Goal: Task Accomplishment & Management: Manage account settings

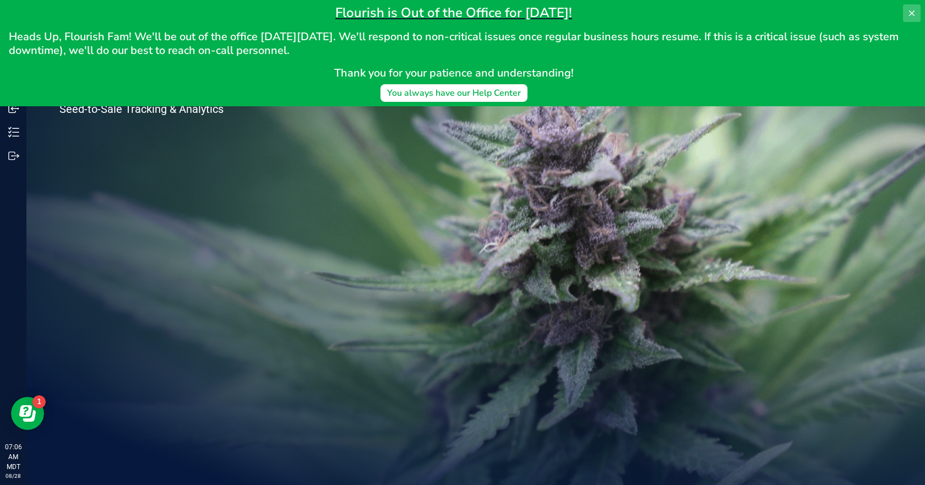
click at [911, 13] on icon at bounding box center [912, 13] width 9 height 9
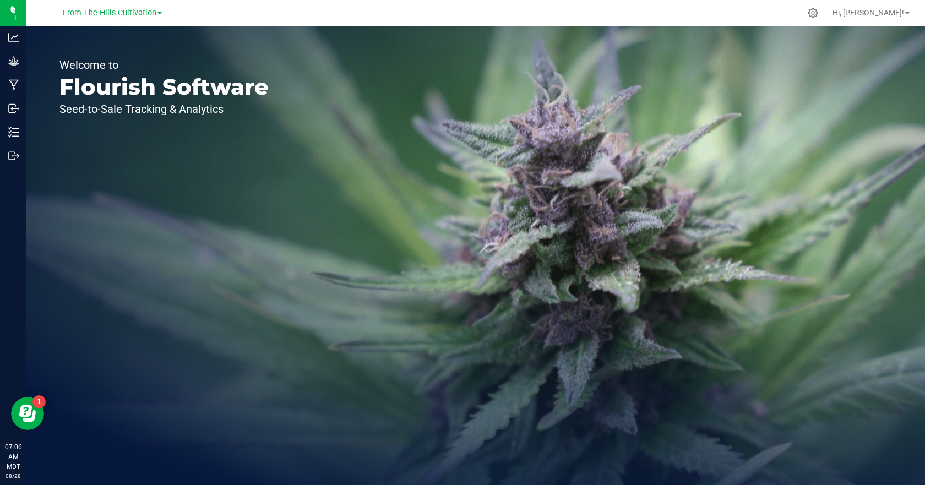
click at [154, 15] on span "From The Hills Cultivation" at bounding box center [110, 13] width 94 height 10
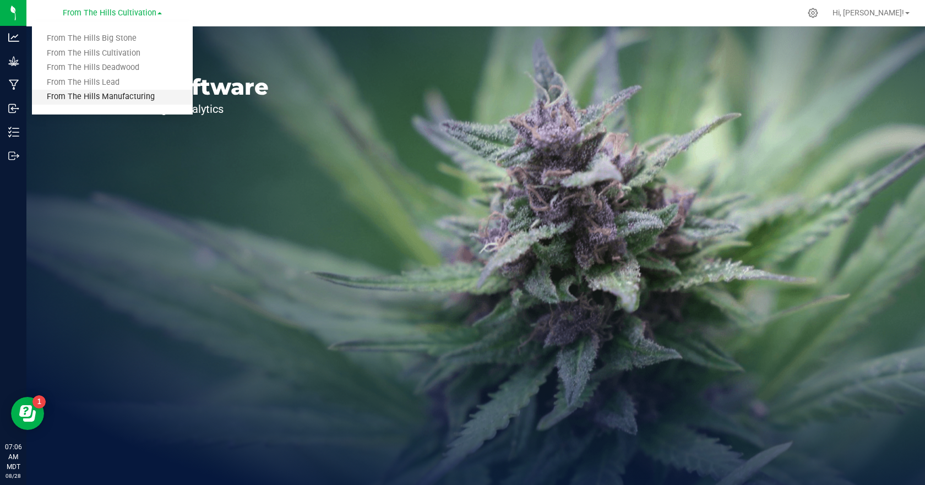
click at [135, 99] on link "From The Hills Manufacturing" at bounding box center [112, 97] width 161 height 15
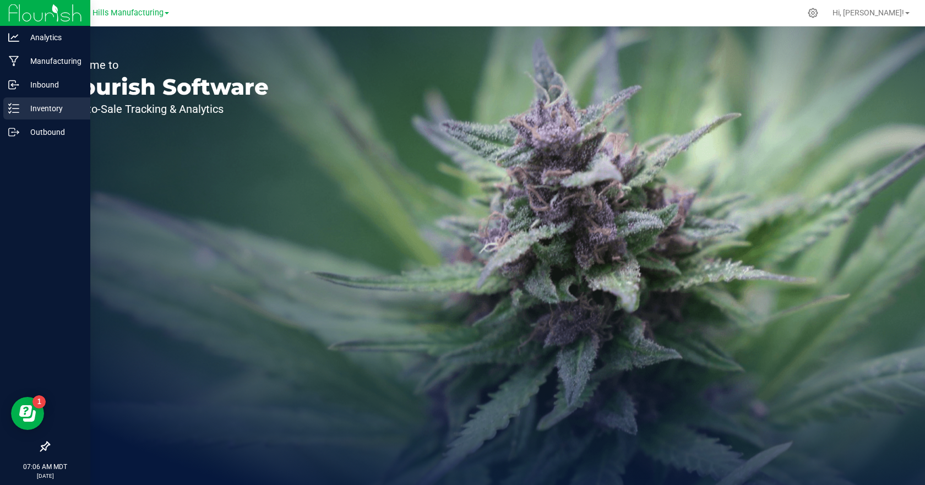
click at [21, 107] on p "Inventory" at bounding box center [52, 108] width 66 height 13
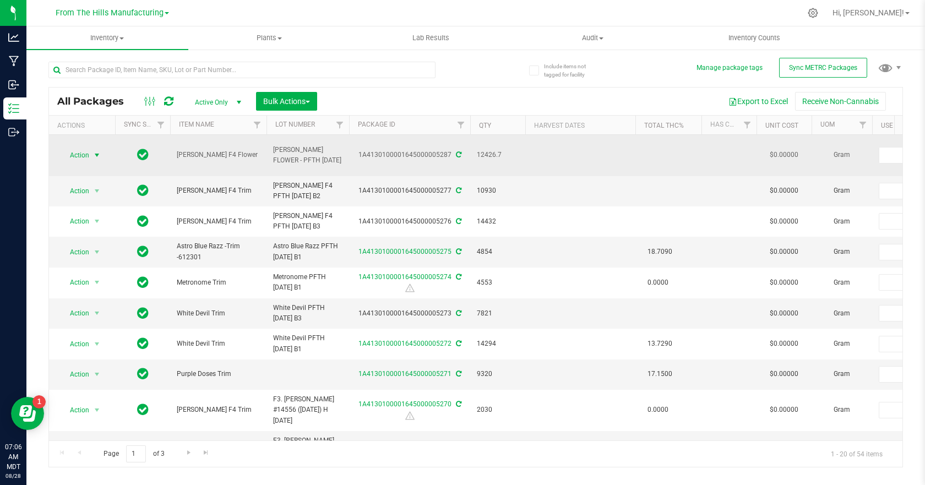
click at [97, 151] on span "select" at bounding box center [97, 155] width 9 height 9
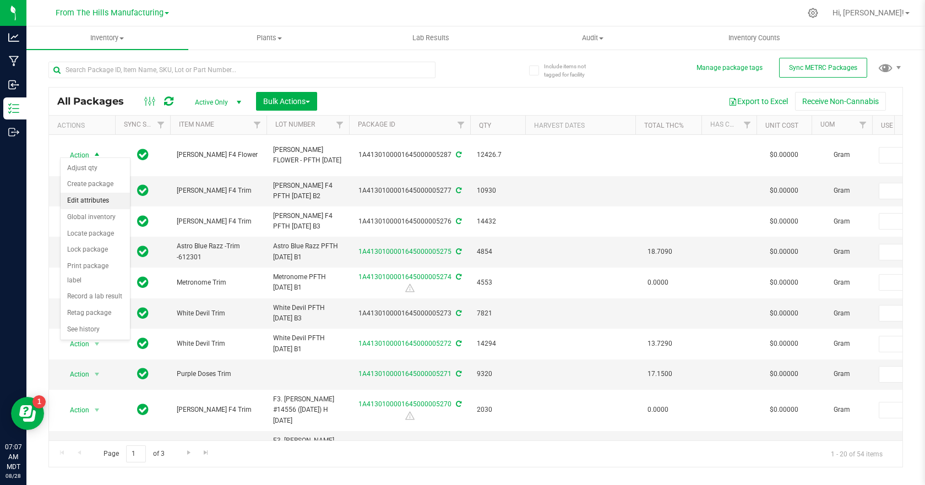
click at [79, 201] on li "Edit attributes" at bounding box center [95, 201] width 69 height 17
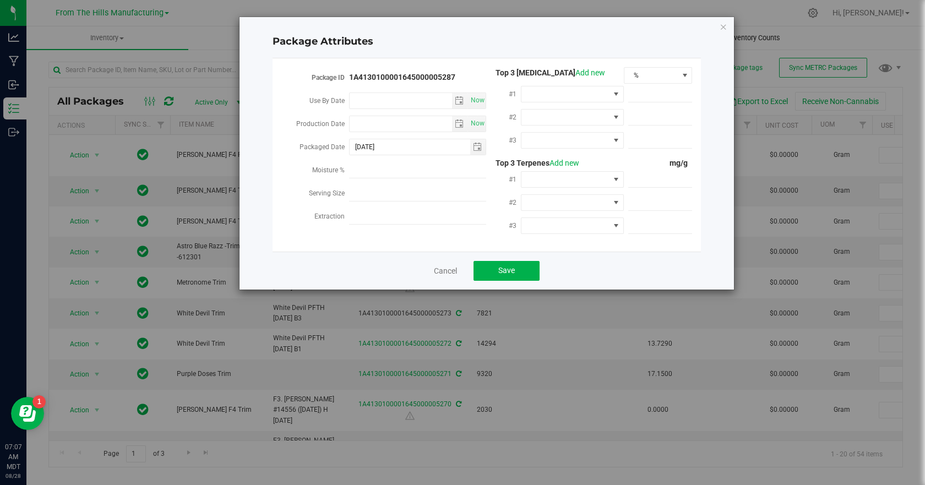
click at [723, 28] on icon "Close modal" at bounding box center [724, 26] width 8 height 13
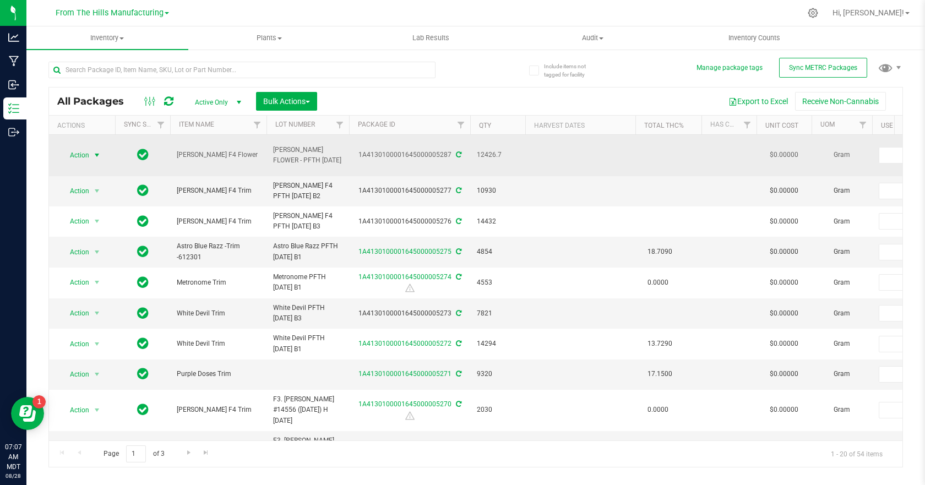
click at [96, 151] on span "select" at bounding box center [97, 155] width 9 height 9
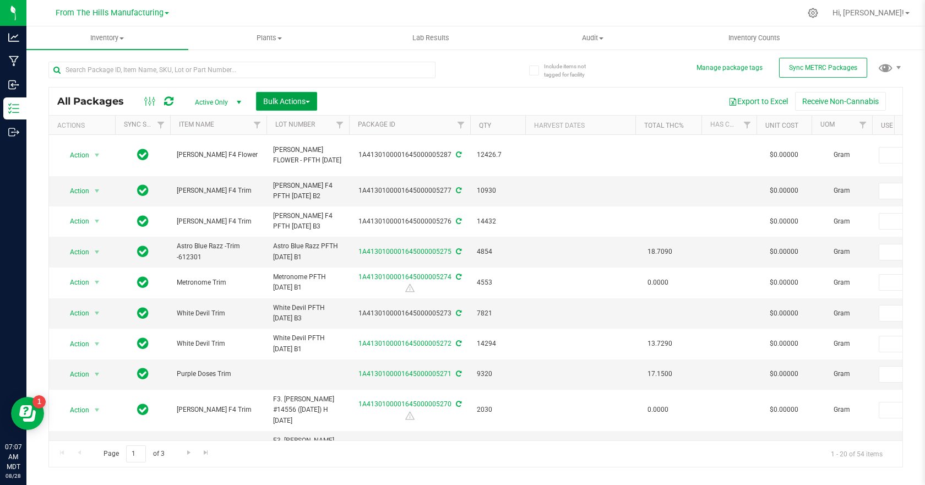
click at [310, 101] on span "button" at bounding box center [308, 102] width 4 height 2
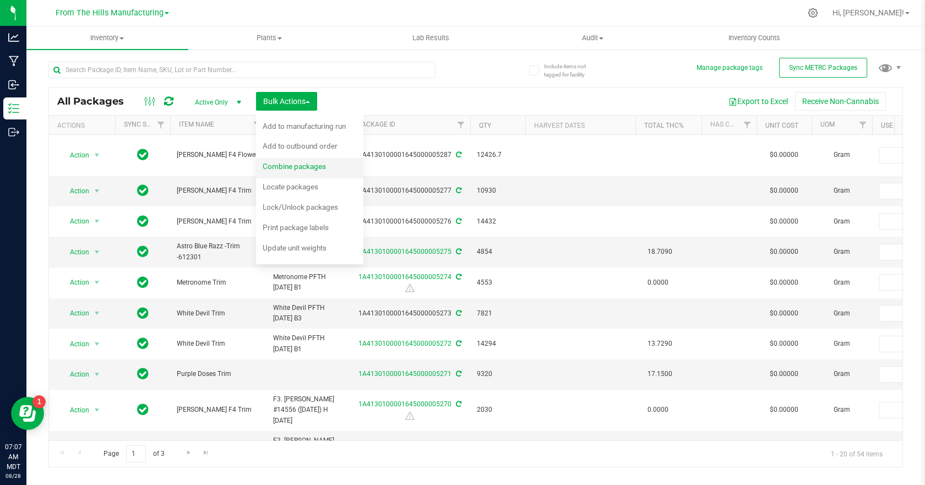
click at [295, 168] on span "Combine packages" at bounding box center [294, 166] width 63 height 9
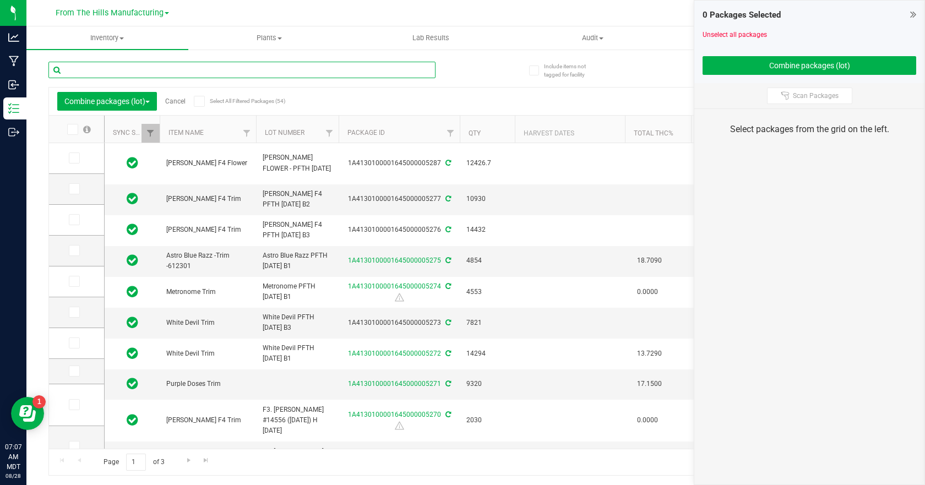
click at [263, 68] on input "text" at bounding box center [241, 70] width 387 height 17
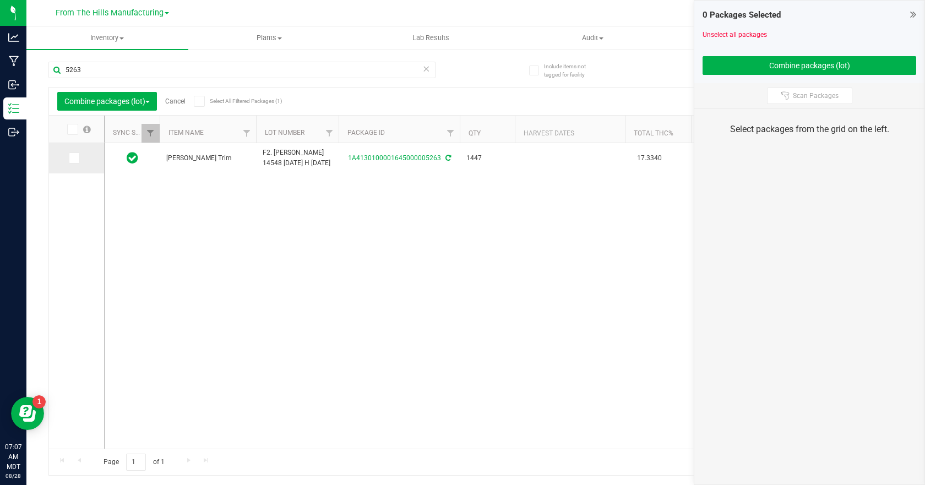
click at [77, 156] on span at bounding box center [74, 158] width 11 height 11
click at [0, 0] on input "checkbox" at bounding box center [0, 0] width 0 height 0
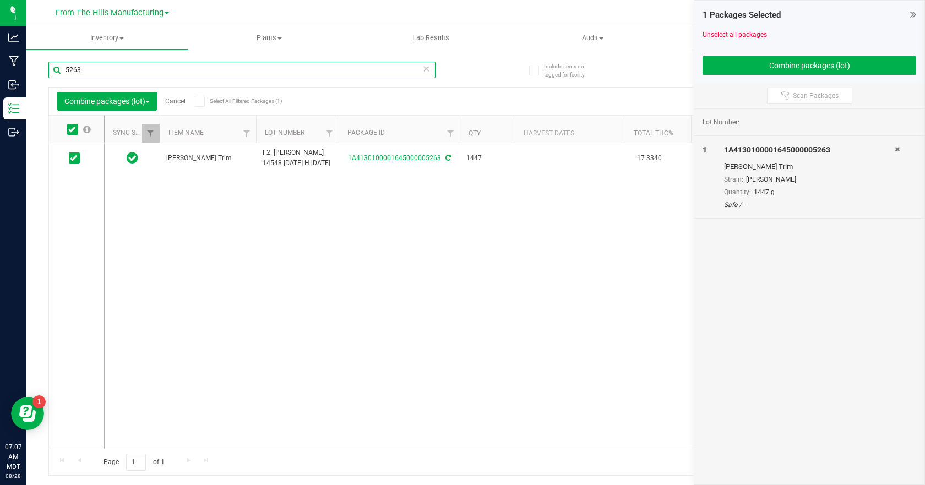
click at [96, 73] on input "5263" at bounding box center [241, 70] width 387 height 17
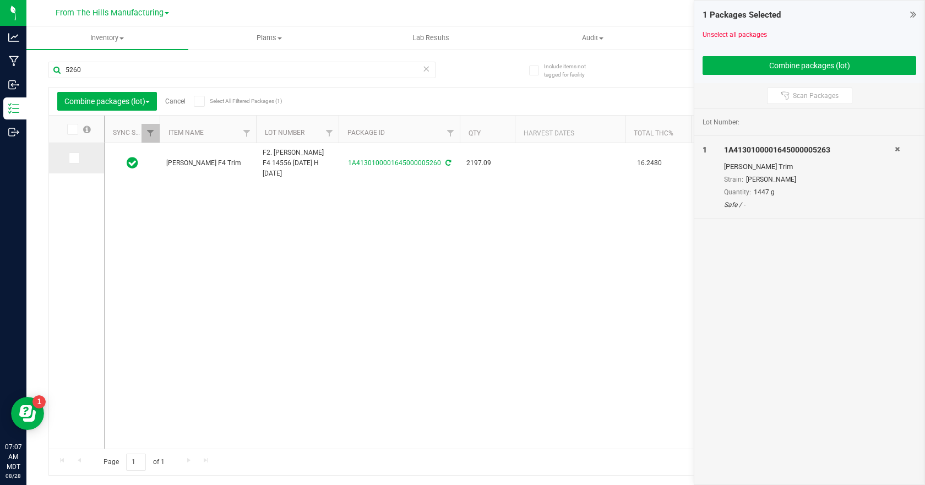
click at [75, 158] on icon at bounding box center [73, 158] width 7 height 0
click at [0, 0] on input "checkbox" at bounding box center [0, 0] width 0 height 0
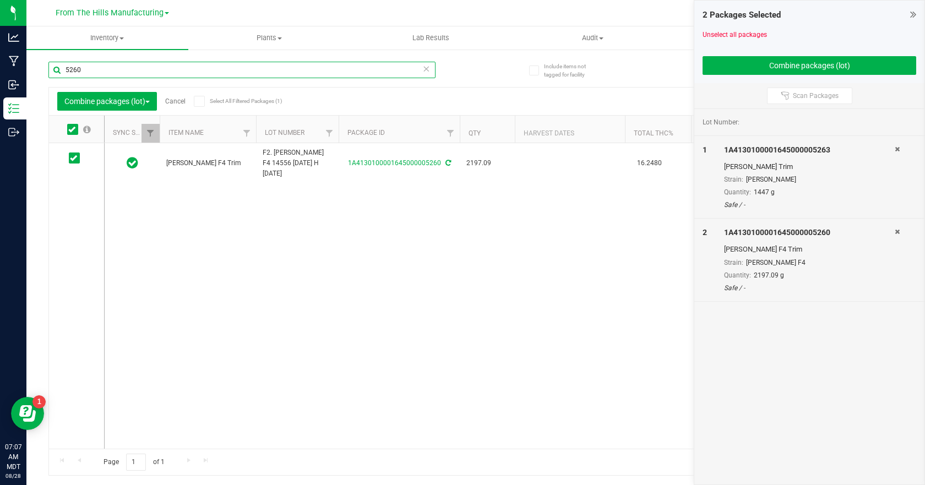
click at [88, 66] on input "5260" at bounding box center [241, 70] width 387 height 17
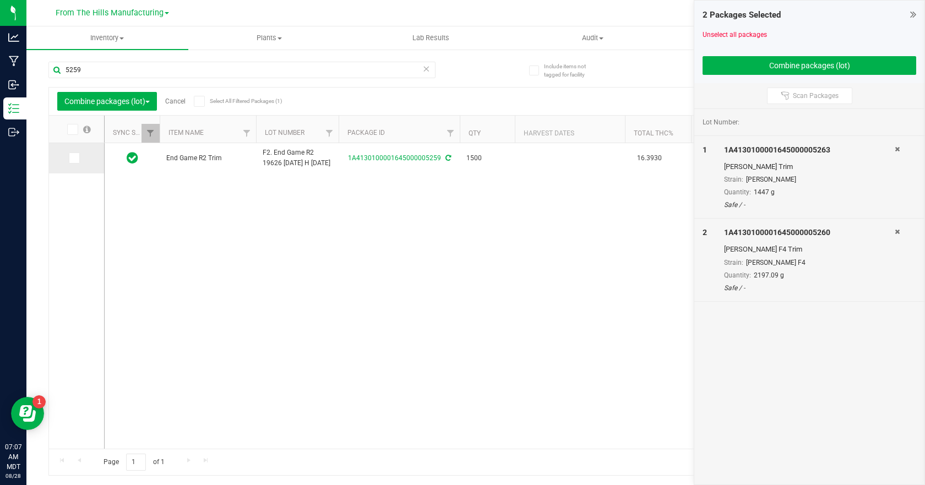
click at [80, 160] on label at bounding box center [77, 158] width 16 height 11
click at [0, 0] on input "checkbox" at bounding box center [0, 0] width 0 height 0
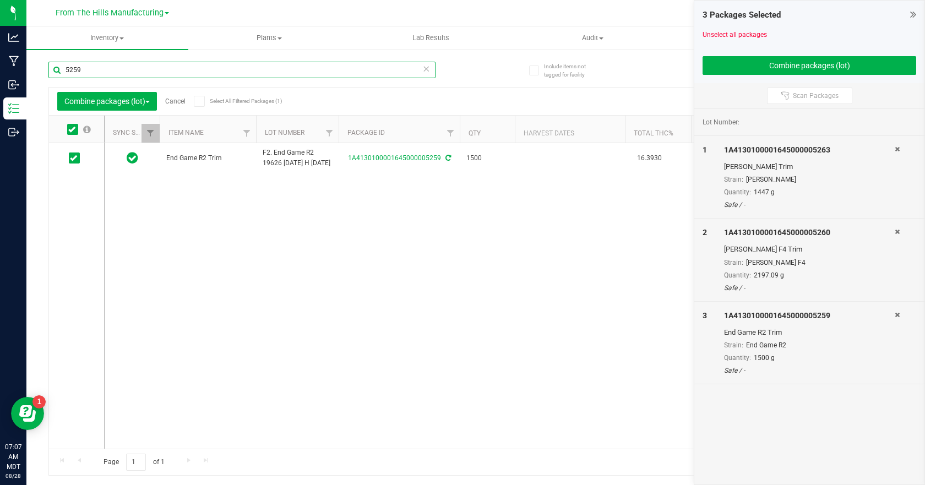
click at [109, 74] on input "5259" at bounding box center [241, 70] width 387 height 17
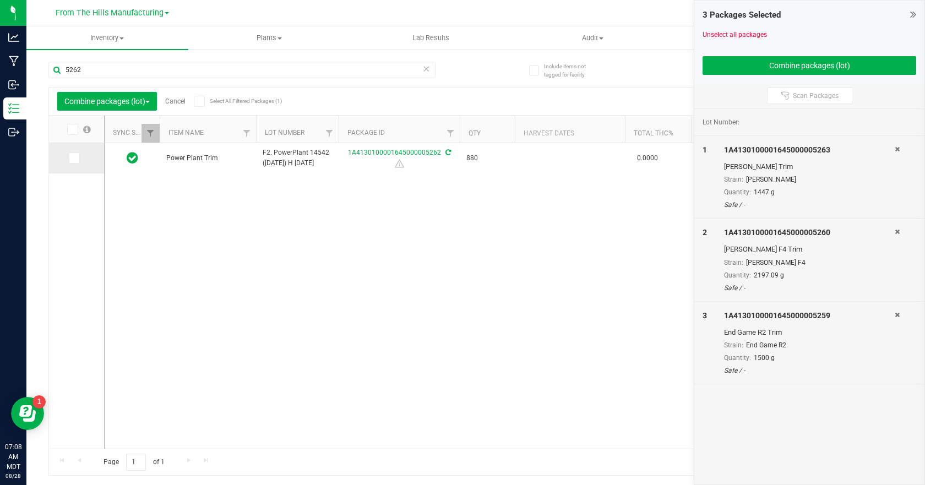
click at [74, 158] on icon at bounding box center [73, 158] width 7 height 0
click at [0, 0] on input "checkbox" at bounding box center [0, 0] width 0 height 0
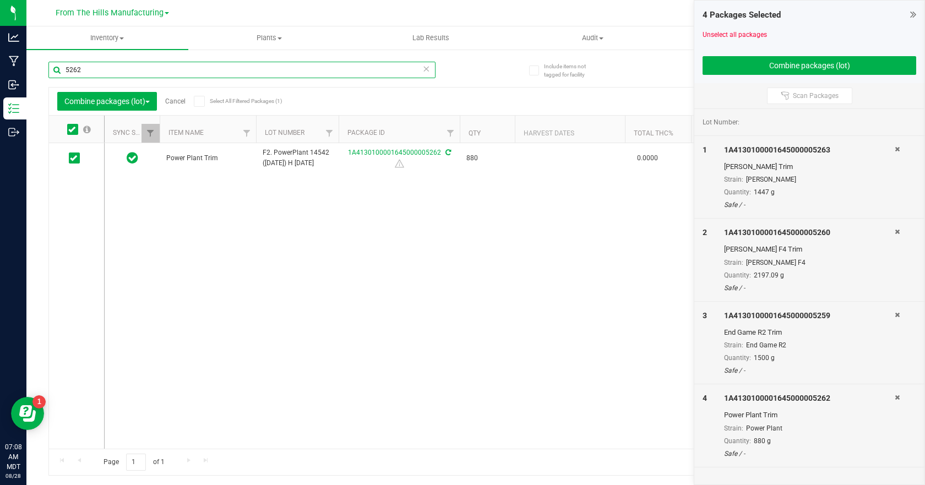
click at [91, 69] on input "5262" at bounding box center [241, 70] width 387 height 17
click at [95, 74] on input "5270" at bounding box center [241, 70] width 387 height 17
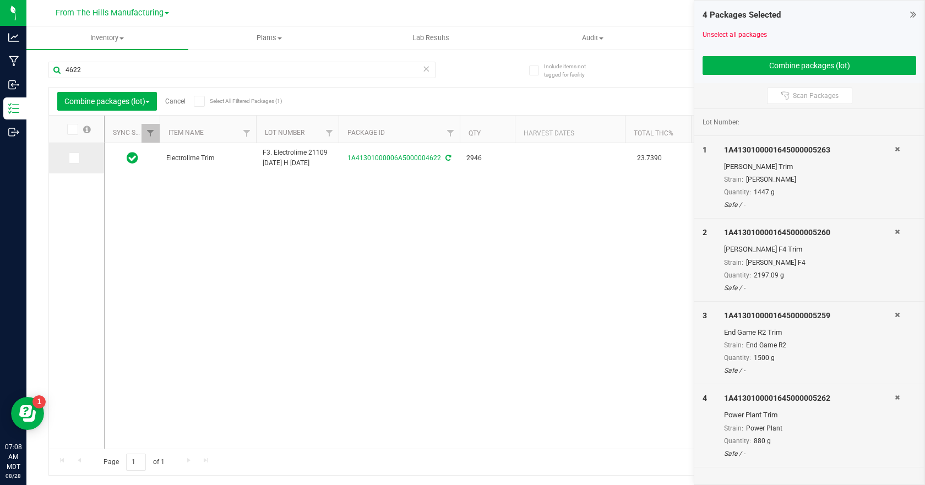
click at [74, 164] on span at bounding box center [74, 158] width 11 height 11
click at [0, 0] on input "checkbox" at bounding box center [0, 0] width 0 height 0
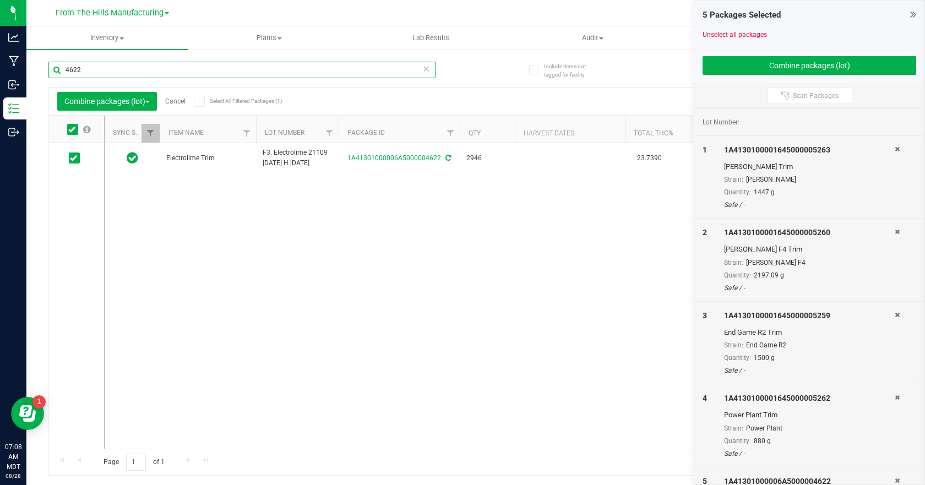
click at [114, 67] on input "4622" at bounding box center [241, 70] width 387 height 17
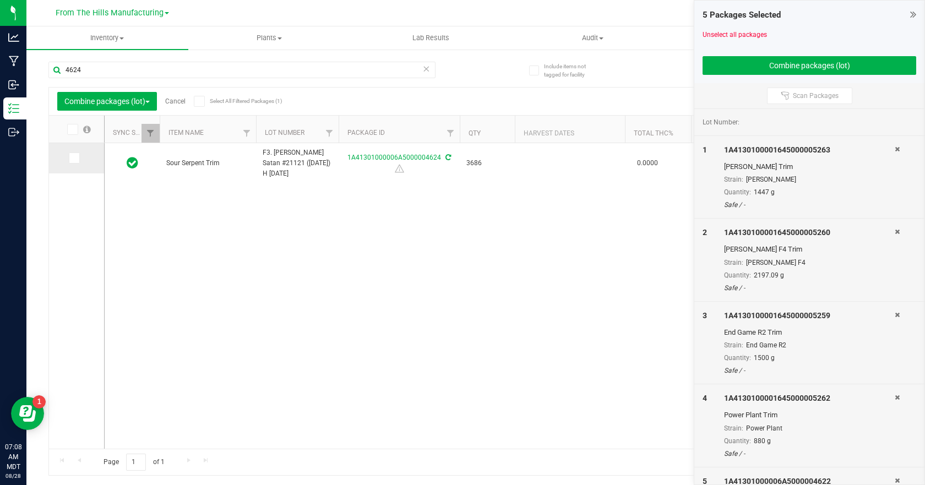
click at [78, 159] on span at bounding box center [74, 158] width 11 height 11
click at [0, 0] on input "checkbox" at bounding box center [0, 0] width 0 height 0
click at [116, 71] on input "4624" at bounding box center [241, 70] width 387 height 17
click at [79, 161] on span at bounding box center [74, 158] width 11 height 11
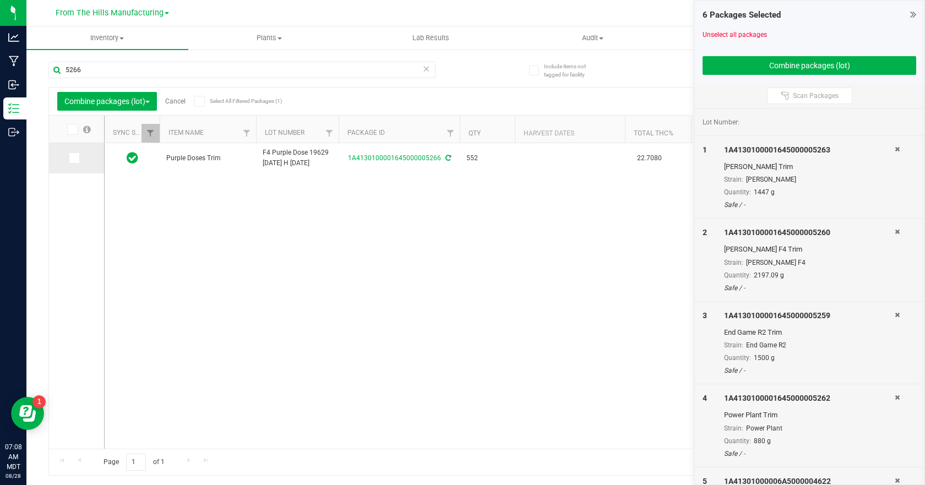
click at [0, 0] on input "checkbox" at bounding box center [0, 0] width 0 height 0
click at [105, 73] on input "5266" at bounding box center [241, 70] width 387 height 17
click at [76, 163] on span at bounding box center [74, 158] width 11 height 11
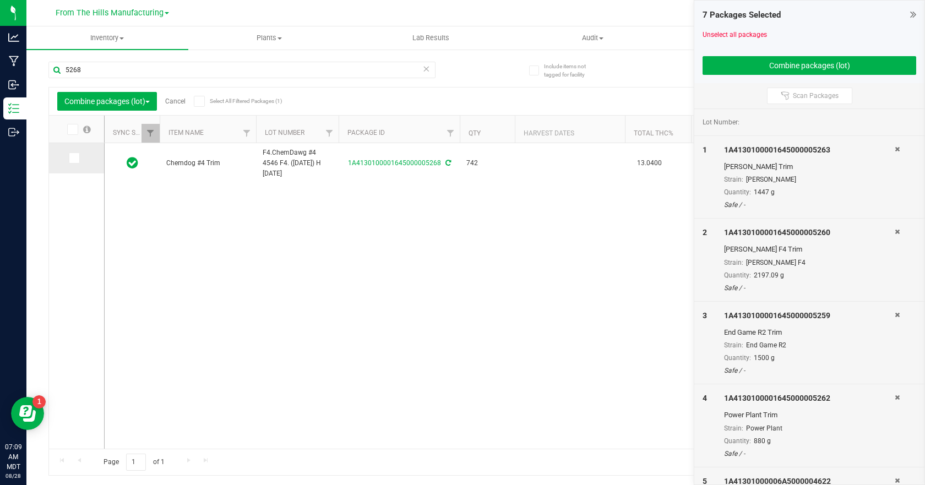
click at [0, 0] on input "checkbox" at bounding box center [0, 0] width 0 height 0
click at [98, 71] on input "5268" at bounding box center [241, 70] width 387 height 17
click at [74, 129] on icon at bounding box center [71, 129] width 7 height 0
click at [0, 0] on input "checkbox" at bounding box center [0, 0] width 0 height 0
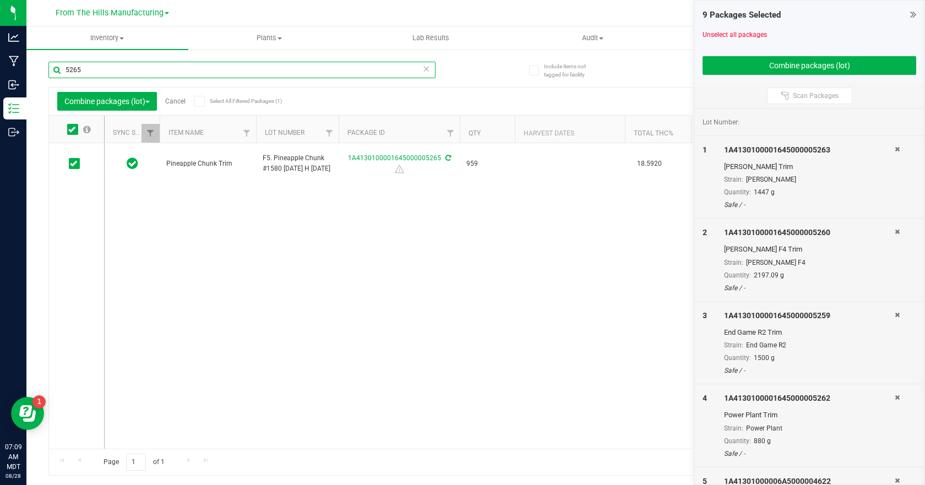
click at [94, 72] on input "5265" at bounding box center [241, 70] width 387 height 17
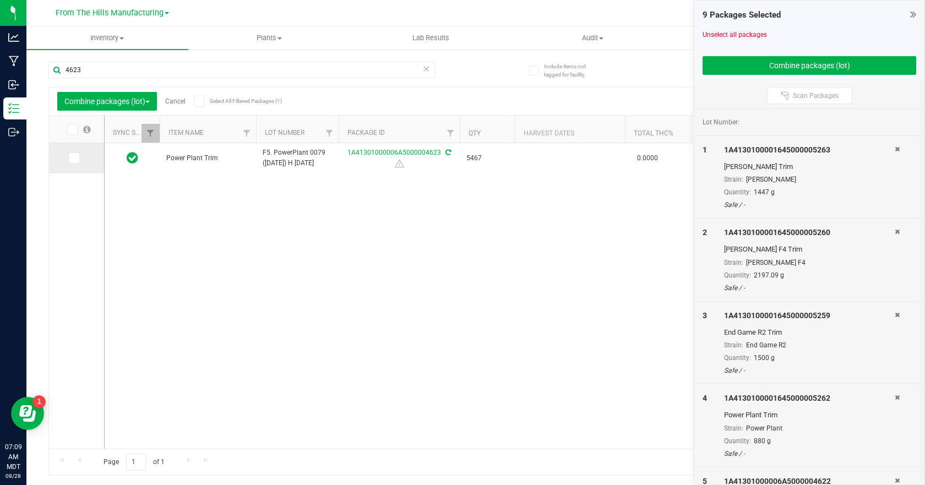
click at [76, 163] on span at bounding box center [74, 158] width 11 height 11
click at [0, 0] on input "checkbox" at bounding box center [0, 0] width 0 height 0
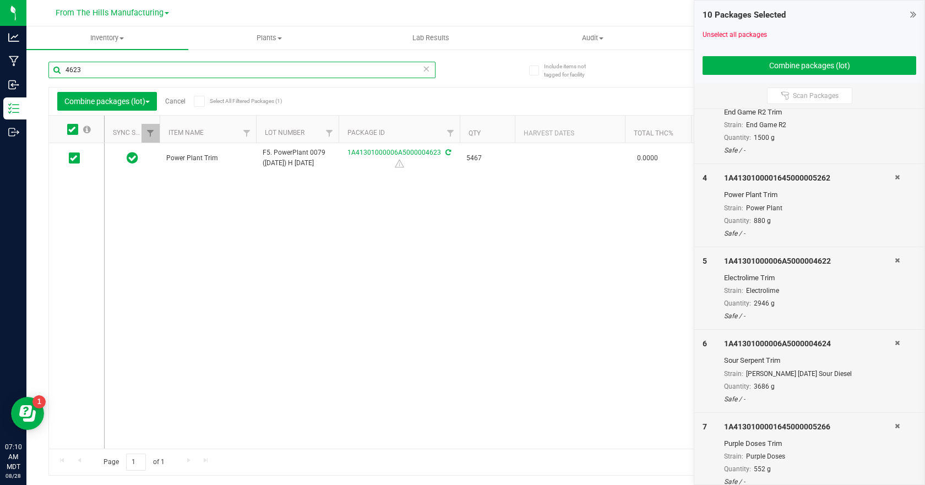
click at [89, 72] on input "4623" at bounding box center [241, 70] width 387 height 17
type input "5270"
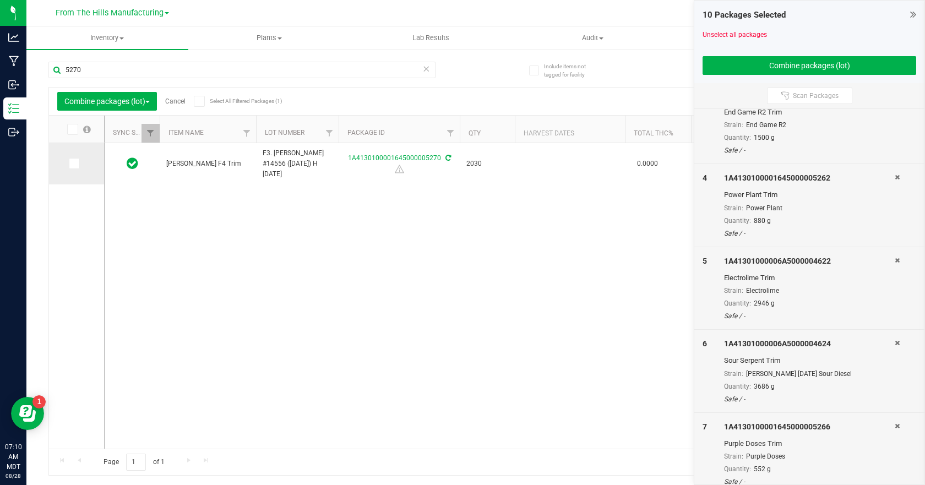
click at [79, 167] on span at bounding box center [74, 163] width 11 height 11
click at [0, 0] on input "checkbox" at bounding box center [0, 0] width 0 height 0
click at [798, 63] on button "Combine packages (lot)" at bounding box center [810, 65] width 214 height 19
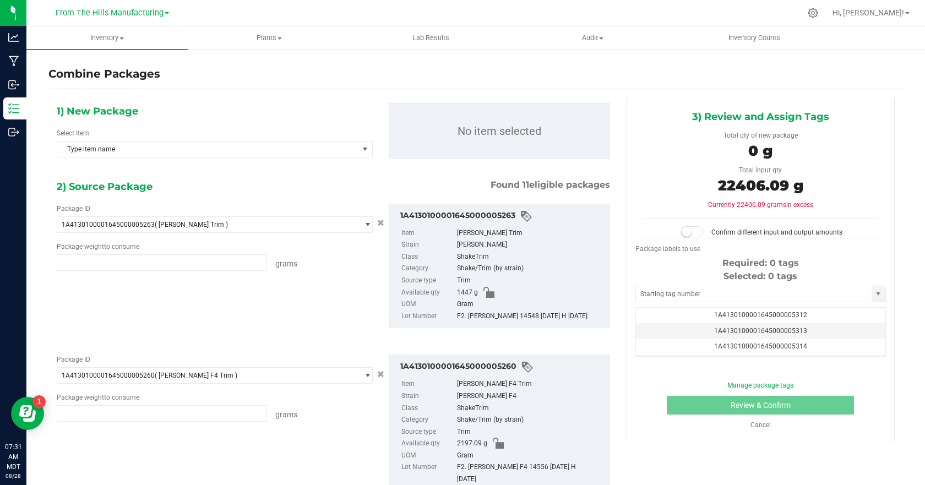
type input "1447.0000 g"
type input "2197.0900 g"
type input "1500.0000 g"
type input "880.0000 g"
type input "2946.0000 g"
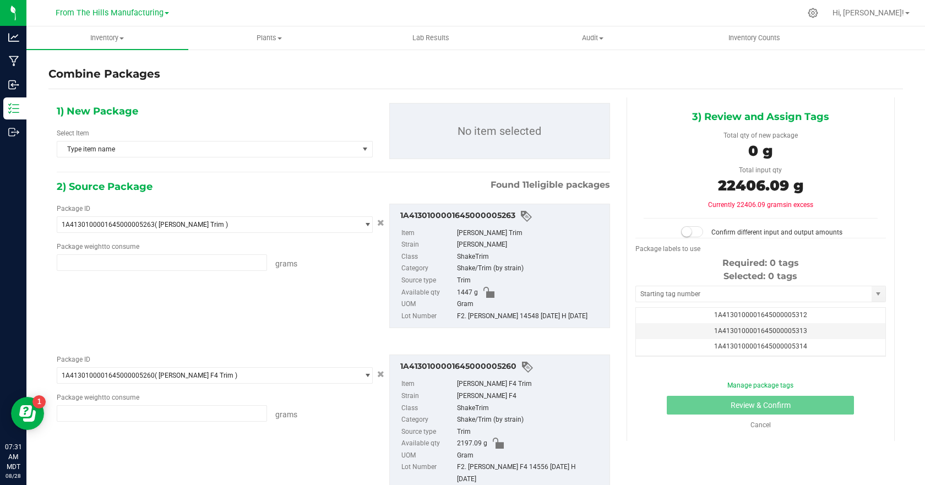
type input "3686.0000 g"
type input "552.0000 g"
type input "742.0000 g"
type input "959.0000 g"
type input "5467.0000 g"
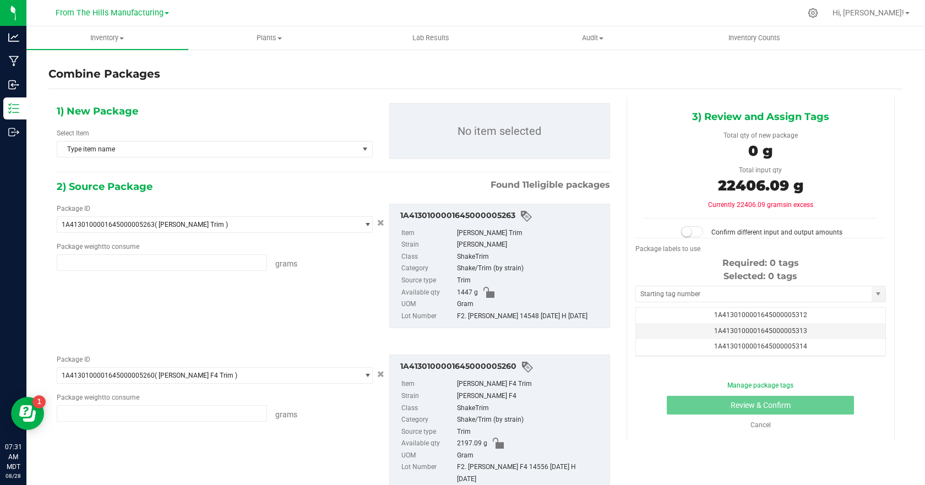
type input "2030.0000 g"
click at [779, 316] on span "1A4130100001645000005312" at bounding box center [760, 315] width 93 height 8
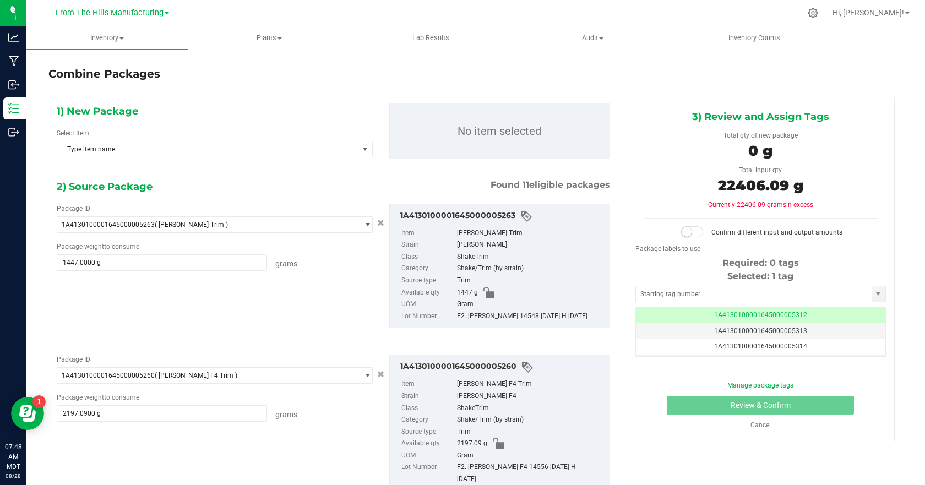
click at [682, 233] on small at bounding box center [687, 232] width 10 height 10
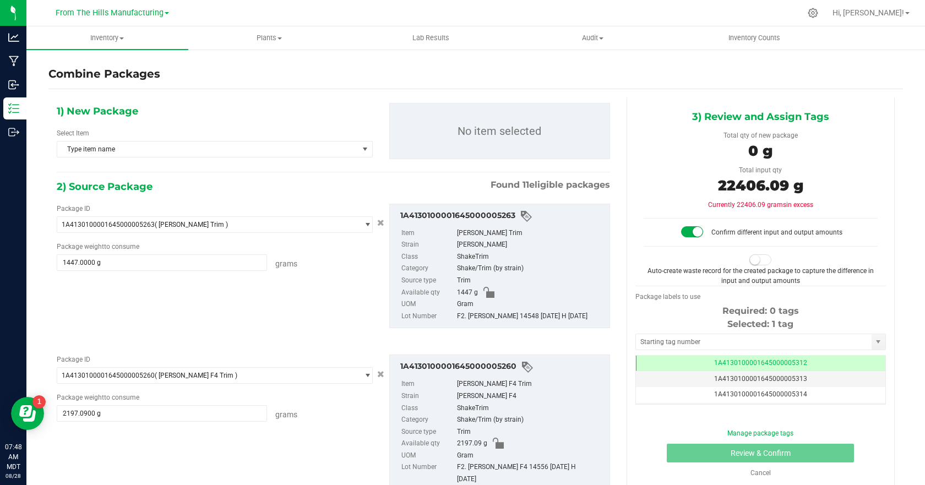
click at [694, 231] on small at bounding box center [698, 232] width 10 height 10
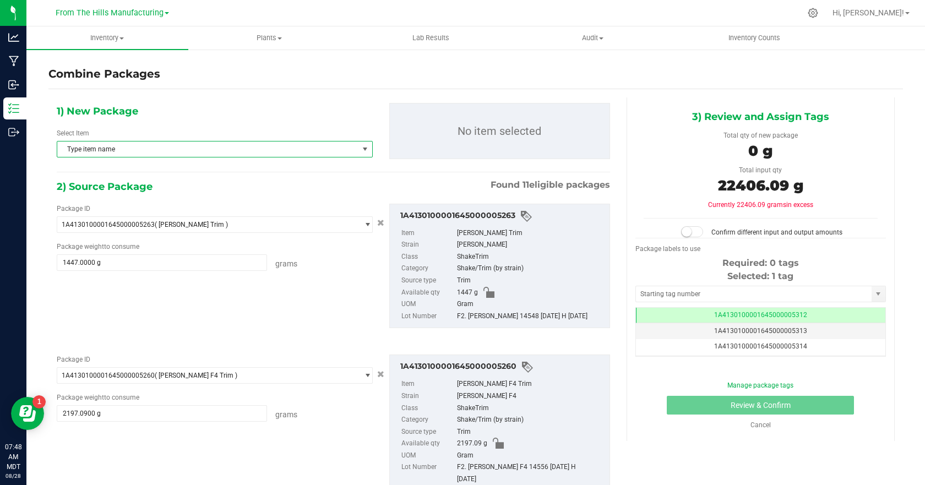
click at [361, 150] on span "select" at bounding box center [365, 149] width 9 height 9
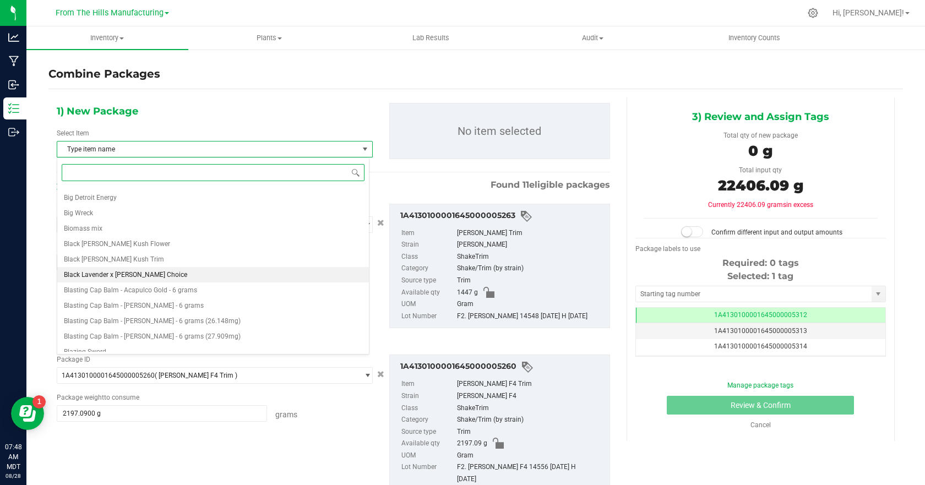
scroll to position [1047, 0]
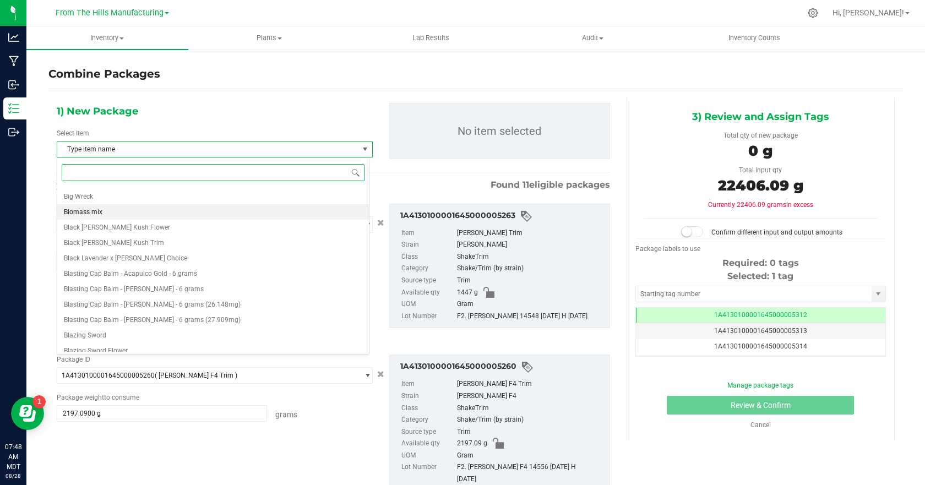
click at [102, 212] on span "Biomass mix" at bounding box center [83, 212] width 39 height 8
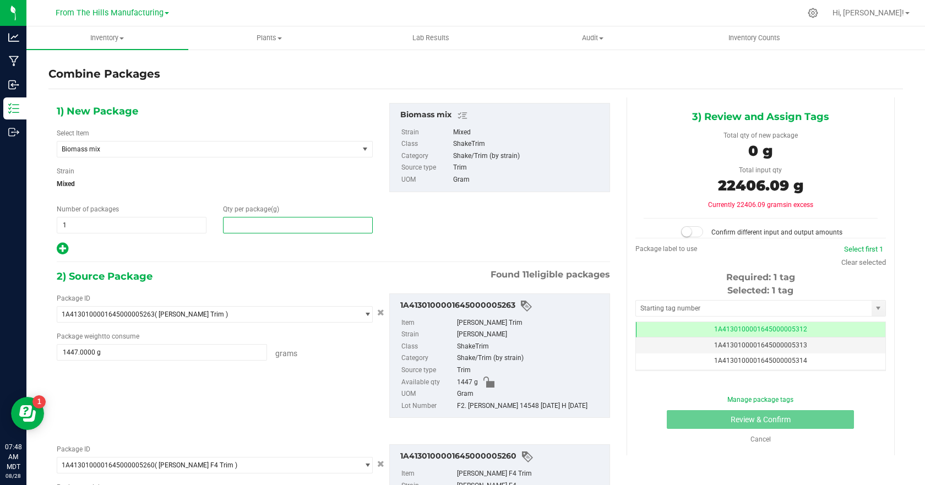
click at [239, 228] on span at bounding box center [298, 225] width 150 height 17
click at [239, 228] on input "text" at bounding box center [298, 225] width 149 height 15
type input "21440"
type input "21,440"
click at [346, 182] on span "Mixed" at bounding box center [215, 184] width 316 height 17
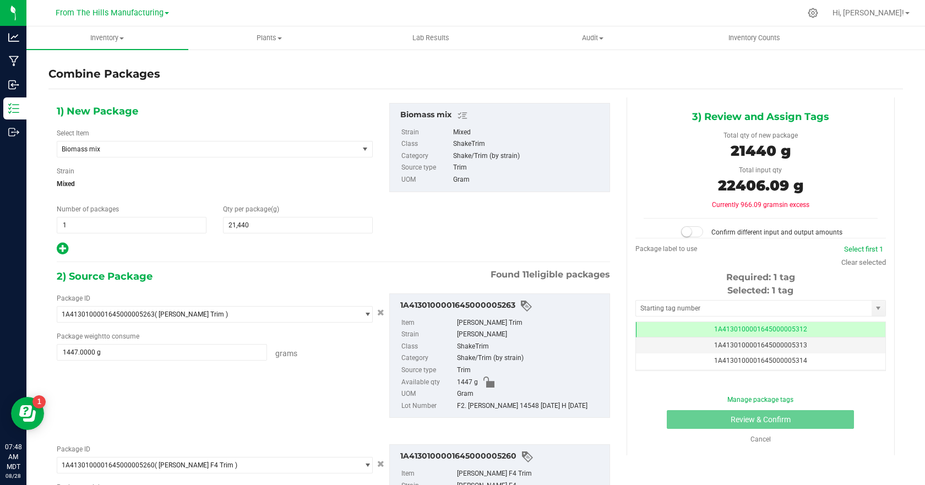
click at [487, 228] on div "1) New Package Select Item Biomass mix Animal Mintz Trim Aretha Aretha Flower A…" at bounding box center [333, 179] width 570 height 153
click at [683, 233] on small at bounding box center [687, 232] width 10 height 10
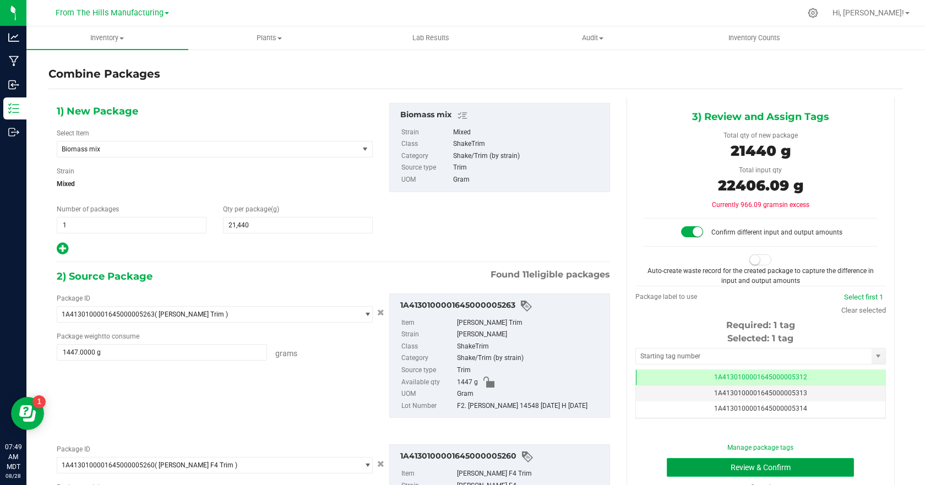
click at [760, 464] on button "Review & Confirm" at bounding box center [760, 467] width 187 height 19
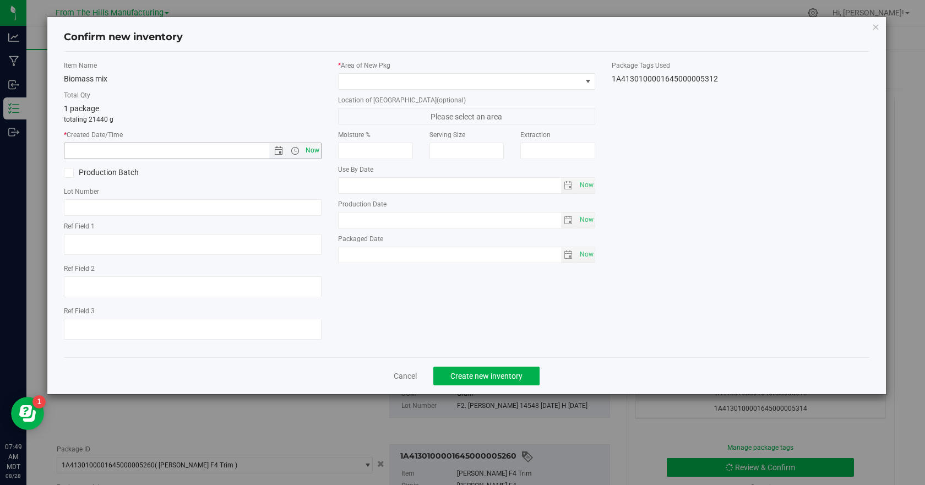
click at [310, 154] on span "Now" at bounding box center [312, 151] width 19 height 16
type input "8/28/2025 7:49 AM"
click at [112, 208] on input "text" at bounding box center [193, 207] width 258 height 17
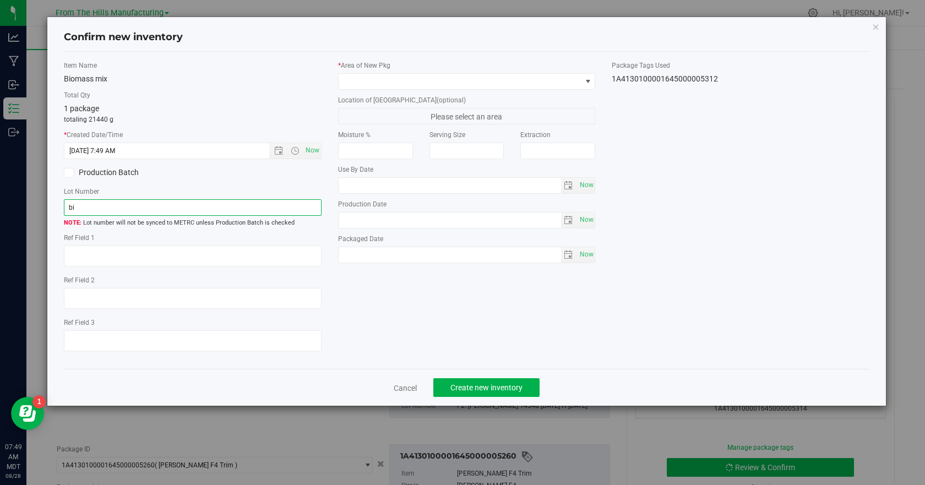
type input "b"
click at [73, 206] on input "Bimass Mix 6.28.25-1" at bounding box center [193, 207] width 258 height 17
type input "Biomass Mix 6.28.25-1"
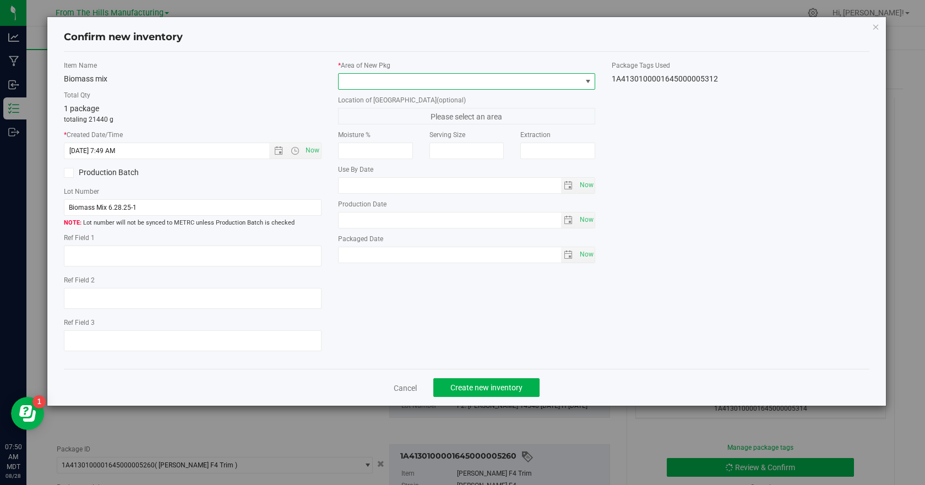
click at [588, 84] on span at bounding box center [588, 81] width 9 height 9
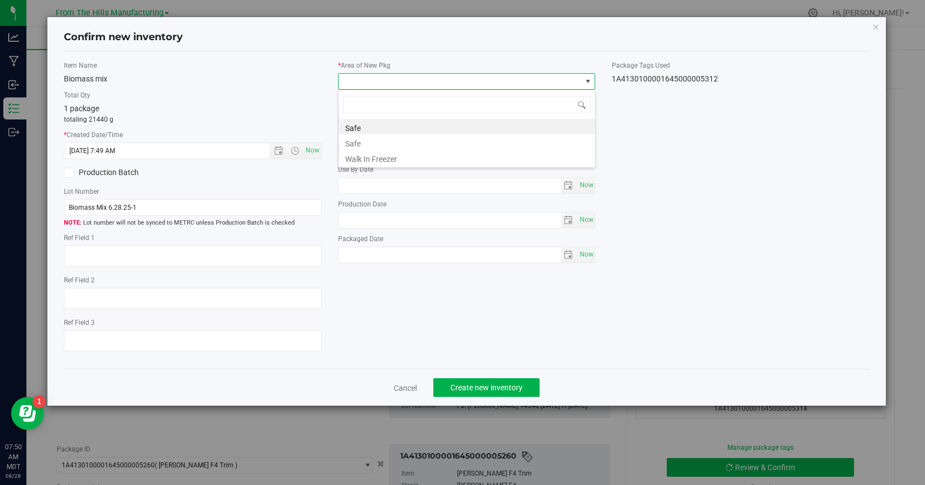
scroll to position [17, 258]
click at [391, 127] on li "Safe" at bounding box center [467, 126] width 257 height 15
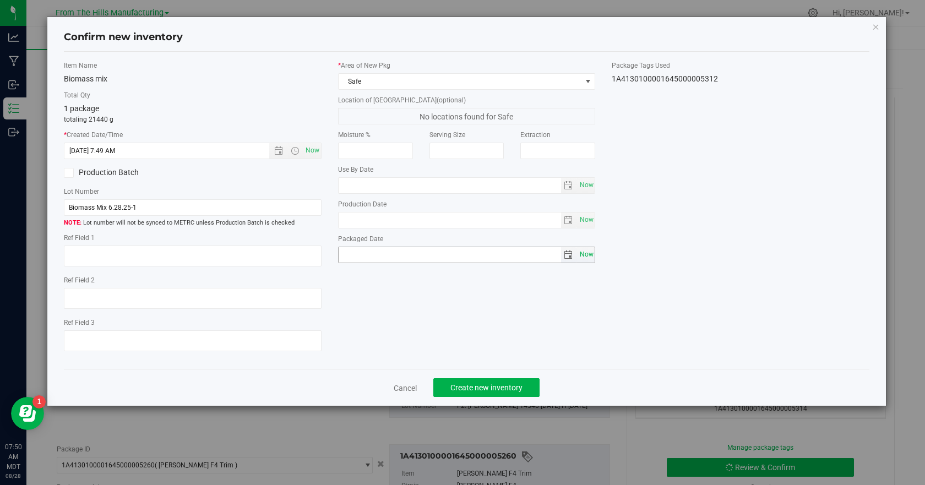
click at [583, 252] on span "Now" at bounding box center [586, 255] width 19 height 16
type input "[DATE]"
click at [484, 384] on span "Create new inventory" at bounding box center [487, 387] width 72 height 9
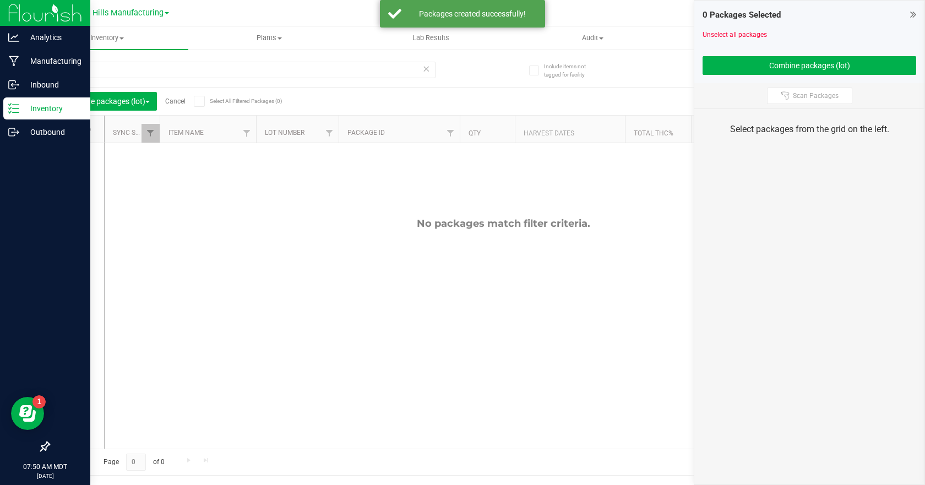
click at [26, 108] on p "Inventory" at bounding box center [52, 108] width 66 height 13
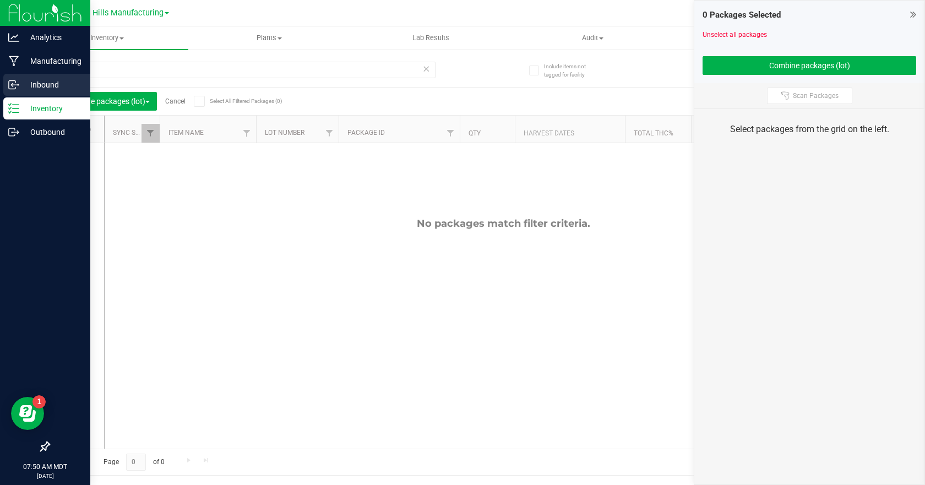
click at [13, 79] on div "Inbound" at bounding box center [46, 85] width 87 height 22
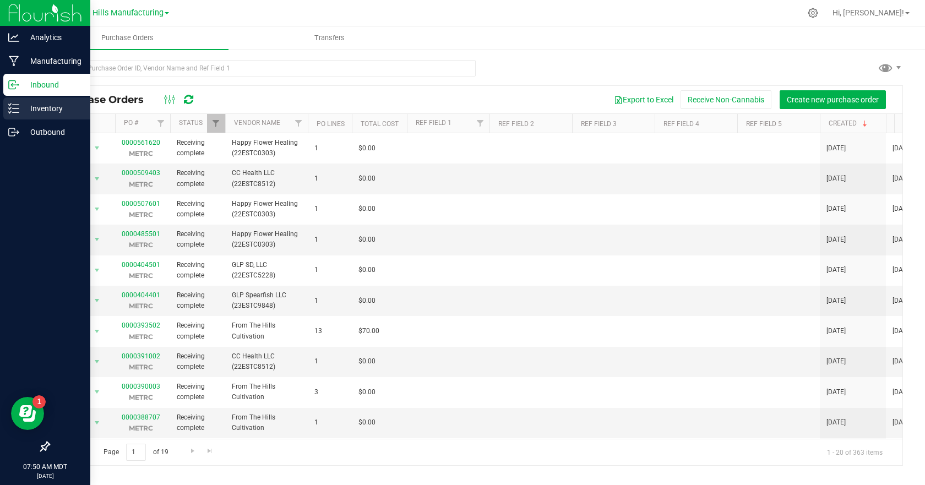
click at [44, 108] on p "Inventory" at bounding box center [52, 108] width 66 height 13
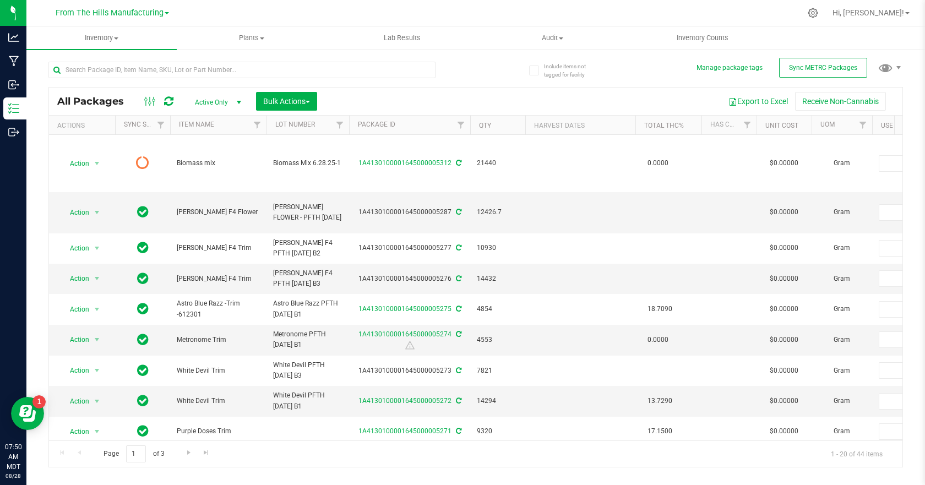
click at [168, 100] on icon at bounding box center [168, 101] width 9 height 11
click at [310, 99] on span "Bulk Actions" at bounding box center [286, 101] width 47 height 9
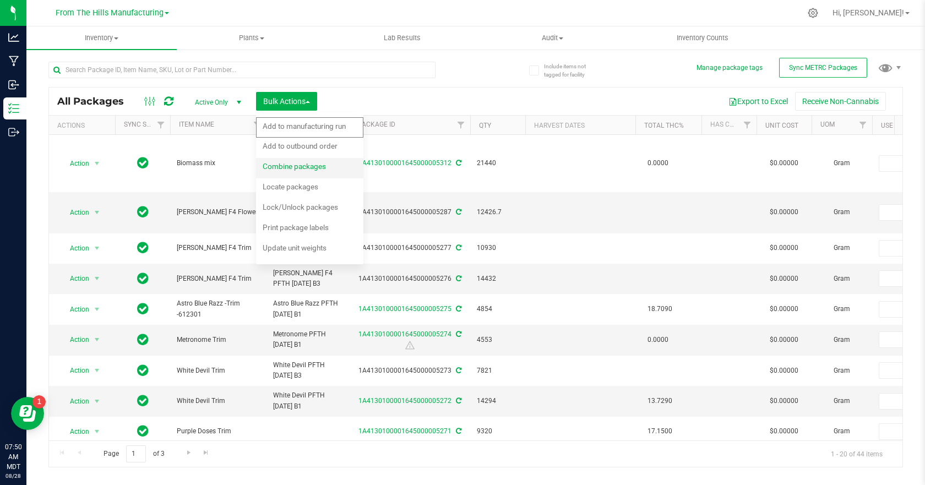
click at [305, 161] on div "Combine packages" at bounding box center [302, 168] width 78 height 18
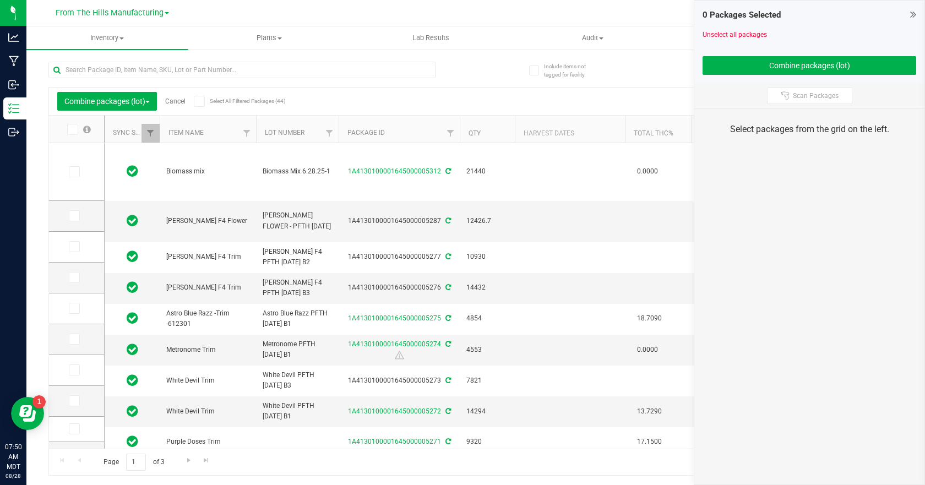
type input "[DATE]"
click at [176, 67] on input "text" at bounding box center [241, 70] width 387 height 17
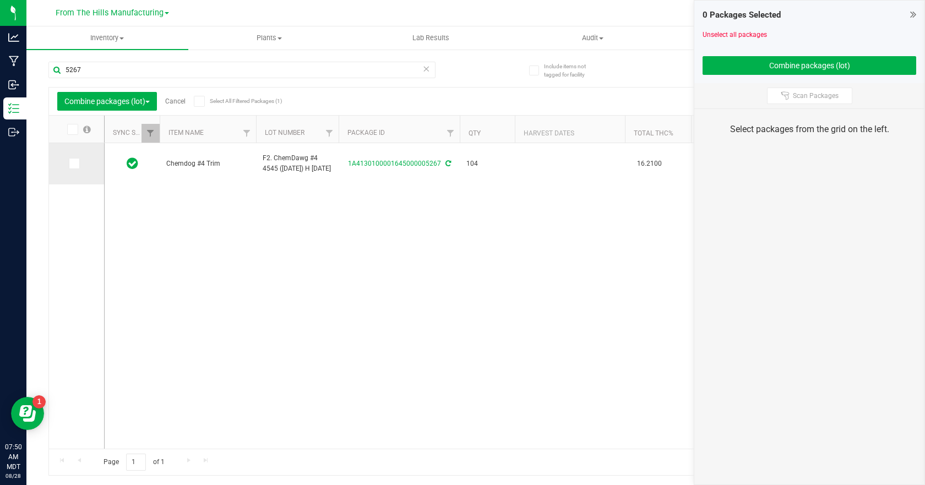
click at [69, 165] on span at bounding box center [74, 163] width 11 height 11
click at [0, 0] on input "checkbox" at bounding box center [0, 0] width 0 height 0
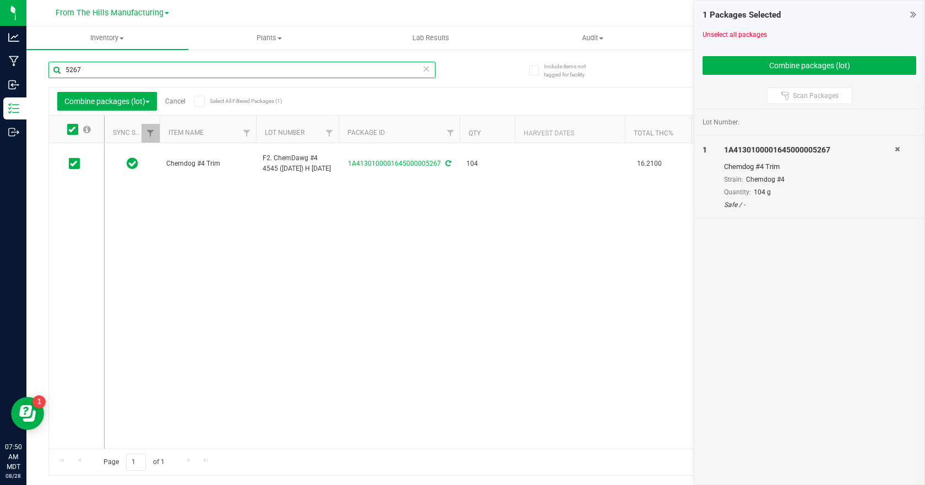
click at [91, 71] on input "5267" at bounding box center [241, 70] width 387 height 17
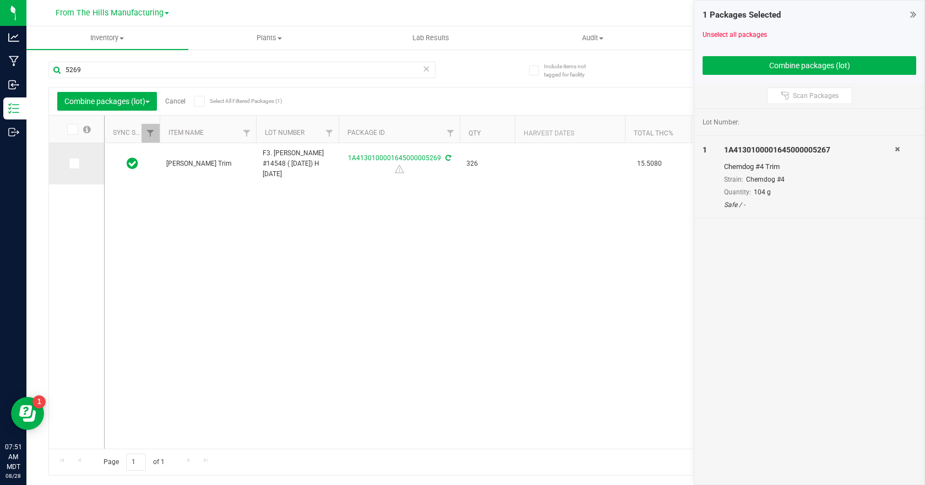
click at [76, 167] on span at bounding box center [74, 163] width 11 height 11
click at [0, 0] on input "checkbox" at bounding box center [0, 0] width 0 height 0
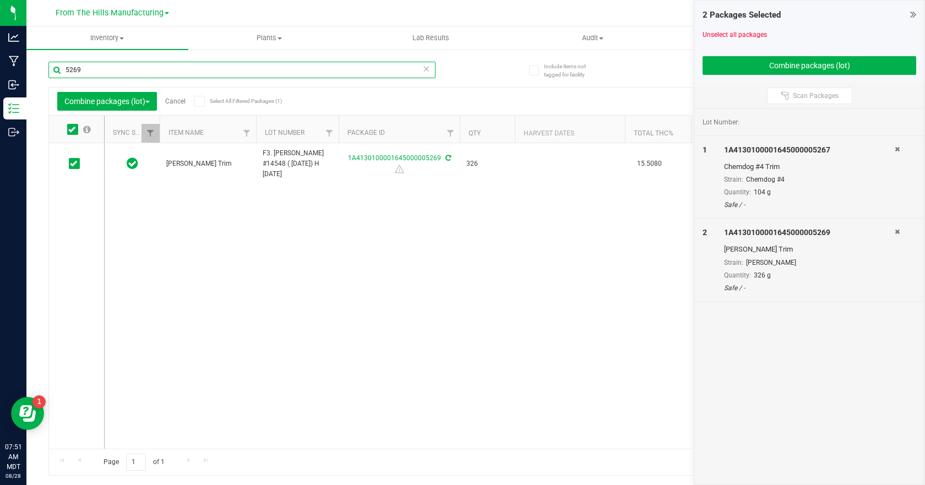
click at [93, 66] on input "5269" at bounding box center [241, 70] width 387 height 17
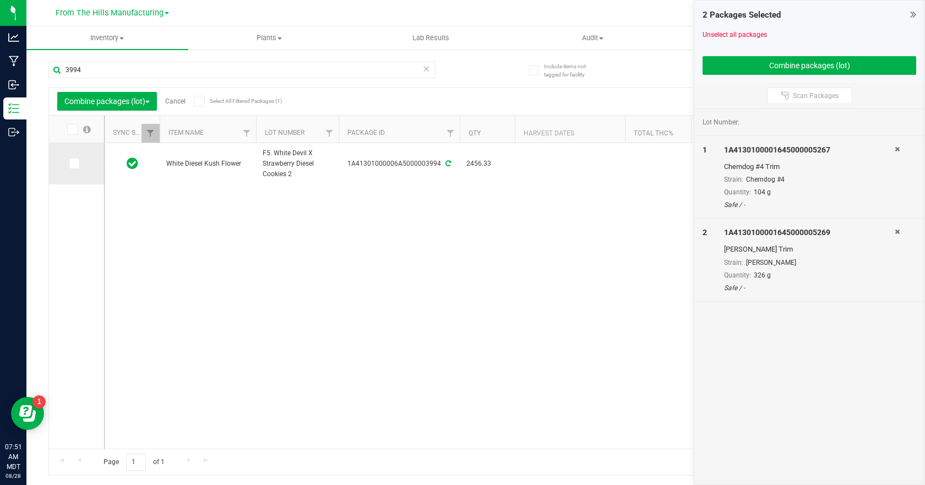
click at [71, 164] on icon at bounding box center [73, 164] width 7 height 0
click at [0, 0] on input "checkbox" at bounding box center [0, 0] width 0 height 0
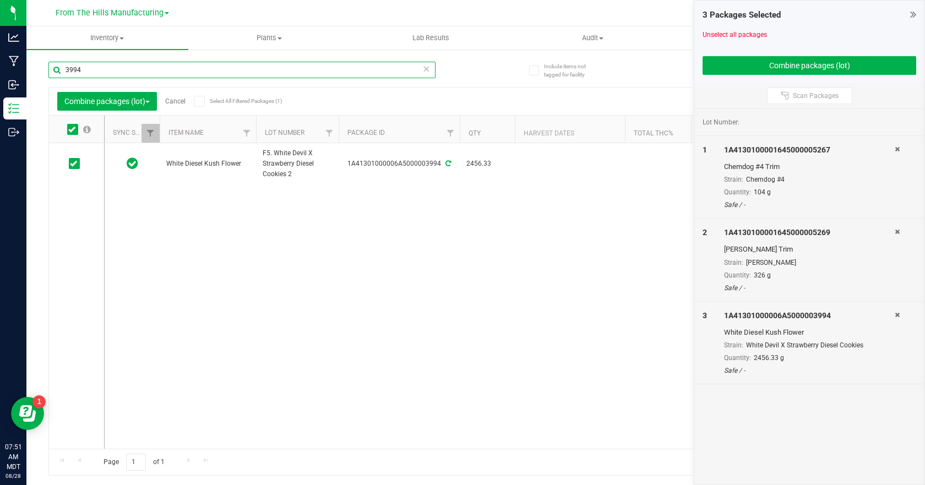
click at [99, 72] on input "3994" at bounding box center [241, 70] width 387 height 17
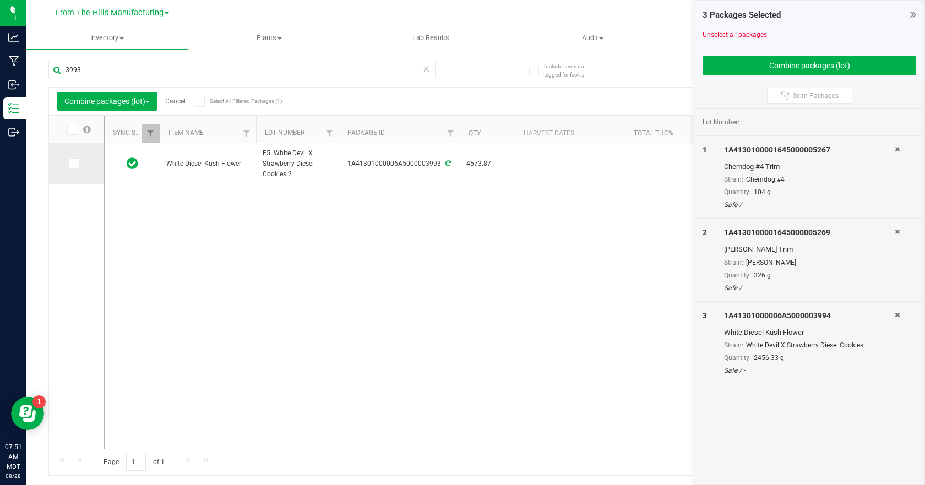
click at [76, 164] on icon at bounding box center [73, 164] width 7 height 0
click at [0, 0] on input "checkbox" at bounding box center [0, 0] width 0 height 0
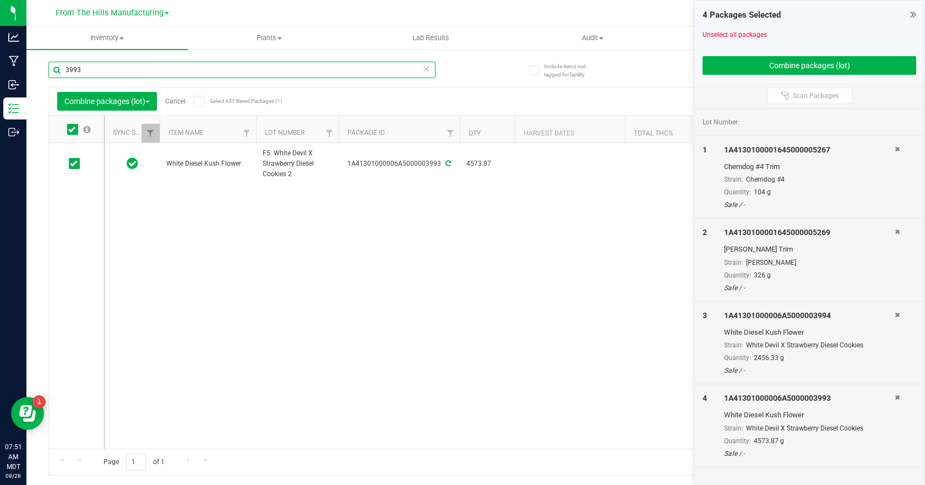
click at [82, 67] on input "3993" at bounding box center [241, 70] width 387 height 17
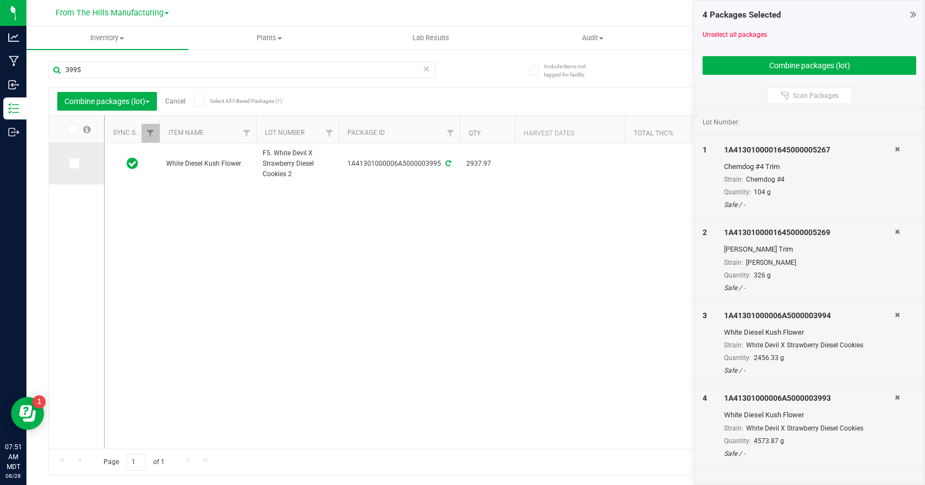
click at [78, 163] on span at bounding box center [74, 163] width 11 height 11
click at [0, 0] on input "checkbox" at bounding box center [0, 0] width 0 height 0
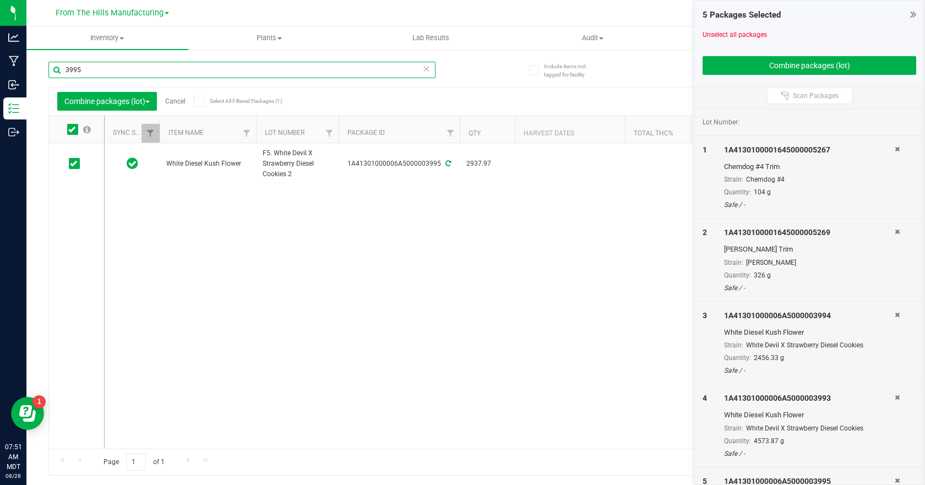
click at [98, 73] on input "3995" at bounding box center [241, 70] width 387 height 17
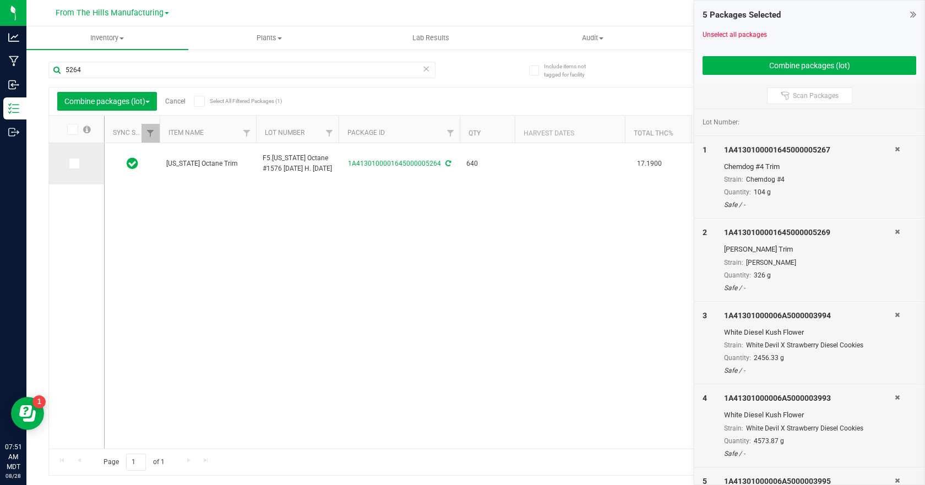
click at [79, 163] on span at bounding box center [74, 163] width 11 height 11
click at [0, 0] on input "checkbox" at bounding box center [0, 0] width 0 height 0
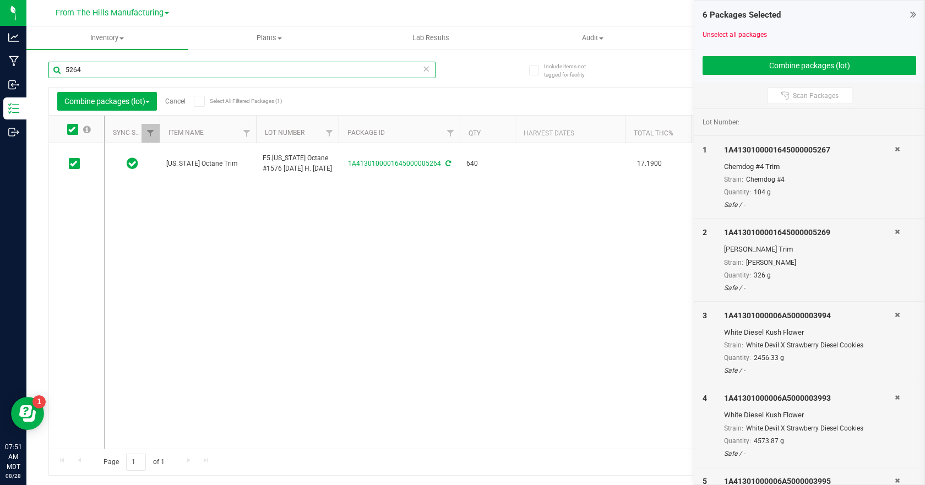
click at [107, 66] on input "5264" at bounding box center [241, 70] width 387 height 17
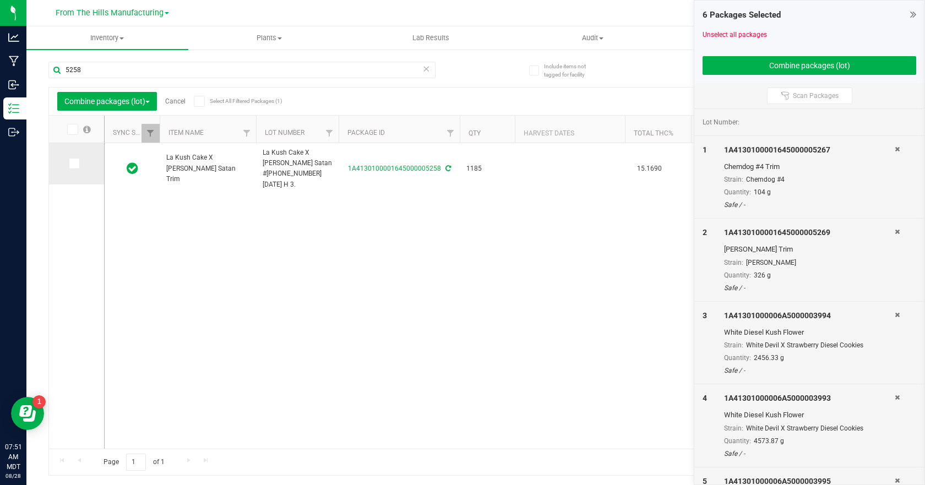
click at [81, 165] on label at bounding box center [77, 163] width 16 height 11
click at [0, 0] on input "checkbox" at bounding box center [0, 0] width 0 height 0
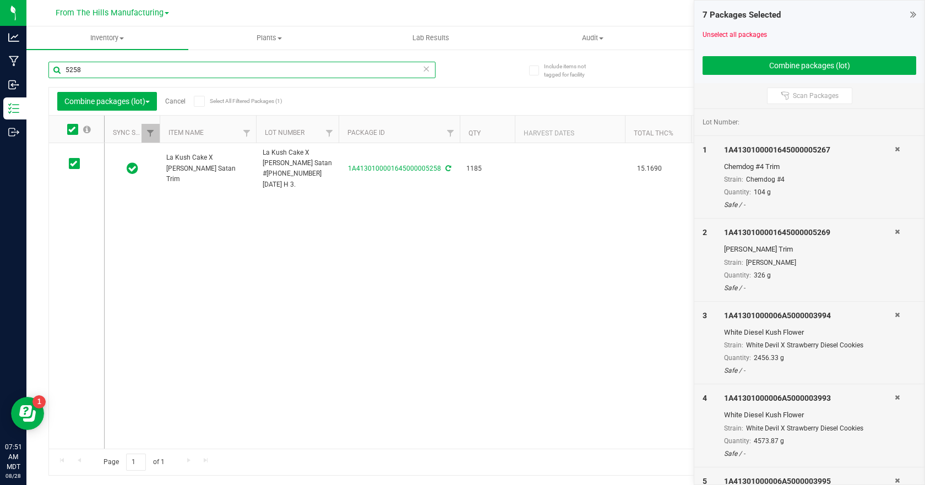
click at [105, 70] on input "5258" at bounding box center [241, 70] width 387 height 17
click at [106, 69] on input "5258" at bounding box center [241, 70] width 387 height 17
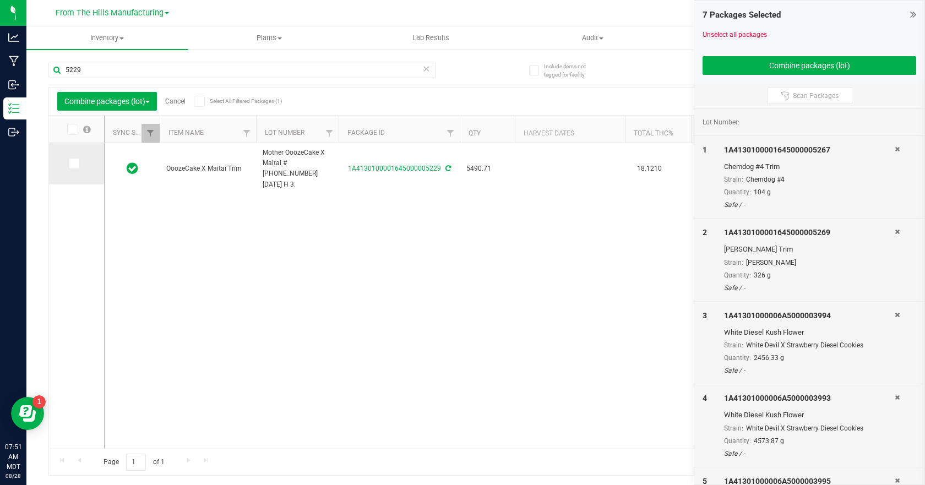
click at [74, 168] on span at bounding box center [74, 163] width 11 height 11
click at [0, 0] on input "checkbox" at bounding box center [0, 0] width 0 height 0
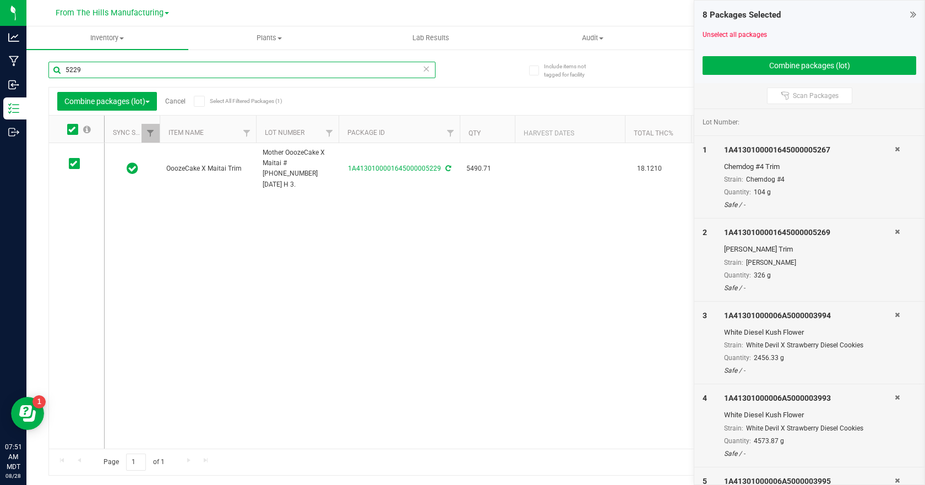
click at [114, 69] on input "5229" at bounding box center [241, 70] width 387 height 17
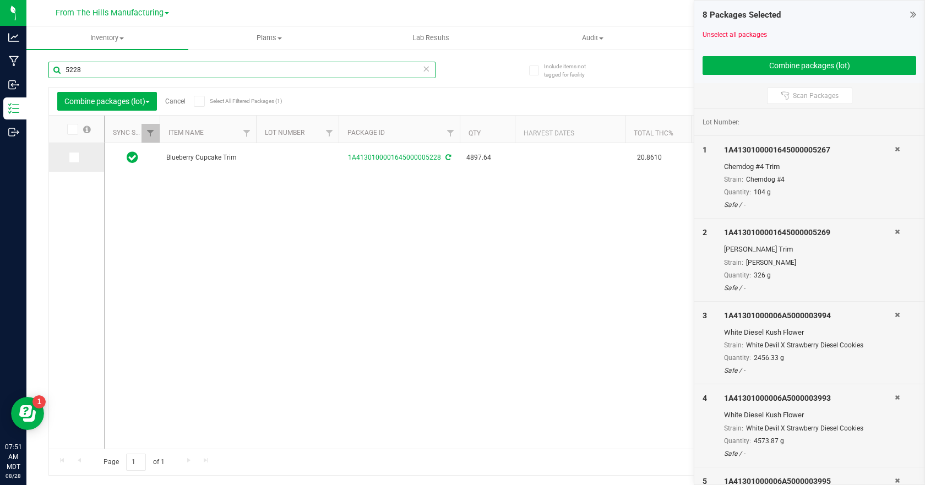
type input "5228"
click at [77, 160] on span at bounding box center [74, 157] width 11 height 11
click at [0, 0] on input "checkbox" at bounding box center [0, 0] width 0 height 0
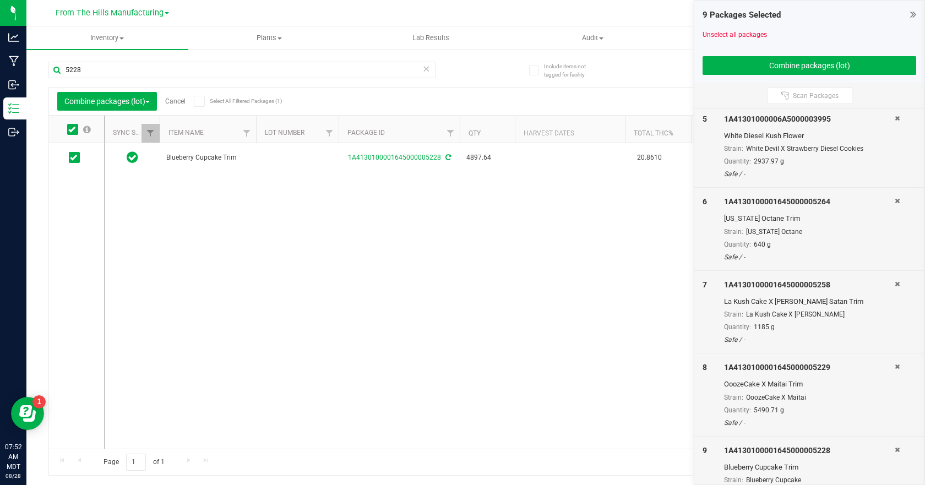
scroll to position [397, 0]
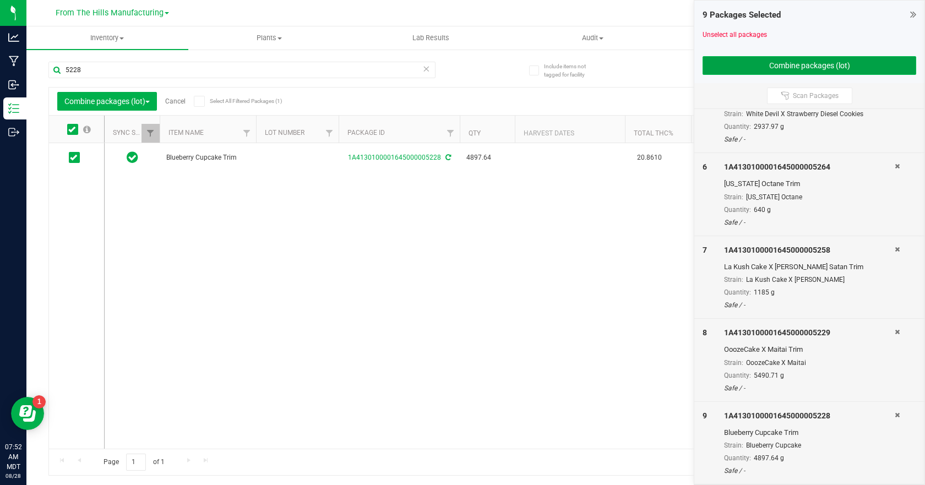
click at [795, 62] on button "Combine packages (lot)" at bounding box center [810, 65] width 214 height 19
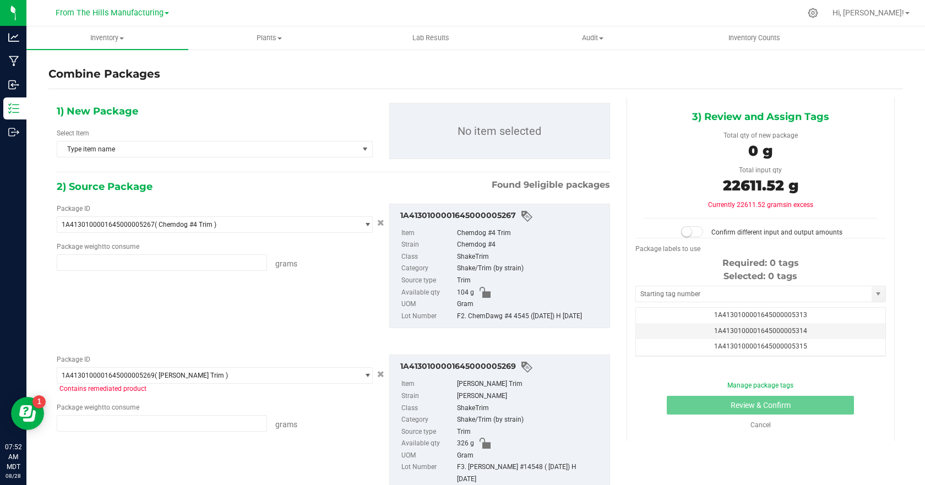
type input "104.0000 g"
type input "326.0000 g"
type input "2456.3300 g"
type input "4573.8700 g"
type input "2937.9700 g"
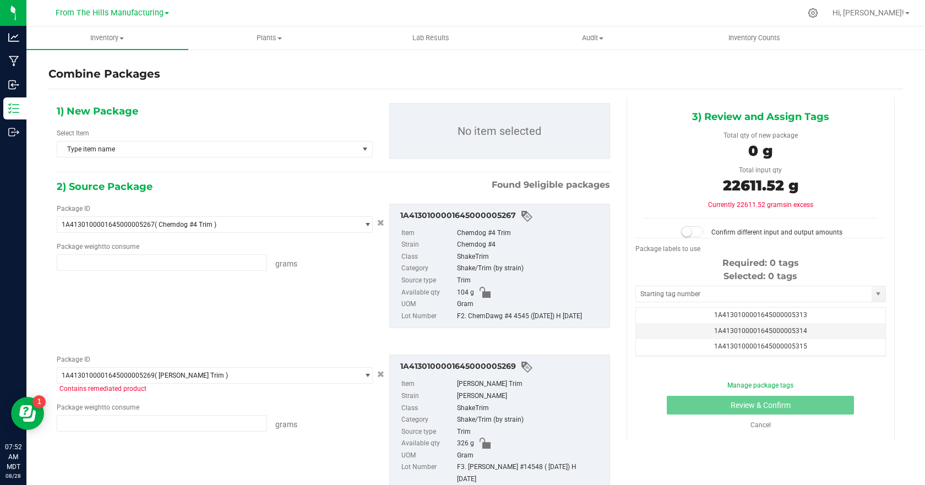
type input "640.0000 g"
type input "1185.0000 g"
type input "5490.7100 g"
type input "4897.6400 g"
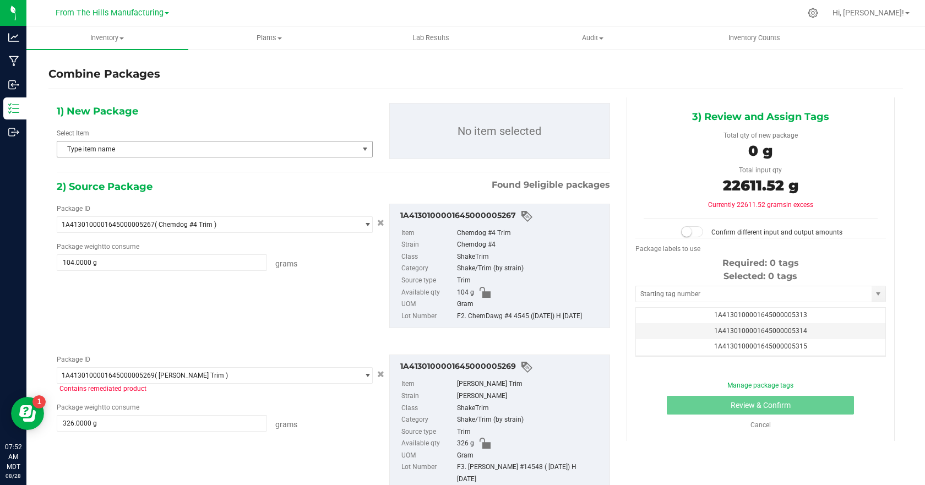
click at [348, 147] on span "Type item name" at bounding box center [207, 149] width 301 height 15
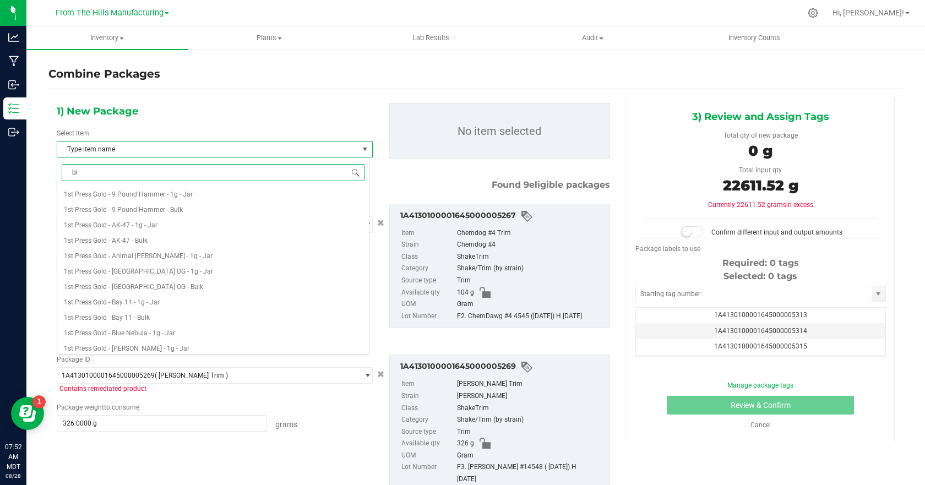
type input "bio"
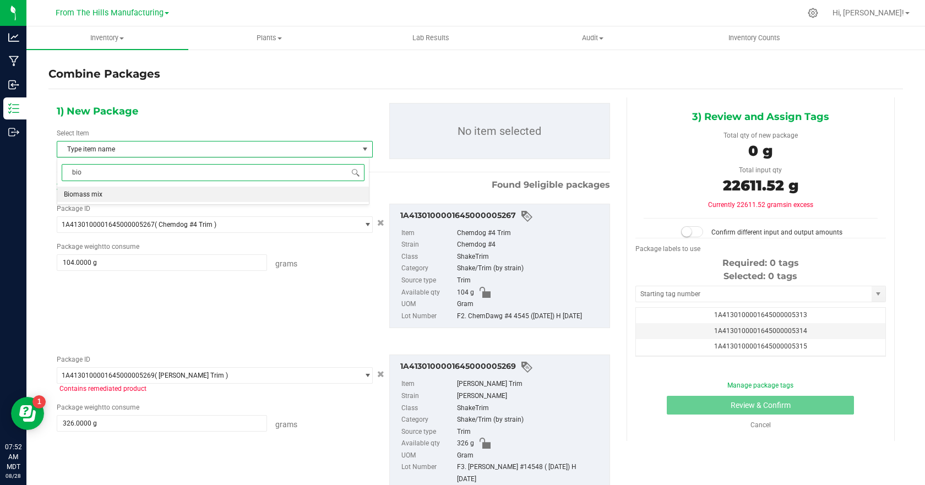
click at [248, 194] on li "Biomass mix" at bounding box center [213, 194] width 312 height 15
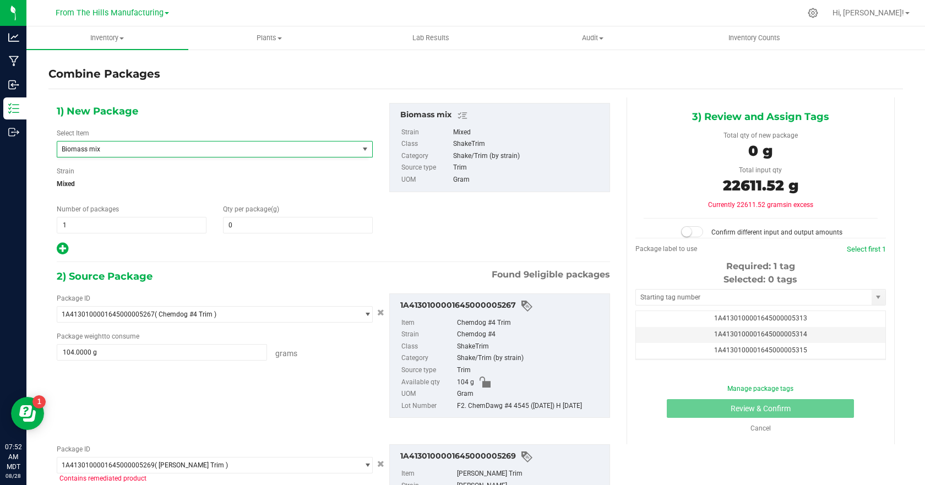
scroll to position [1064, 0]
click at [248, 227] on span at bounding box center [298, 225] width 150 height 17
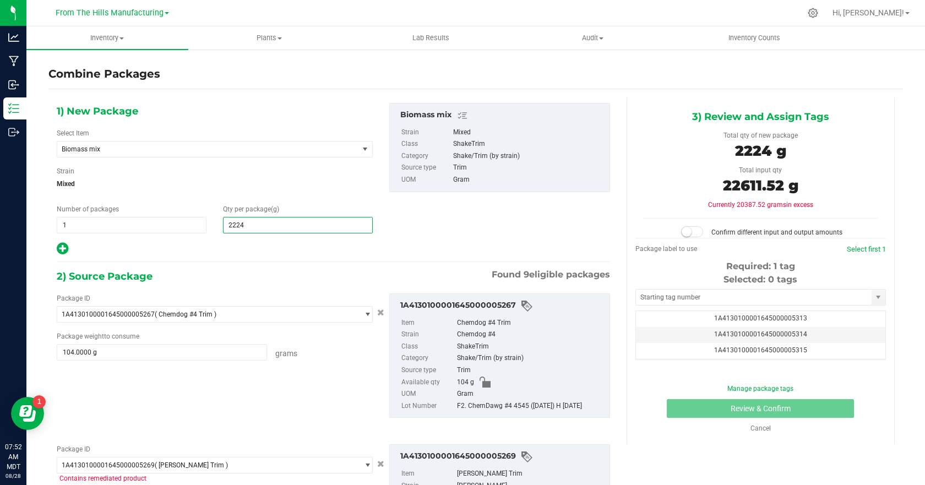
type input "22240"
type input "22,240"
click at [344, 189] on span "Mixed" at bounding box center [215, 184] width 316 height 17
click at [682, 235] on small at bounding box center [687, 232] width 10 height 10
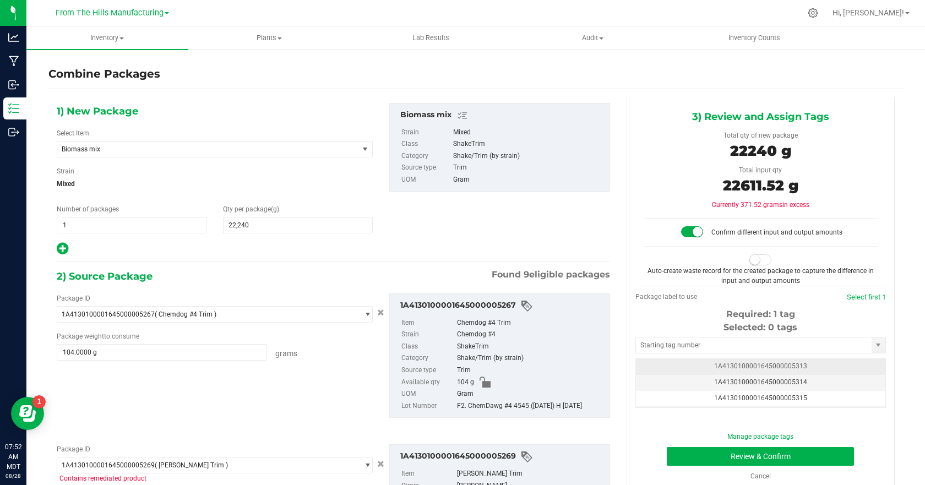
click at [720, 366] on span "1A4130100001645000005313" at bounding box center [760, 366] width 93 height 8
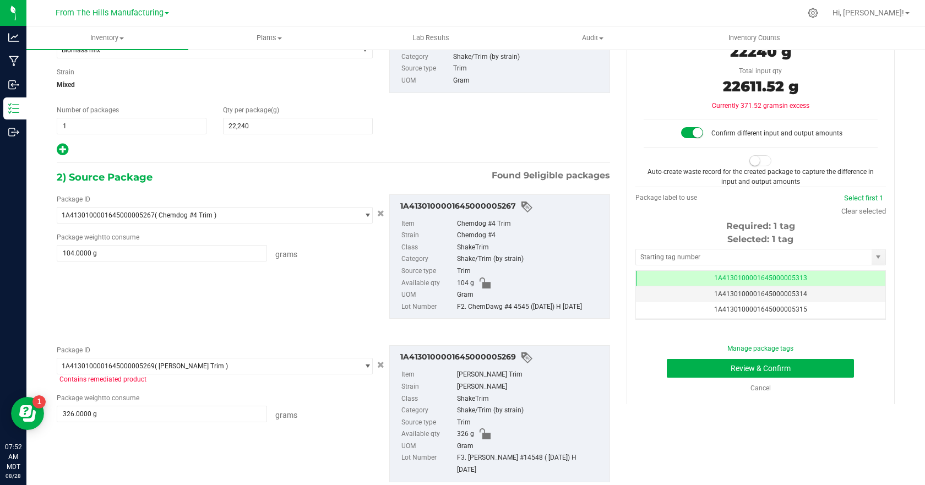
scroll to position [110, 0]
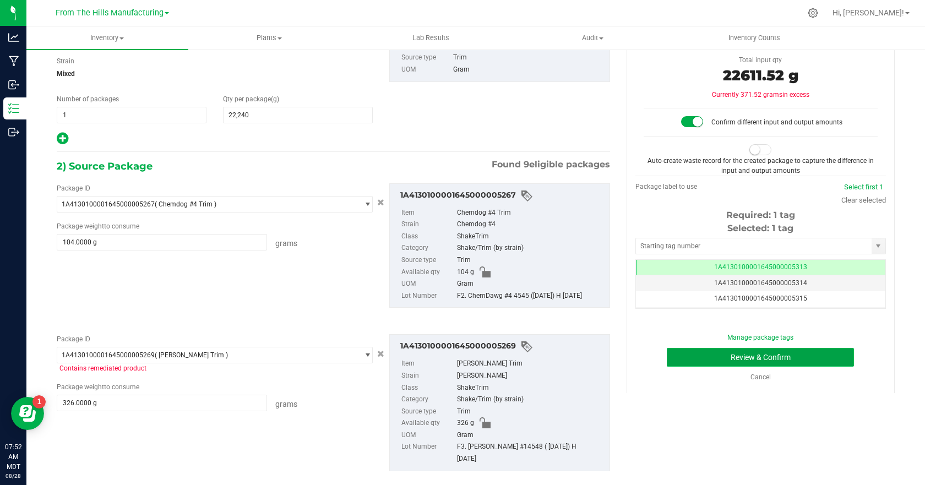
click at [761, 355] on button "Review & Confirm" at bounding box center [760, 357] width 187 height 19
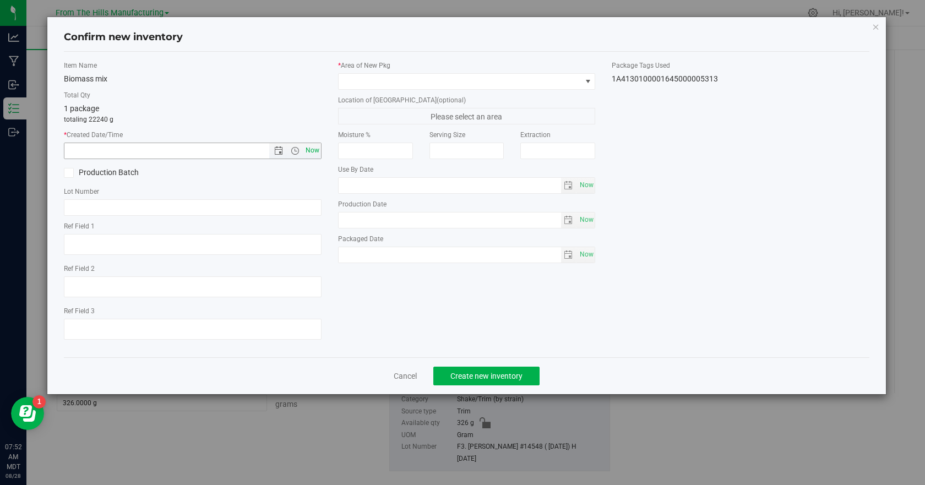
click at [311, 151] on span "Now" at bounding box center [312, 151] width 19 height 16
type input "8/28/2025 7:52 AM"
click at [84, 200] on div "Lot Number" at bounding box center [193, 201] width 258 height 29
click at [120, 208] on input "text" at bounding box center [193, 207] width 258 height 17
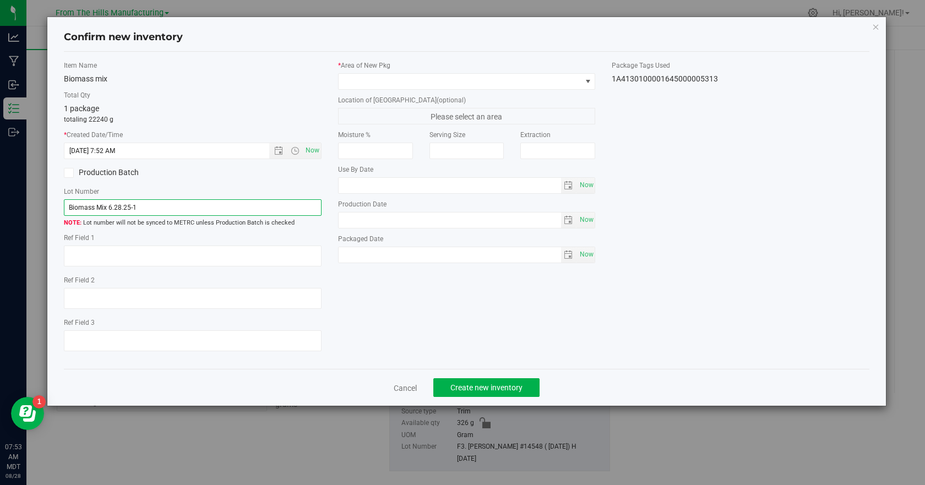
click at [145, 208] on input "Biomass Mix 6.28.25-1" at bounding box center [193, 207] width 258 height 17
type input "Biomass Mix 6.28.25-2"
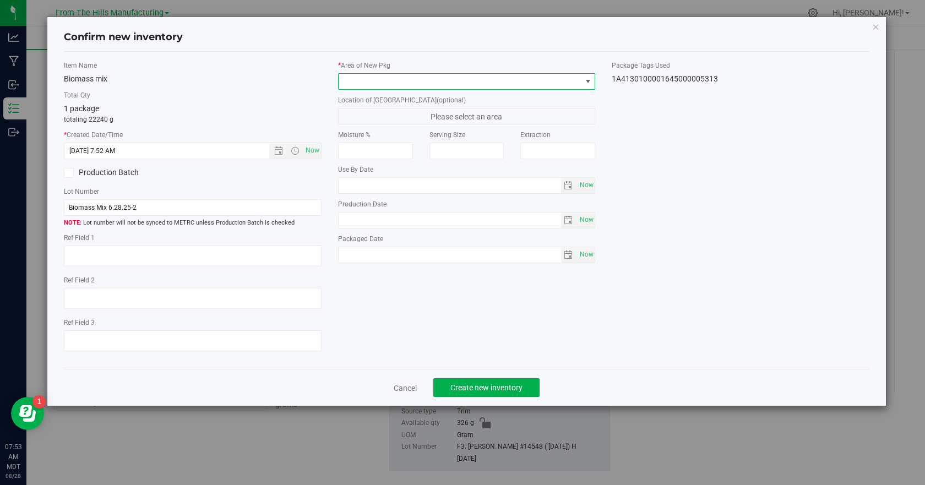
click at [586, 79] on span at bounding box center [588, 81] width 9 height 9
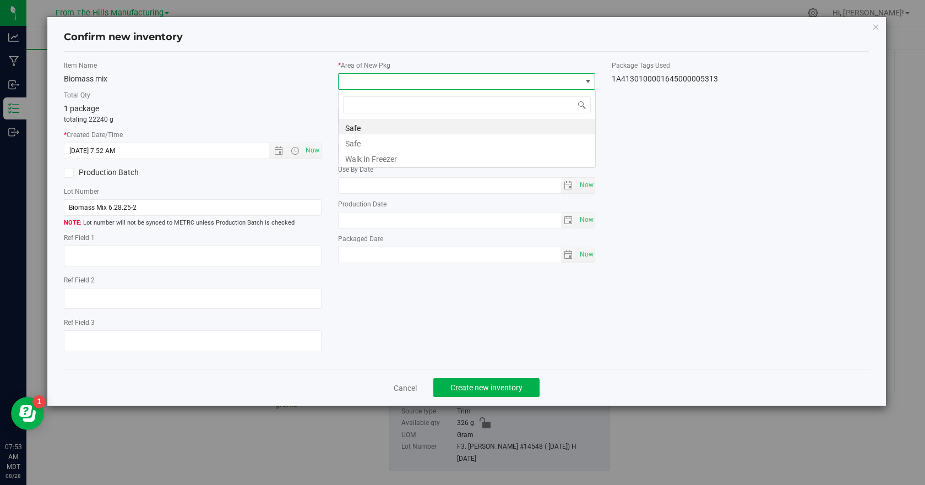
scroll to position [17, 258]
click at [356, 124] on li "Safe" at bounding box center [467, 126] width 257 height 15
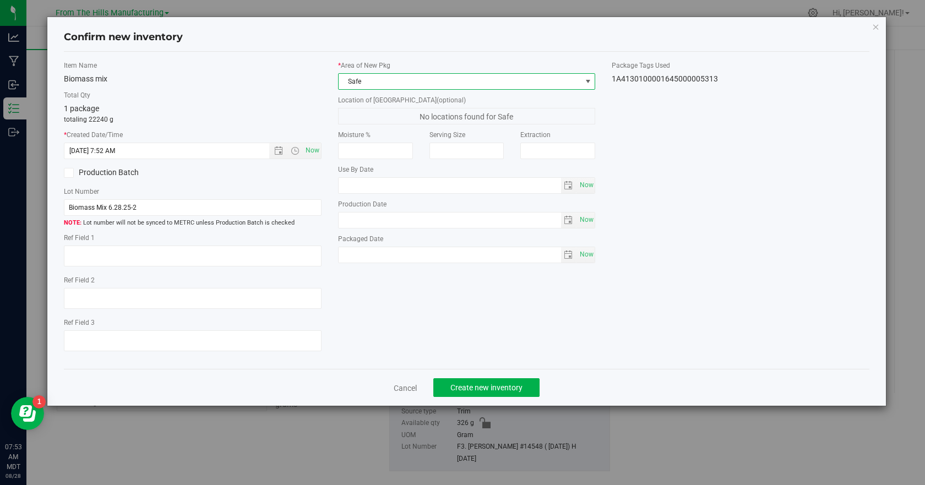
click at [596, 256] on div "* Area of New Pkg Safe Location of New Pkg (optional) No locations found for Sa…" at bounding box center [467, 165] width 274 height 208
click at [582, 254] on span "Now" at bounding box center [586, 255] width 19 height 16
type input "[DATE]"
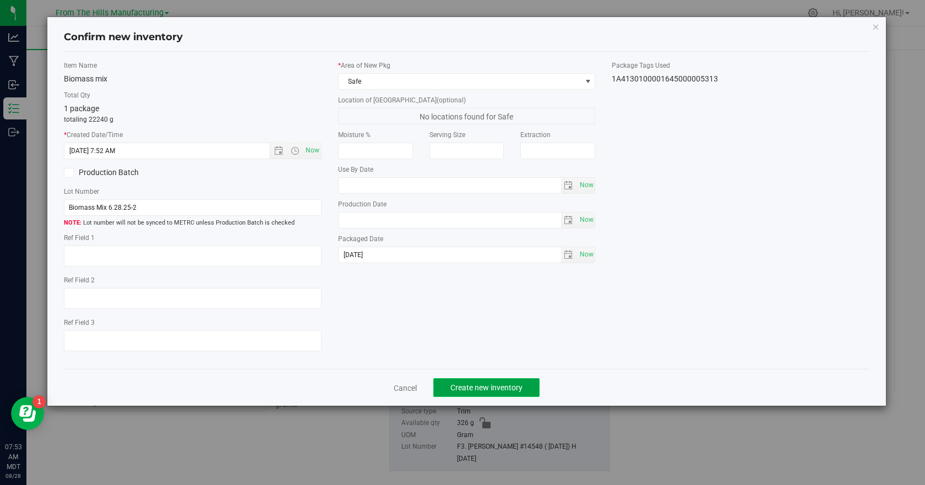
click at [492, 386] on span "Create new inventory" at bounding box center [487, 387] width 72 height 9
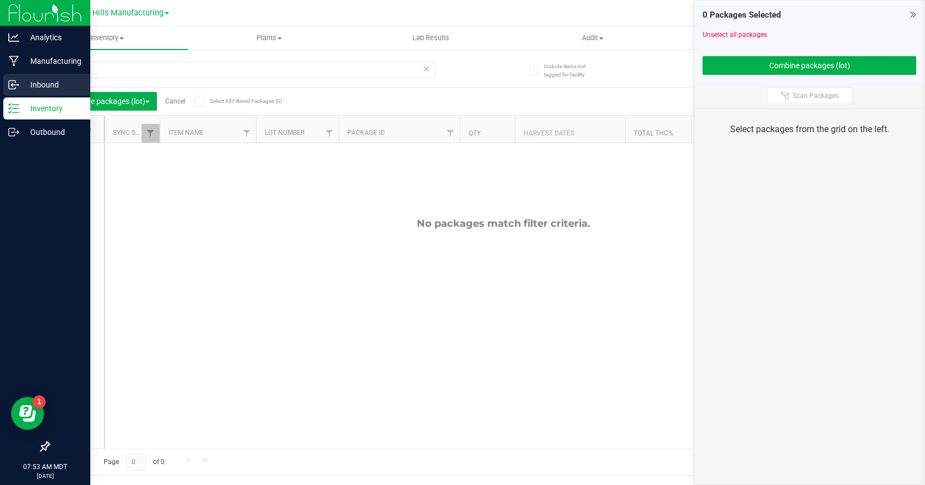
click at [10, 82] on icon at bounding box center [13, 84] width 11 height 11
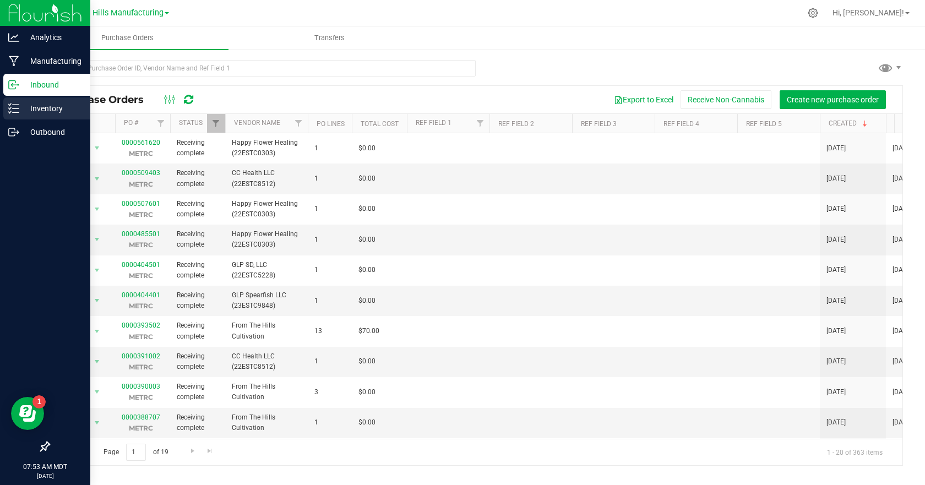
click at [14, 106] on icon at bounding box center [13, 108] width 11 height 11
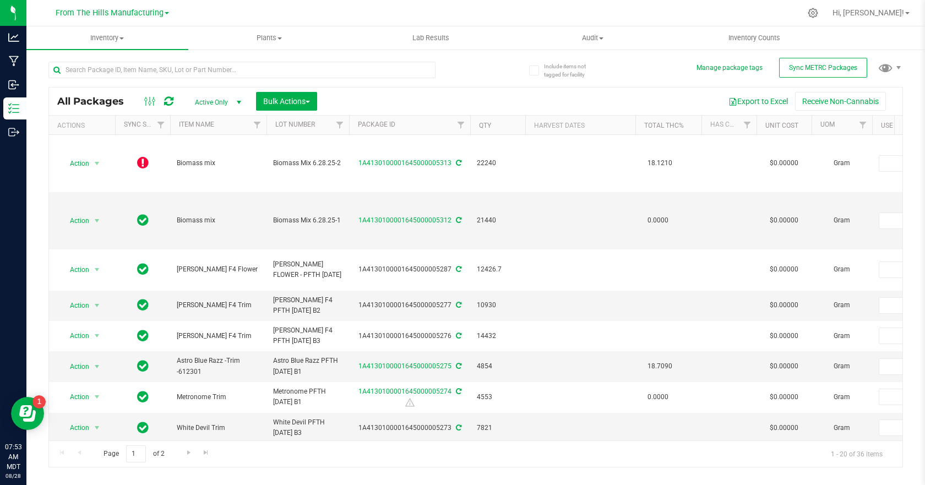
click at [172, 104] on icon at bounding box center [168, 101] width 9 height 11
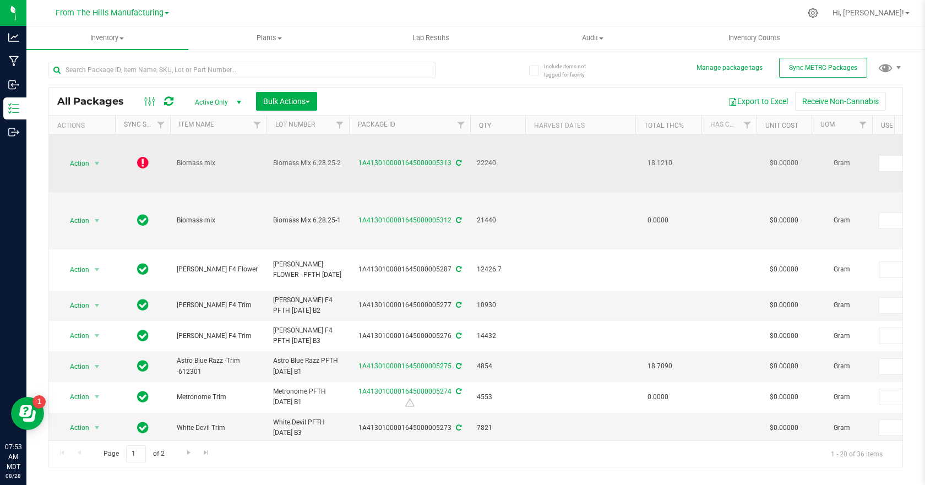
click at [141, 161] on icon at bounding box center [143, 162] width 12 height 13
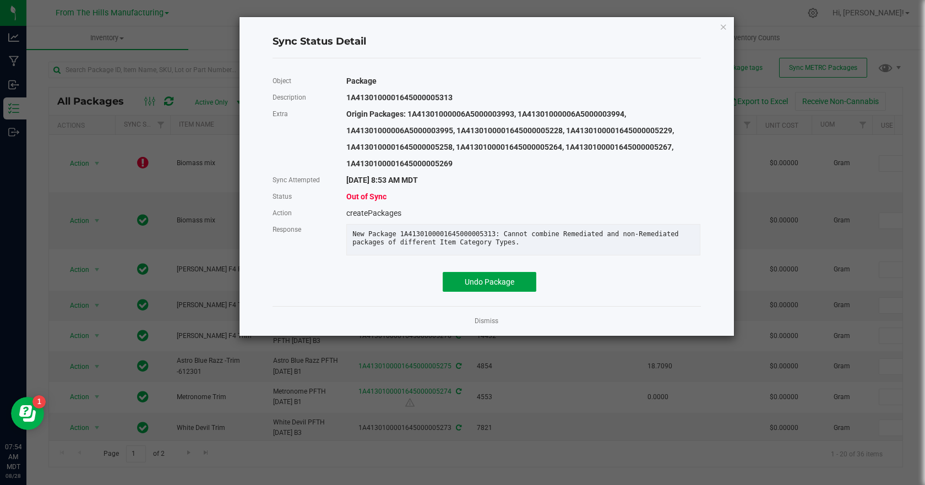
click at [497, 286] on span "Undo Package" at bounding box center [490, 282] width 50 height 9
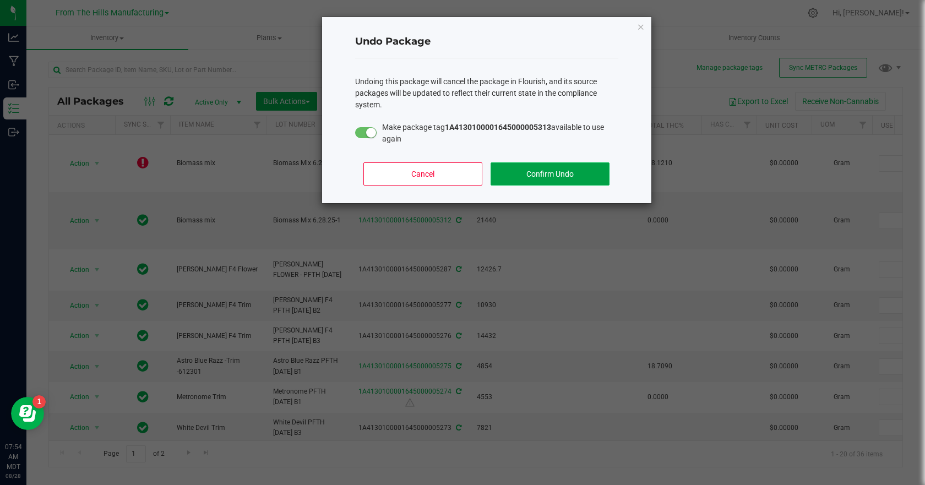
click at [550, 172] on button "Confirm Undo" at bounding box center [550, 174] width 118 height 23
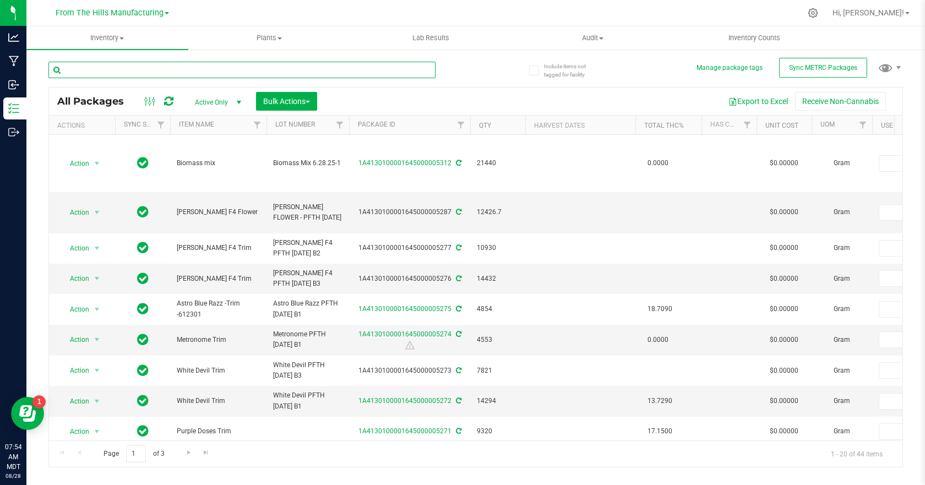
click at [273, 72] on input "text" at bounding box center [241, 70] width 387 height 17
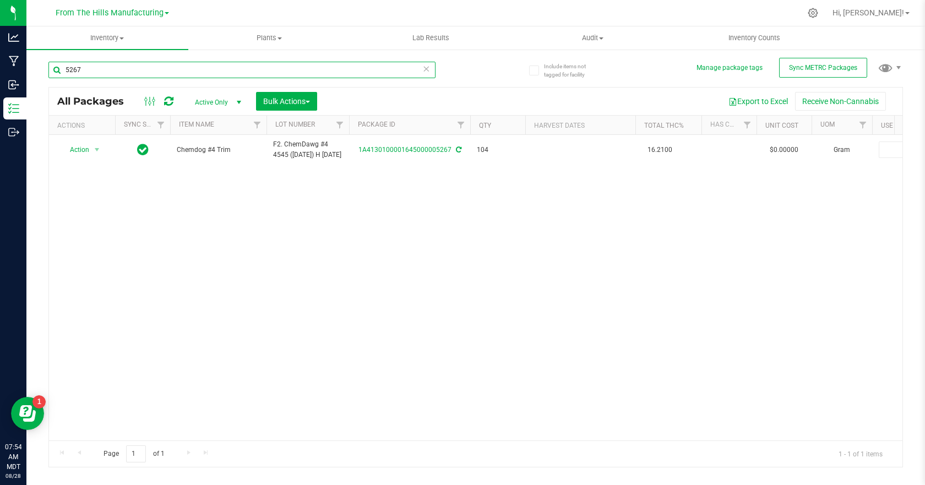
click at [365, 66] on input "5267" at bounding box center [241, 70] width 387 height 17
click at [368, 69] on input "5269" at bounding box center [241, 70] width 387 height 17
type input "3"
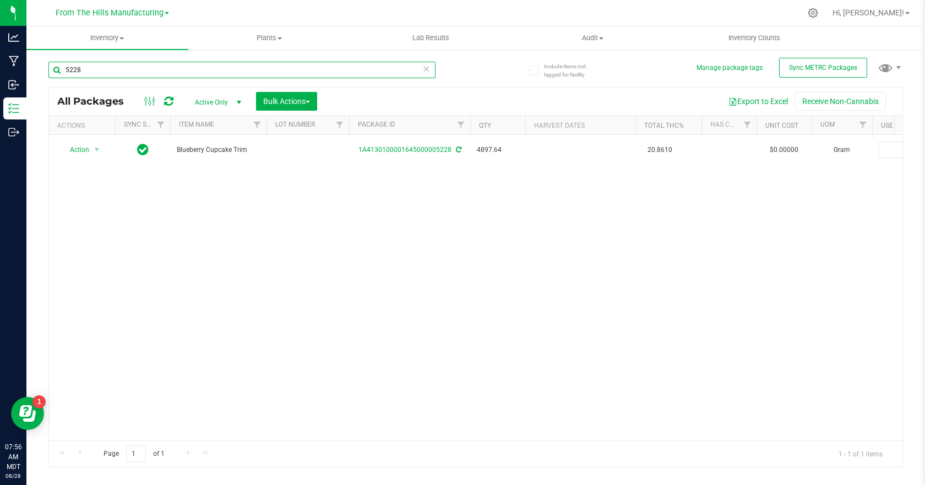
type input "5228"
click at [427, 70] on icon at bounding box center [427, 68] width 8 height 13
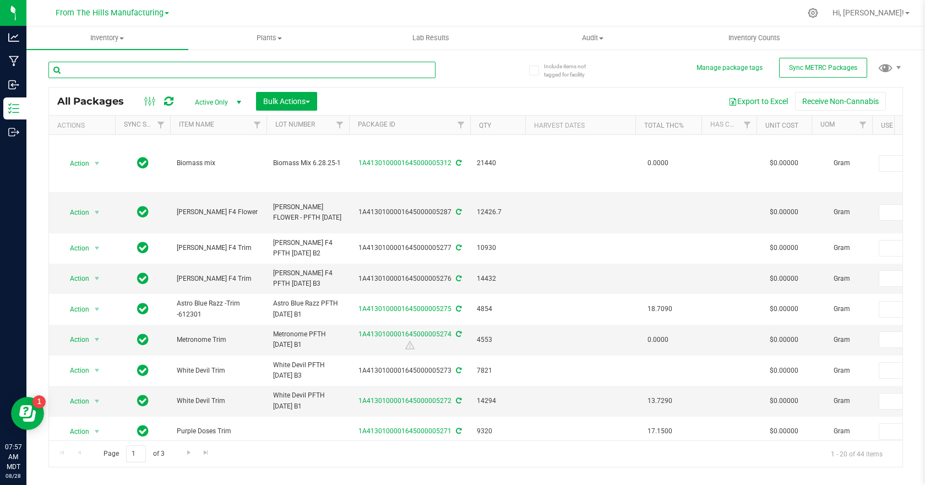
click at [284, 72] on input "text" at bounding box center [241, 70] width 387 height 17
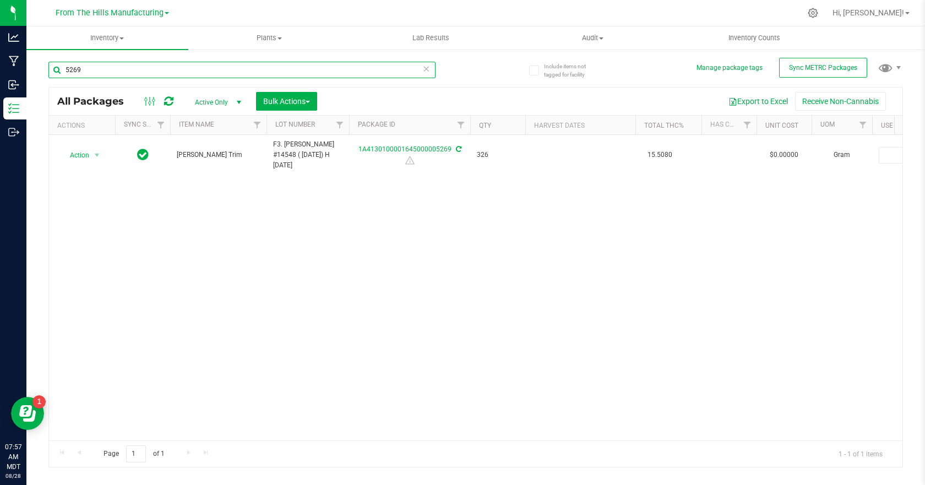
type input "5269"
click at [430, 72] on icon at bounding box center [427, 68] width 8 height 13
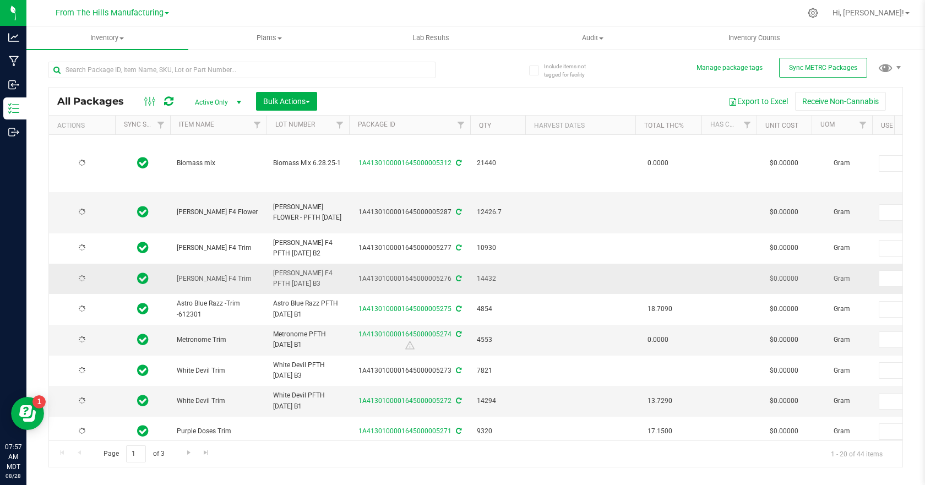
type input "[DATE]"
click at [308, 101] on span "button" at bounding box center [308, 102] width 4 height 2
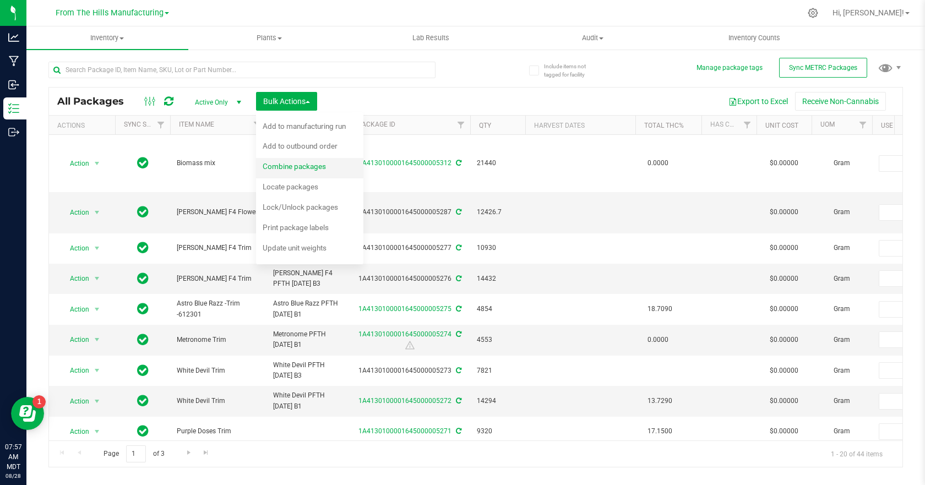
click at [288, 163] on span "Combine packages" at bounding box center [294, 166] width 63 height 9
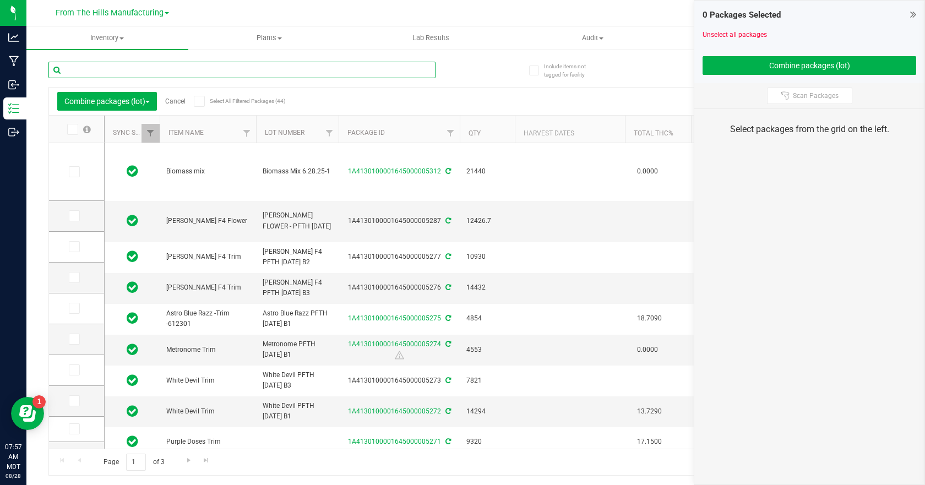
click at [204, 70] on input "text" at bounding box center [241, 70] width 387 height 17
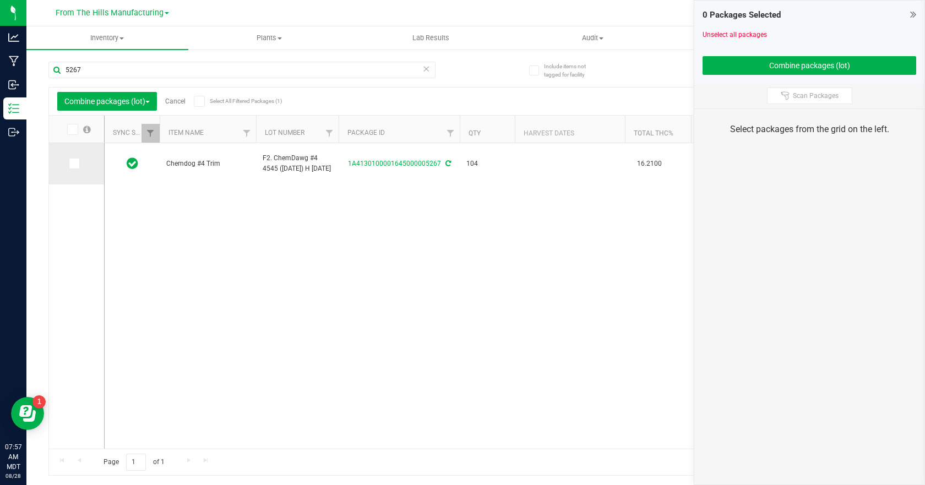
click at [78, 166] on span at bounding box center [74, 163] width 11 height 11
click at [0, 0] on input "checkbox" at bounding box center [0, 0] width 0 height 0
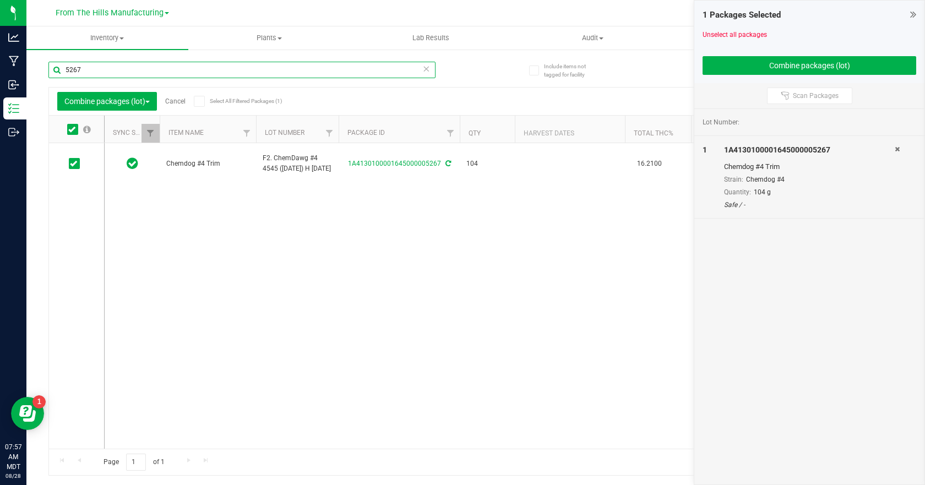
click at [107, 71] on input "5267" at bounding box center [241, 70] width 387 height 17
click at [107, 72] on input "5267" at bounding box center [241, 70] width 387 height 17
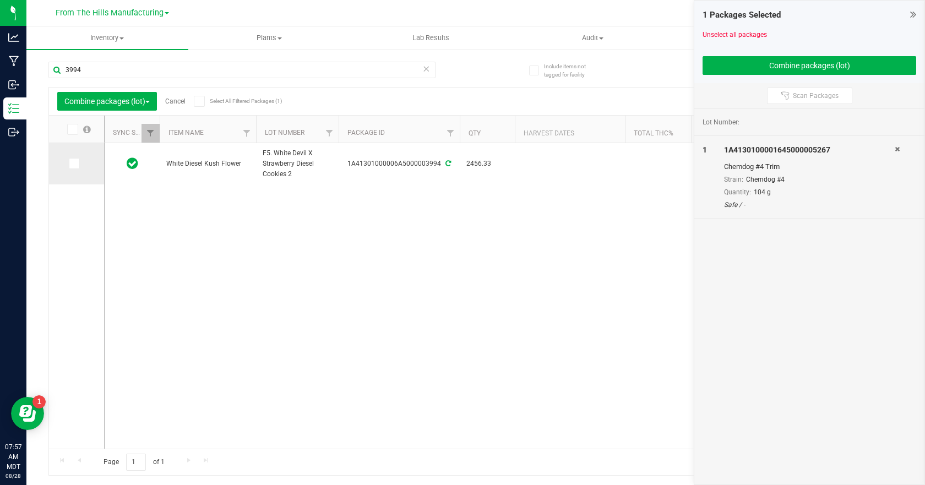
click at [75, 164] on icon at bounding box center [73, 164] width 7 height 0
click at [0, 0] on input "checkbox" at bounding box center [0, 0] width 0 height 0
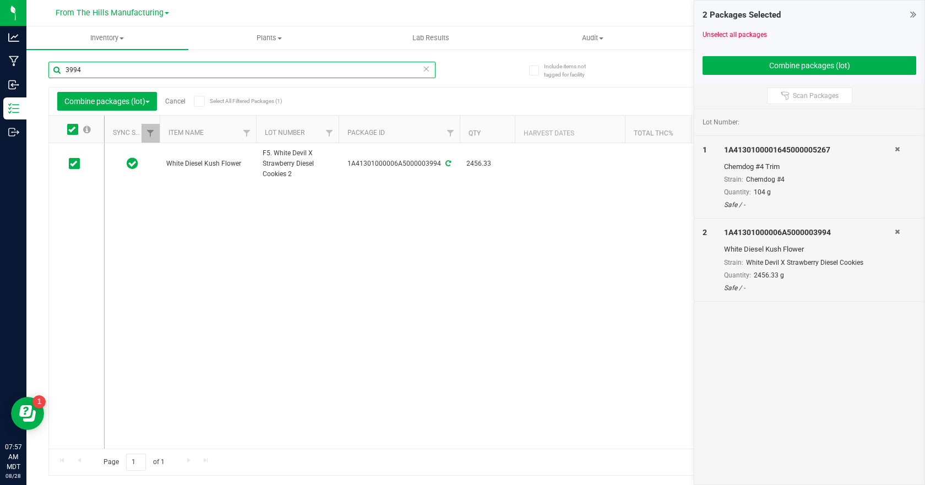
click at [96, 65] on input "3994" at bounding box center [241, 70] width 387 height 17
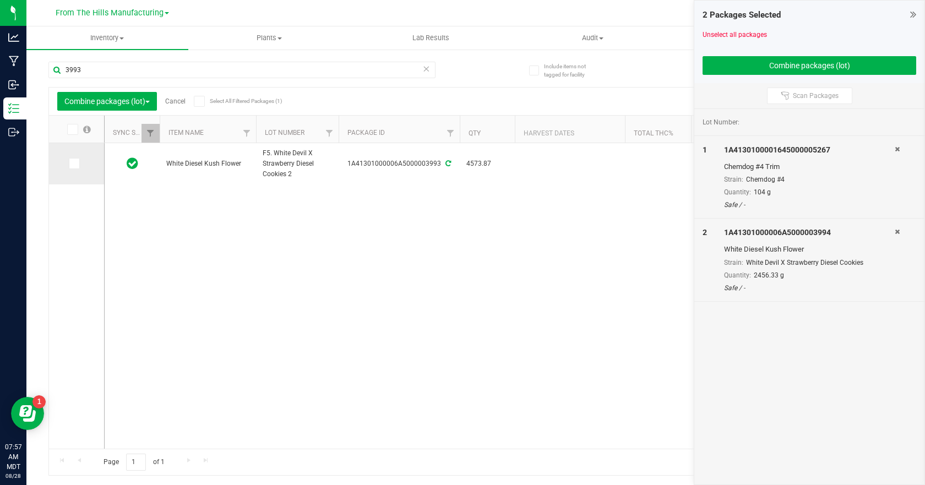
click at [74, 164] on icon at bounding box center [73, 164] width 7 height 0
click at [0, 0] on input "checkbox" at bounding box center [0, 0] width 0 height 0
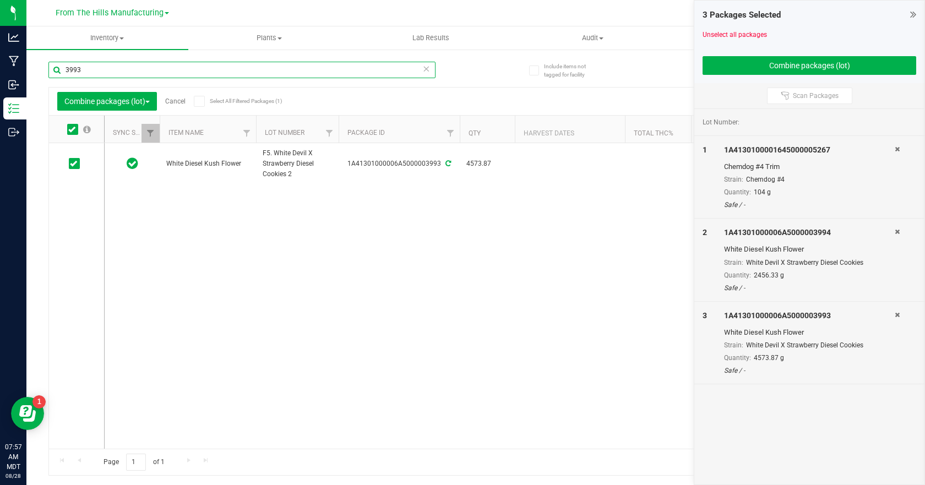
click at [95, 70] on input "3993" at bounding box center [241, 70] width 387 height 17
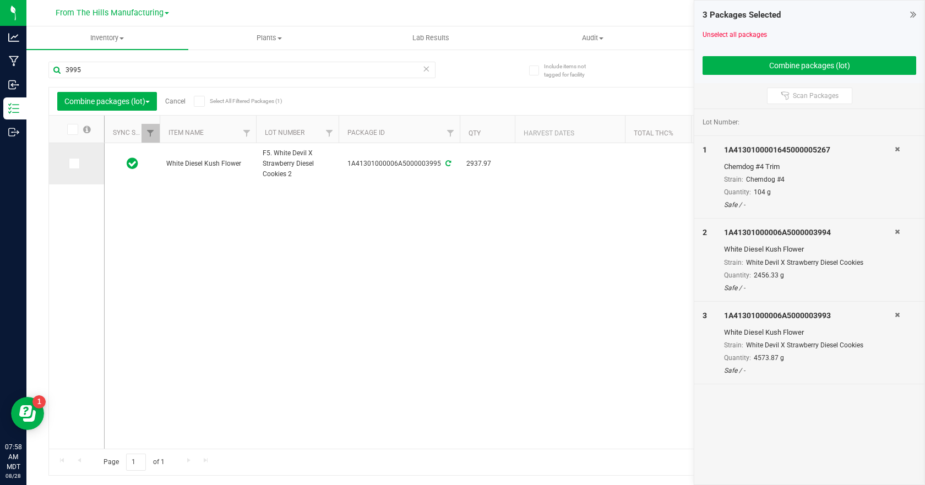
click at [77, 165] on span at bounding box center [74, 163] width 11 height 11
click at [0, 0] on input "checkbox" at bounding box center [0, 0] width 0 height 0
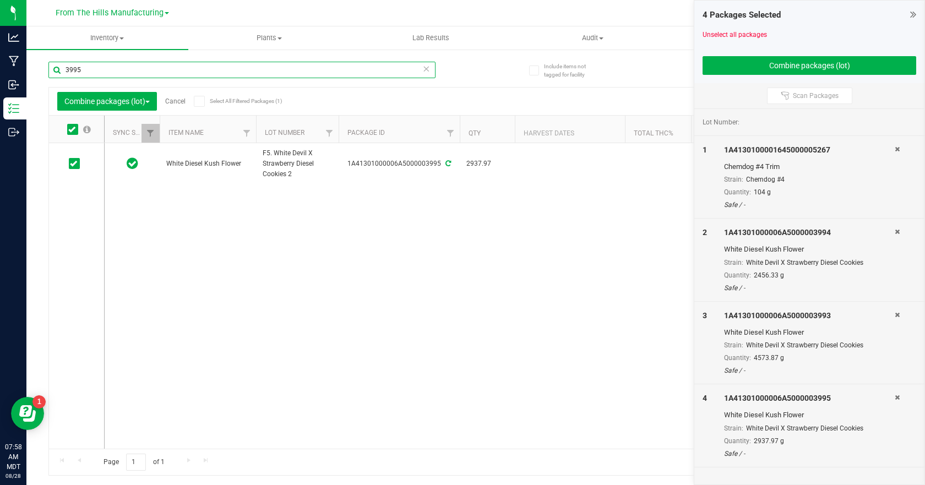
click at [99, 72] on input "3995" at bounding box center [241, 70] width 387 height 17
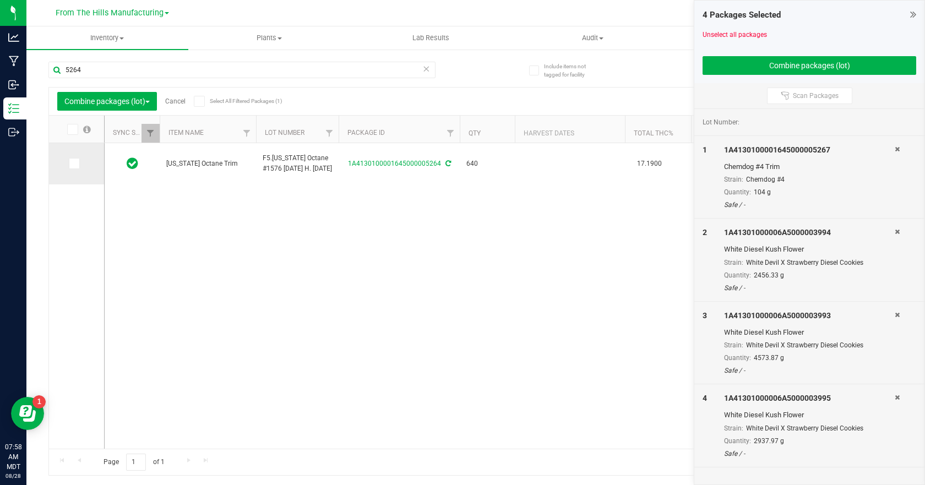
click at [75, 164] on icon at bounding box center [73, 164] width 7 height 0
click at [0, 0] on input "checkbox" at bounding box center [0, 0] width 0 height 0
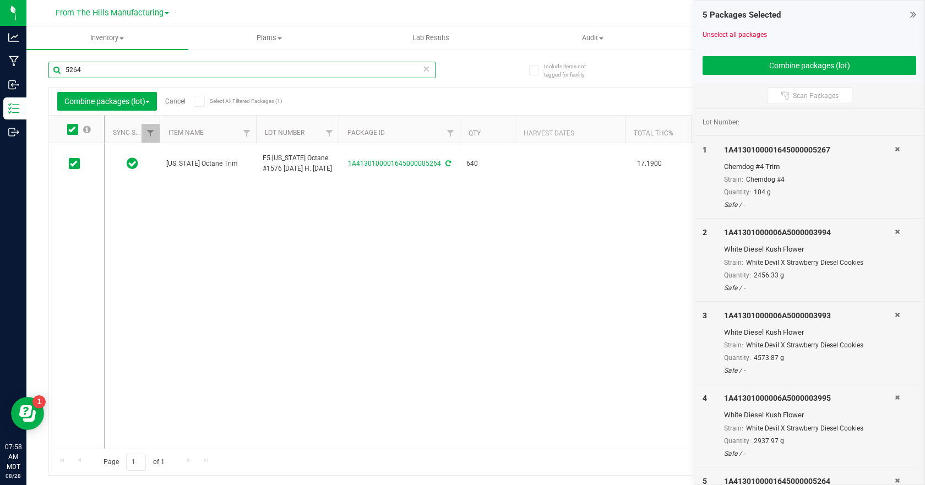
click at [88, 70] on input "5264" at bounding box center [241, 70] width 387 height 17
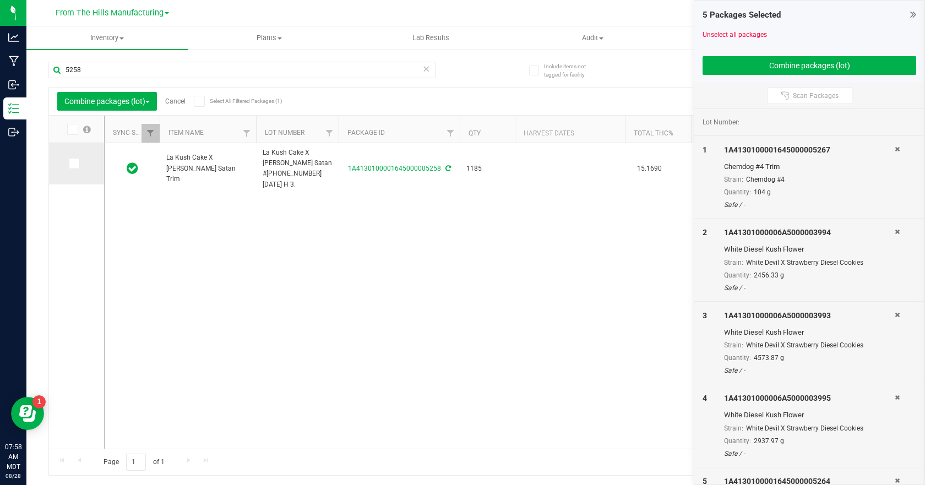
click at [77, 167] on span at bounding box center [74, 163] width 11 height 11
click at [0, 0] on input "checkbox" at bounding box center [0, 0] width 0 height 0
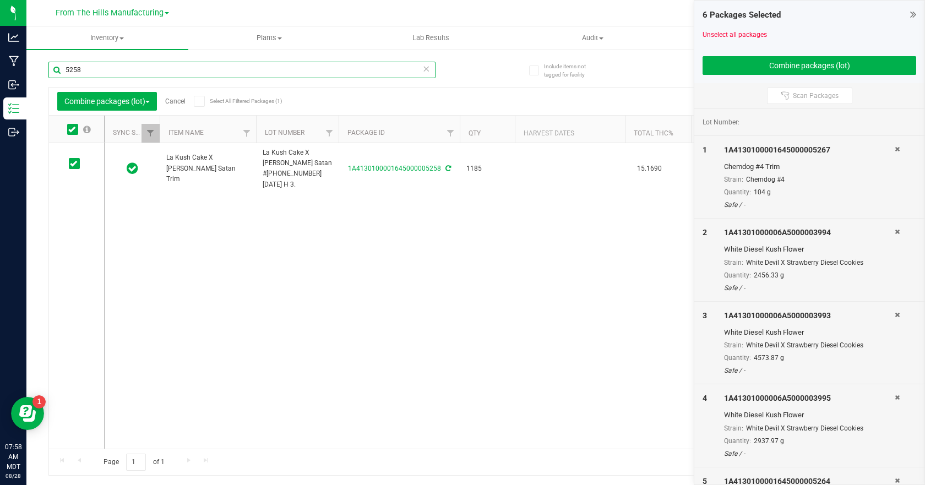
click at [98, 74] on input "5258" at bounding box center [241, 70] width 387 height 17
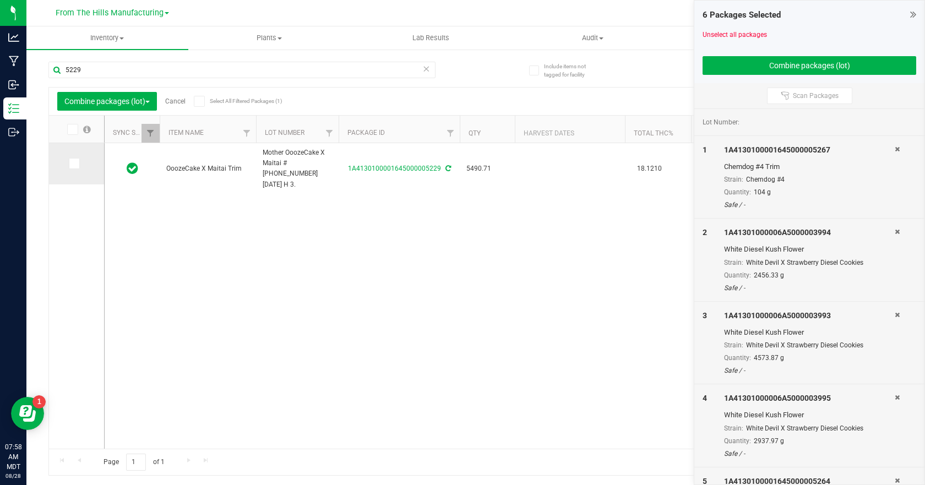
click at [78, 167] on span at bounding box center [74, 163] width 11 height 11
click at [0, 0] on input "checkbox" at bounding box center [0, 0] width 0 height 0
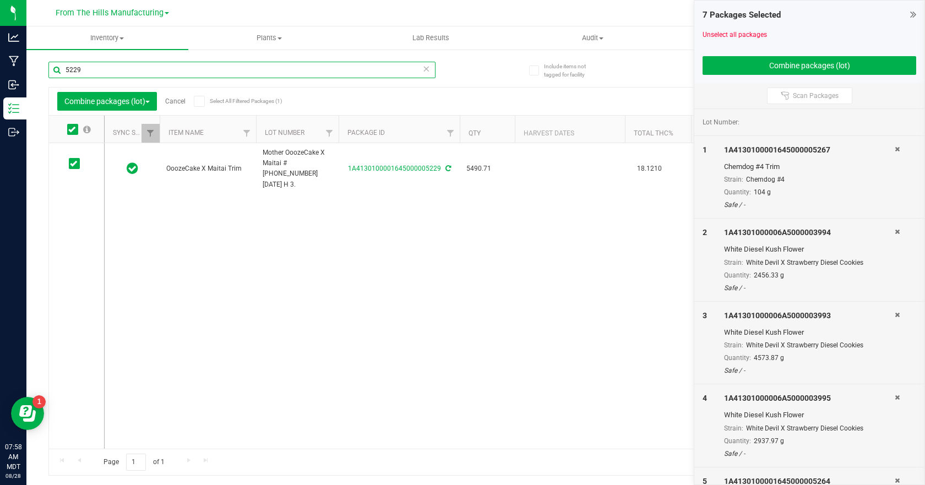
click at [112, 68] on input "5229" at bounding box center [241, 70] width 387 height 17
click at [113, 68] on input "5229" at bounding box center [241, 70] width 387 height 17
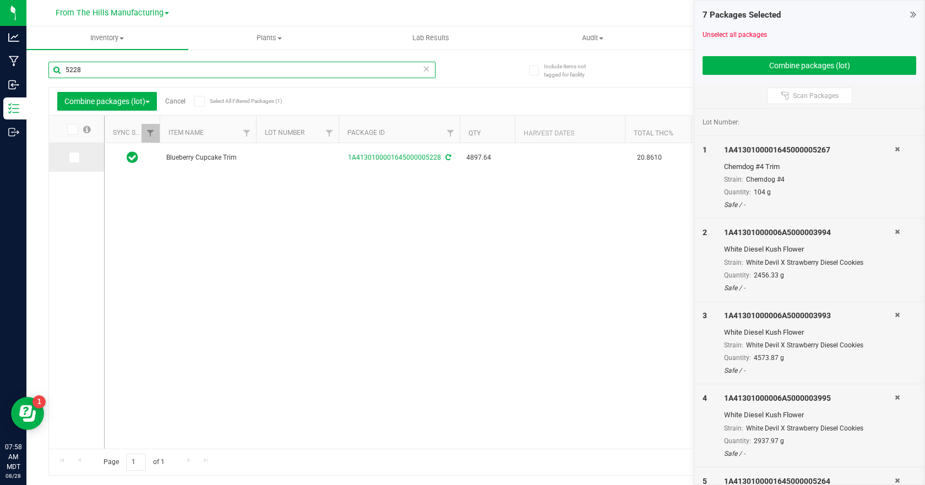
type input "5228"
click at [79, 160] on span at bounding box center [74, 157] width 11 height 11
click at [0, 0] on input "checkbox" at bounding box center [0, 0] width 0 height 0
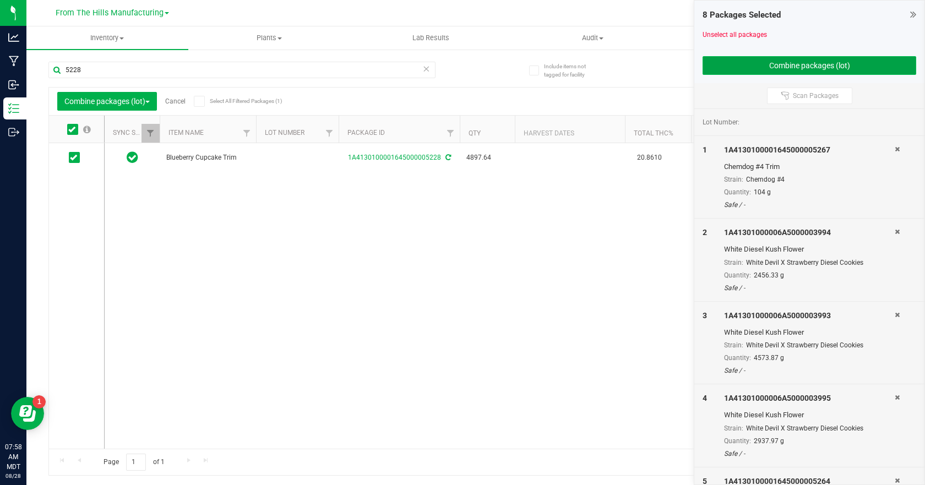
click at [789, 67] on button "Combine packages (lot)" at bounding box center [810, 65] width 214 height 19
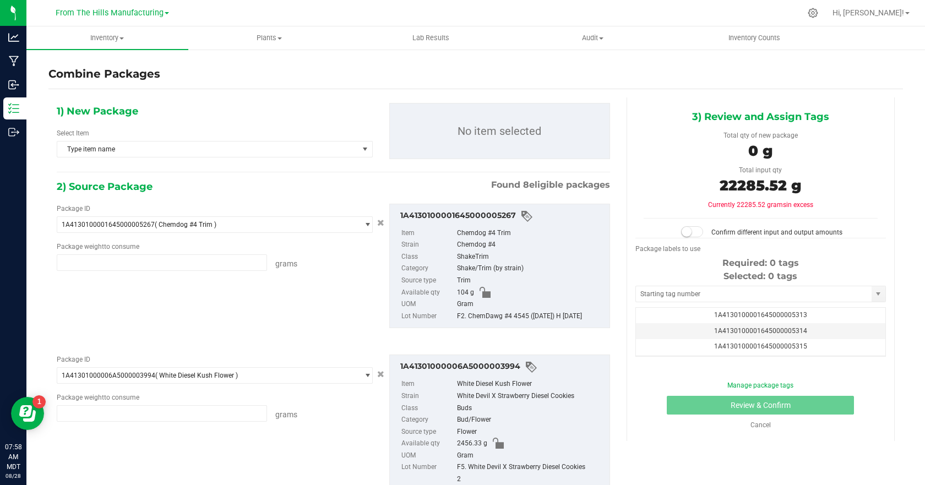
type input "104.0000 g"
type input "2456.3300 g"
type input "4573.8700 g"
type input "2937.9700 g"
type input "640.0000 g"
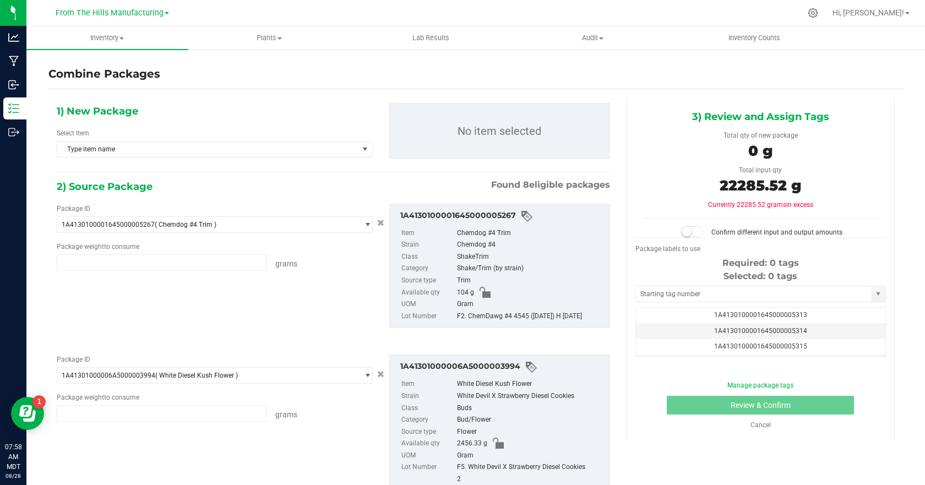
type input "1185.0000 g"
type input "5490.7100 g"
type input "4897.6400 g"
click at [358, 154] on span "select" at bounding box center [365, 149] width 14 height 15
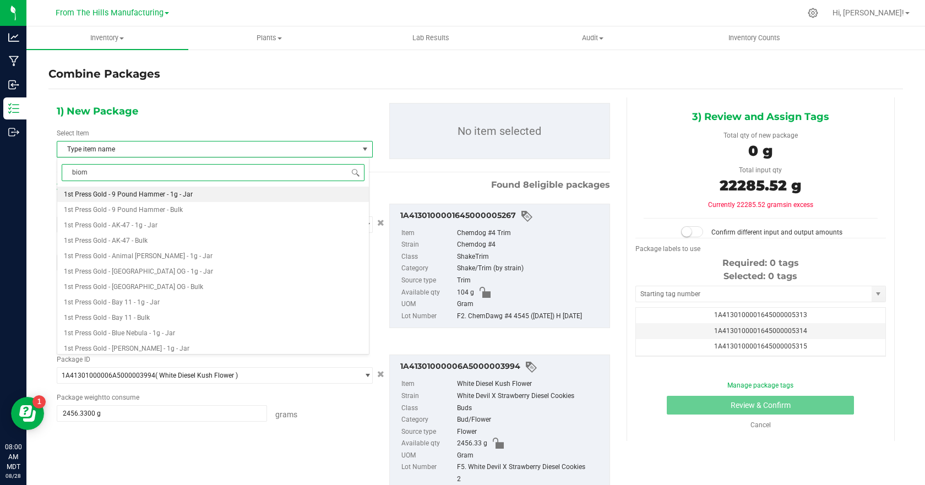
type input "bioma"
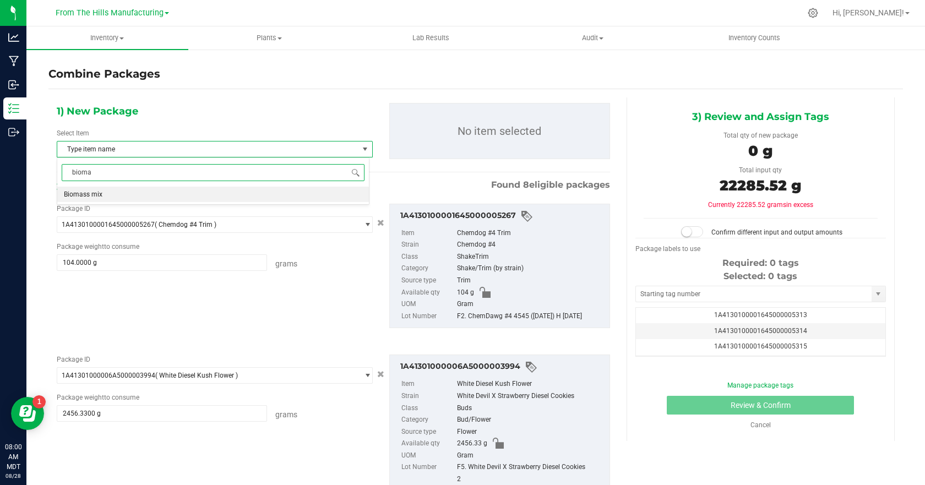
click at [137, 197] on li "Biomass mix" at bounding box center [213, 194] width 312 height 15
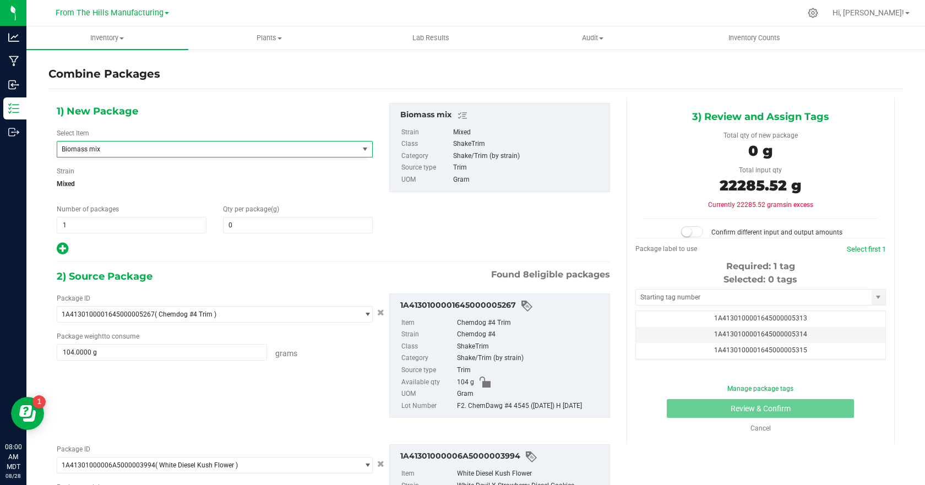
scroll to position [1064, 0]
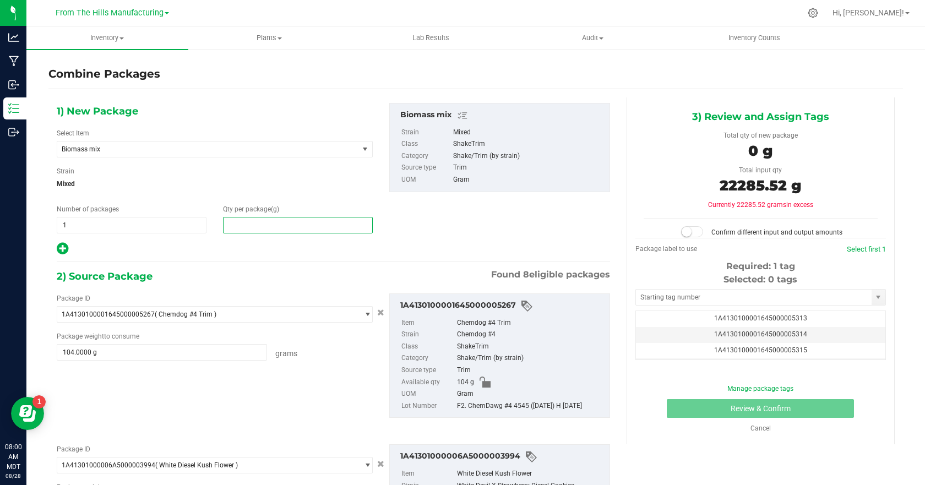
click at [238, 229] on span at bounding box center [298, 225] width 150 height 17
type input "22240"
type input "22,240"
click at [389, 245] on div "1) New Package Select Item Biomass mix Banana Daddy Flower Banana Daddy R1 Bana…" at bounding box center [333, 179] width 570 height 153
click at [682, 232] on small at bounding box center [687, 232] width 10 height 10
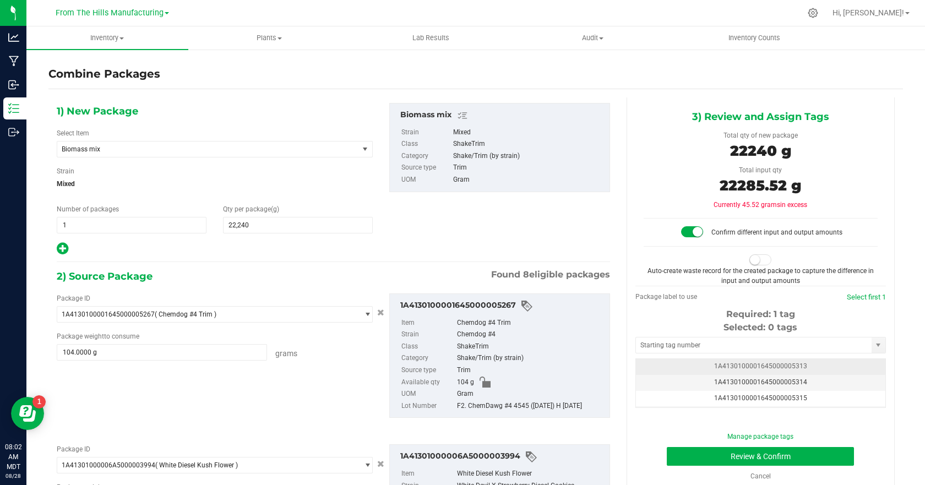
click at [779, 363] on span "1A4130100001645000005313" at bounding box center [760, 366] width 93 height 8
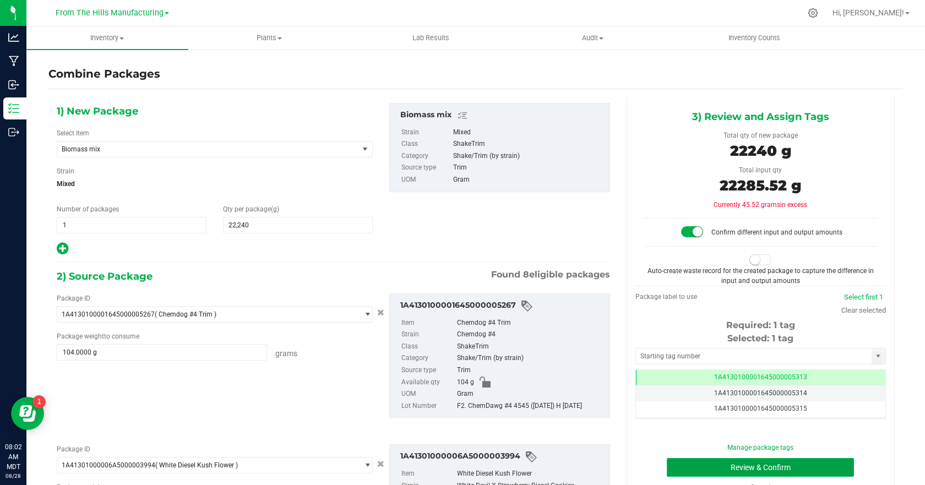
click at [753, 467] on button "Review & Confirm" at bounding box center [760, 467] width 187 height 19
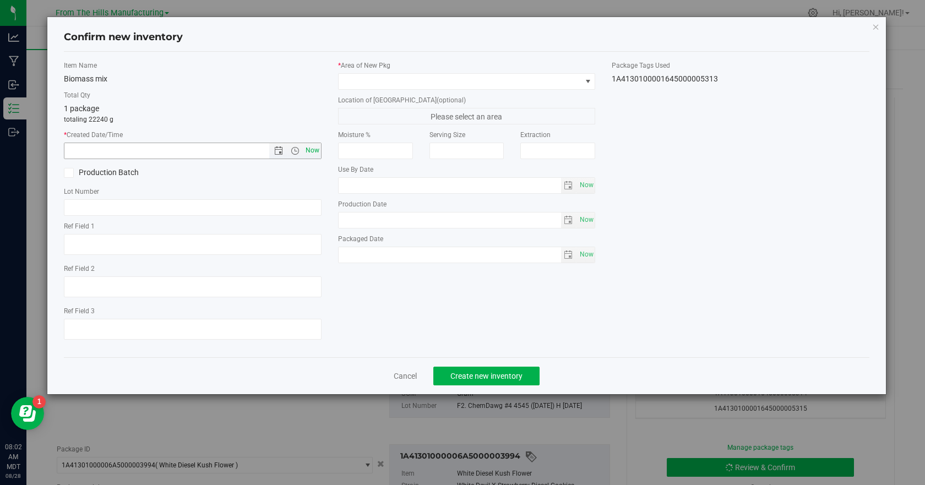
click at [310, 149] on span "Now" at bounding box center [312, 151] width 19 height 16
type input "8/28/2025 8:02 AM"
click at [95, 209] on input "text" at bounding box center [193, 207] width 258 height 17
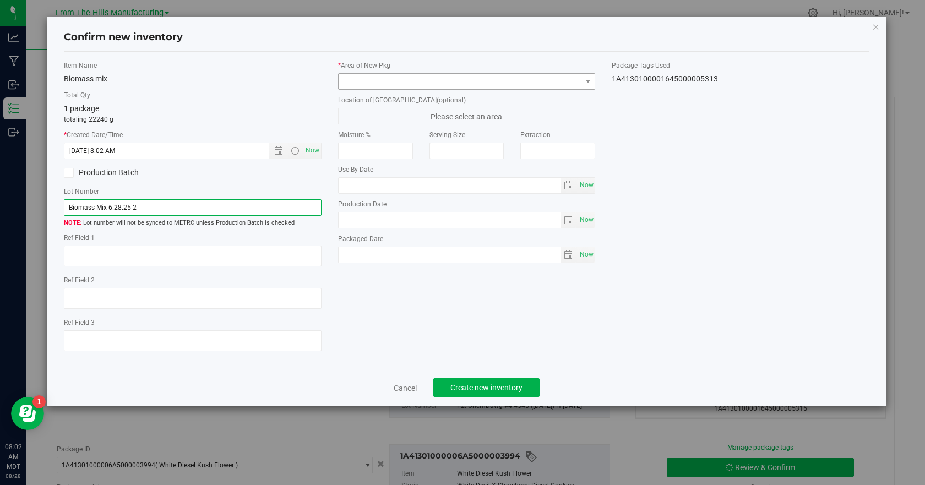
type input "Biomass Mix 6.28.25-2"
click at [396, 80] on span at bounding box center [460, 81] width 243 height 15
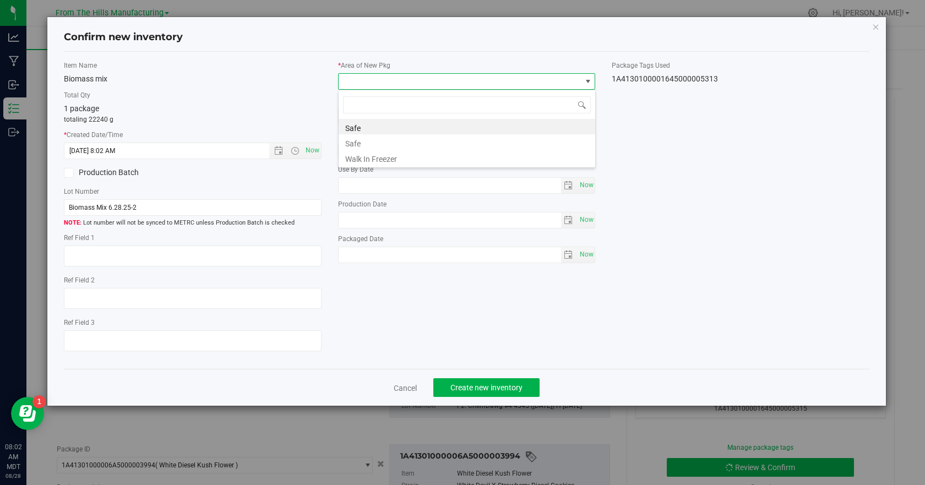
scroll to position [17, 258]
click at [376, 127] on li "Safe" at bounding box center [467, 126] width 257 height 15
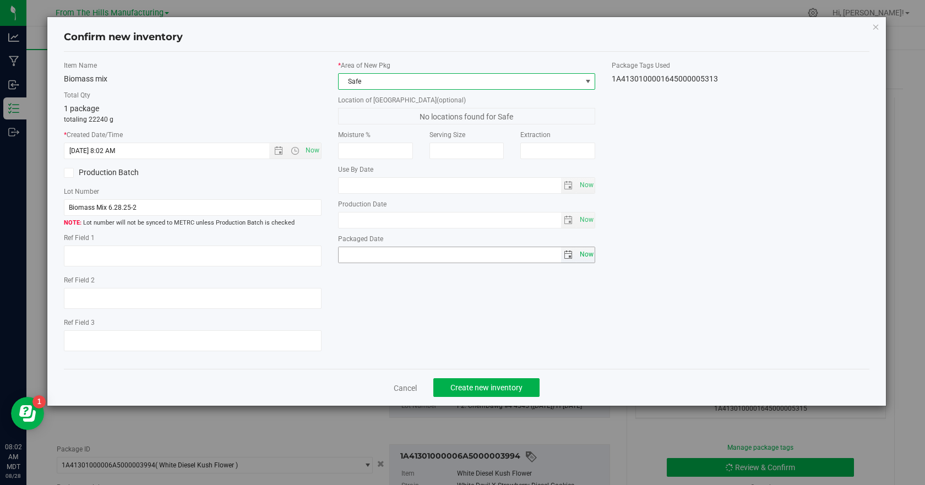
click at [591, 257] on span "Now" at bounding box center [586, 255] width 19 height 16
type input "2025-08-28"
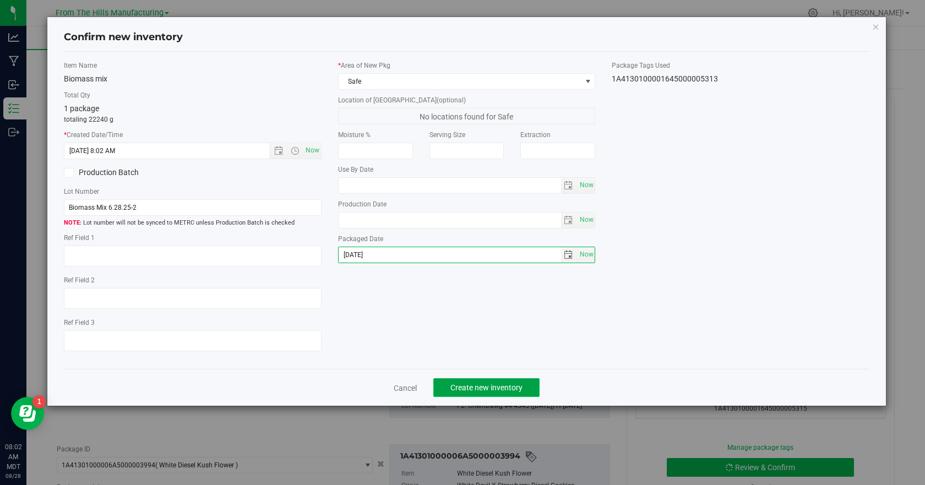
click at [509, 388] on span "Create new inventory" at bounding box center [487, 387] width 72 height 9
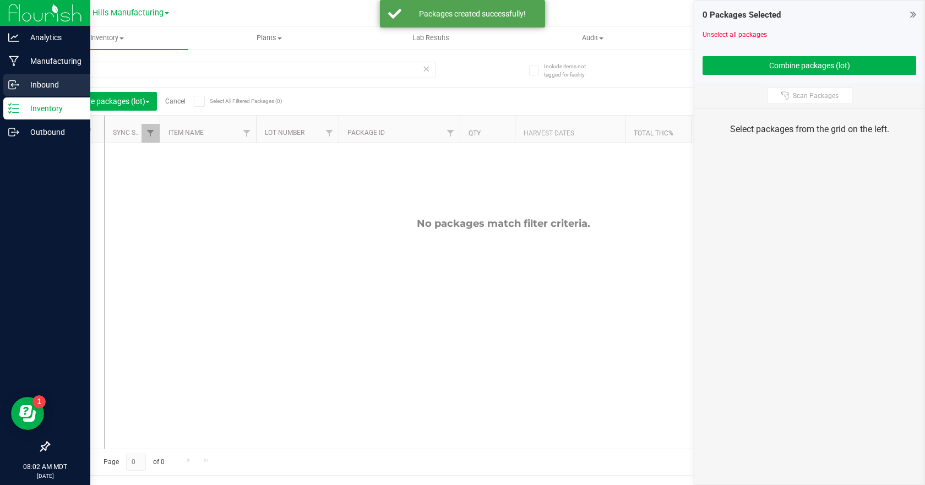
click at [14, 84] on icon at bounding box center [13, 84] width 11 height 11
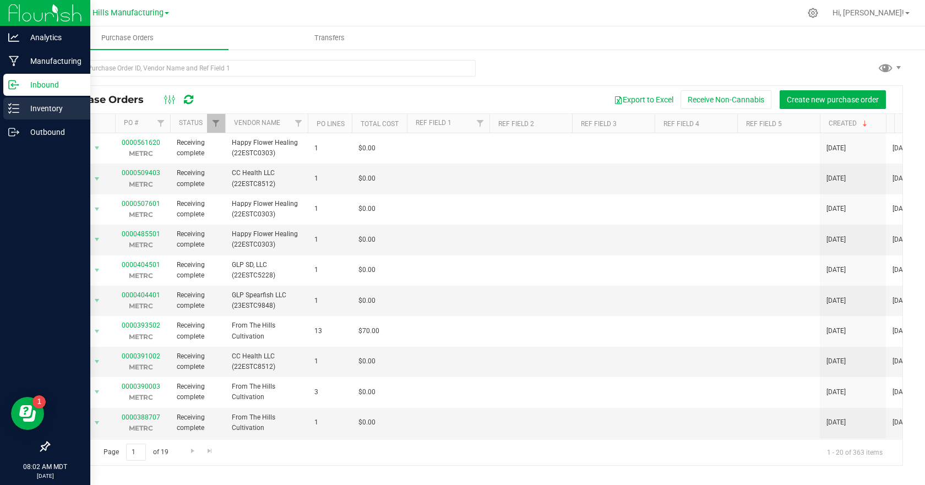
click at [19, 109] on p "Inventory" at bounding box center [52, 108] width 66 height 13
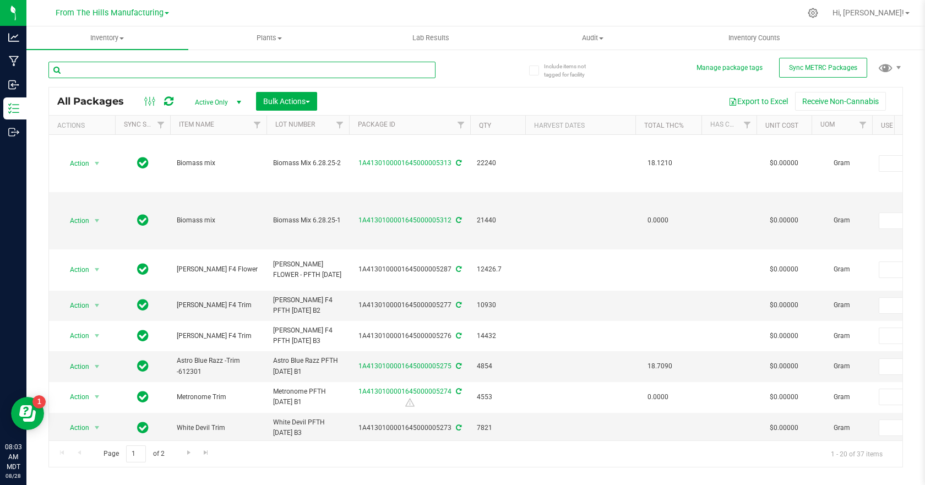
click at [169, 75] on input "text" at bounding box center [241, 70] width 387 height 17
click at [207, 72] on input "text" at bounding box center [241, 70] width 387 height 17
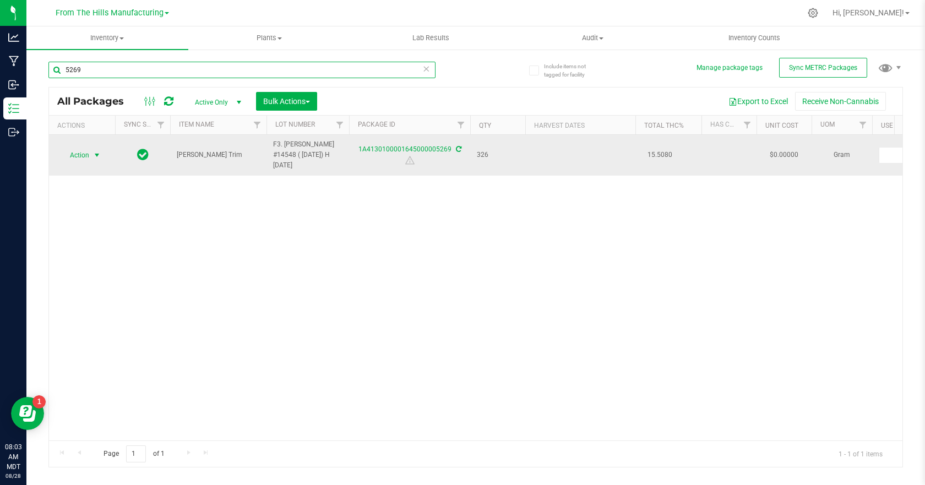
type input "5269"
drag, startPoint x: 104, startPoint y: 155, endPoint x: 96, endPoint y: 156, distance: 7.8
click at [103, 156] on div "Action Action Adjust qty Create package Edit attributes Global inventory Locate…" at bounding box center [82, 155] width 53 height 15
click at [94, 156] on span "select" at bounding box center [97, 155] width 9 height 9
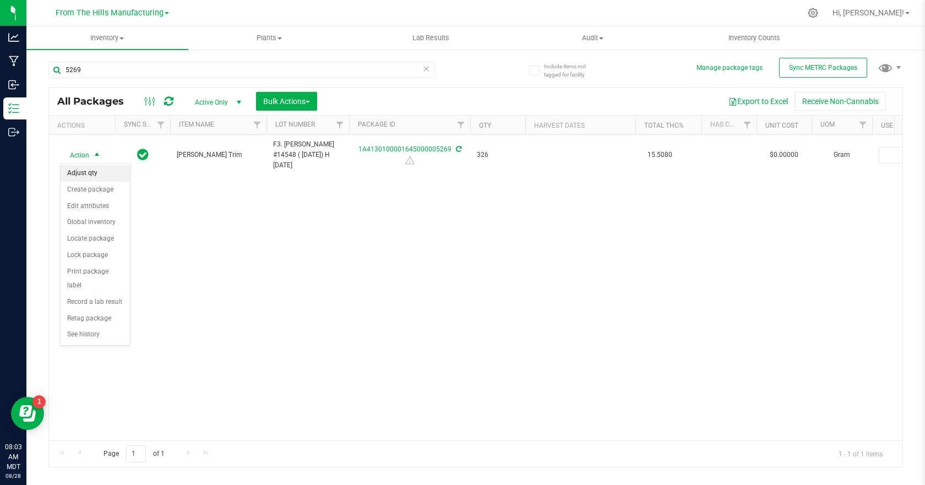
click at [85, 169] on li "Adjust qty" at bounding box center [95, 173] width 69 height 17
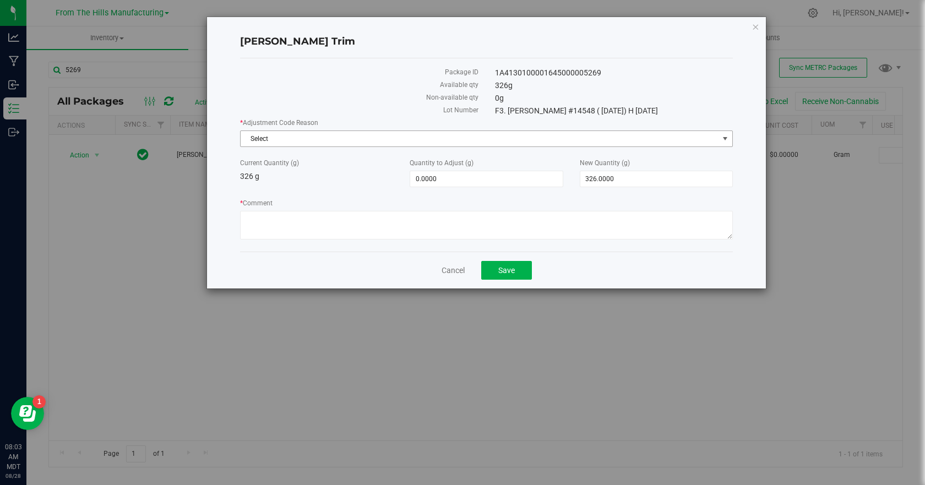
click at [318, 140] on span "Select" at bounding box center [480, 138] width 478 height 15
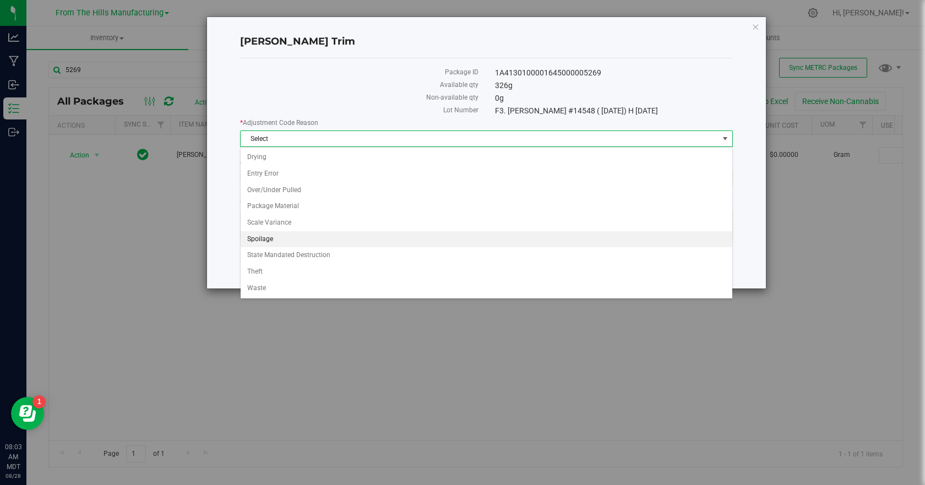
click at [266, 239] on li "Spoilage" at bounding box center [487, 239] width 492 height 17
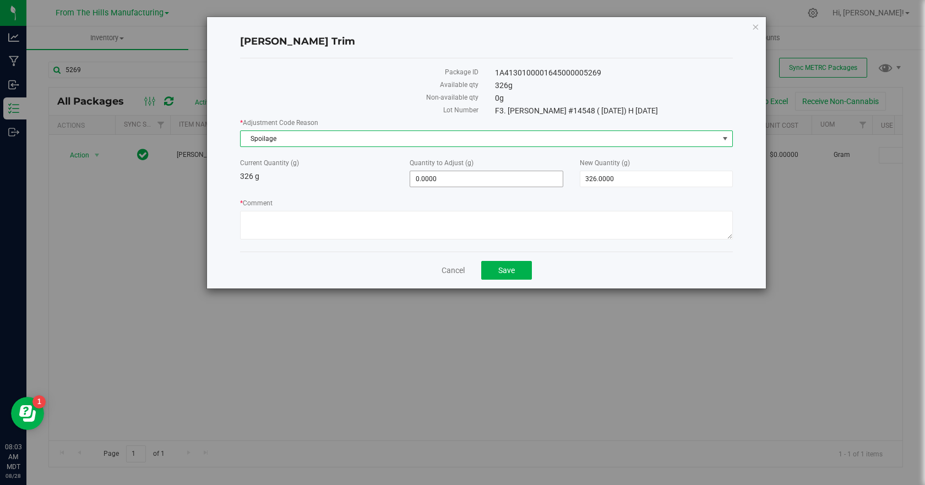
click at [505, 181] on span "0.0000 0" at bounding box center [486, 179] width 153 height 17
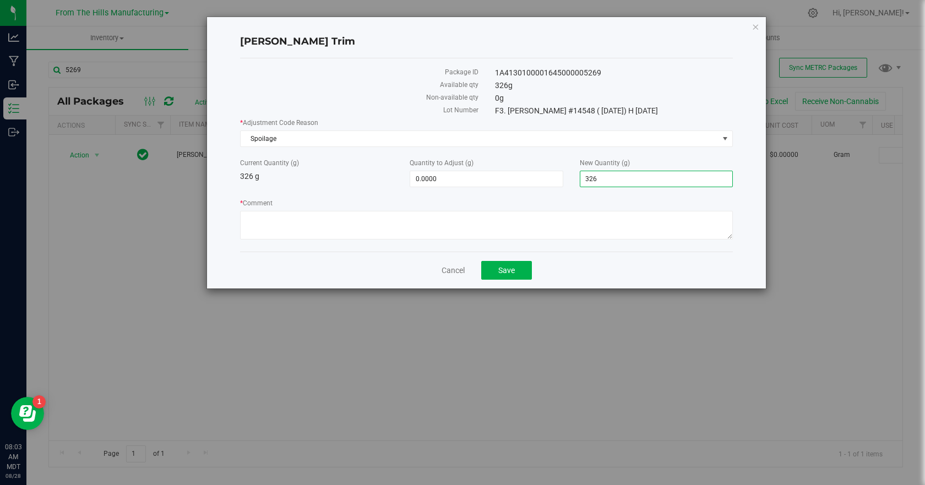
click at [615, 180] on span "326.0000 326" at bounding box center [656, 179] width 153 height 17
click at [615, 179] on input "326" at bounding box center [657, 178] width 152 height 15
type input "0.00"
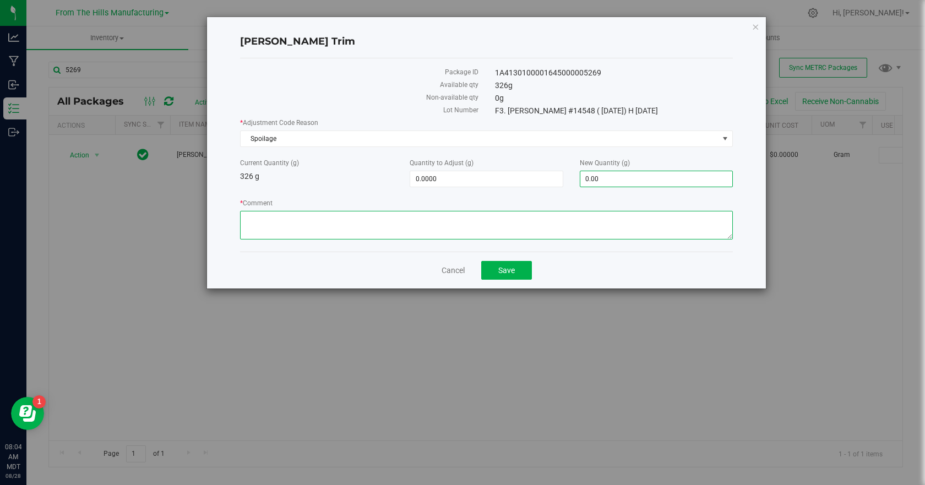
type input "-326.0000"
type input "0.0000"
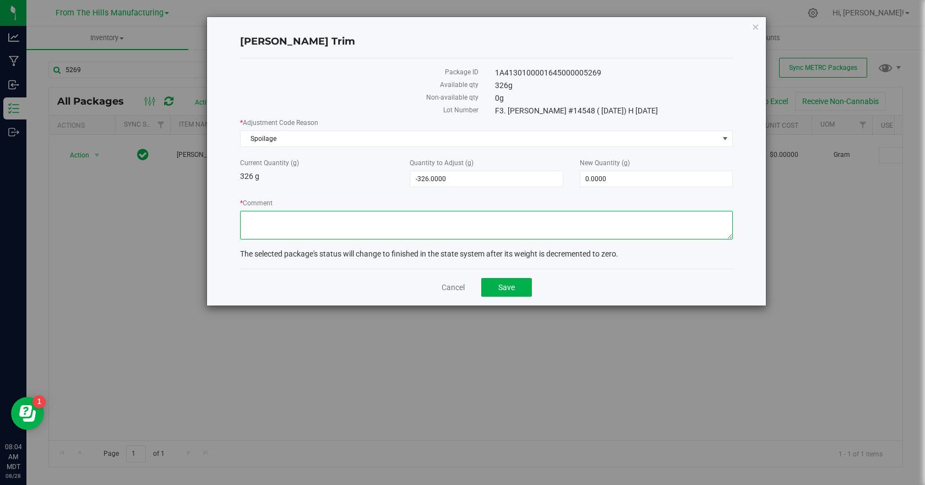
click at [421, 216] on textarea "* Comment" at bounding box center [486, 225] width 493 height 29
type textarea "Product was too dry."
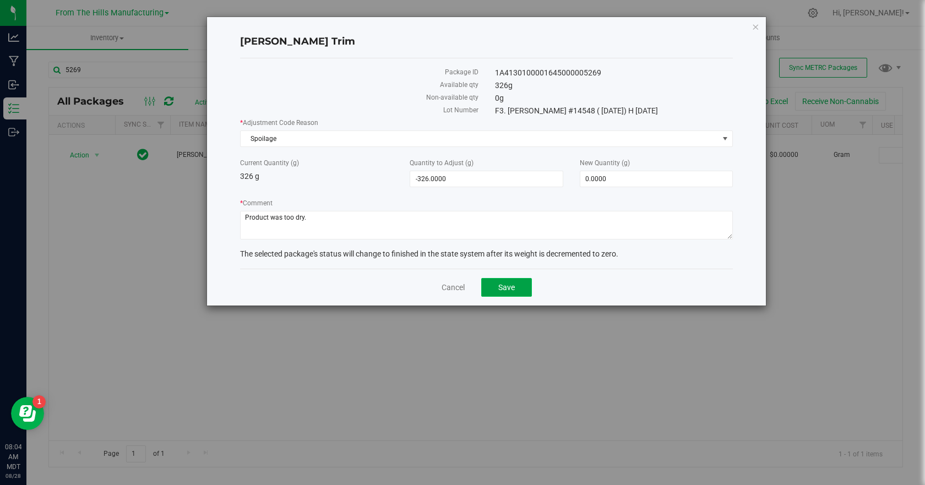
click at [512, 286] on span "Save" at bounding box center [507, 287] width 17 height 9
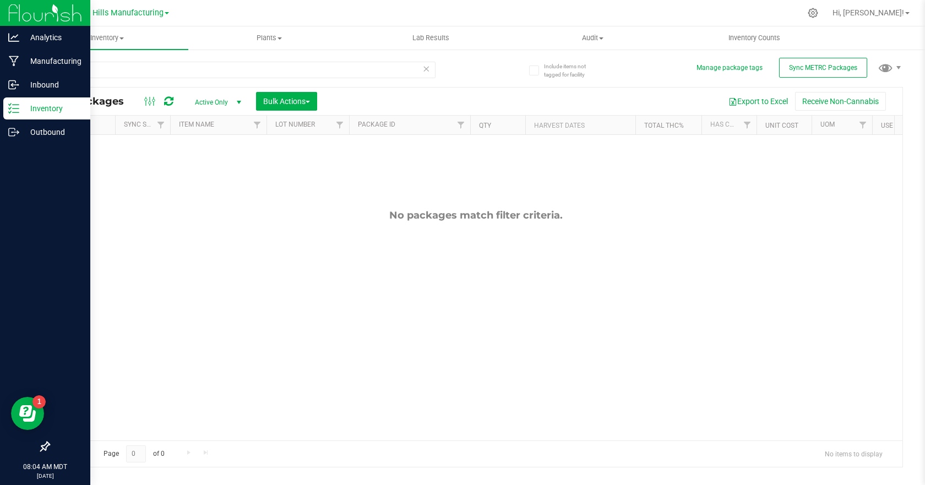
click at [22, 109] on p "Inventory" at bounding box center [52, 108] width 66 height 13
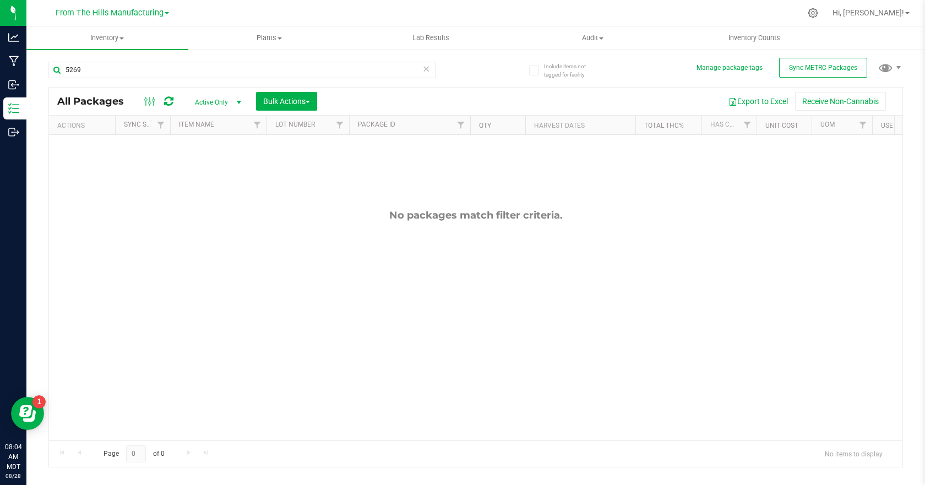
click at [426, 68] on icon at bounding box center [427, 68] width 8 height 13
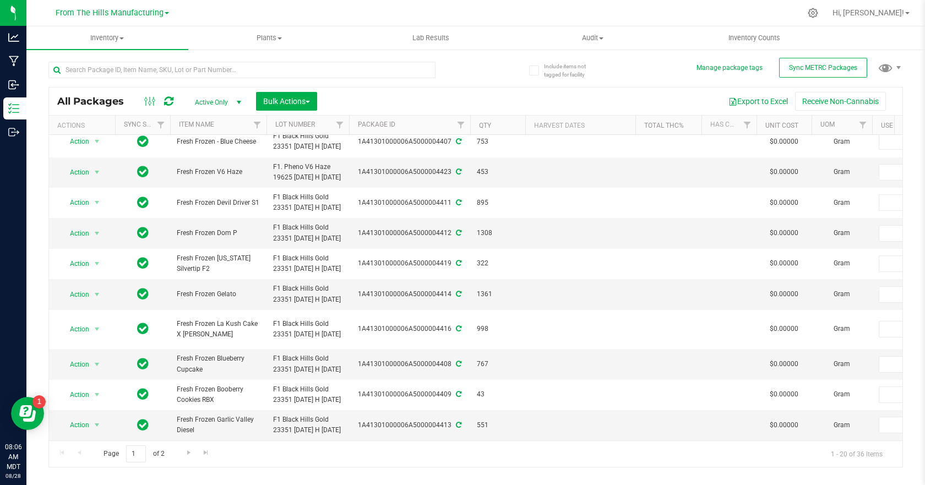
scroll to position [468, 0]
click at [189, 451] on span "Go to the next page" at bounding box center [189, 452] width 9 height 9
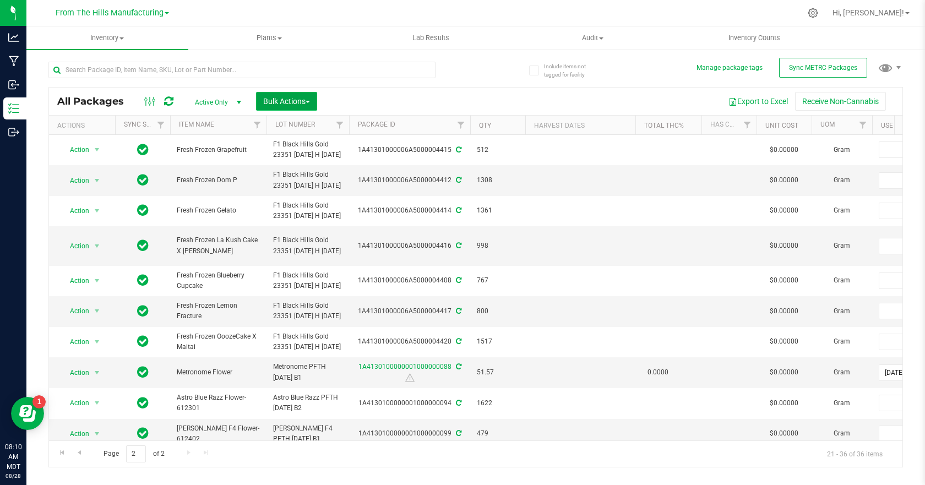
click at [309, 102] on span "button" at bounding box center [308, 102] width 4 height 2
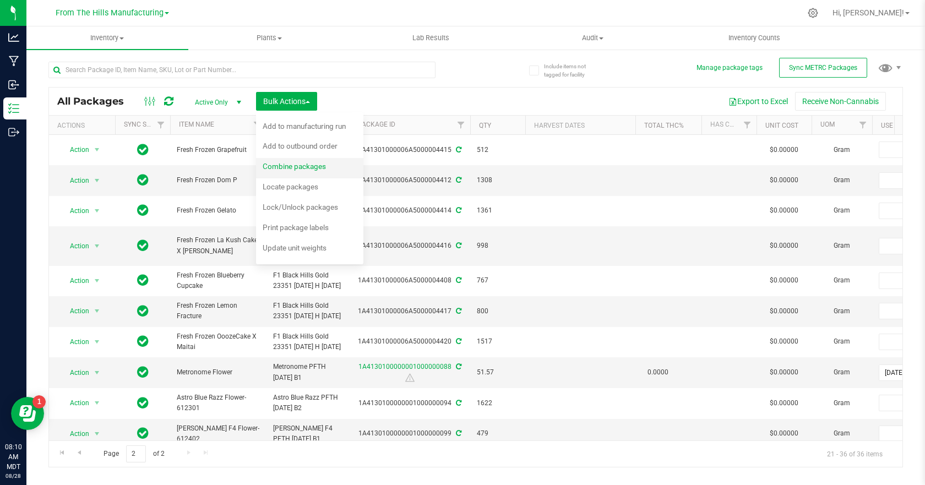
click at [301, 163] on span "Combine packages" at bounding box center [294, 166] width 63 height 9
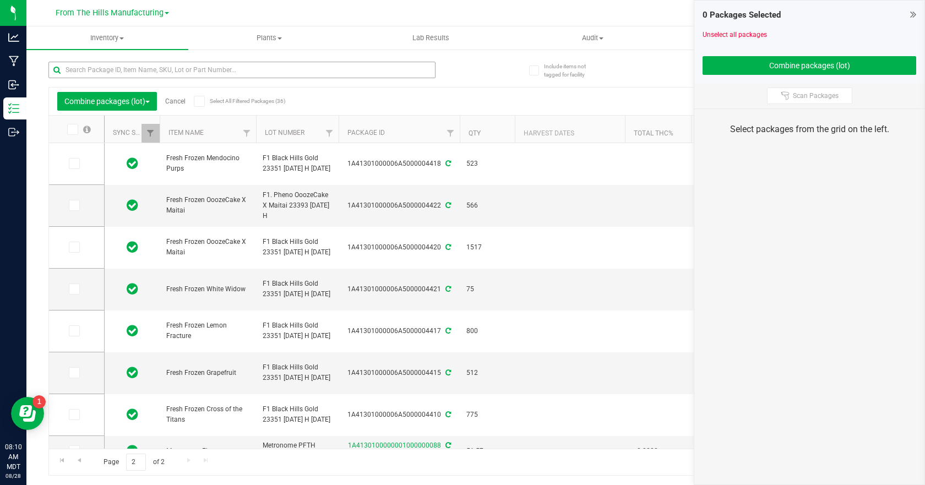
type input "[DATE]"
click at [336, 72] on input "text" at bounding box center [241, 70] width 387 height 17
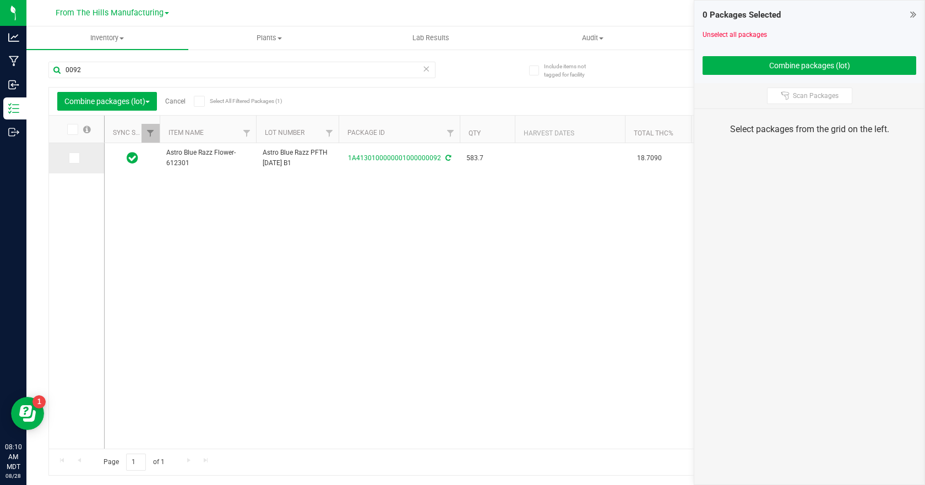
click at [73, 158] on icon at bounding box center [73, 158] width 7 height 0
click at [0, 0] on input "checkbox" at bounding box center [0, 0] width 0 height 0
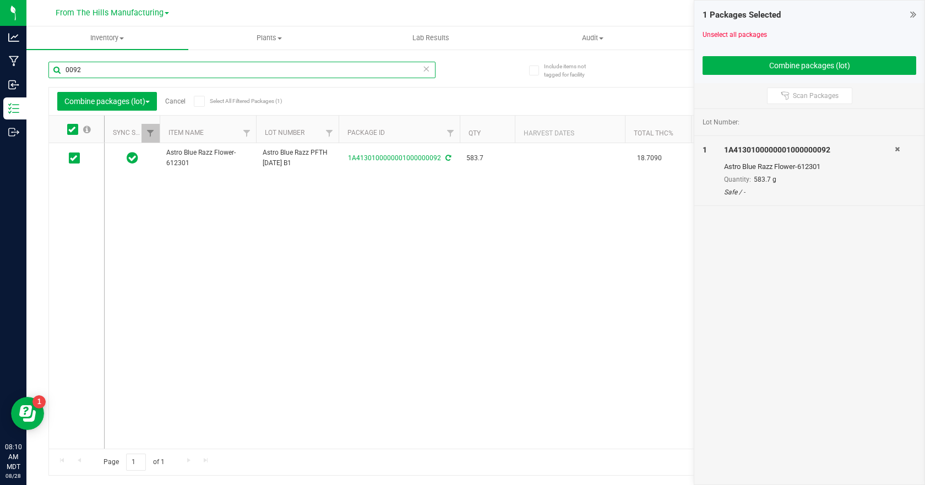
click at [175, 71] on input "0092" at bounding box center [241, 70] width 387 height 17
type input "0093"
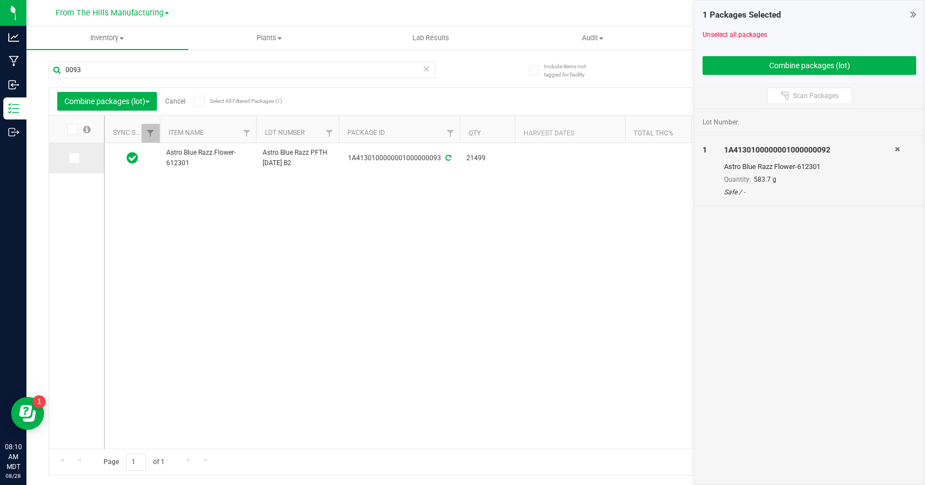
click at [77, 158] on icon at bounding box center [73, 158] width 7 height 0
click at [0, 0] on input "checkbox" at bounding box center [0, 0] width 0 height 0
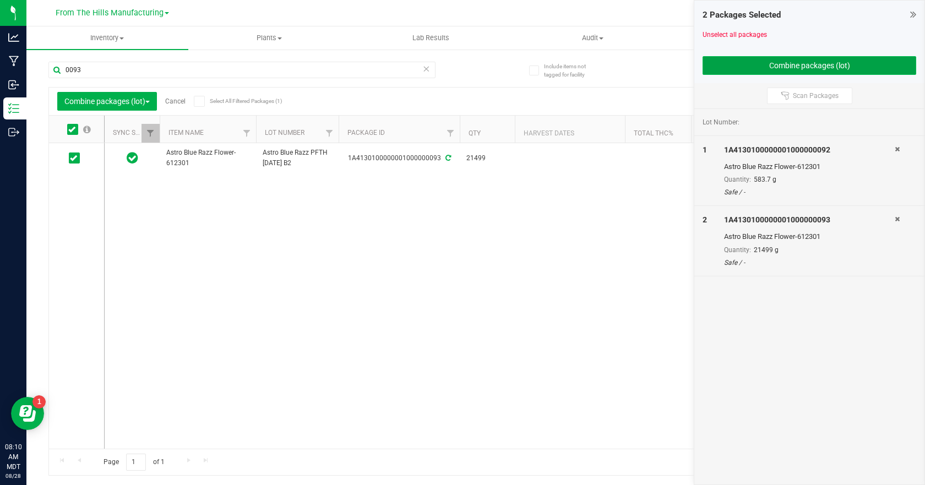
click at [813, 63] on button "Combine packages (lot)" at bounding box center [810, 65] width 214 height 19
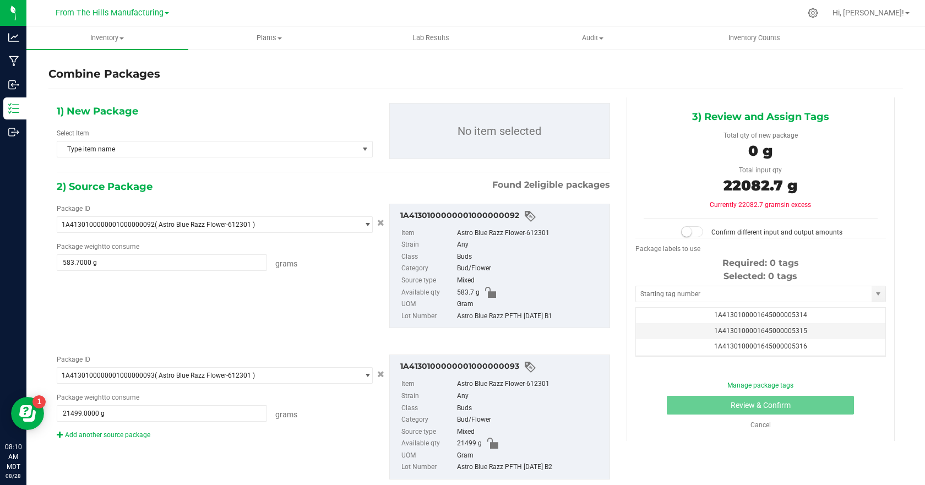
scroll to position [0, -1]
click at [317, 151] on span "Type item name" at bounding box center [207, 149] width 301 height 15
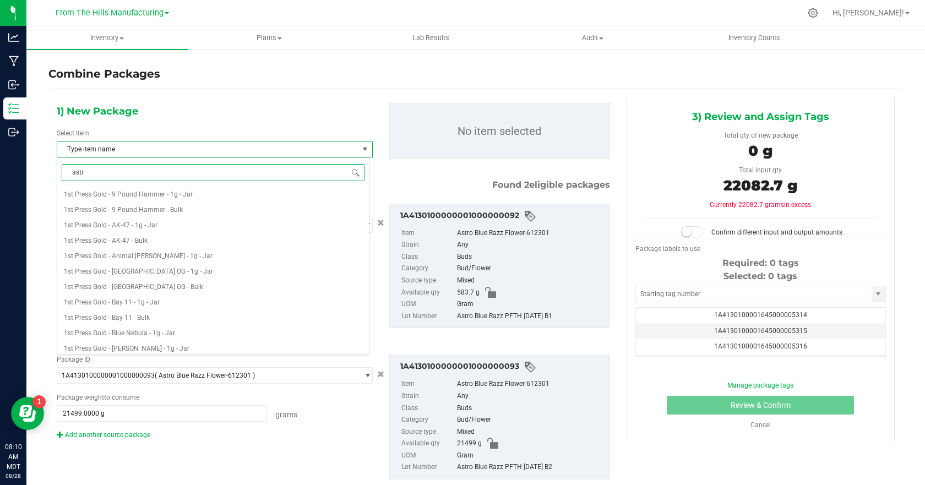
type input "astro"
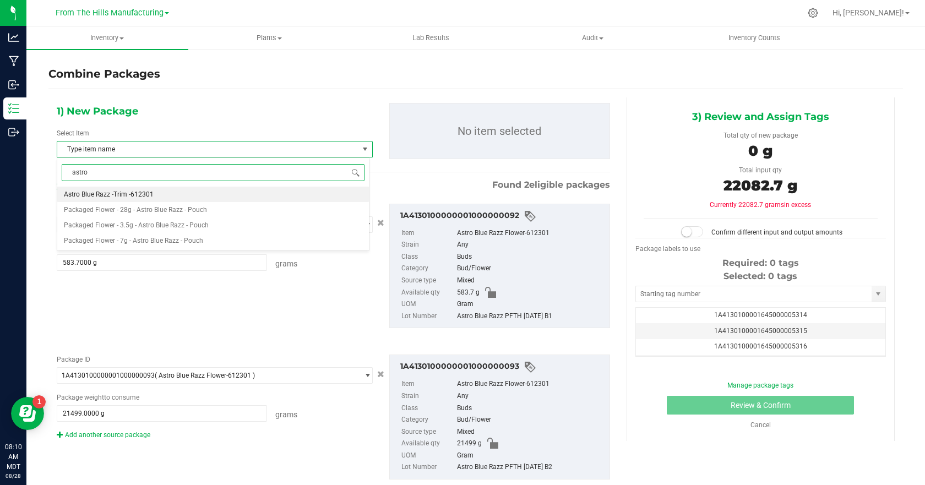
click at [139, 193] on span "Astro Blue Razz -Trim -612301" at bounding box center [109, 195] width 90 height 8
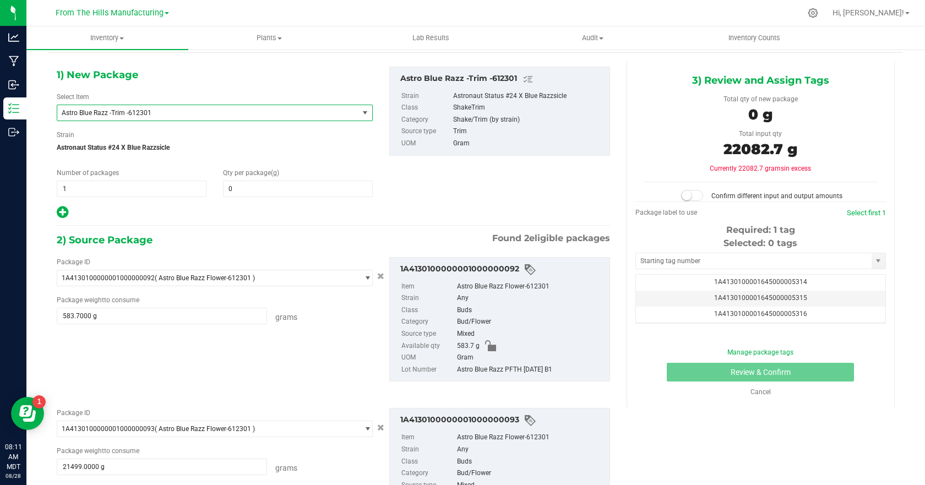
scroll to position [0, 0]
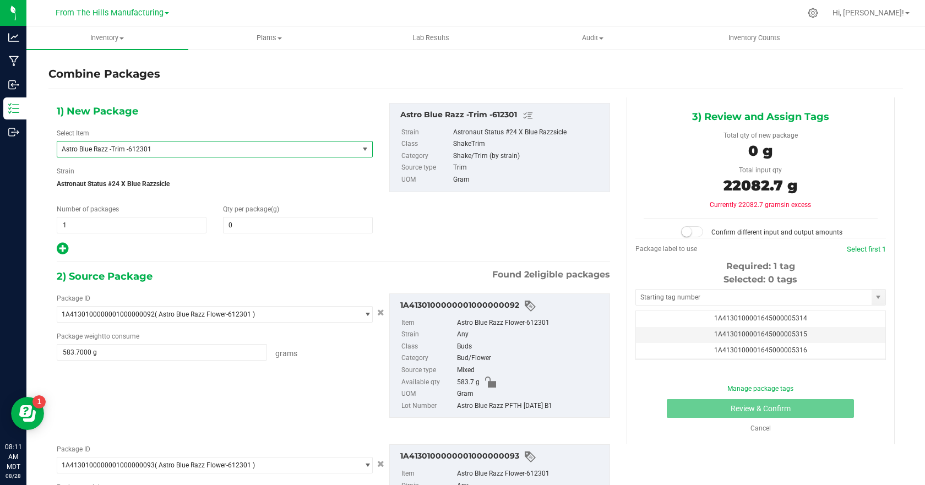
click at [358, 148] on span "select" at bounding box center [365, 149] width 14 height 15
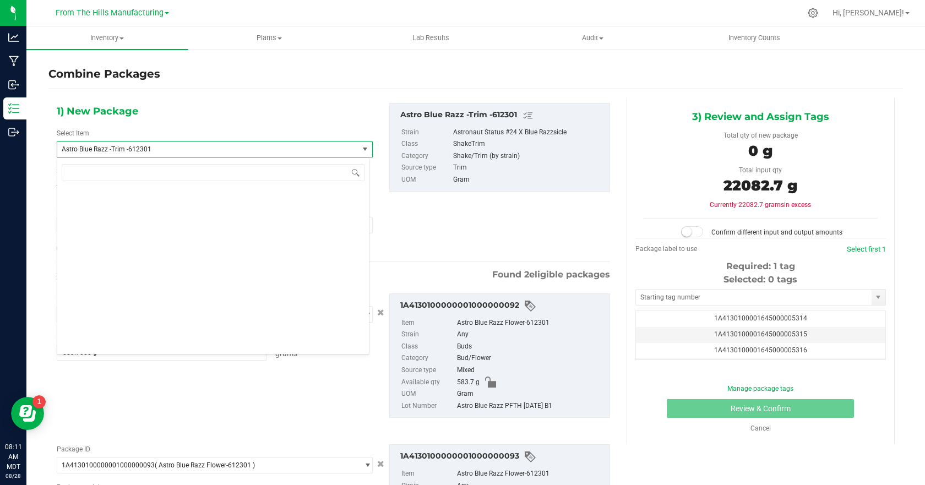
click at [314, 148] on span "Astro Blue Razz -Trim -612301" at bounding box center [202, 149] width 280 height 8
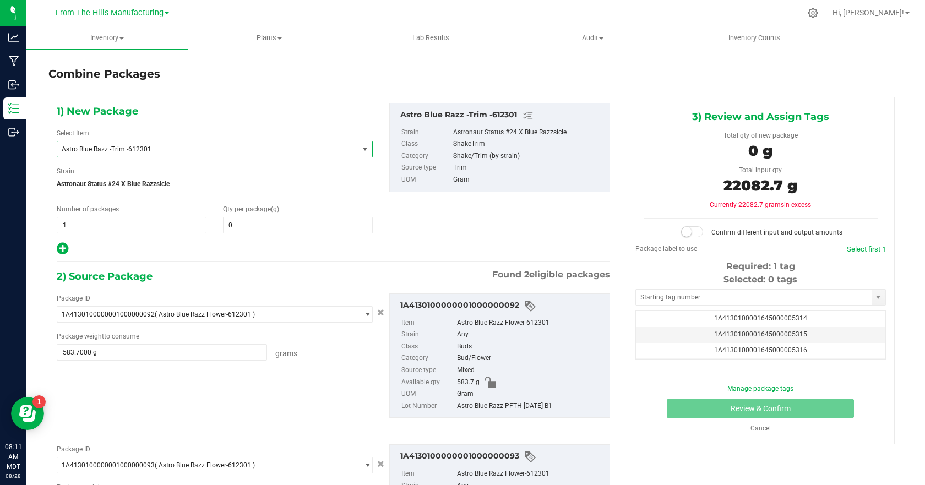
click at [364, 147] on span "select" at bounding box center [365, 149] width 9 height 9
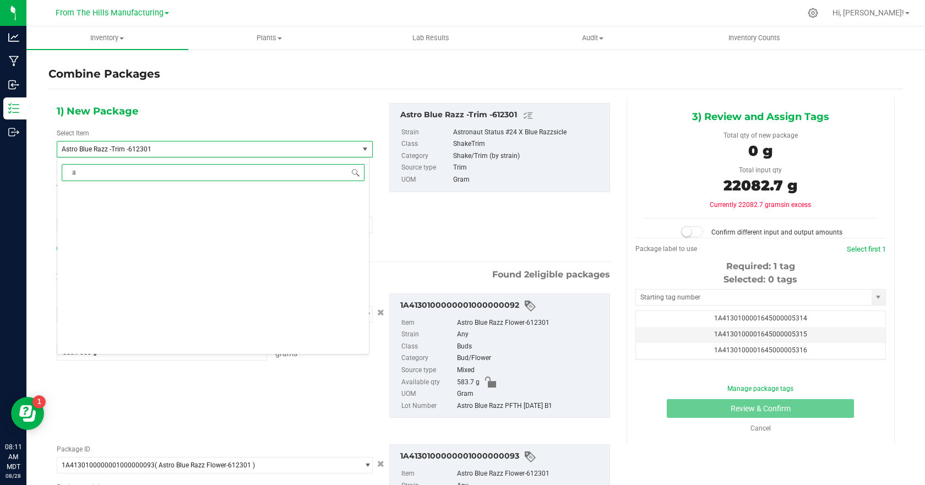
type input "as"
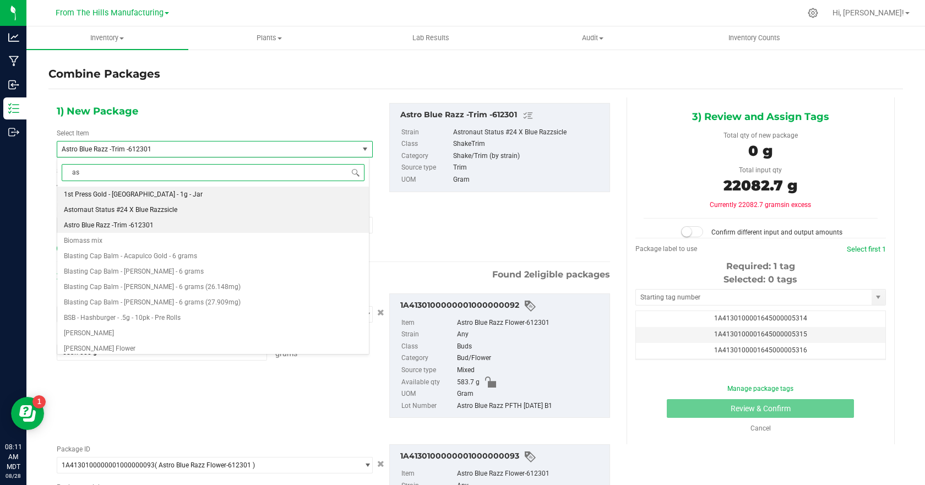
click at [178, 208] on li "Astornaut Status #24 X Blue Razzsicle" at bounding box center [213, 209] width 312 height 15
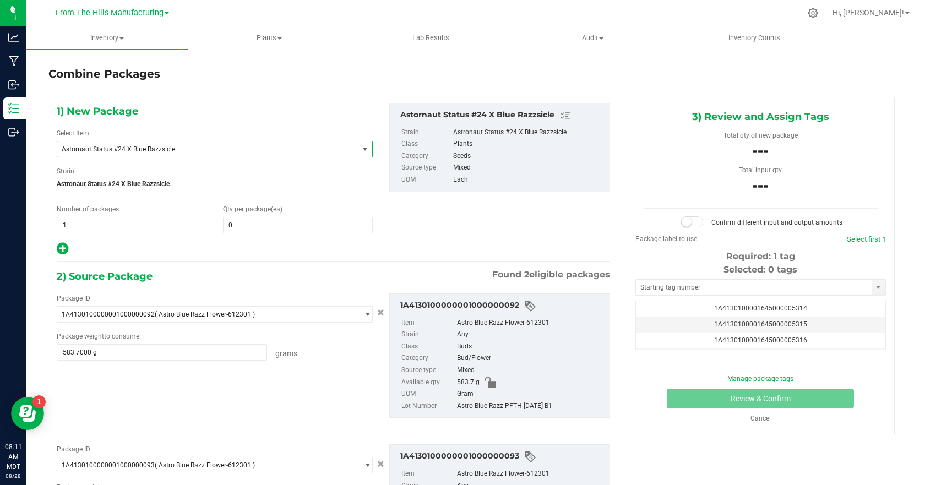
click at [396, 232] on div "1) New Package Select Item Astornaut Status #24 X Blue Razzsicle AK-47 Trim Amh…" at bounding box center [333, 179] width 570 height 153
click at [682, 222] on small at bounding box center [687, 222] width 10 height 10
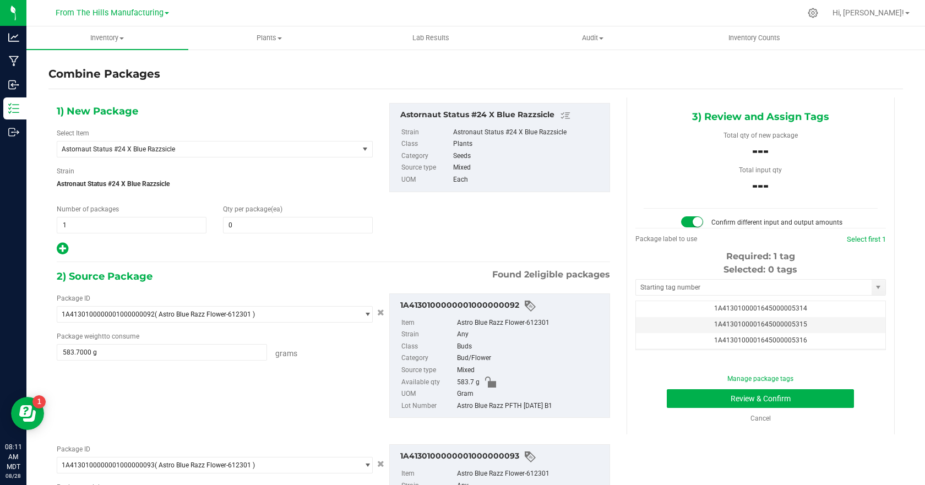
click at [687, 224] on span at bounding box center [692, 221] width 22 height 11
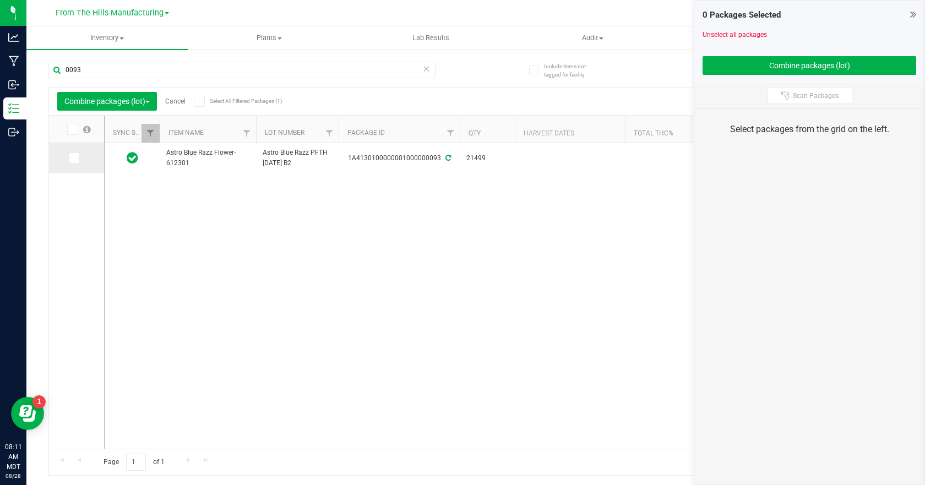
click at [73, 158] on icon at bounding box center [73, 158] width 7 height 0
click at [0, 0] on input "checkbox" at bounding box center [0, 0] width 0 height 0
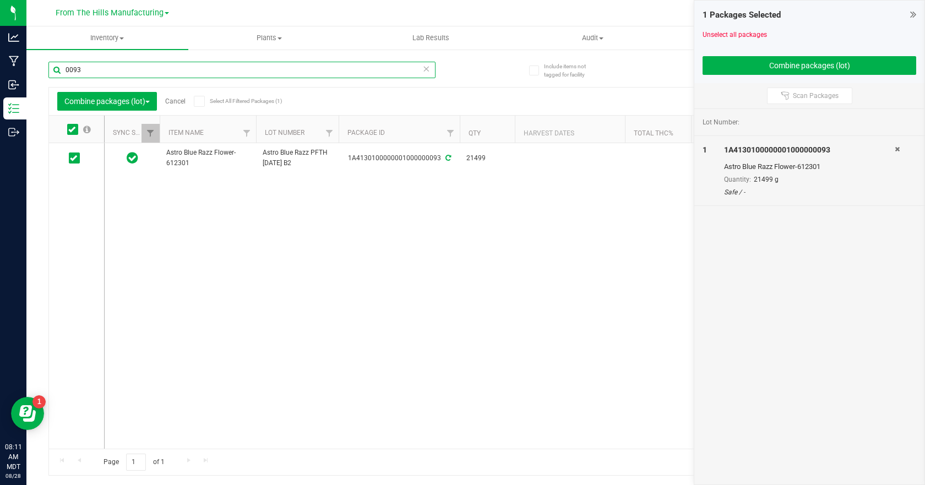
click at [154, 75] on input "0093" at bounding box center [241, 70] width 387 height 17
type input "0092"
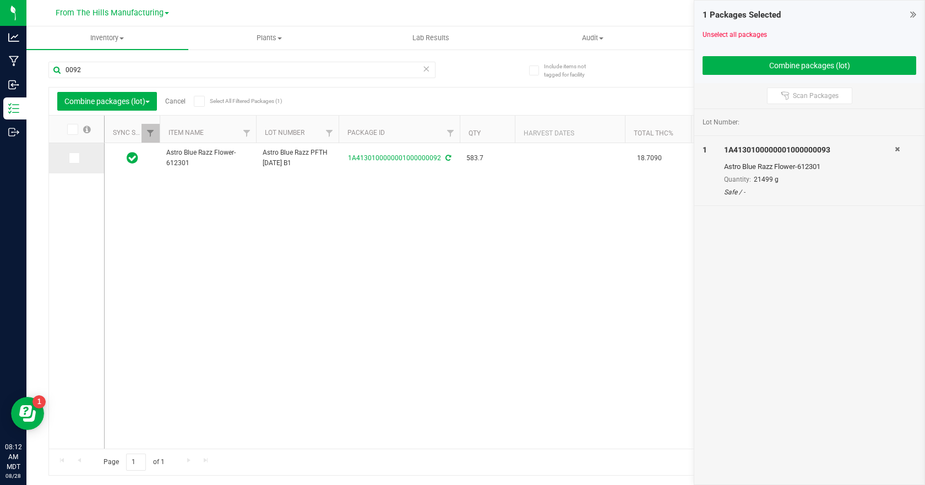
click at [76, 158] on icon at bounding box center [73, 158] width 7 height 0
click at [0, 0] on input "checkbox" at bounding box center [0, 0] width 0 height 0
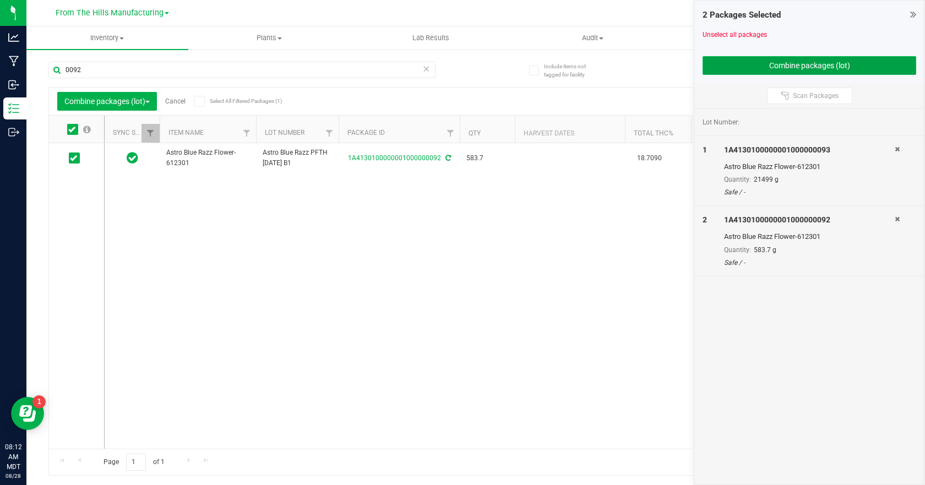
click at [813, 64] on button "Combine packages (lot)" at bounding box center [810, 65] width 214 height 19
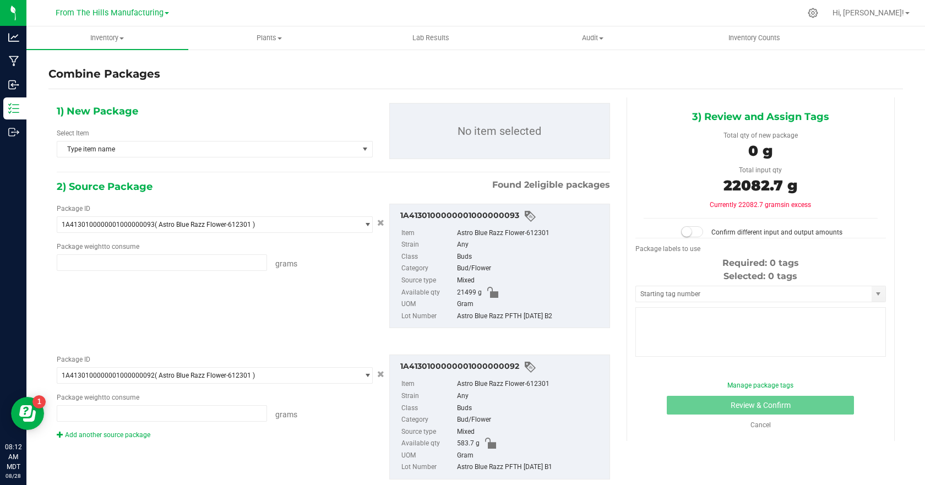
type input "21499.0000 g"
type input "583.7000 g"
click at [329, 153] on span "Type item name" at bounding box center [207, 149] width 301 height 15
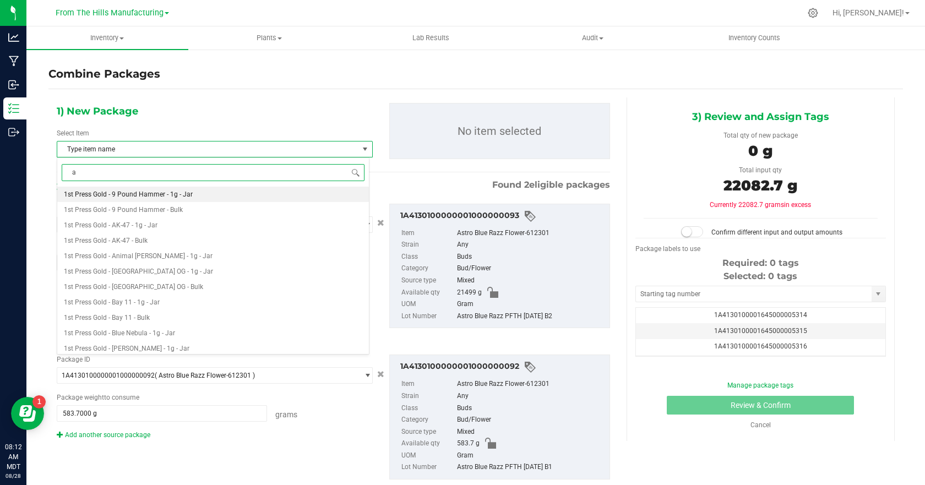
type input "as"
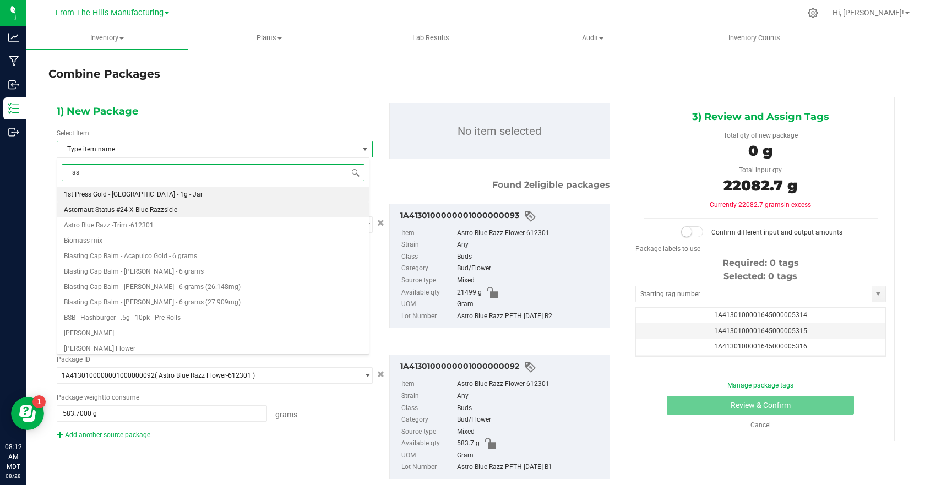
click at [163, 207] on span "Astornaut Status #24 X Blue Razzsicle" at bounding box center [120, 210] width 113 height 8
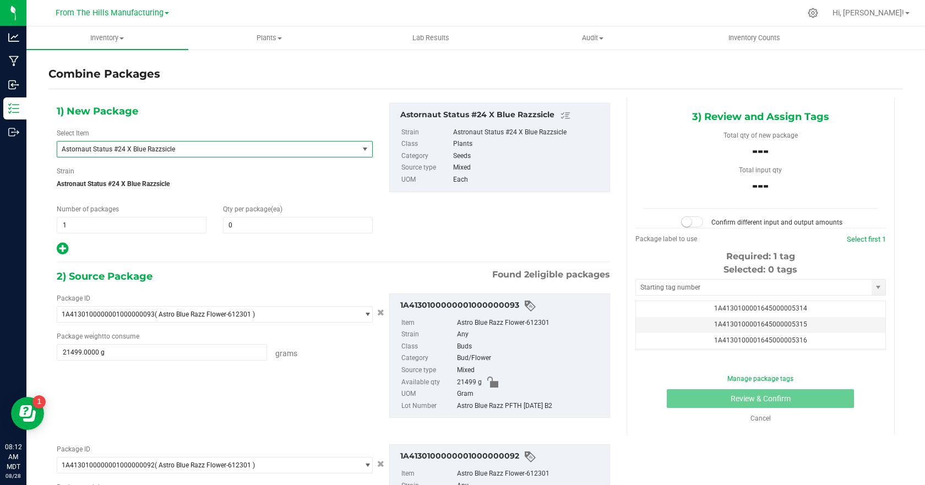
click at [361, 147] on span "select" at bounding box center [365, 149] width 9 height 9
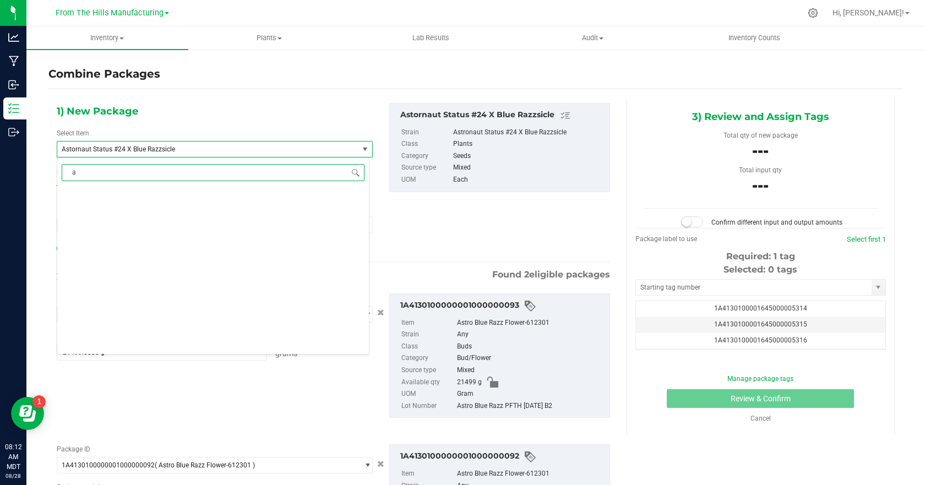
type input "as"
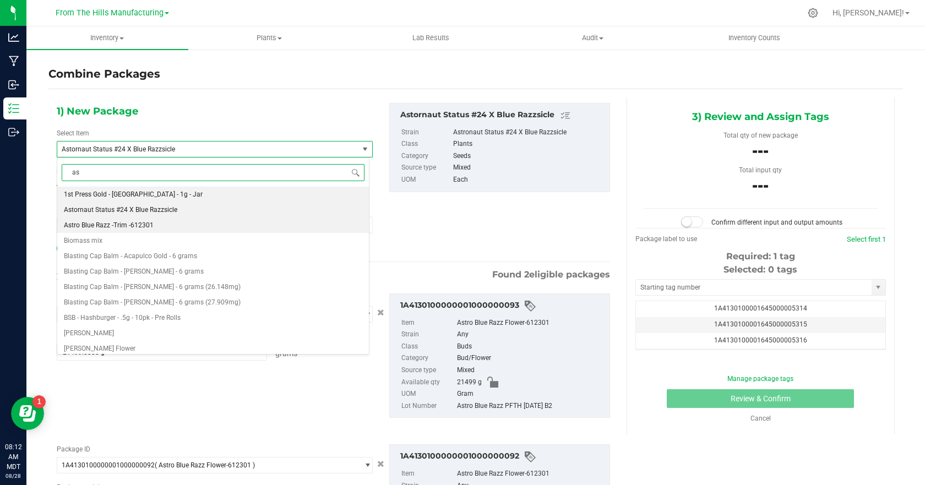
click at [133, 226] on span "Astro Blue Razz -Trim -612301" at bounding box center [109, 225] width 90 height 8
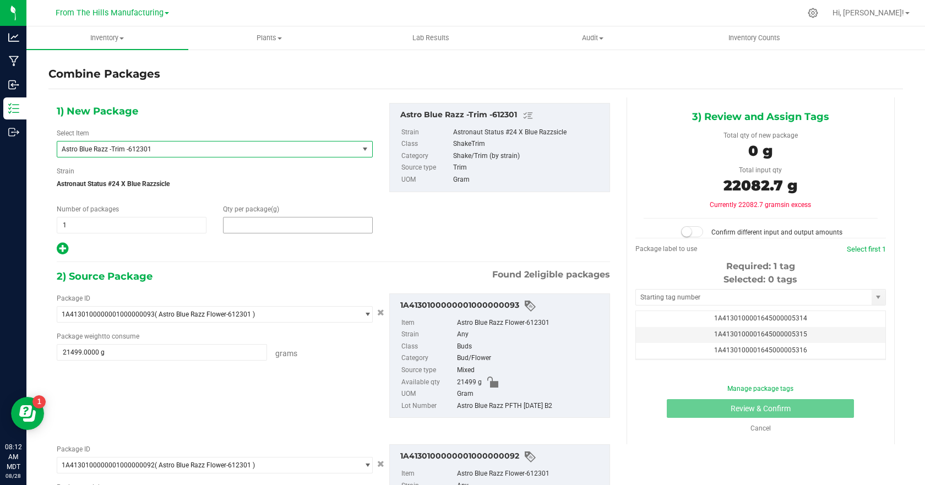
click at [232, 225] on span at bounding box center [298, 225] width 150 height 17
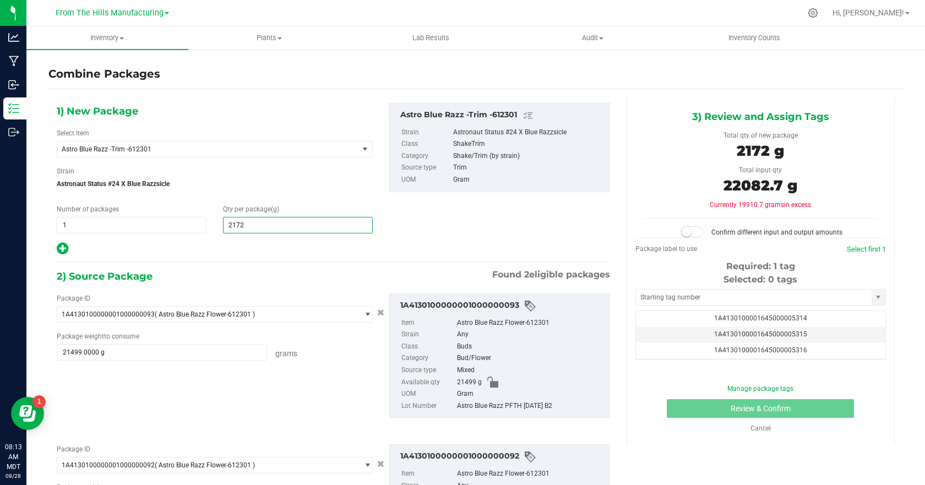
type input "21720"
type input "21,720"
click at [366, 186] on span "Astronaut Status #24 X Blue Razzsicle" at bounding box center [215, 184] width 316 height 17
click at [685, 231] on small at bounding box center [687, 232] width 10 height 10
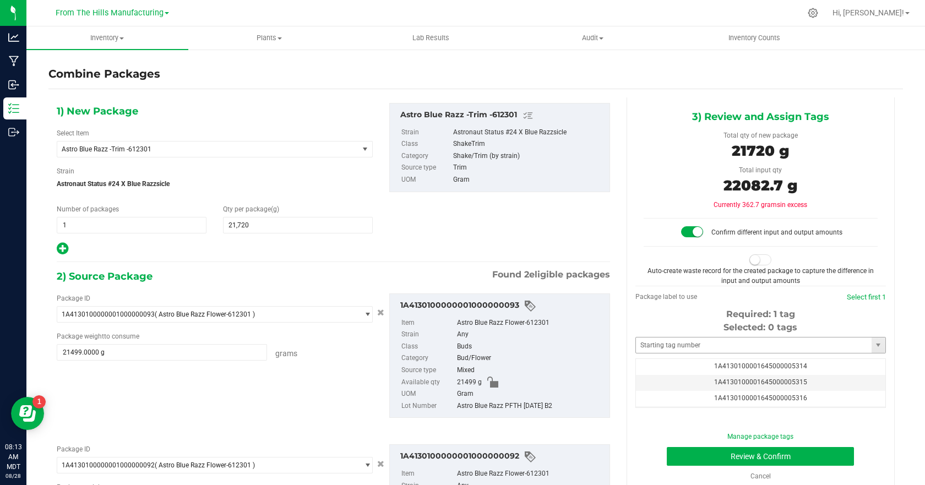
click at [760, 362] on span "1A4130100001645000005314" at bounding box center [760, 366] width 93 height 8
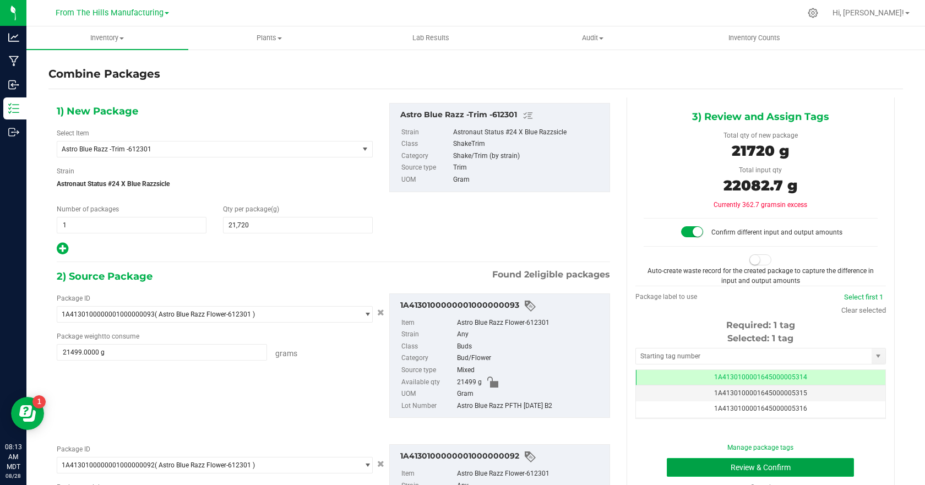
click at [752, 468] on button "Review & Confirm" at bounding box center [760, 467] width 187 height 19
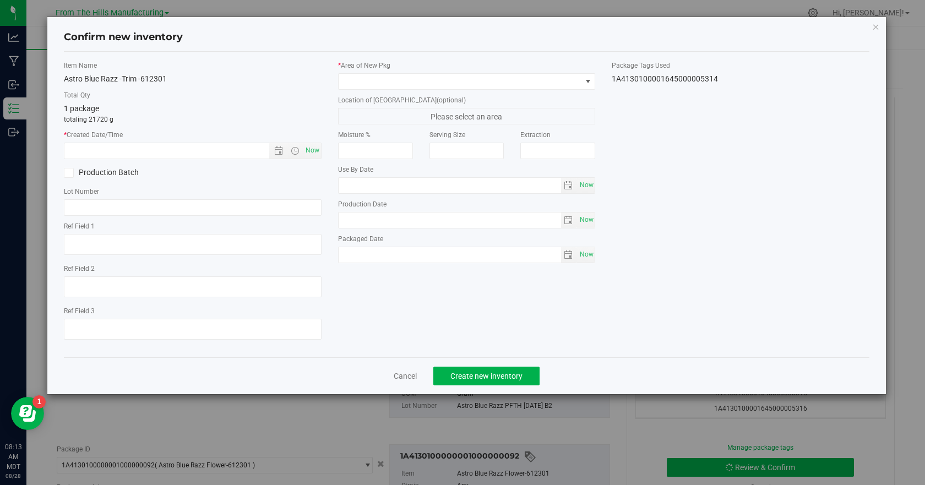
type input "[DATE]"
click at [317, 150] on span "Now" at bounding box center [312, 151] width 19 height 16
type input "8/28/2025 8:13 AM"
click at [100, 204] on input "text" at bounding box center [193, 207] width 258 height 17
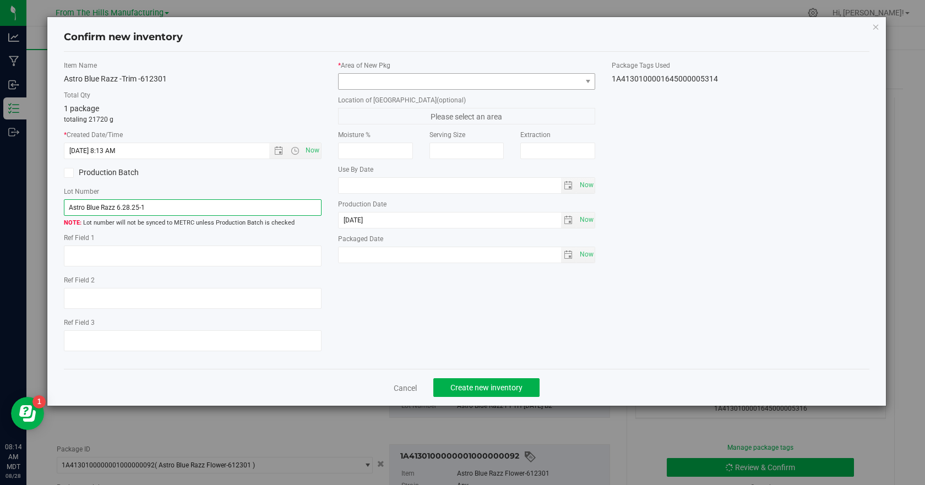
type input "Astro Blue Razz 6.28.25-1"
click at [458, 78] on span at bounding box center [460, 81] width 243 height 15
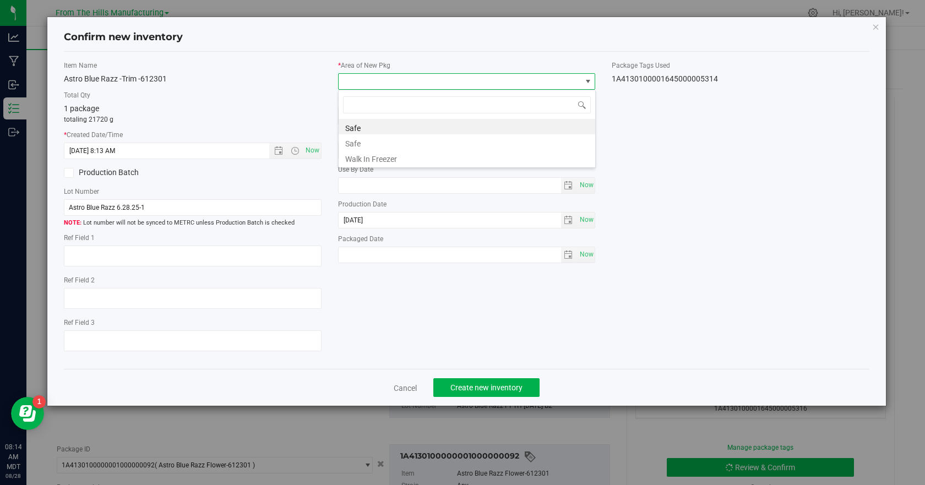
scroll to position [17, 258]
click at [358, 126] on li "Safe" at bounding box center [467, 126] width 257 height 15
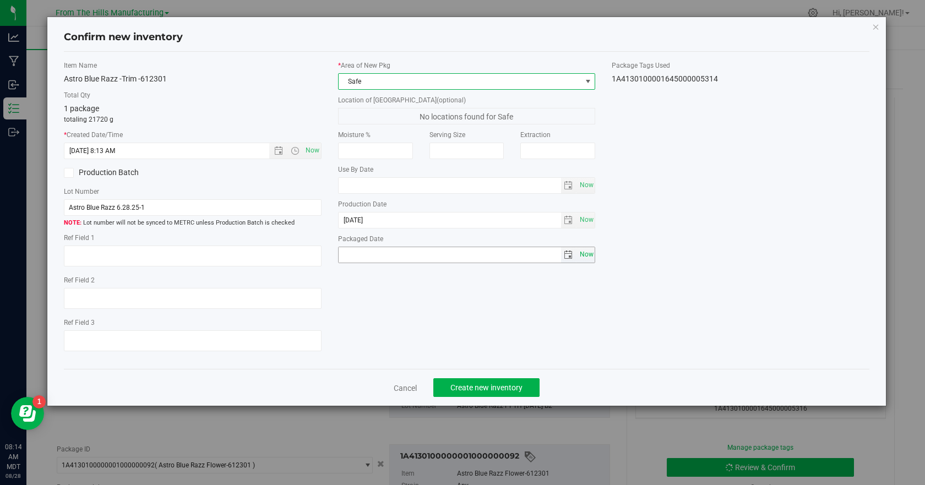
click at [588, 258] on span "Now" at bounding box center [586, 255] width 19 height 16
type input "2025-08-28"
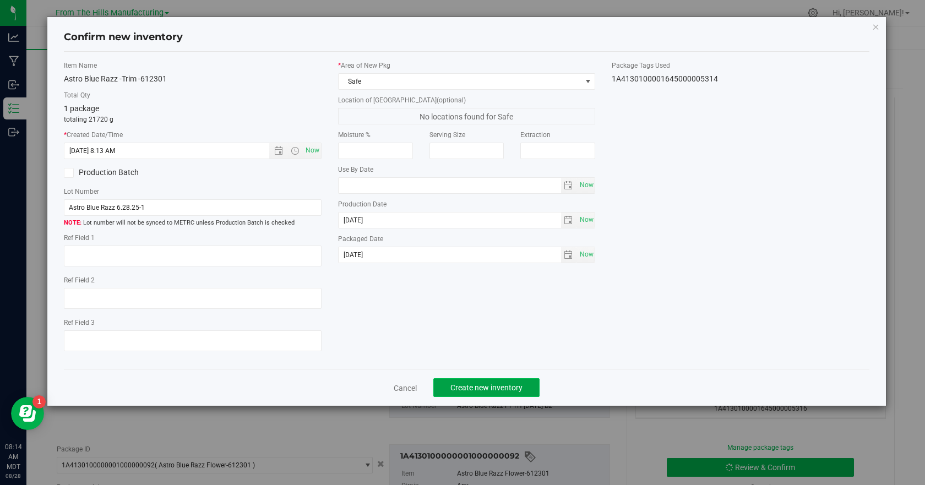
click at [496, 385] on span "Create new inventory" at bounding box center [487, 387] width 72 height 9
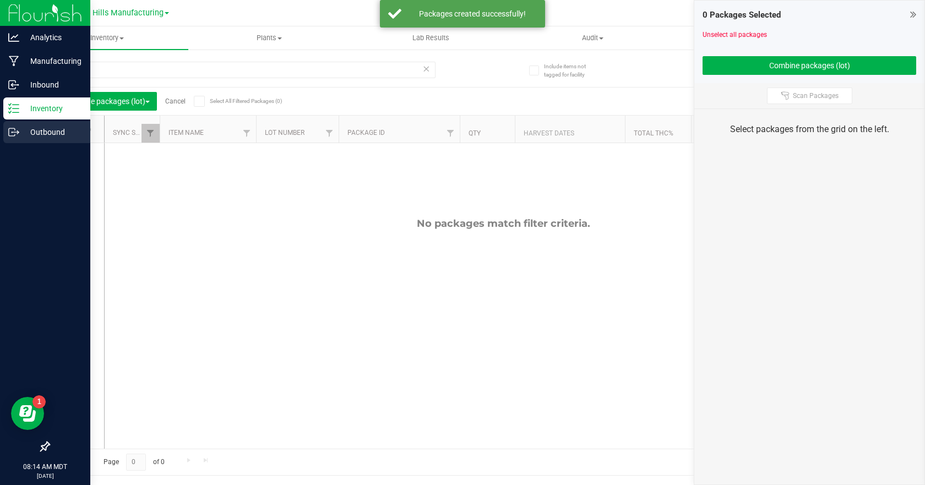
click at [31, 130] on p "Outbound" at bounding box center [52, 132] width 66 height 13
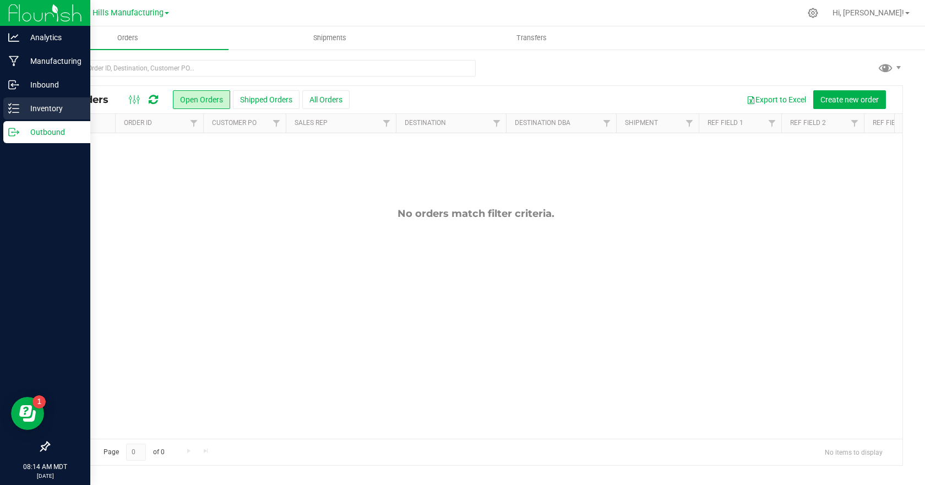
click at [29, 105] on p "Inventory" at bounding box center [52, 108] width 66 height 13
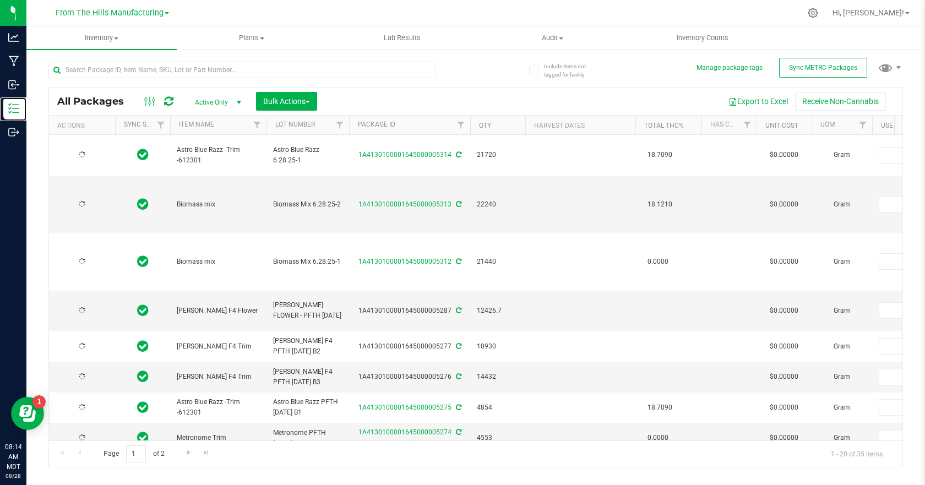
type input "[DATE]"
click at [312, 104] on button "Bulk Actions" at bounding box center [286, 101] width 61 height 19
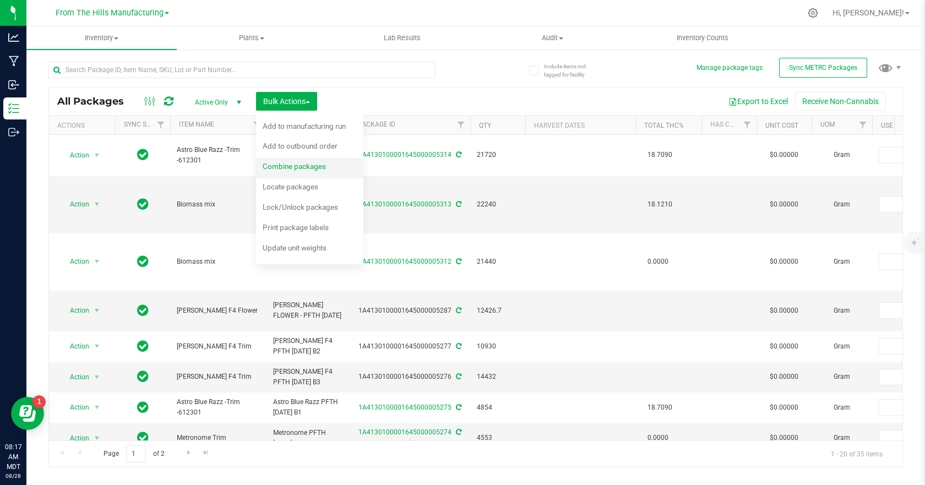
click at [302, 166] on span "Combine packages" at bounding box center [294, 166] width 63 height 9
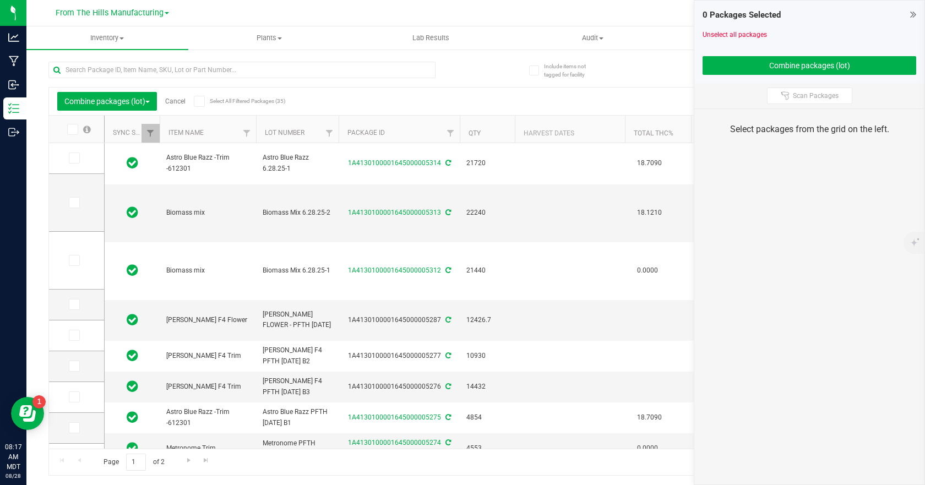
type input "[DATE]"
click at [112, 68] on input "text" at bounding box center [241, 70] width 387 height 17
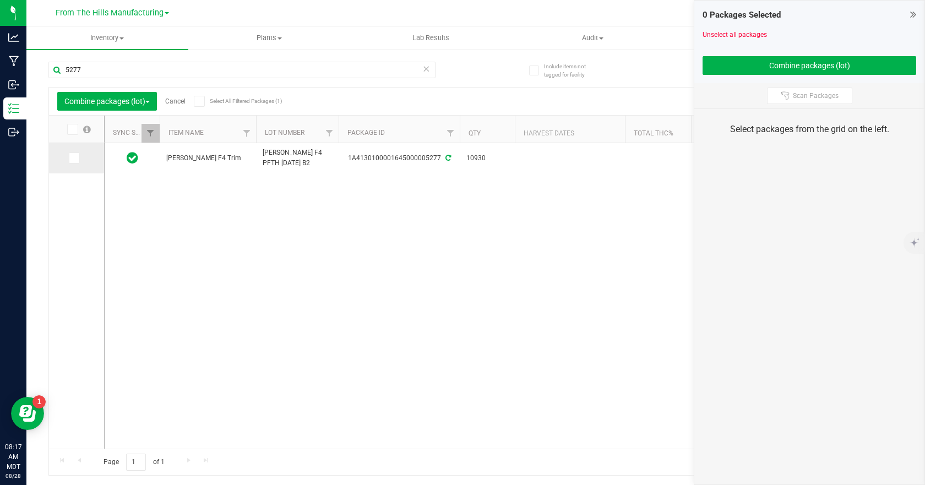
click at [71, 158] on icon at bounding box center [73, 158] width 7 height 0
click at [0, 0] on input "checkbox" at bounding box center [0, 0] width 0 height 0
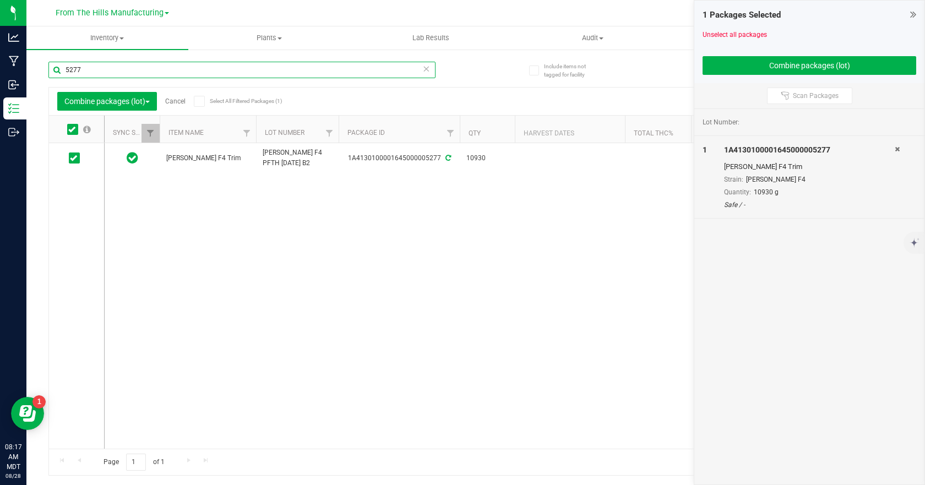
click at [90, 67] on input "5277" at bounding box center [241, 70] width 387 height 17
type input "5287"
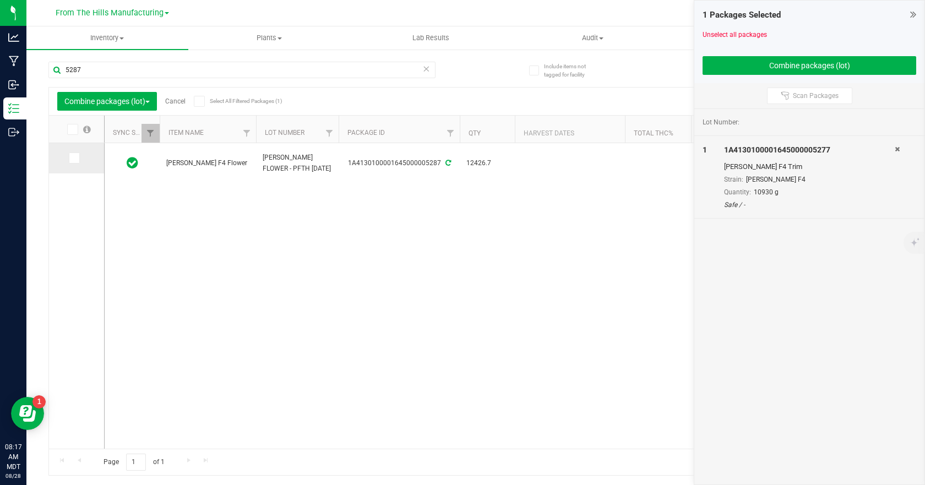
click at [76, 158] on icon at bounding box center [73, 158] width 7 height 0
click at [0, 0] on input "checkbox" at bounding box center [0, 0] width 0 height 0
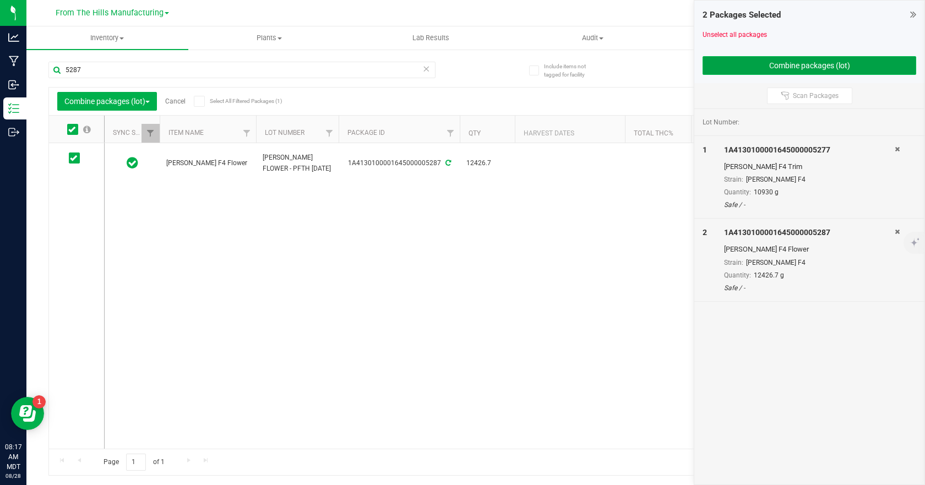
click at [811, 66] on button "Combine packages (lot)" at bounding box center [810, 65] width 214 height 19
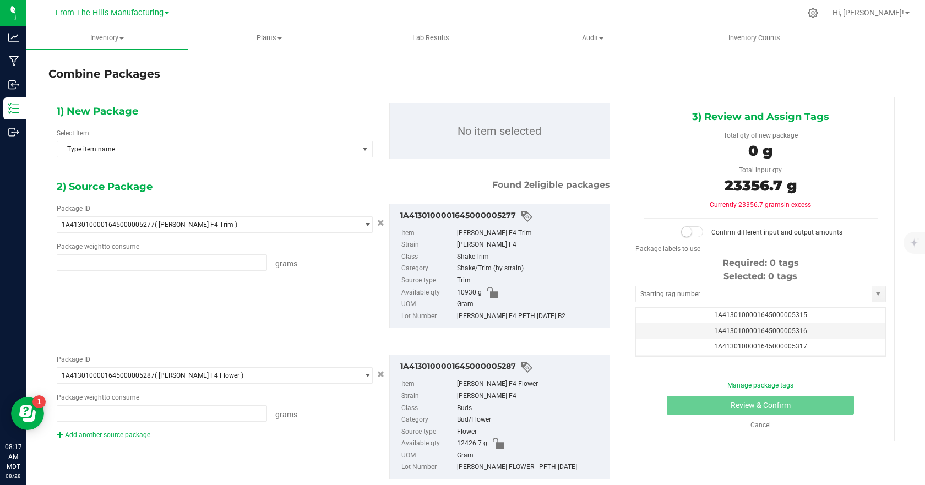
type input "10930.0000 g"
type input "12426.7000 g"
click at [329, 149] on span "Type item name" at bounding box center [207, 149] width 301 height 15
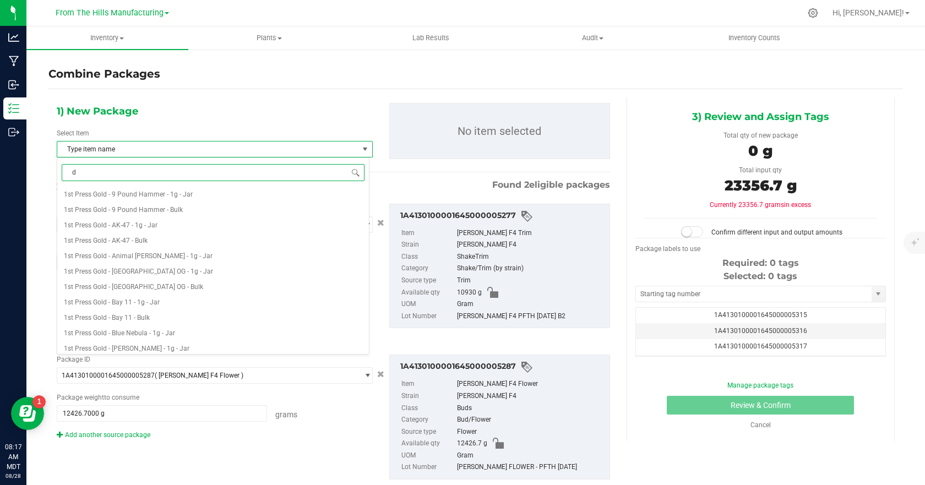
type input "dr"
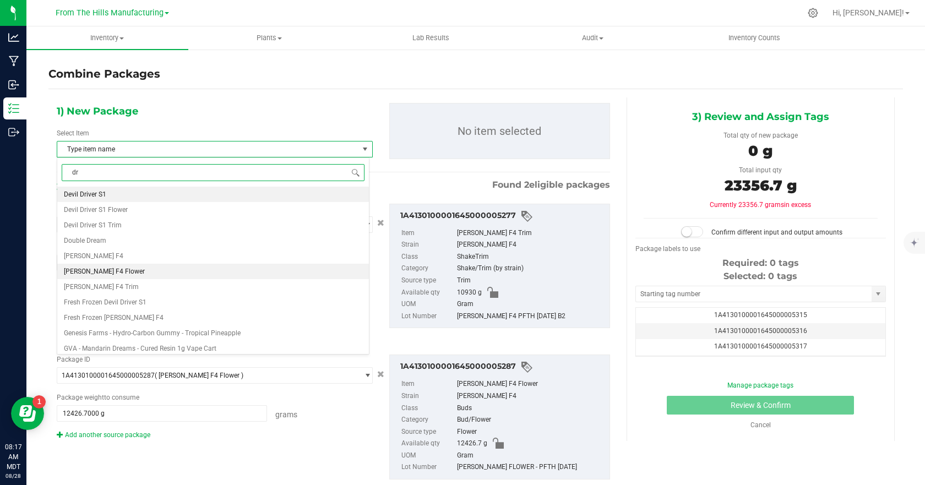
click at [145, 267] on li "Dr. Hoffman F4 Flower" at bounding box center [213, 271] width 312 height 15
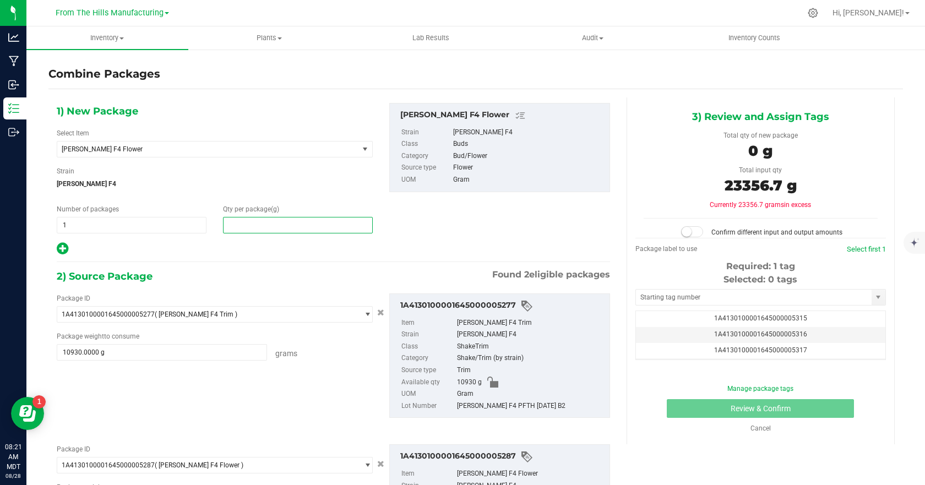
click at [242, 225] on span at bounding box center [298, 225] width 150 height 17
click at [252, 226] on input "text" at bounding box center [298, 225] width 149 height 15
type input "19365"
type input "19,365"
click at [396, 230] on div "1) New Package Select Item Dr. Hoffman F4 Flower DNS - Tampico - 3.5g - Package…" at bounding box center [333, 179] width 570 height 153
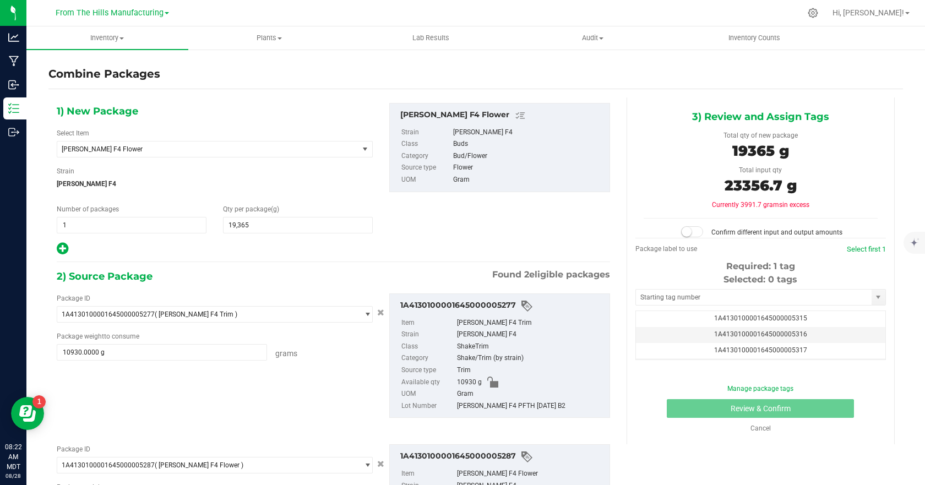
click at [342, 249] on div at bounding box center [215, 249] width 316 height 14
click at [687, 231] on span at bounding box center [692, 231] width 22 height 11
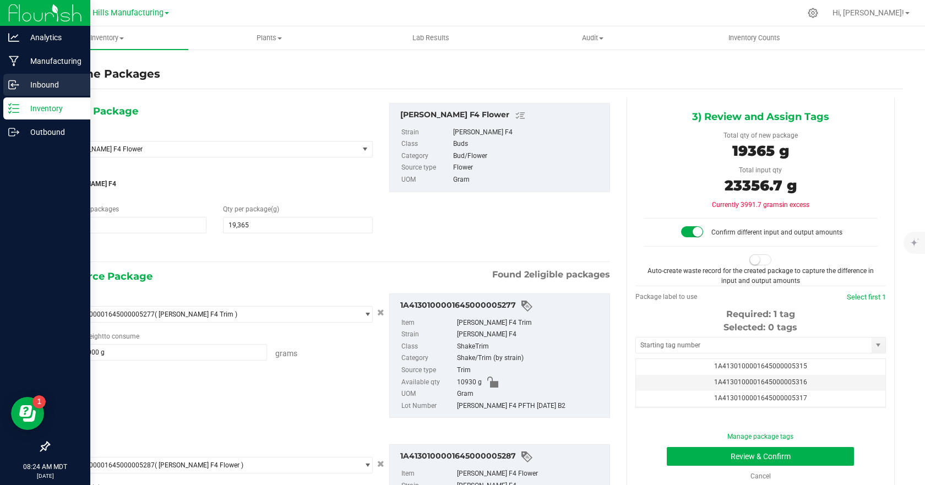
click at [14, 85] on icon at bounding box center [13, 84] width 11 height 11
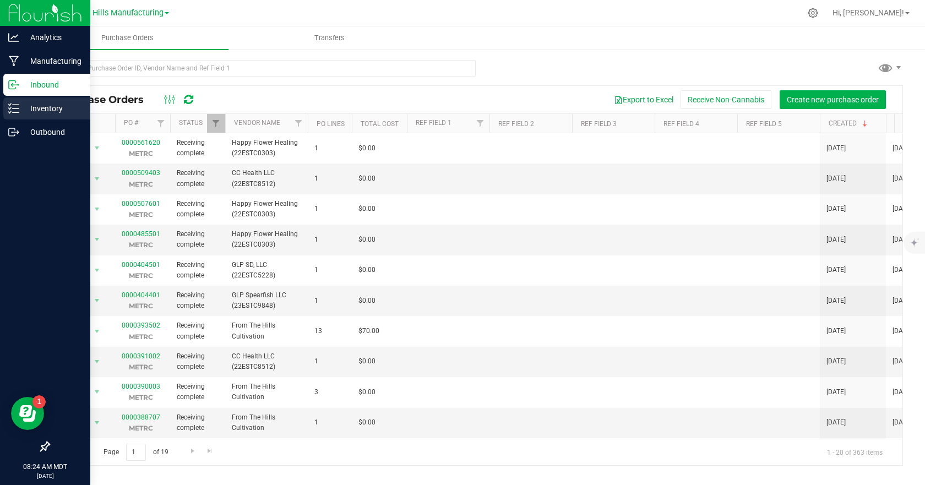
click at [13, 106] on icon at bounding box center [13, 108] width 11 height 11
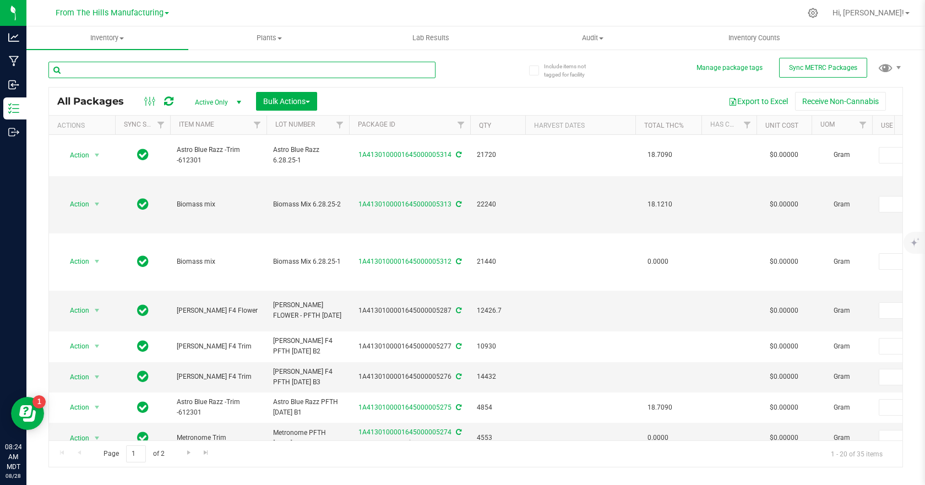
click at [177, 71] on input "text" at bounding box center [241, 70] width 387 height 17
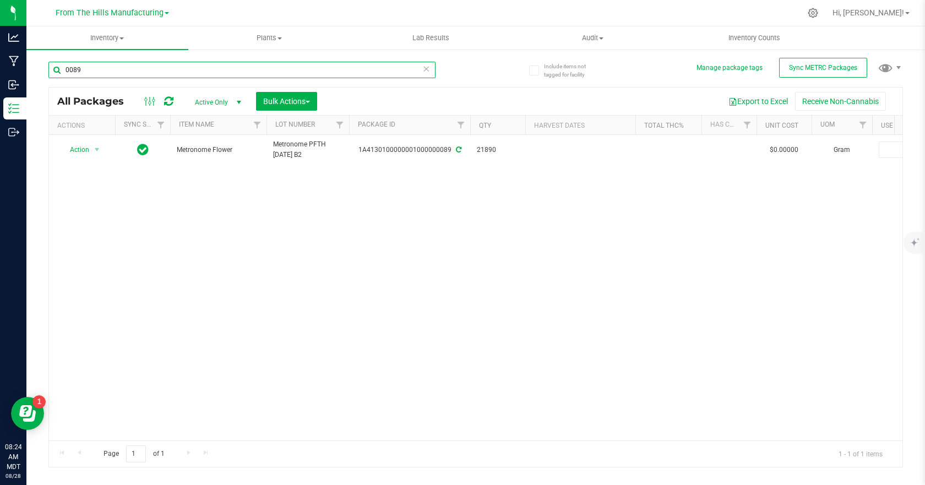
type input "0089"
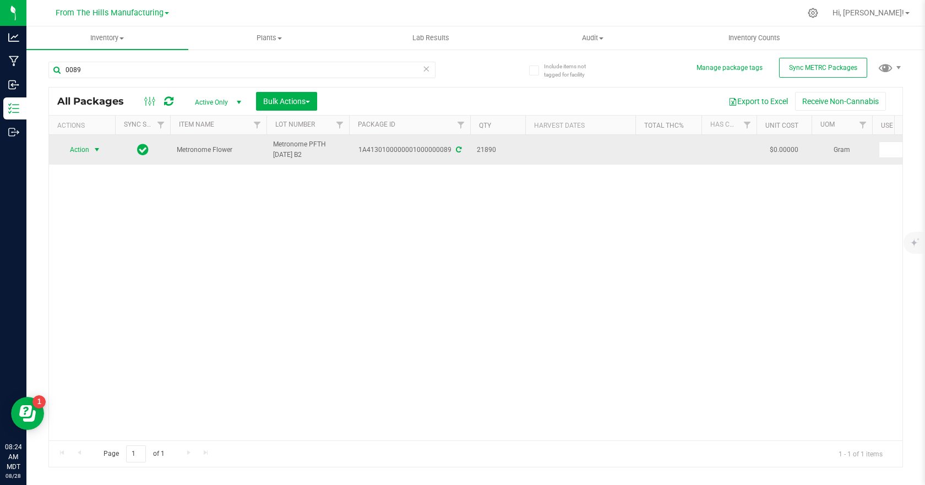
click at [99, 149] on span "select" at bounding box center [97, 149] width 9 height 9
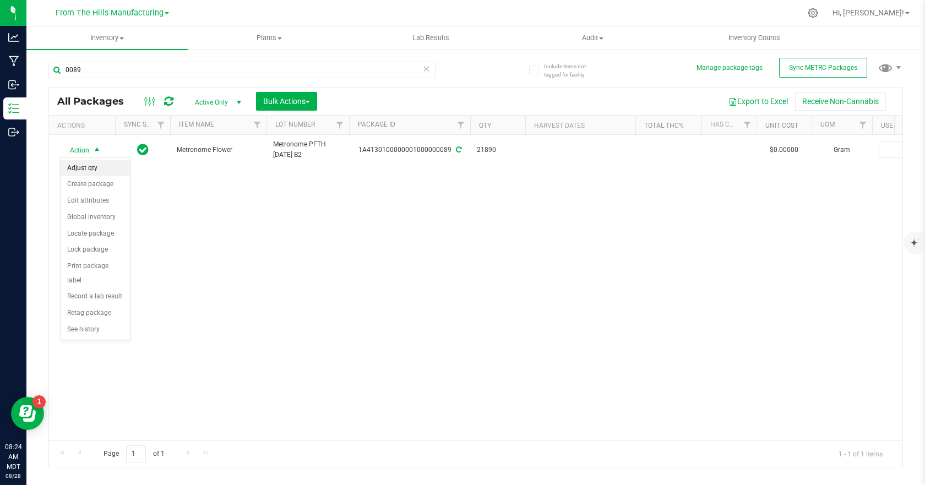
click at [97, 170] on li "Adjust qty" at bounding box center [95, 168] width 69 height 17
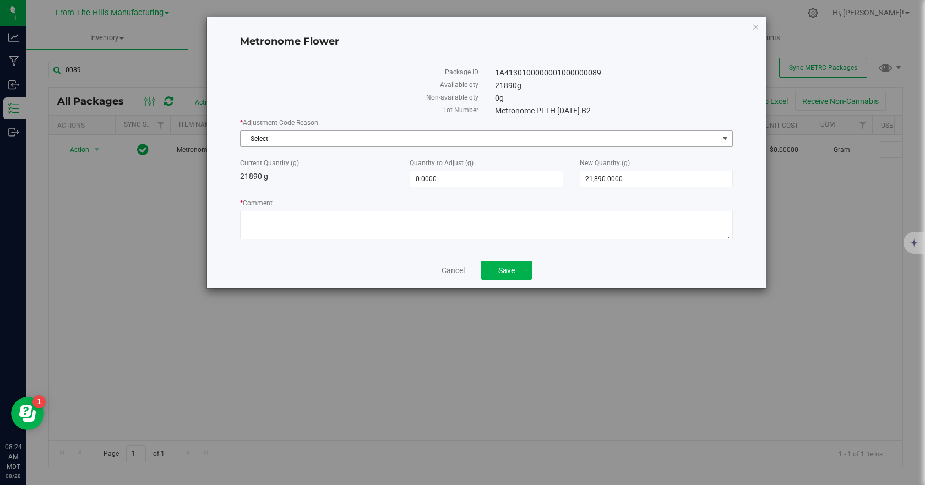
click at [307, 138] on span "Select" at bounding box center [480, 138] width 478 height 15
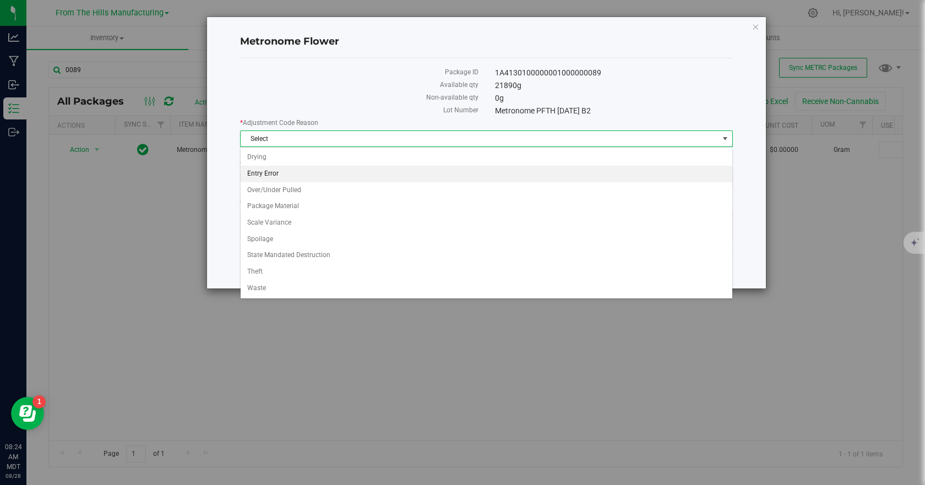
click at [255, 169] on li "Entry Error" at bounding box center [487, 174] width 492 height 17
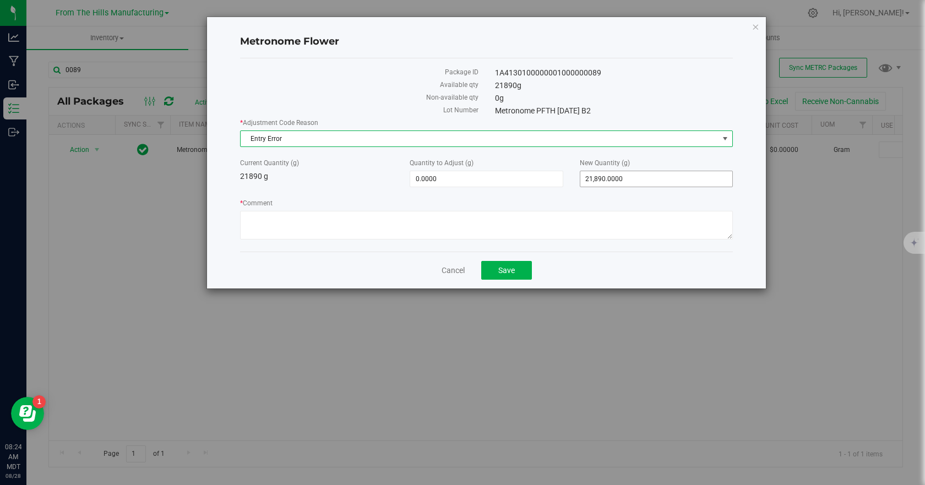
click at [622, 178] on span "21,890.0000 21890" at bounding box center [656, 179] width 153 height 17
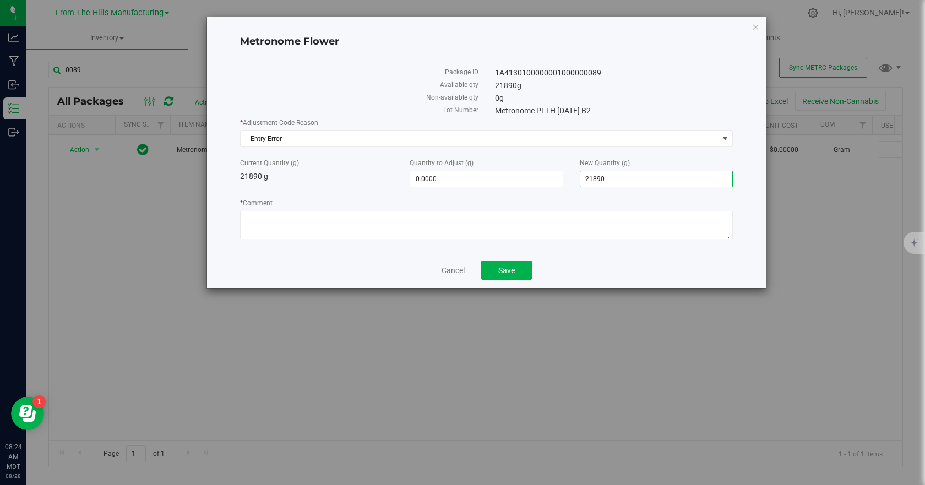
click at [621, 178] on input "21890" at bounding box center [657, 178] width 152 height 15
type input "22090"
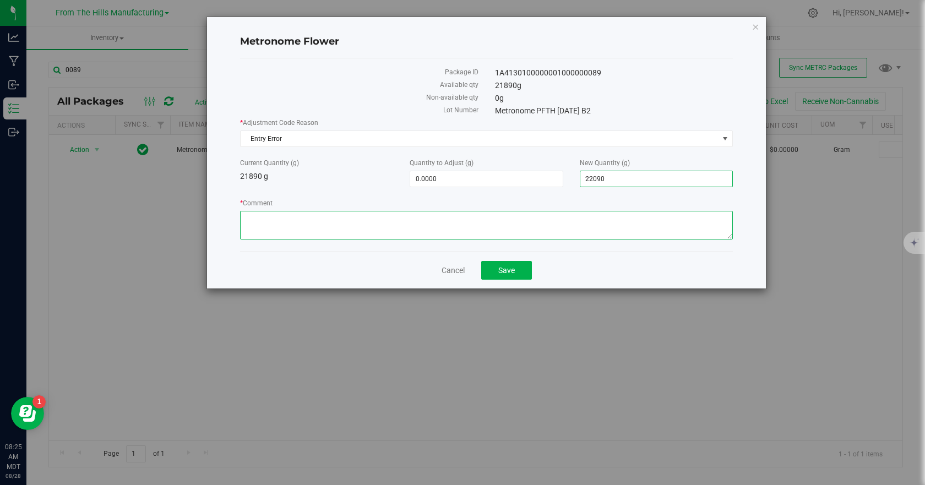
type input "200.0000"
type input "22,090.0000"
click at [275, 216] on textarea "* Comment" at bounding box center [486, 225] width 493 height 29
type textarea "Entry Error for weight"
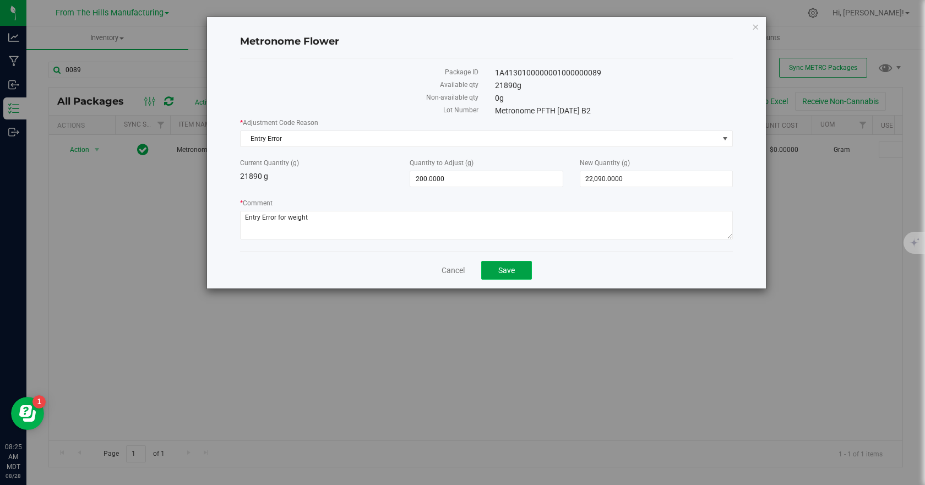
click at [496, 270] on button "Save" at bounding box center [506, 270] width 51 height 19
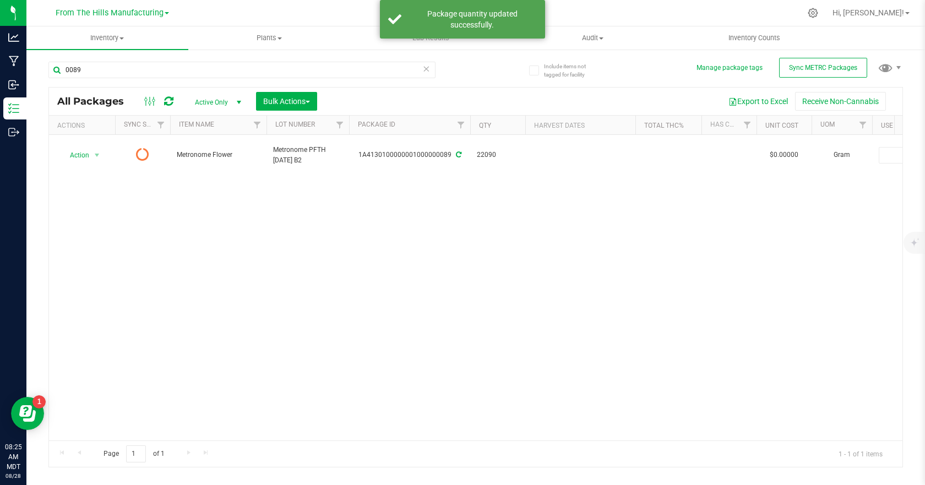
click at [173, 102] on icon at bounding box center [168, 101] width 9 height 11
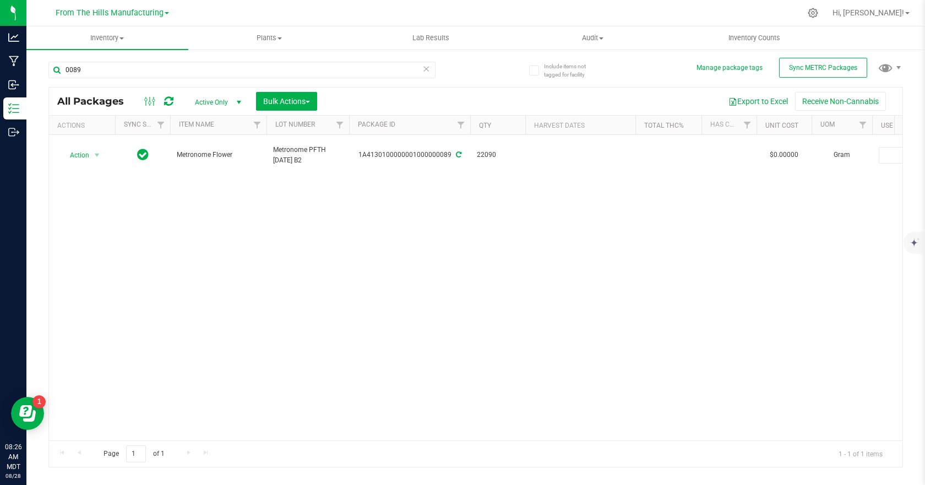
click at [426, 71] on icon at bounding box center [427, 68] width 8 height 13
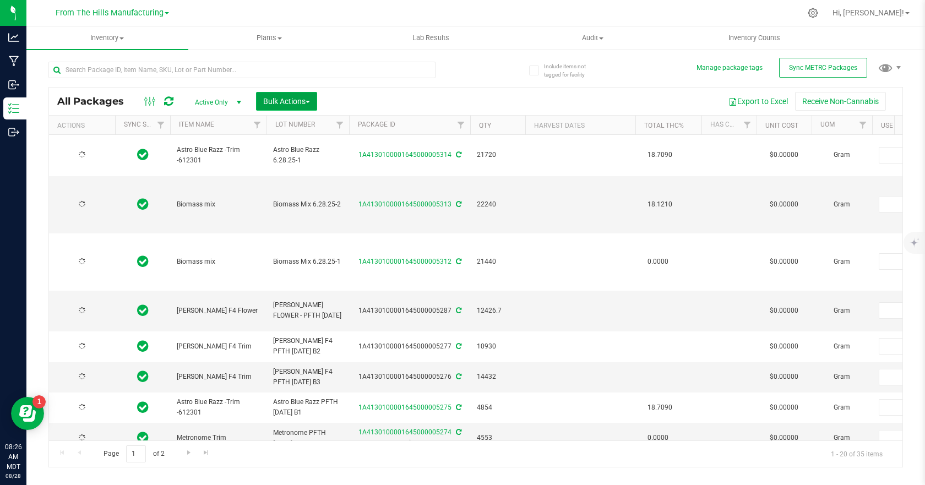
click at [310, 104] on span "Bulk Actions" at bounding box center [286, 101] width 47 height 9
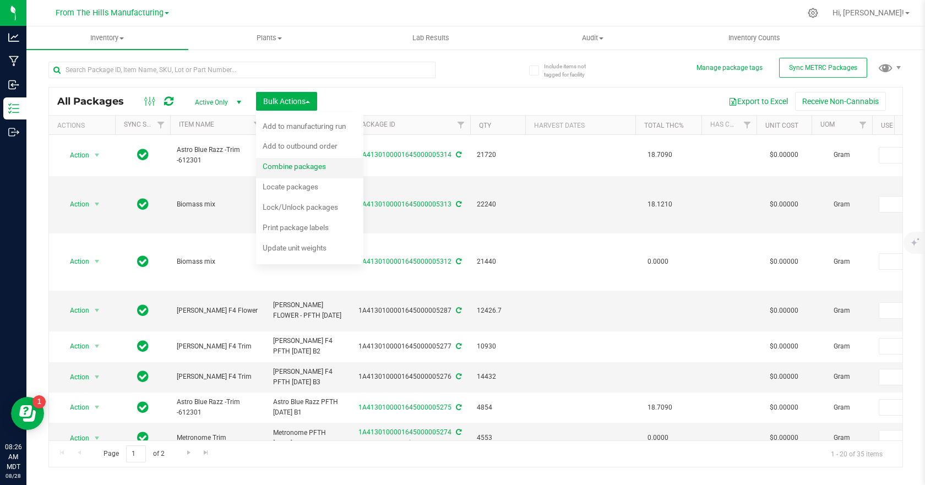
click at [297, 166] on span "Combine packages" at bounding box center [294, 166] width 63 height 9
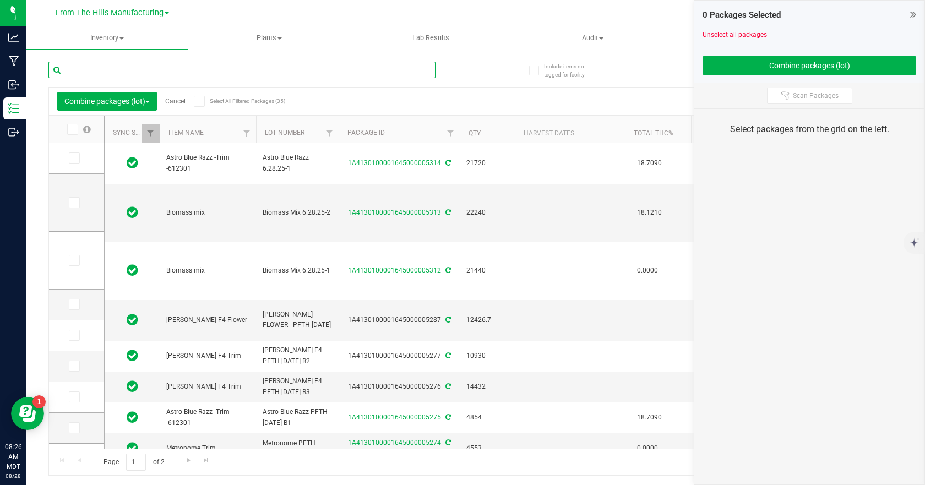
click at [170, 71] on input "text" at bounding box center [241, 70] width 387 height 17
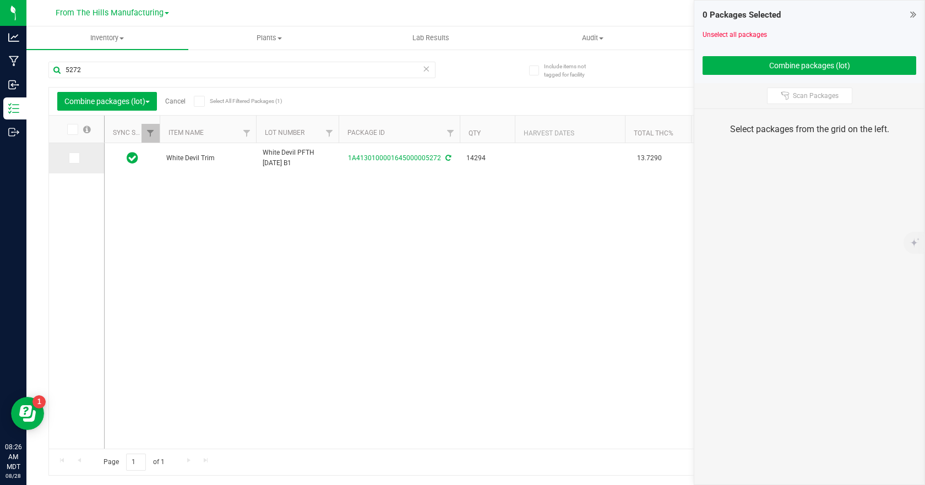
click at [73, 158] on icon at bounding box center [73, 158] width 7 height 0
click at [0, 0] on input "checkbox" at bounding box center [0, 0] width 0 height 0
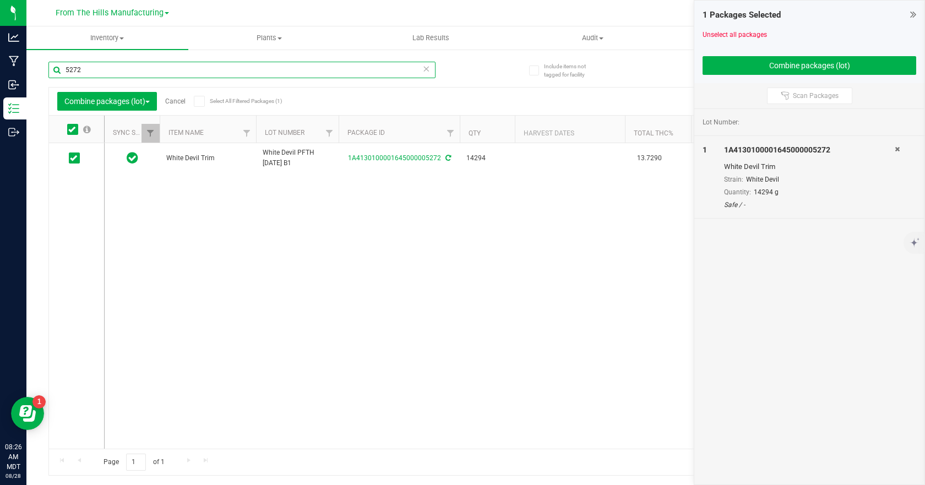
click at [174, 74] on input "5272" at bounding box center [241, 70] width 387 height 17
type input "5273"
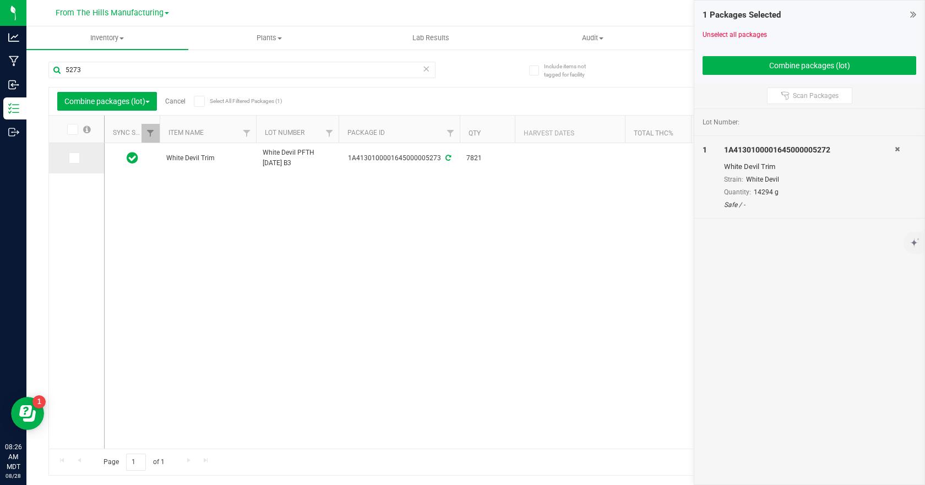
click at [72, 158] on icon at bounding box center [73, 158] width 7 height 0
click at [0, 0] on input "checkbox" at bounding box center [0, 0] width 0 height 0
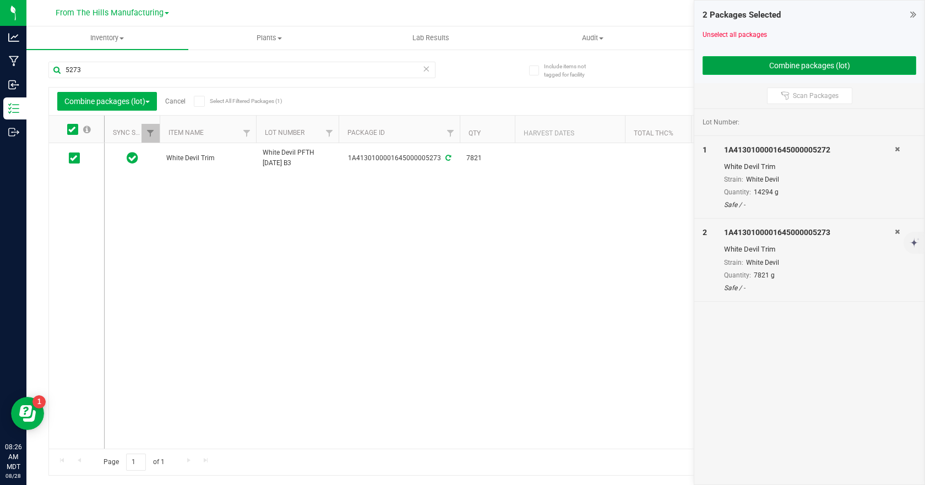
click at [792, 64] on button "Combine packages (lot)" at bounding box center [810, 65] width 214 height 19
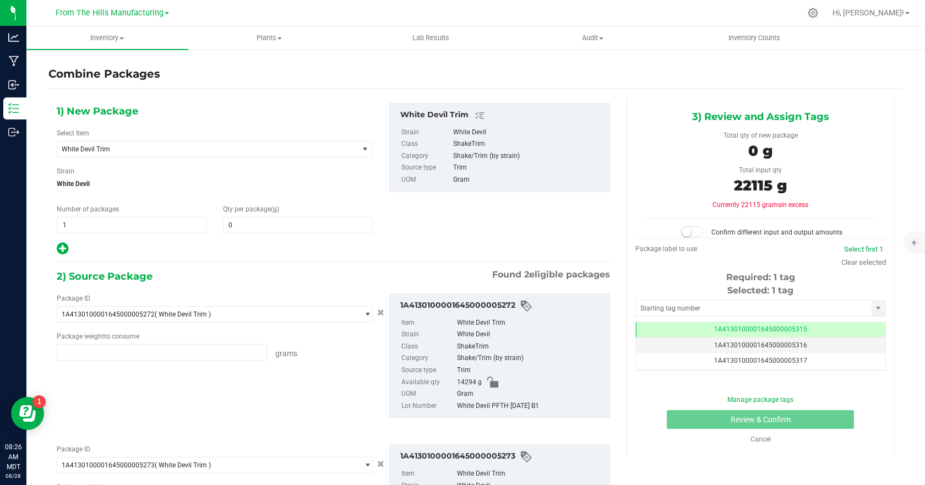
type input "14294.0000 g"
type input "7821.0000 g"
click at [276, 226] on span at bounding box center [298, 225] width 150 height 17
type input "22350"
type input "22,350"
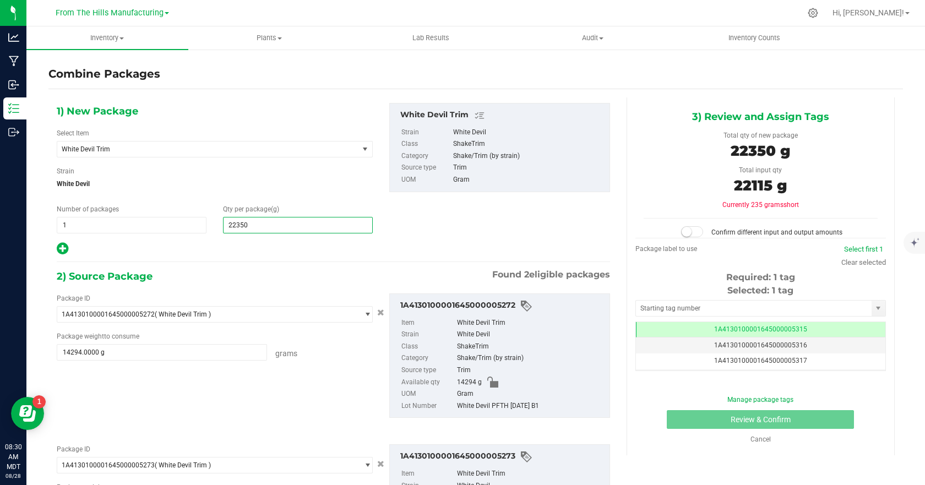
click at [556, 231] on div "1) New Package Select Item White Devil Trim 1st Press Gold - 9 Pound Hammer - 1…" at bounding box center [333, 179] width 570 height 153
click at [683, 235] on small at bounding box center [687, 232] width 10 height 10
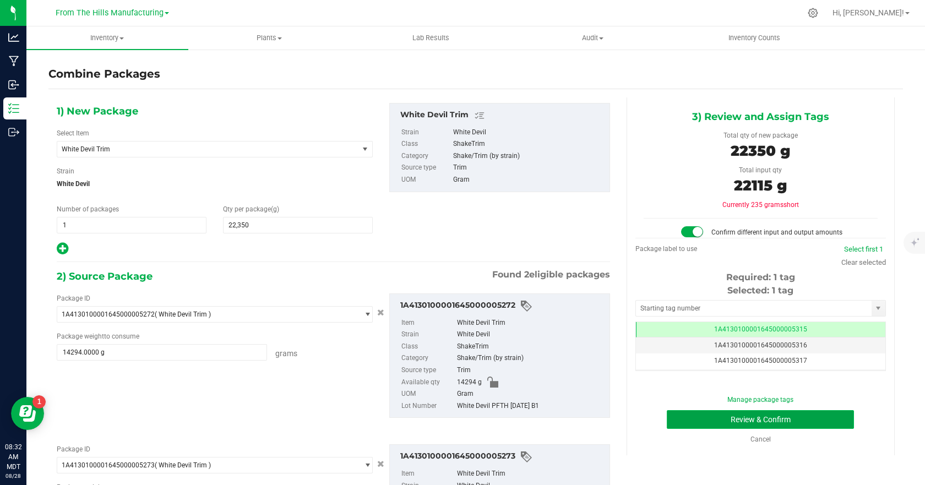
click at [781, 416] on button "Review & Confirm" at bounding box center [760, 419] width 187 height 19
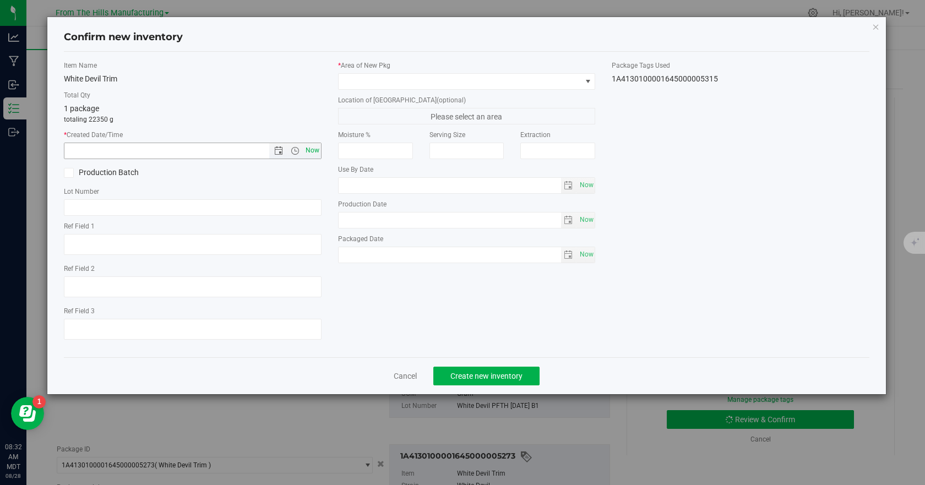
click at [307, 151] on span "Now" at bounding box center [312, 151] width 19 height 16
type input "[DATE] 8:32 AM"
click at [143, 207] on input "text" at bounding box center [193, 207] width 258 height 17
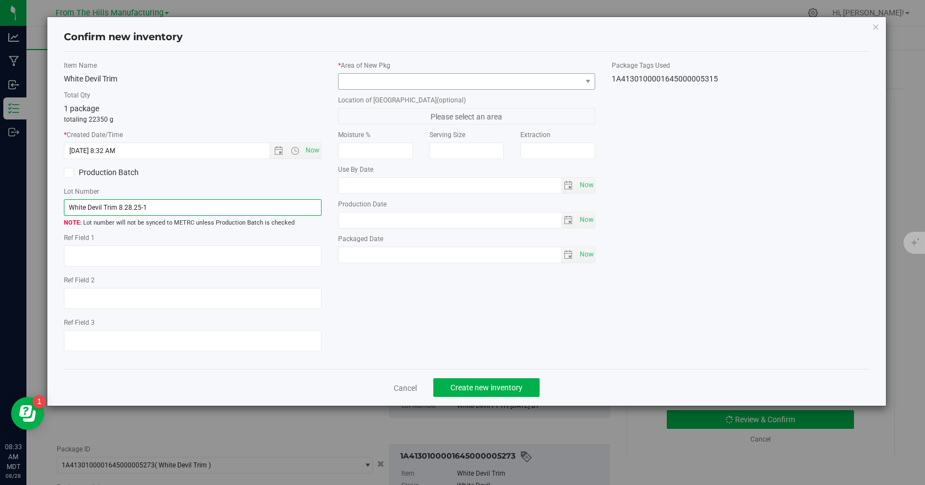
type input "White Devil Trim 8.28.25-1"
click at [441, 79] on span at bounding box center [460, 81] width 243 height 15
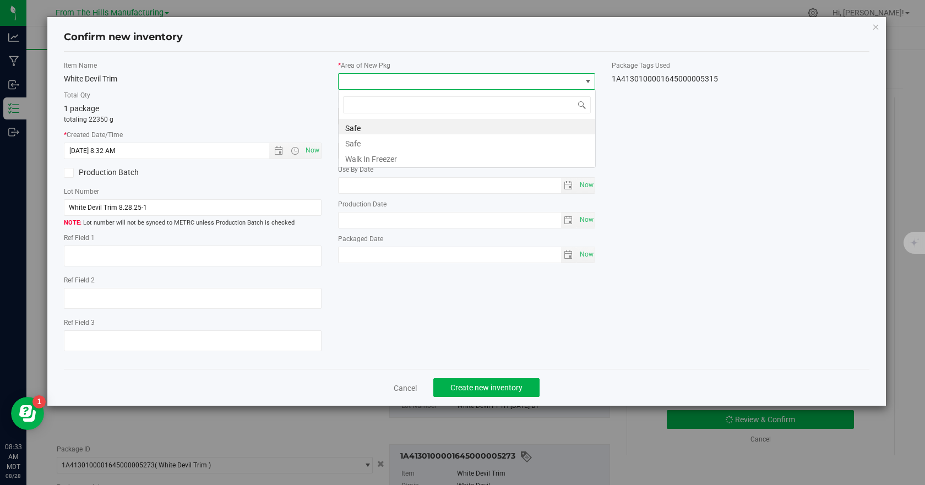
scroll to position [17, 258]
click at [361, 129] on li "Safe" at bounding box center [467, 126] width 257 height 15
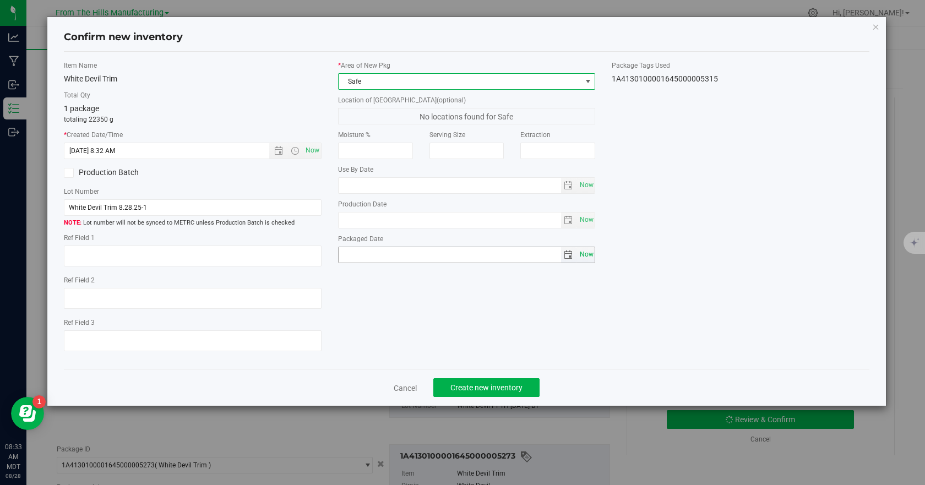
click at [584, 256] on span "Now" at bounding box center [586, 255] width 19 height 16
type input "[DATE]"
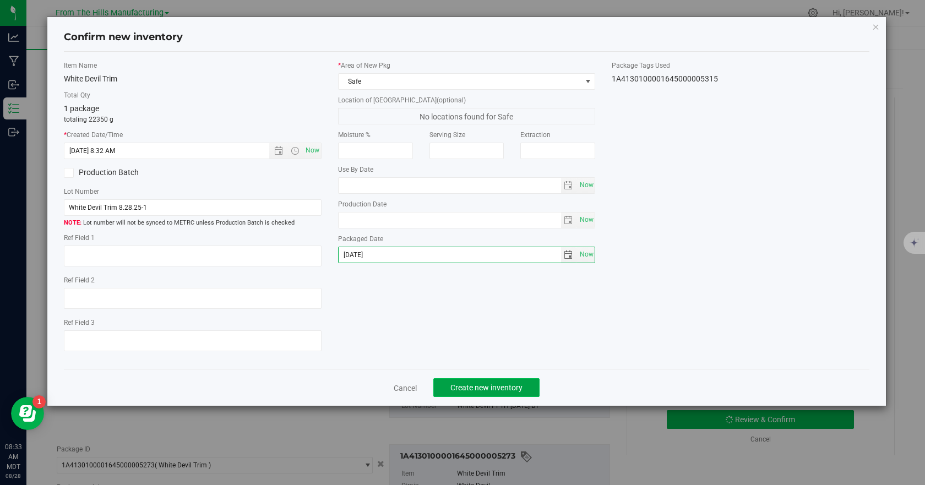
click at [486, 391] on span "Create new inventory" at bounding box center [487, 387] width 72 height 9
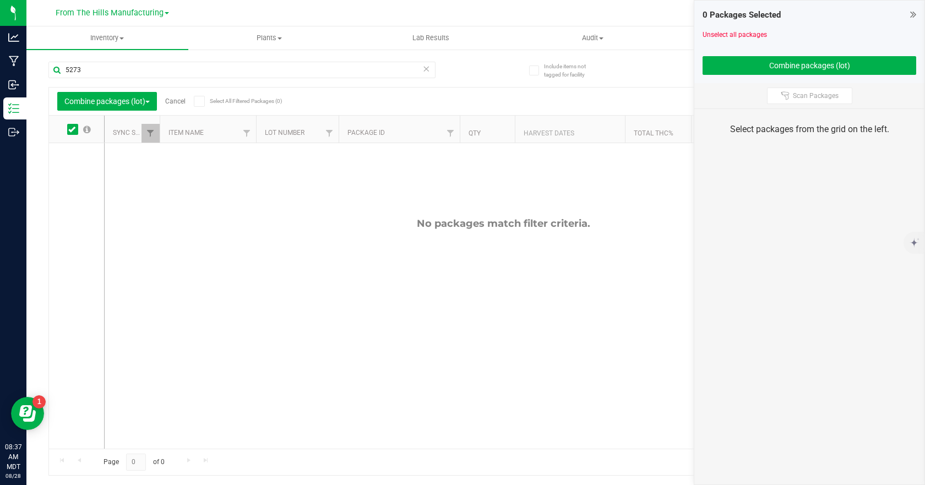
click at [425, 71] on icon at bounding box center [427, 68] width 8 height 13
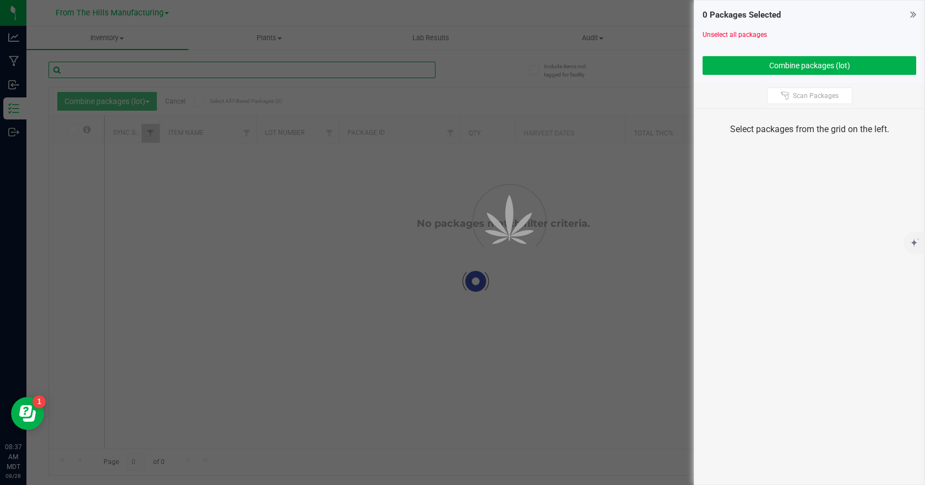
click at [380, 73] on input "text" at bounding box center [241, 70] width 387 height 17
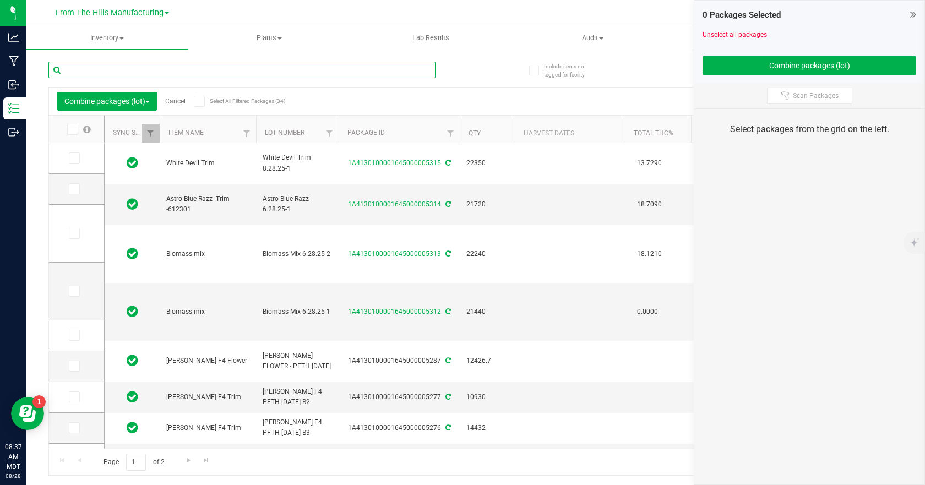
type input "[DATE]"
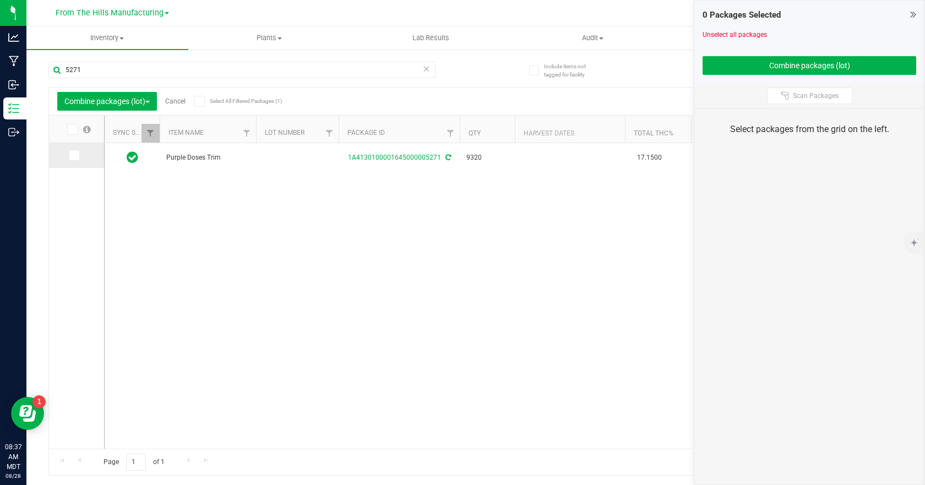
click at [73, 155] on icon at bounding box center [73, 155] width 7 height 0
click at [0, 0] on input "checkbox" at bounding box center [0, 0] width 0 height 0
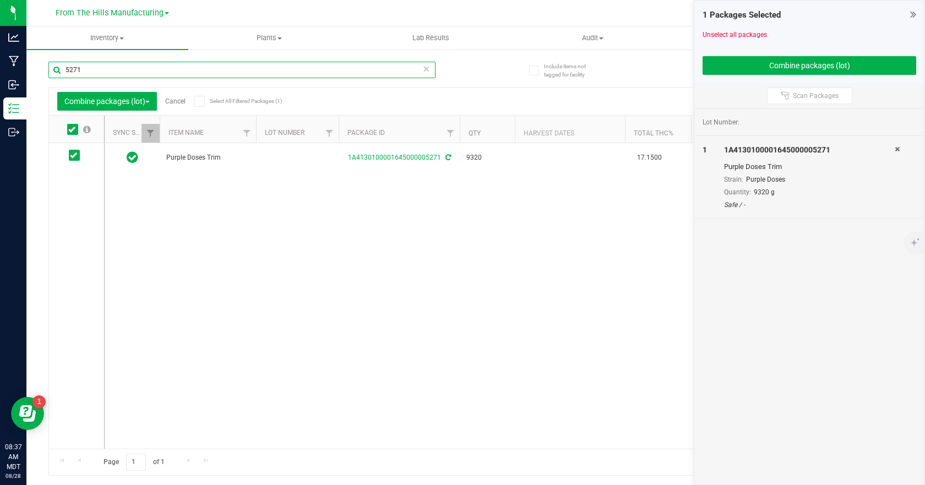
click at [120, 71] on input "5271" at bounding box center [241, 70] width 387 height 17
type input "0095"
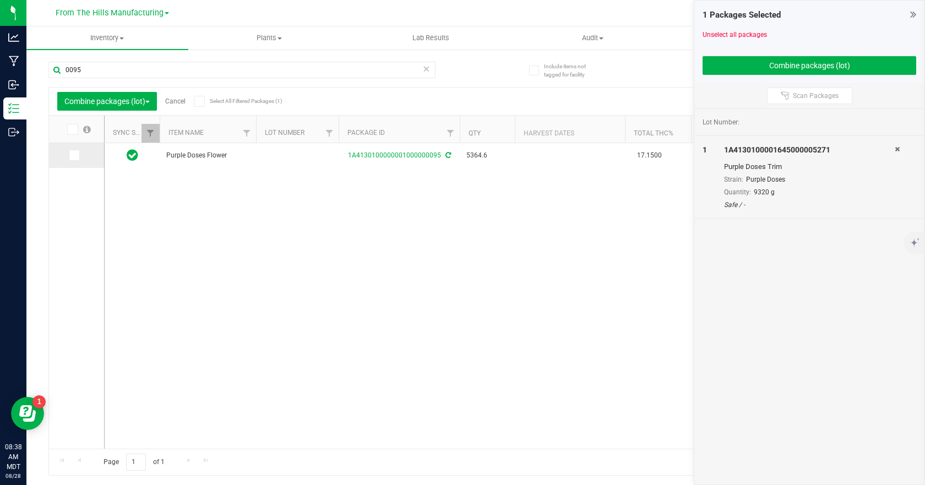
click at [75, 155] on icon at bounding box center [73, 155] width 7 height 0
click at [0, 0] on input "checkbox" at bounding box center [0, 0] width 0 height 0
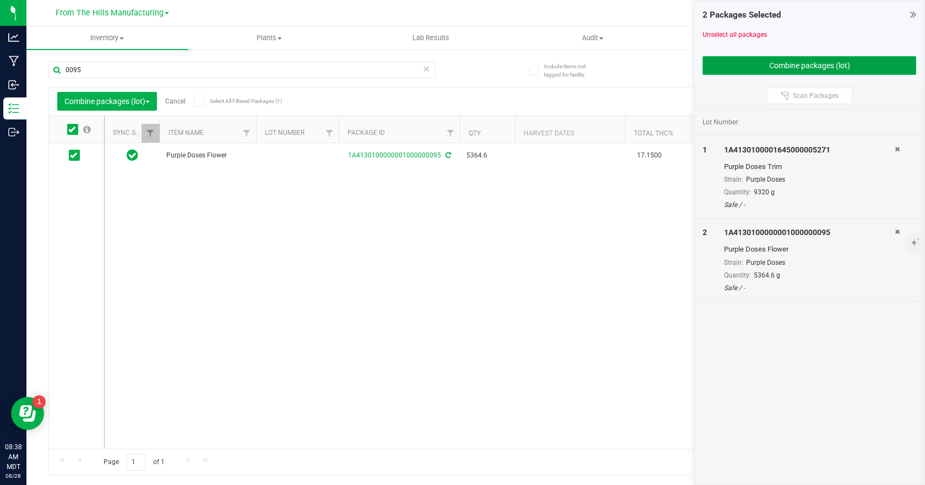
click at [799, 63] on button "Combine packages (lot)" at bounding box center [810, 65] width 214 height 19
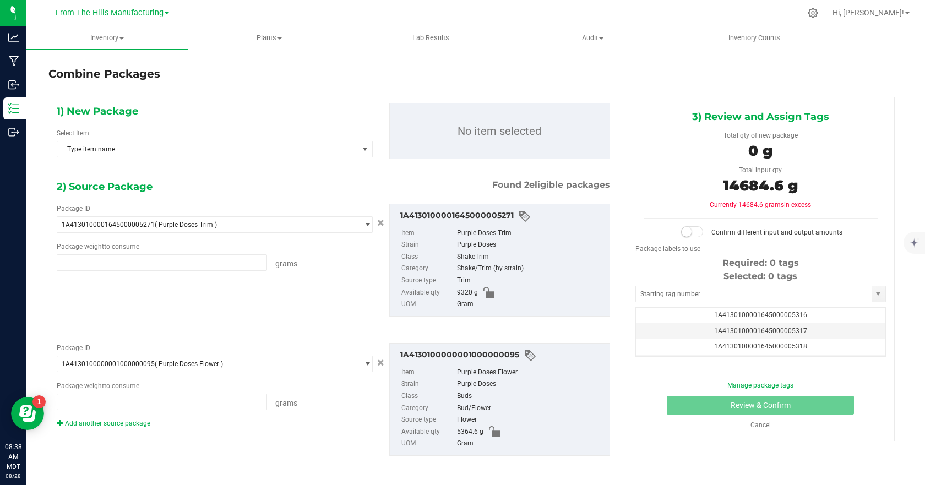
type input "9320.0000 g"
type input "5364.6000 g"
click at [261, 150] on span "Type item name" at bounding box center [207, 149] width 301 height 15
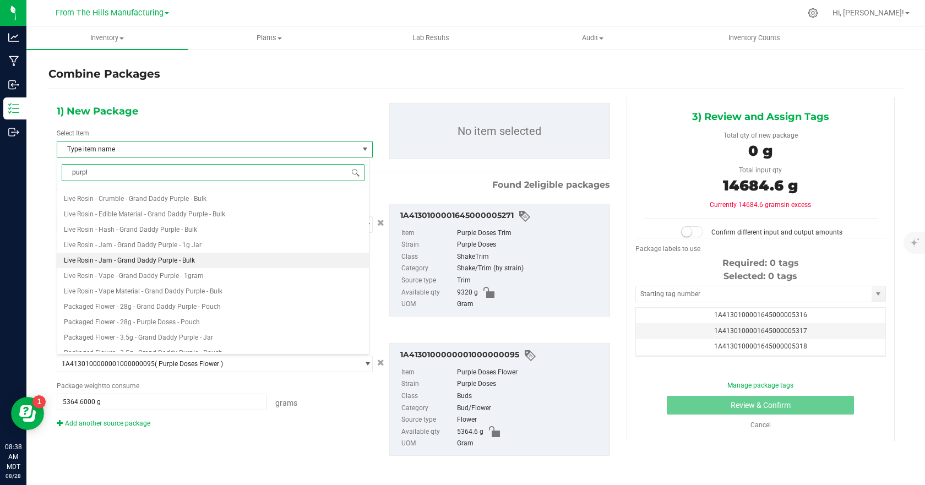
scroll to position [220, 0]
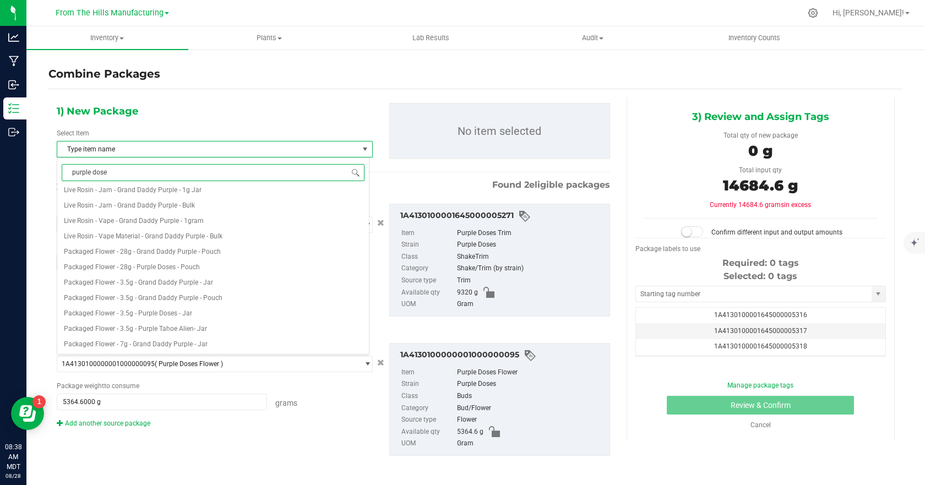
type input "purple doses"
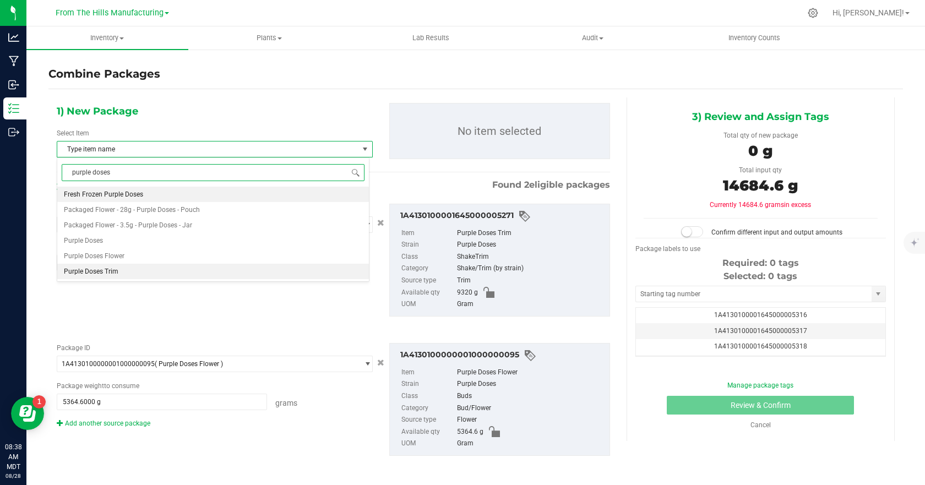
click at [123, 272] on li "Purple Doses Trim" at bounding box center [213, 271] width 312 height 15
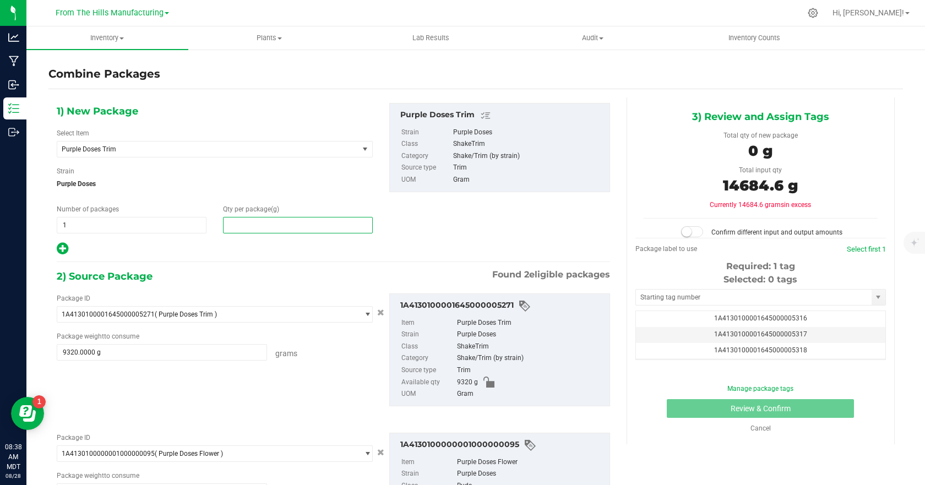
click at [245, 227] on span at bounding box center [298, 225] width 150 height 17
type input "0"
click at [261, 229] on span at bounding box center [298, 225] width 150 height 17
type input "14885"
type input "14,885"
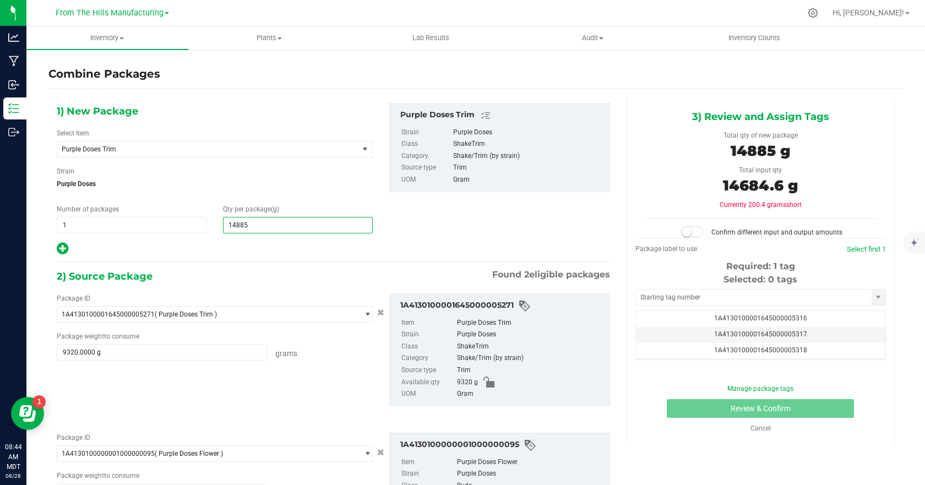
click at [429, 236] on div "1) New Package Select Item Purple Doses Trim Pre Roll - Strawberry Diesel Cooki…" at bounding box center [333, 179] width 570 height 153
click at [685, 228] on small at bounding box center [687, 232] width 10 height 10
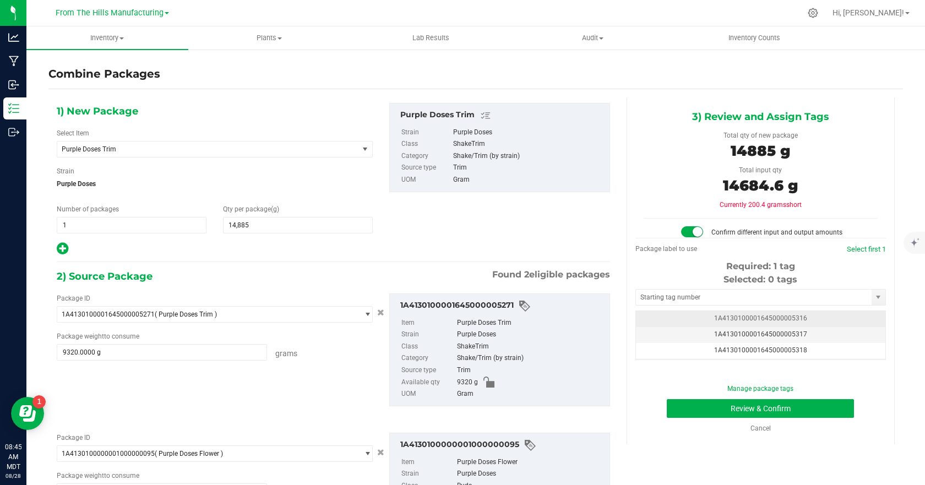
click at [747, 319] on span "1A4130100001645000005316" at bounding box center [760, 319] width 93 height 8
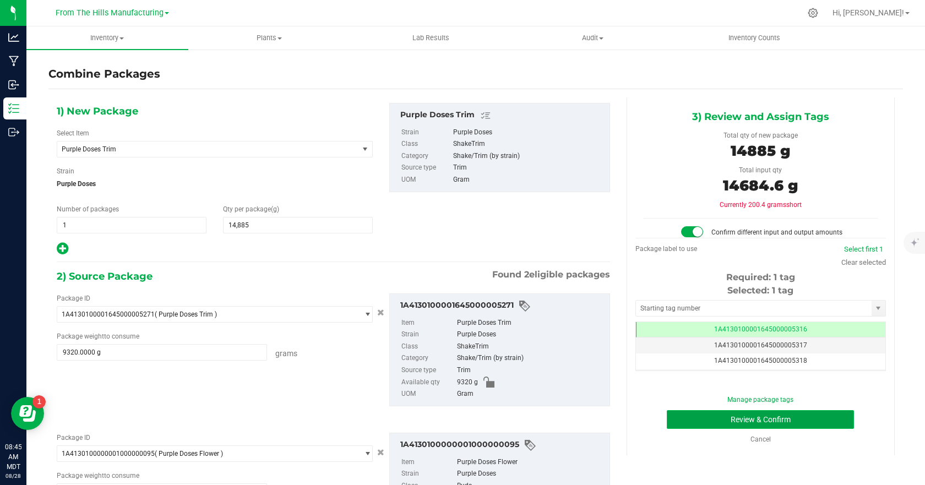
click at [763, 419] on button "Review & Confirm" at bounding box center [760, 419] width 187 height 19
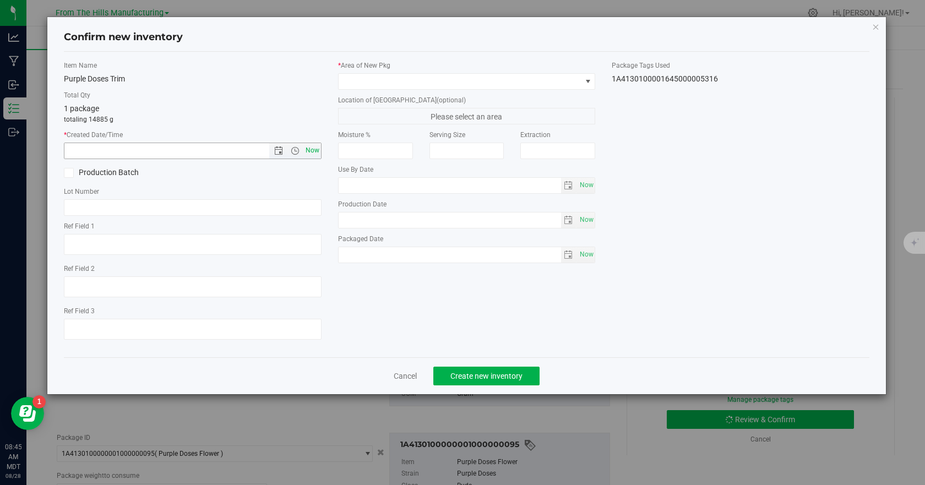
click at [318, 150] on span "Now" at bounding box center [312, 151] width 19 height 16
type input "8/28/2025 8:45 AM"
click at [123, 203] on input "text" at bounding box center [193, 207] width 258 height 17
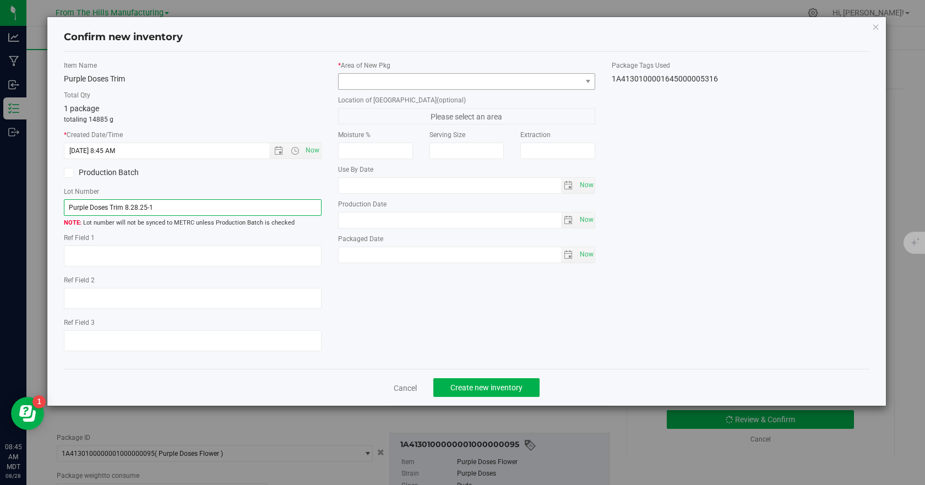
type input "Purple Doses Trim 8.28.25-1"
click at [408, 86] on span at bounding box center [460, 81] width 243 height 15
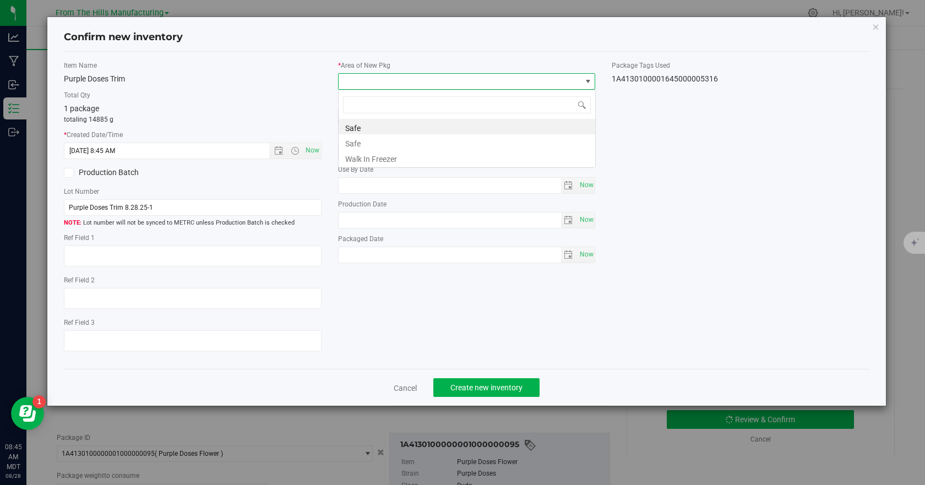
scroll to position [17, 258]
click at [372, 125] on li "Safe" at bounding box center [467, 126] width 257 height 15
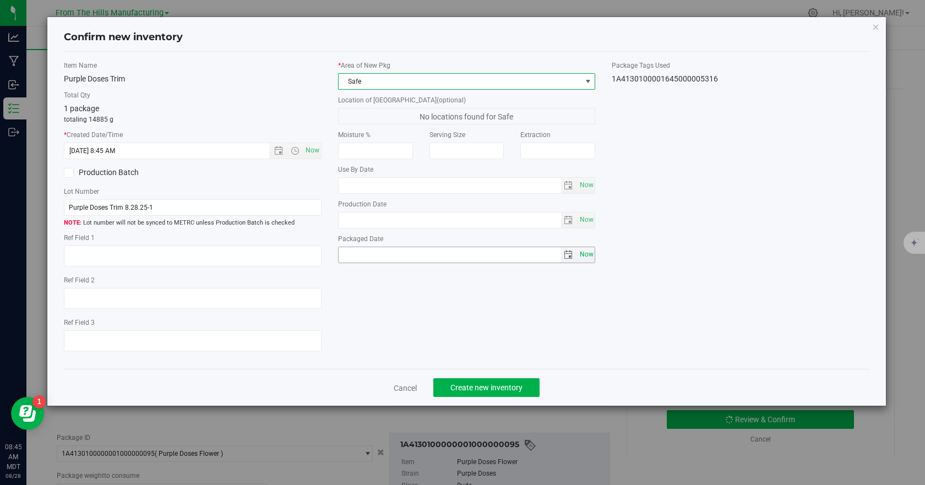
click at [582, 256] on span "Now" at bounding box center [586, 255] width 19 height 16
type input "2025-08-28"
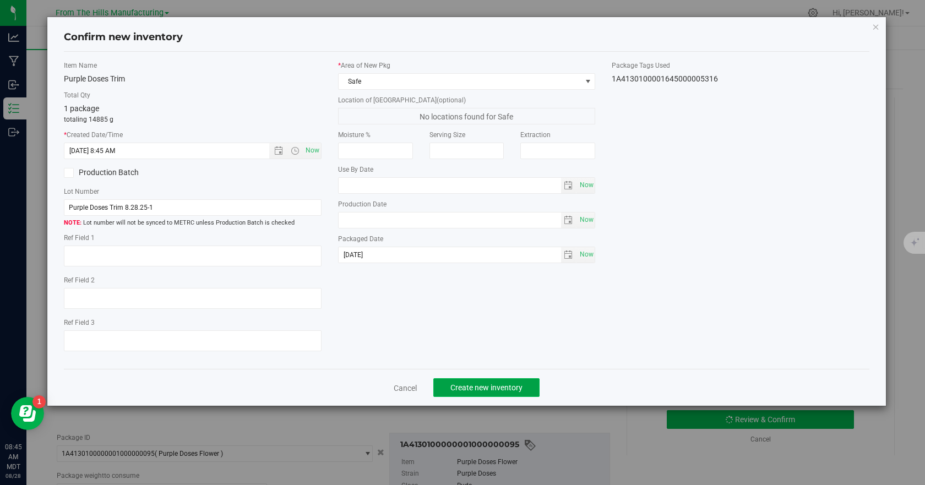
click at [486, 388] on span "Create new inventory" at bounding box center [487, 387] width 72 height 9
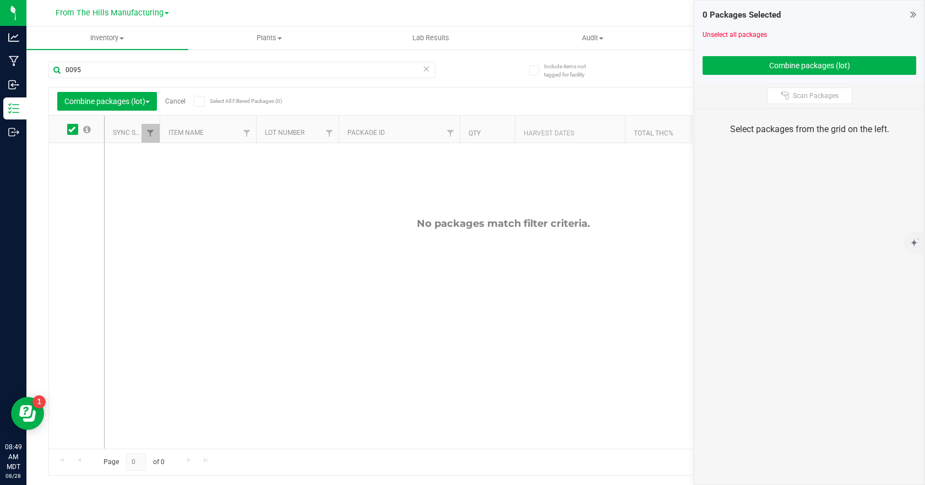
click at [425, 72] on icon at bounding box center [427, 68] width 8 height 13
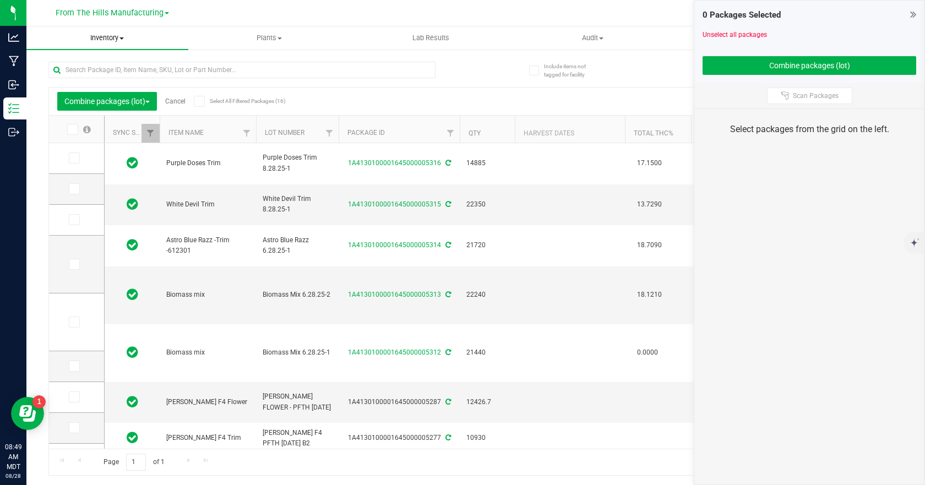
type input "[DATE]"
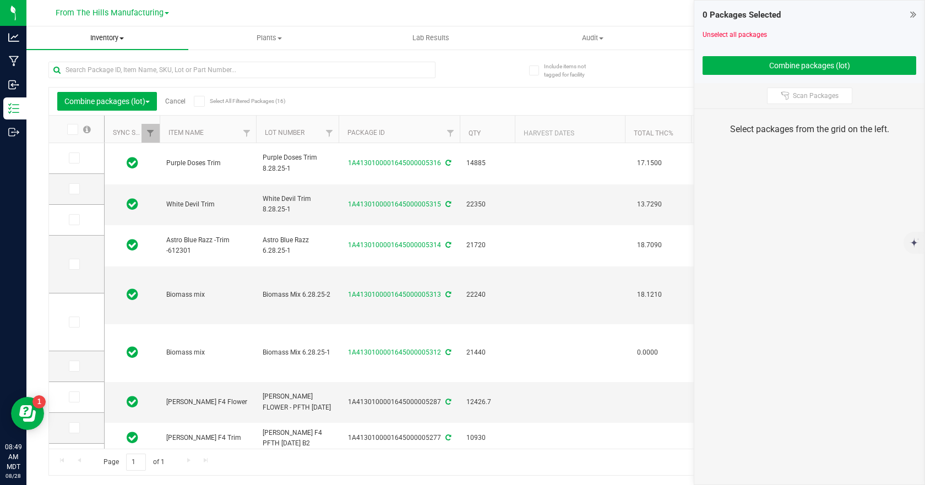
click at [123, 41] on span "Inventory" at bounding box center [107, 38] width 162 height 10
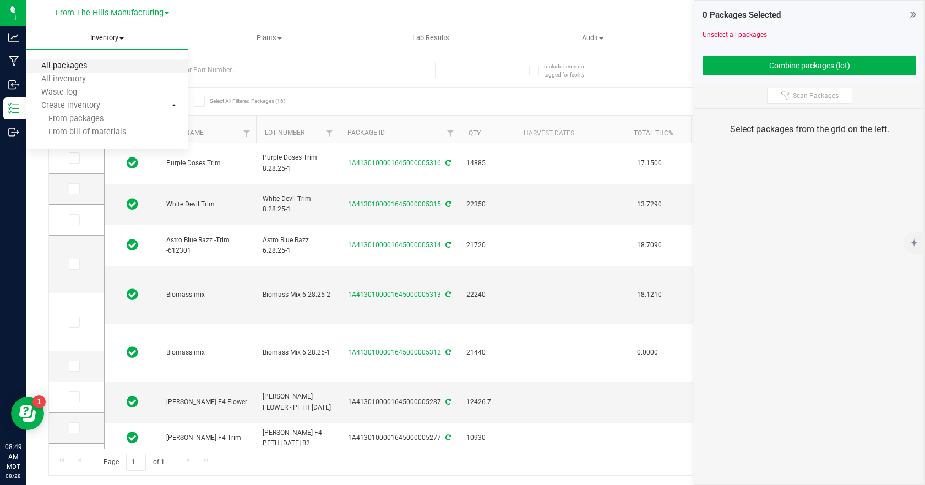
click at [71, 65] on span "All packages" at bounding box center [63, 66] width 75 height 9
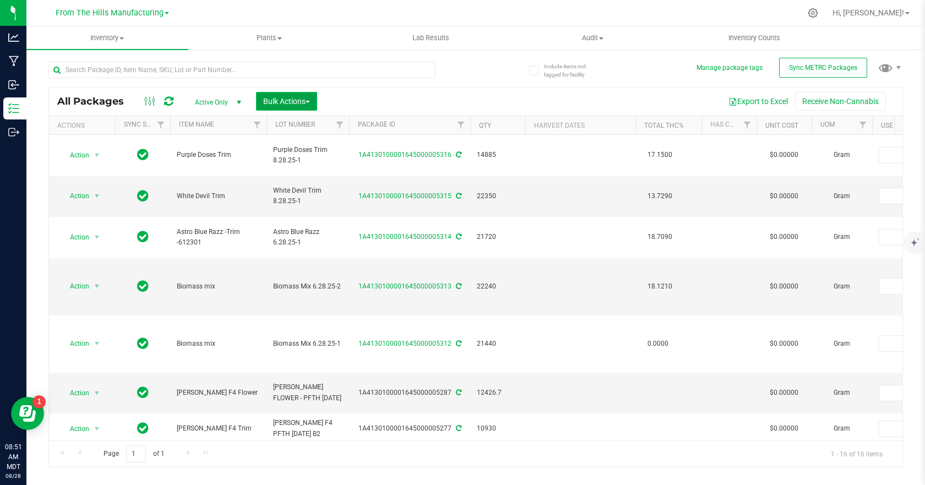
click at [317, 102] on button "Bulk Actions" at bounding box center [286, 101] width 61 height 19
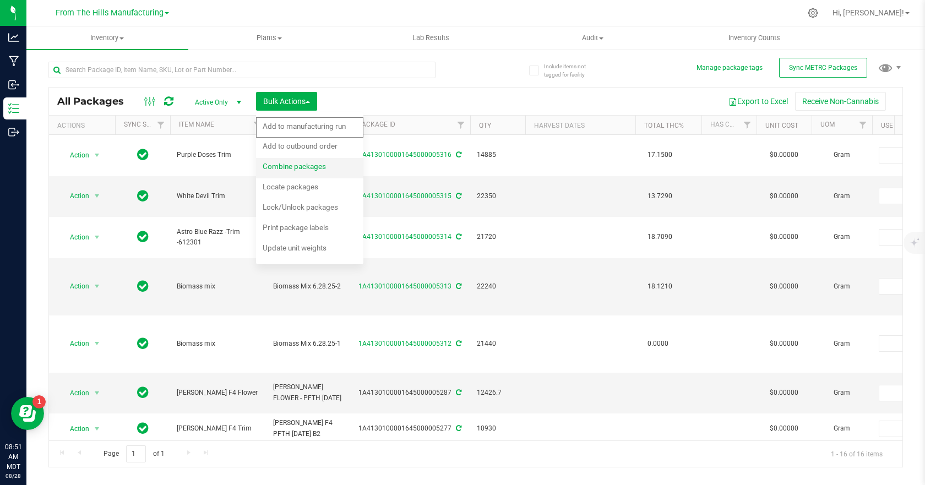
click at [300, 168] on span "Combine packages" at bounding box center [294, 166] width 63 height 9
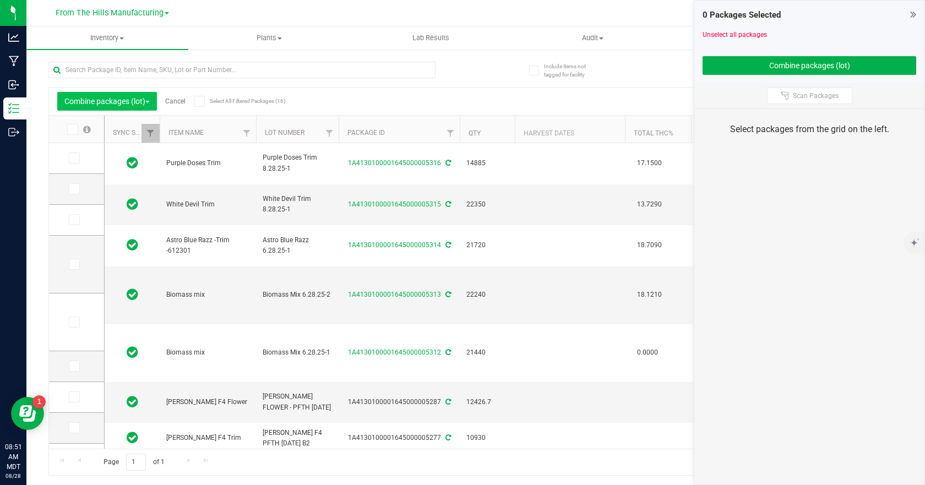
type input "[DATE]"
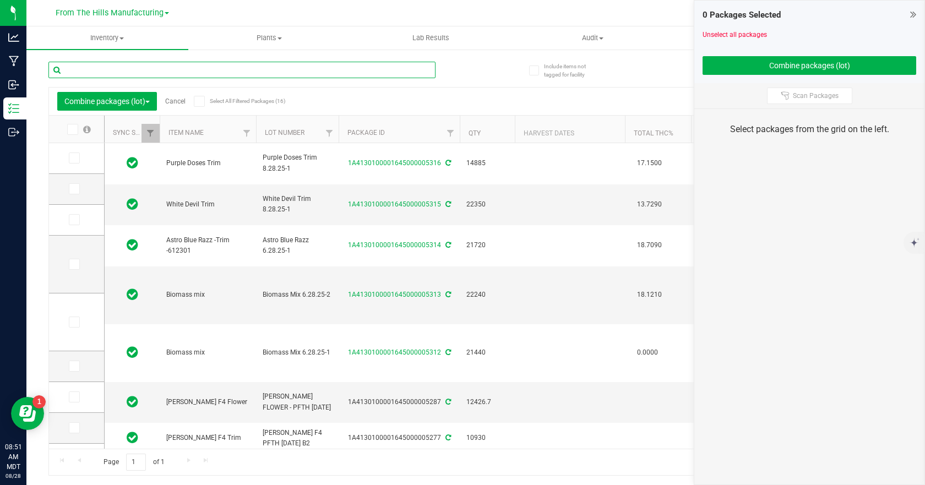
click at [160, 66] on input "text" at bounding box center [241, 70] width 387 height 17
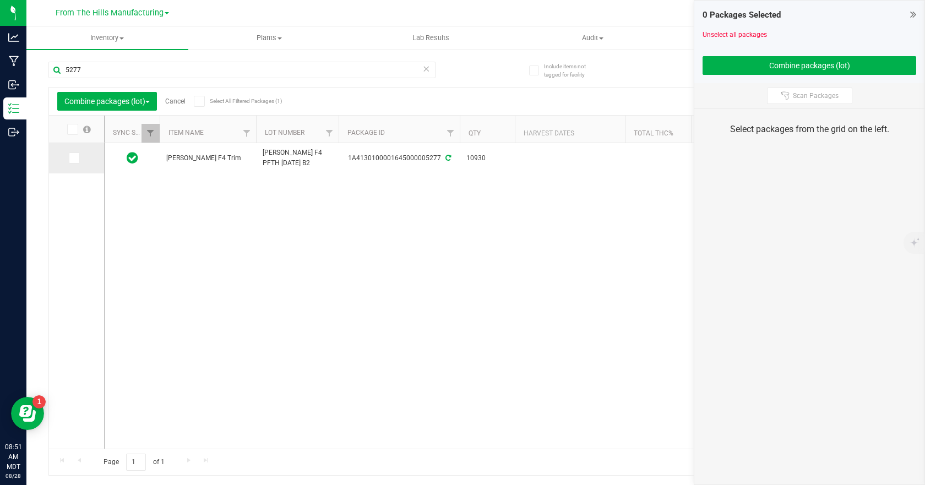
click at [78, 161] on span at bounding box center [74, 158] width 11 height 11
click at [0, 0] on input "checkbox" at bounding box center [0, 0] width 0 height 0
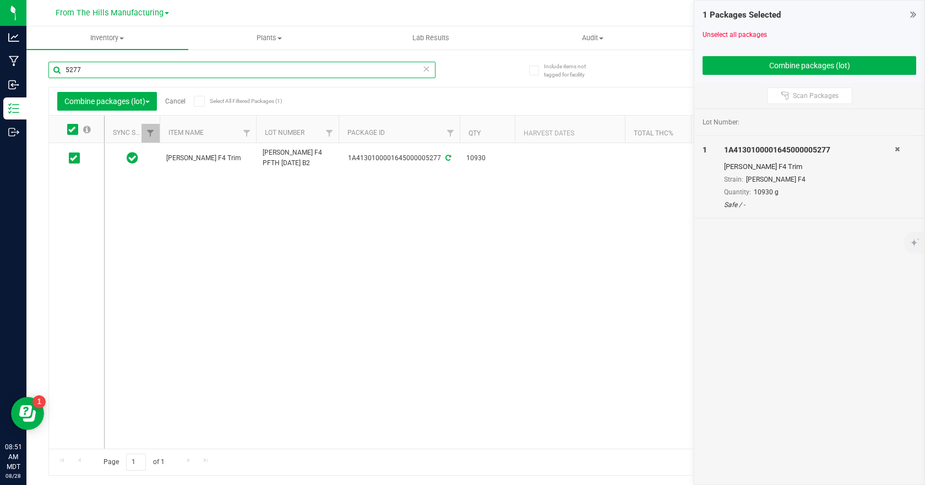
click at [152, 72] on input "5277" at bounding box center [241, 70] width 387 height 17
type input "5287"
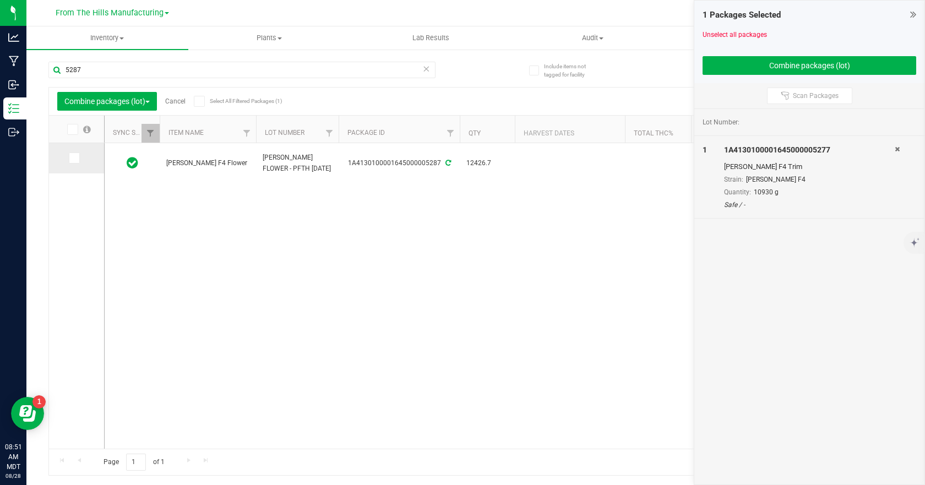
click at [76, 158] on icon at bounding box center [73, 158] width 7 height 0
click at [0, 0] on input "checkbox" at bounding box center [0, 0] width 0 height 0
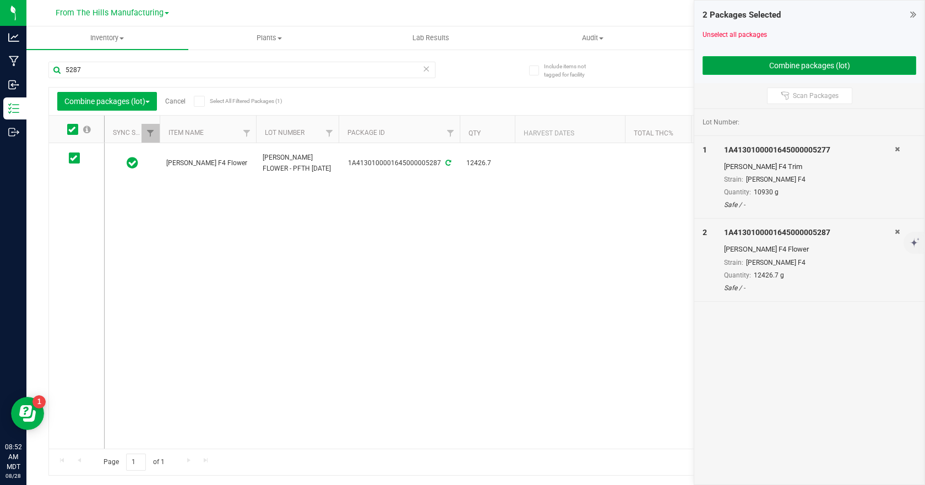
click at [811, 68] on button "Combine packages (lot)" at bounding box center [810, 65] width 214 height 19
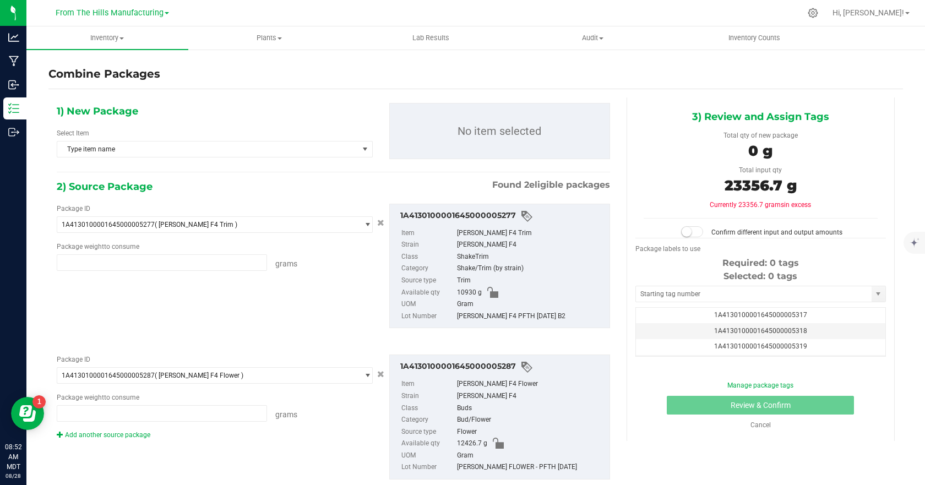
type input "10930.0000 g"
type input "12426.7000 g"
click at [348, 151] on span "Type item name" at bounding box center [207, 149] width 301 height 15
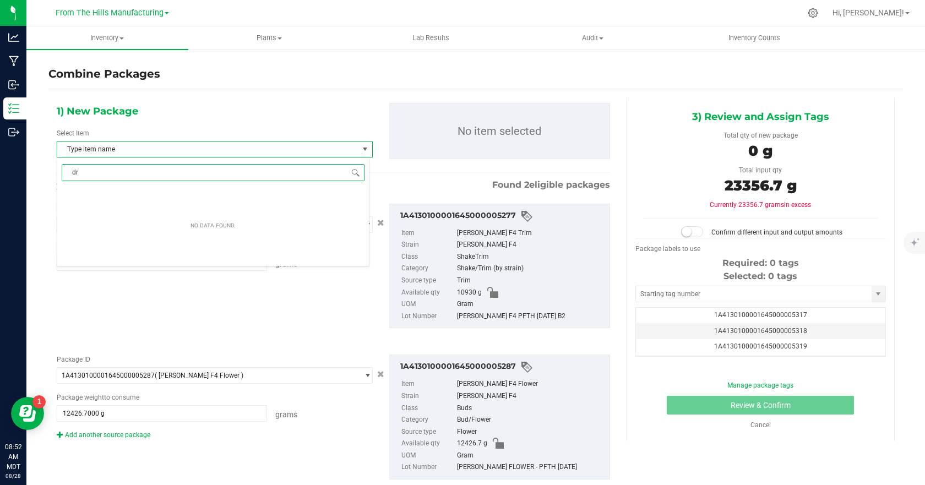
type input "dr"
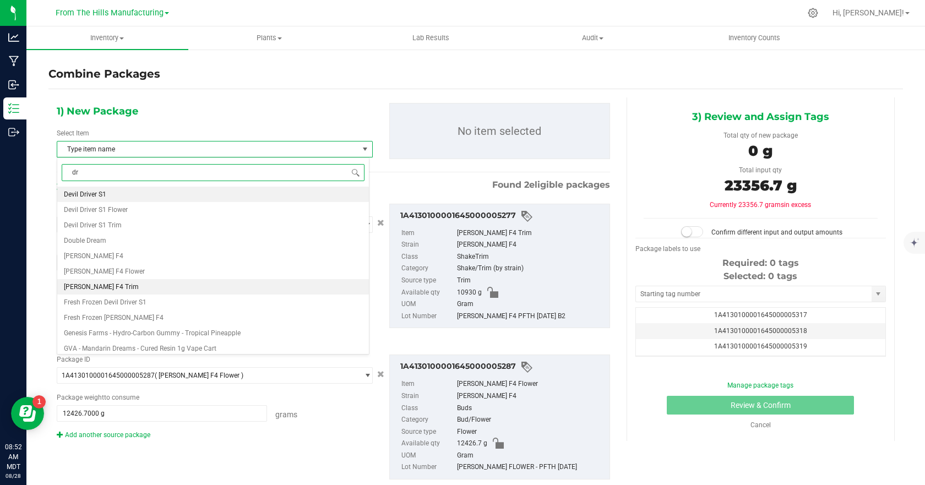
click at [123, 282] on li "[PERSON_NAME] F4 Trim" at bounding box center [213, 286] width 312 height 15
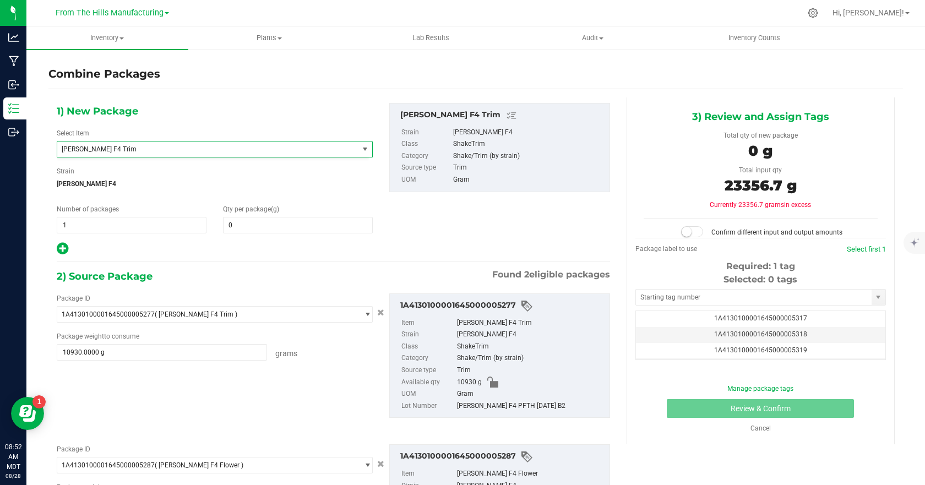
scroll to position [2622, 0]
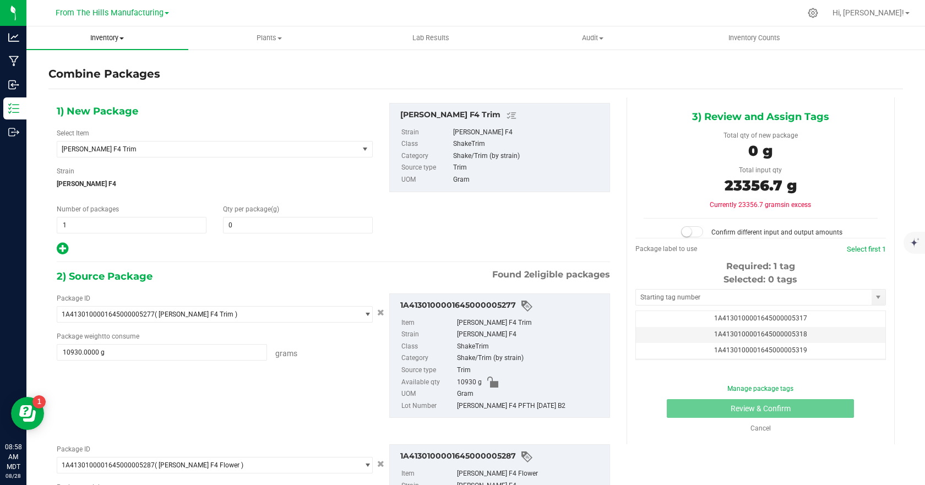
click at [120, 37] on span "Inventory" at bounding box center [107, 38] width 162 height 10
click at [82, 64] on span "All packages" at bounding box center [63, 66] width 75 height 9
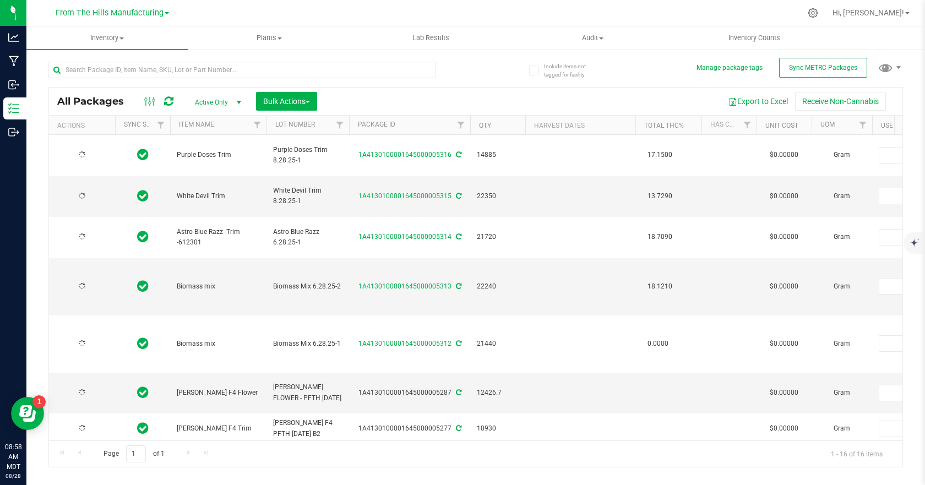
type input "[DATE]"
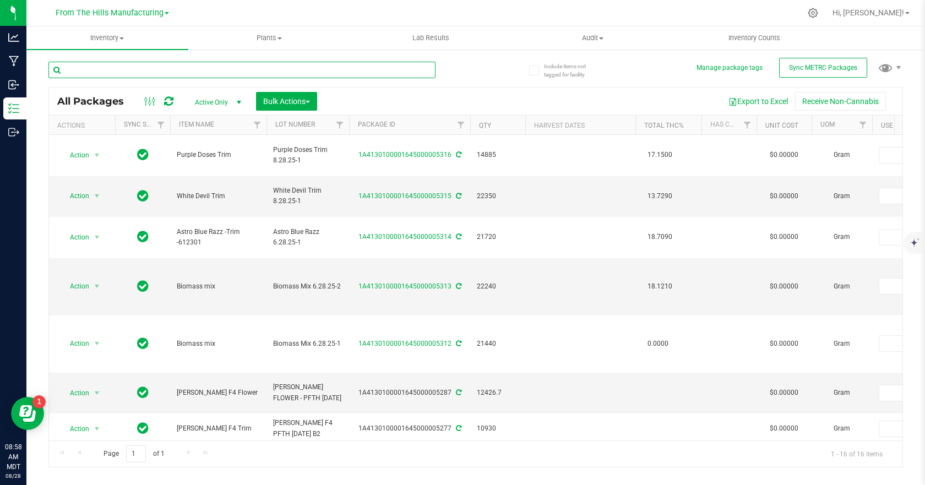
click at [167, 71] on input "text" at bounding box center [241, 70] width 387 height 17
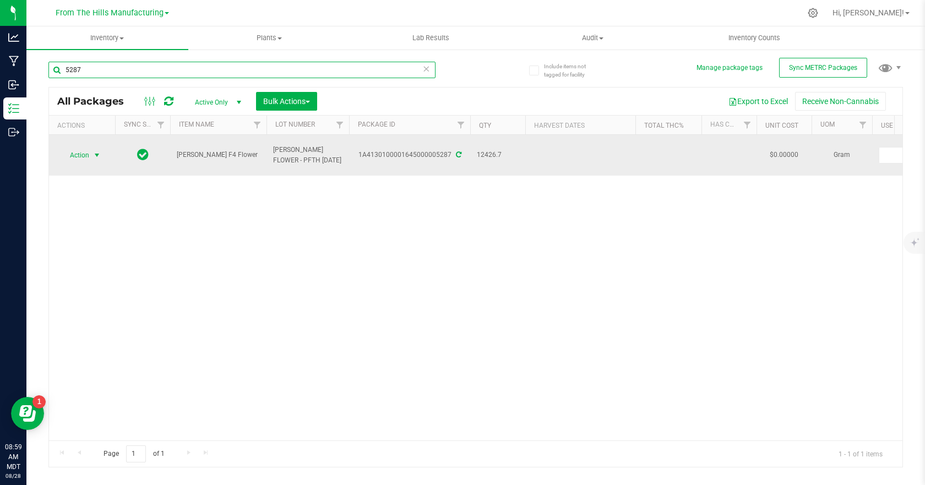
type input "5287"
click at [95, 151] on span "select" at bounding box center [97, 155] width 9 height 9
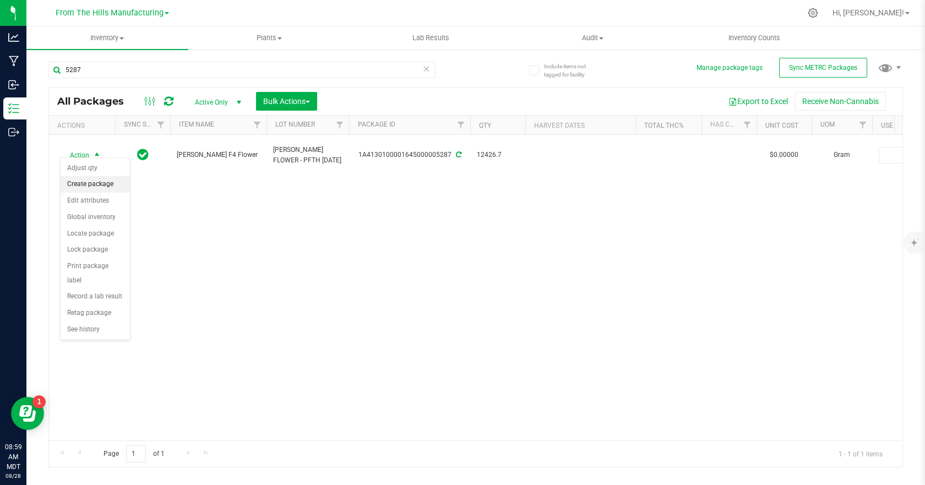
click at [93, 183] on li "Create package" at bounding box center [95, 184] width 69 height 17
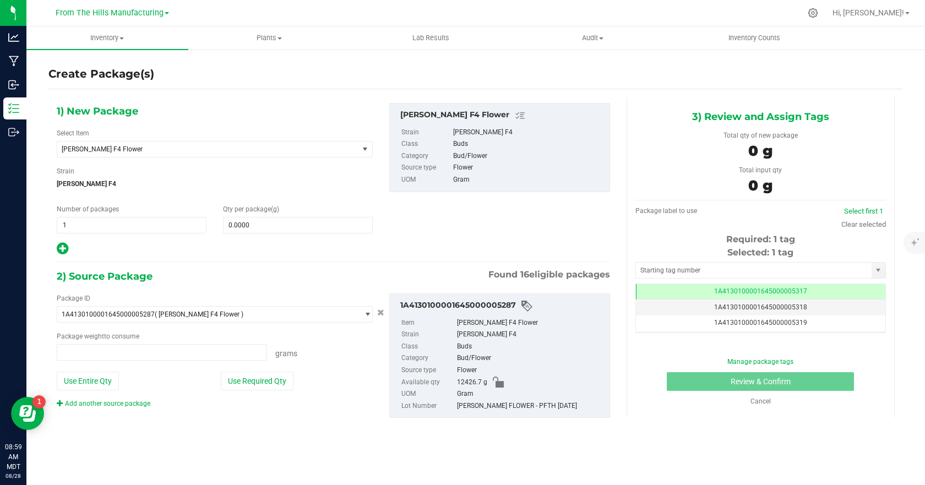
type input "0.0000 g"
click at [255, 227] on span at bounding box center [298, 225] width 150 height 17
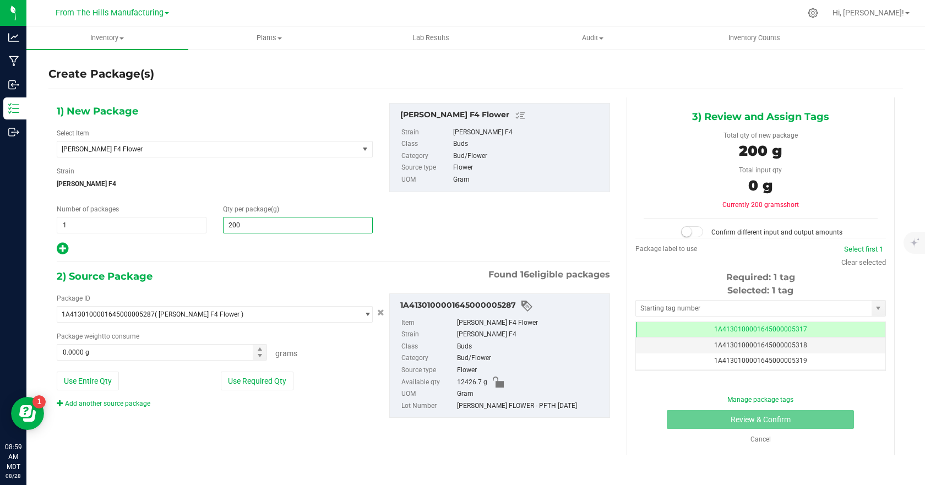
type input "2000"
type input "2,000.0000"
click at [455, 231] on div "1) New Package Select Item Dr. Hoffman F4 Flower 1st Press Gold - 9 Pound Hamme…" at bounding box center [333, 179] width 570 height 153
click at [267, 382] on button "Use Required Qty" at bounding box center [257, 381] width 73 height 19
type input "2000.0000 g"
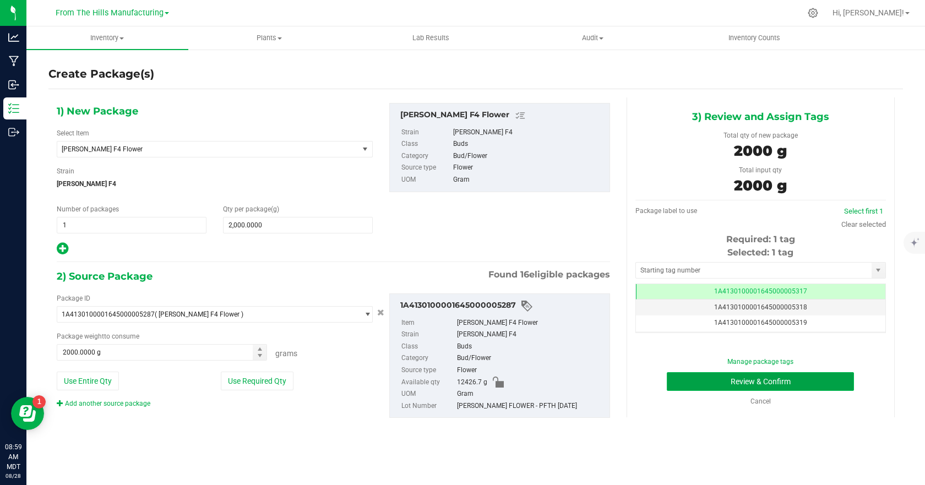
click at [774, 376] on button "Review & Confirm" at bounding box center [760, 381] width 187 height 19
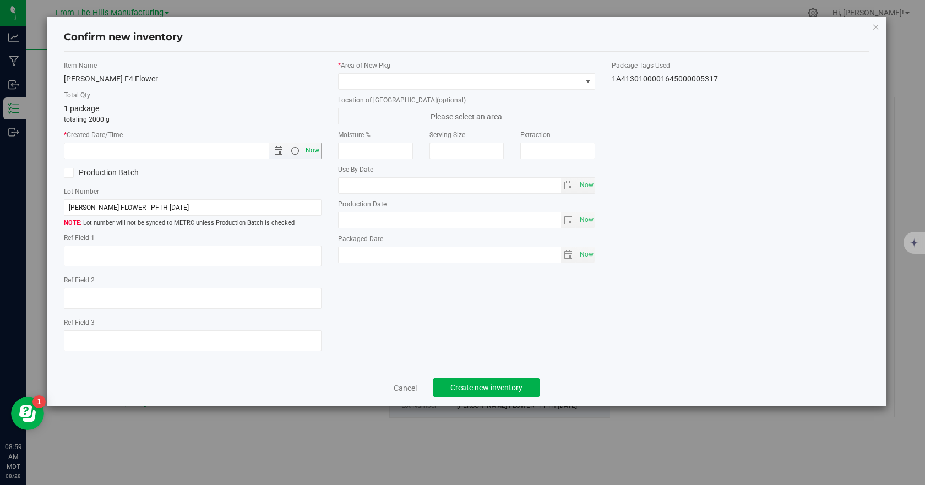
click at [310, 152] on span "Now" at bounding box center [312, 151] width 19 height 16
type input "8/28/2025 8:59 AM"
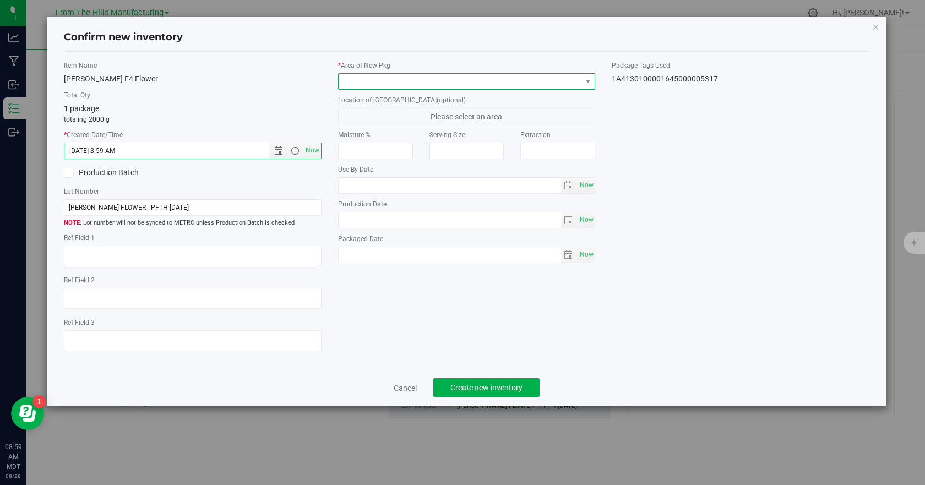
click at [396, 80] on span at bounding box center [460, 81] width 243 height 15
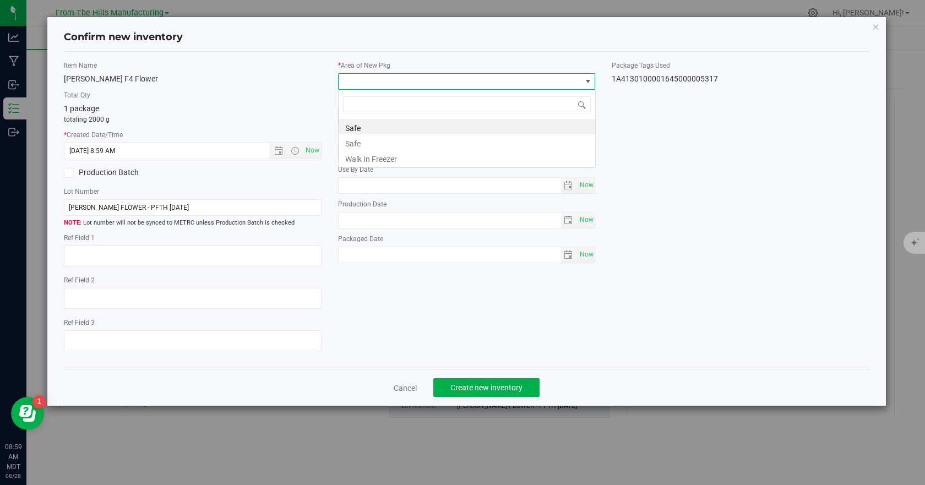
scroll to position [17, 258]
click at [370, 143] on li "Safe" at bounding box center [467, 141] width 257 height 15
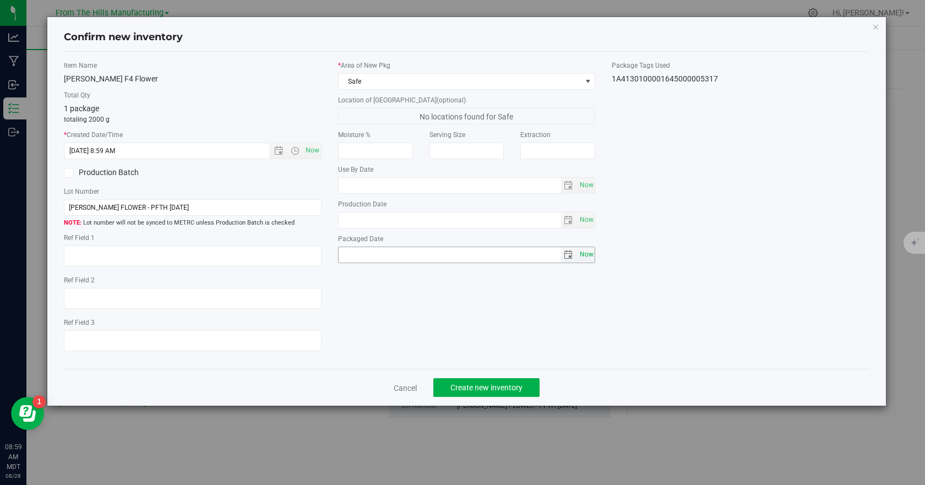
click at [589, 253] on span "Now" at bounding box center [586, 255] width 19 height 16
type input "2025-08-28"
click at [496, 387] on span "Create new inventory" at bounding box center [487, 387] width 72 height 9
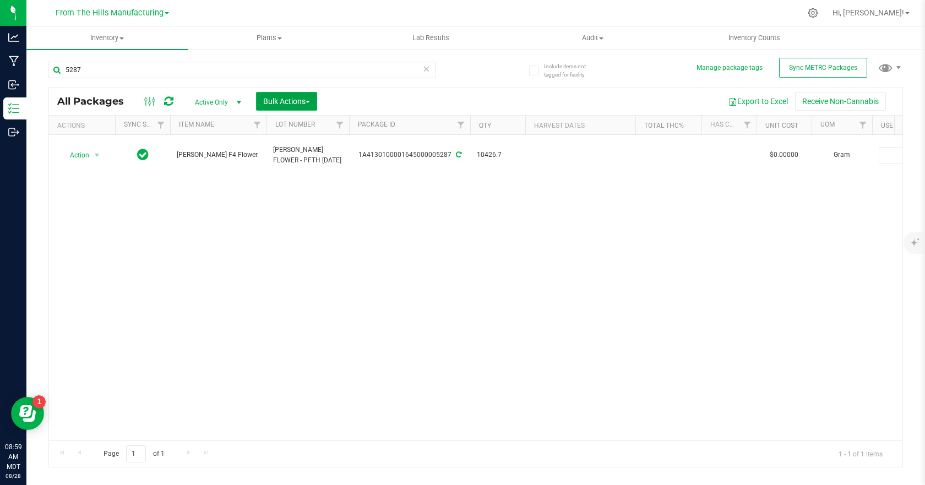
click at [309, 101] on span "button" at bounding box center [308, 102] width 4 height 2
click at [298, 168] on span "Combine packages" at bounding box center [294, 166] width 63 height 9
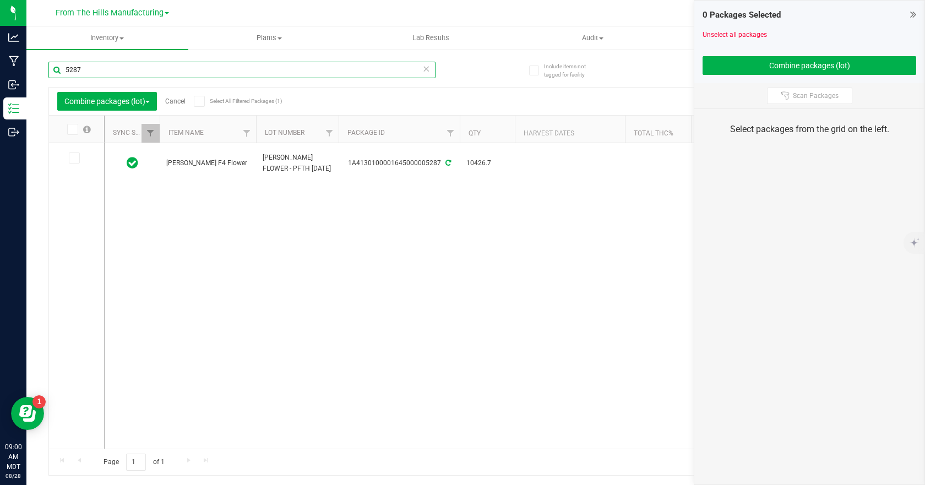
click at [163, 72] on input "5287" at bounding box center [241, 70] width 387 height 17
click at [163, 71] on input "5287" at bounding box center [241, 70] width 387 height 17
click at [75, 158] on icon at bounding box center [73, 158] width 7 height 0
click at [0, 0] on input "checkbox" at bounding box center [0, 0] width 0 height 0
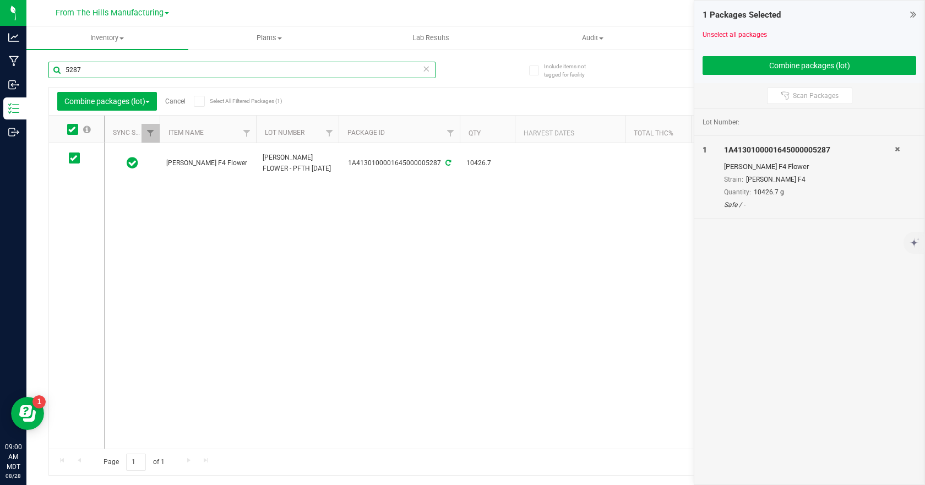
click at [235, 73] on input "5287" at bounding box center [241, 70] width 387 height 17
type input "5277"
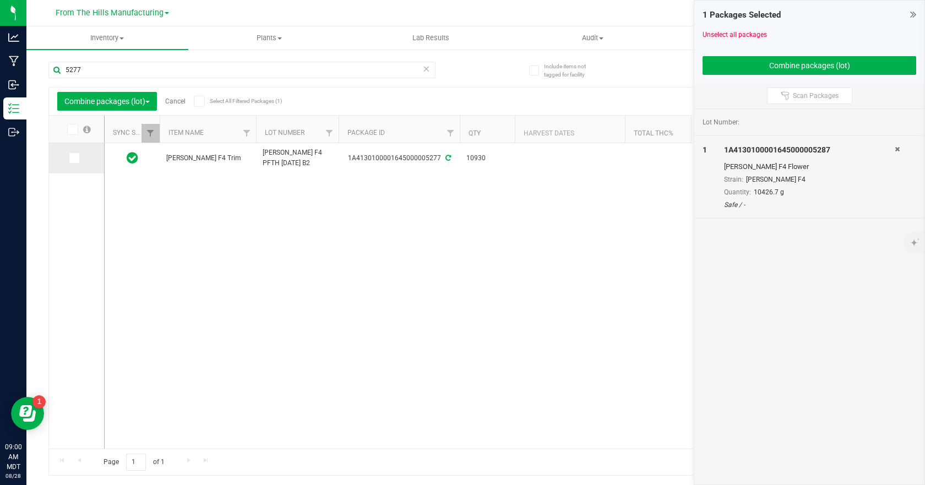
click at [77, 160] on span at bounding box center [74, 158] width 11 height 11
click at [0, 0] on input "checkbox" at bounding box center [0, 0] width 0 height 0
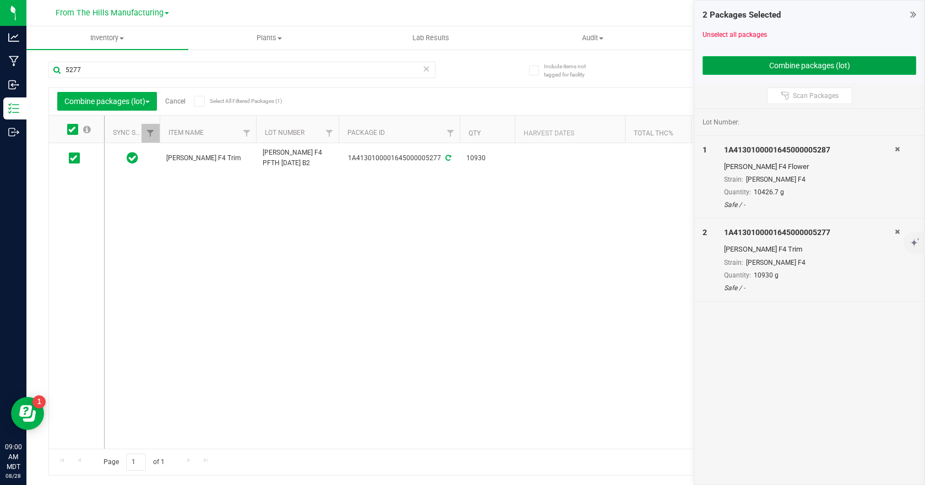
click at [810, 57] on button "Combine packages (lot)" at bounding box center [810, 65] width 214 height 19
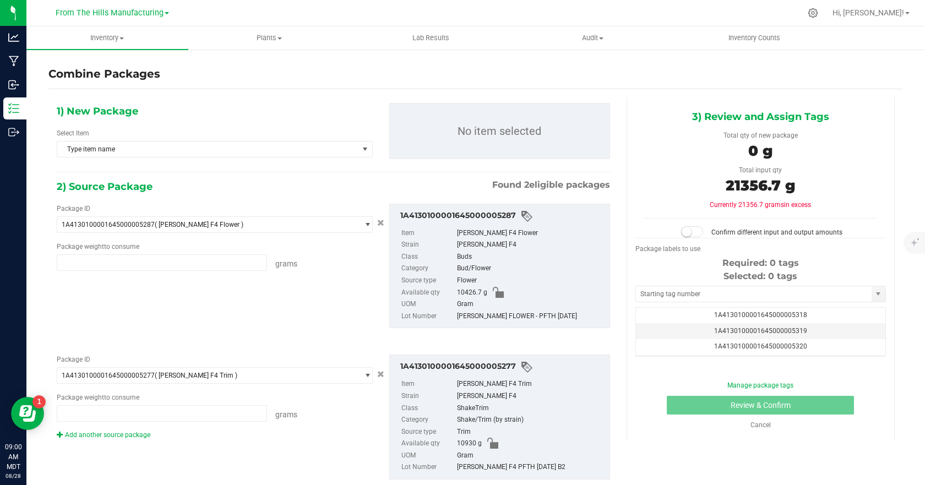
type input "10426.7000 g"
type input "10930.0000 g"
click at [361, 149] on span "select" at bounding box center [365, 149] width 9 height 9
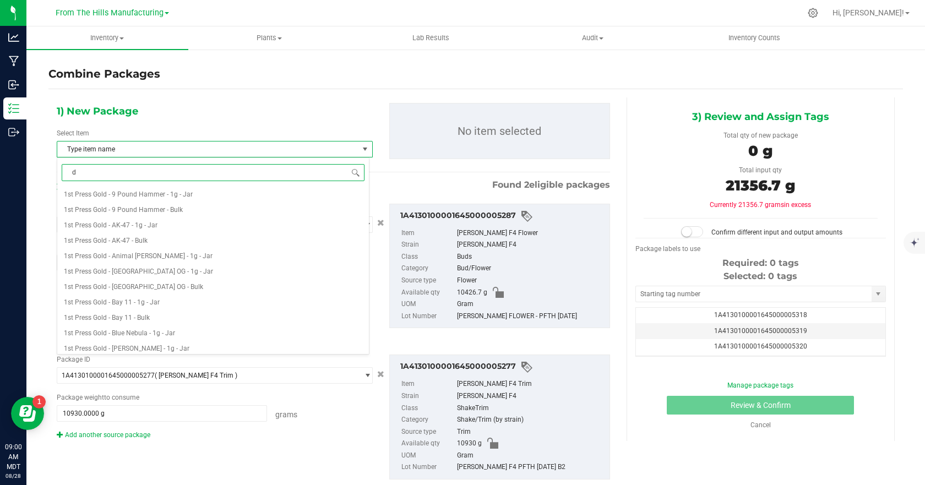
type input "dr"
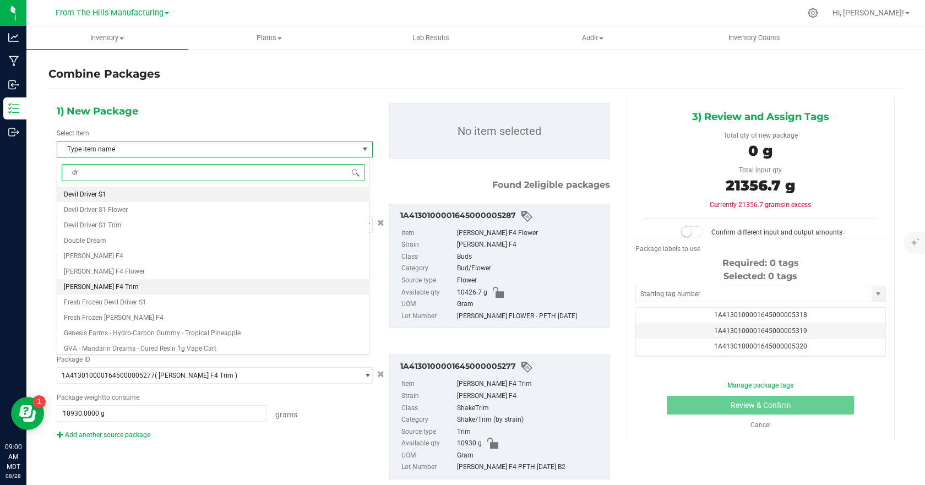
click at [112, 284] on span "[PERSON_NAME] F4 Trim" at bounding box center [101, 287] width 75 height 8
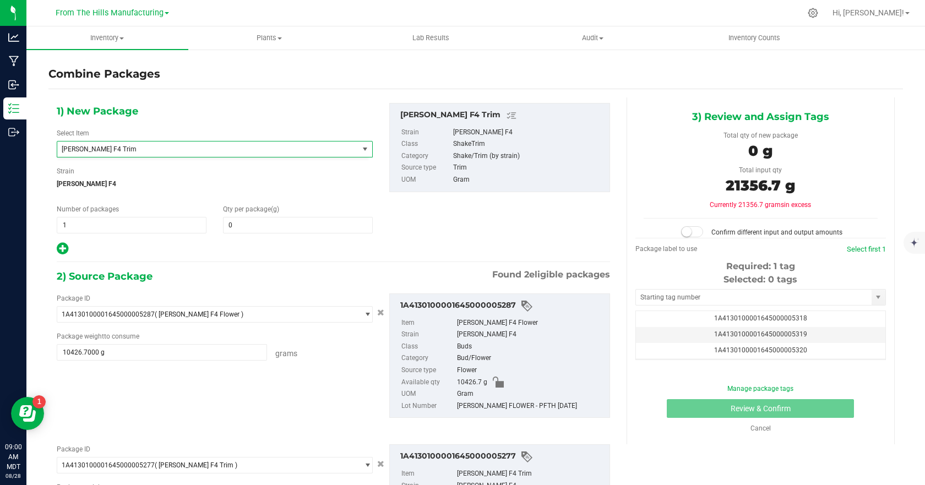
scroll to position [2622, 0]
click at [239, 224] on span "0 0" at bounding box center [298, 225] width 150 height 17
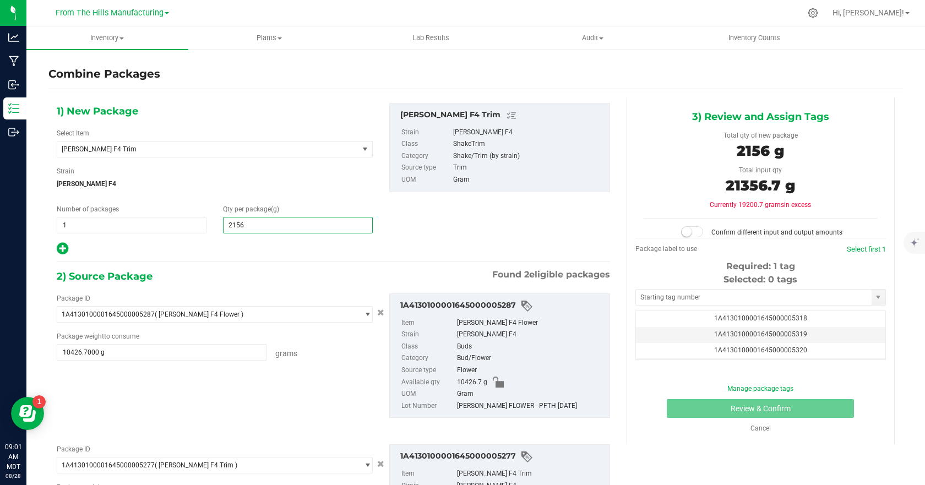
type input "21560"
type input "21,560"
click at [336, 182] on span "[PERSON_NAME] F4" at bounding box center [215, 184] width 316 height 17
click at [686, 236] on span at bounding box center [692, 231] width 22 height 11
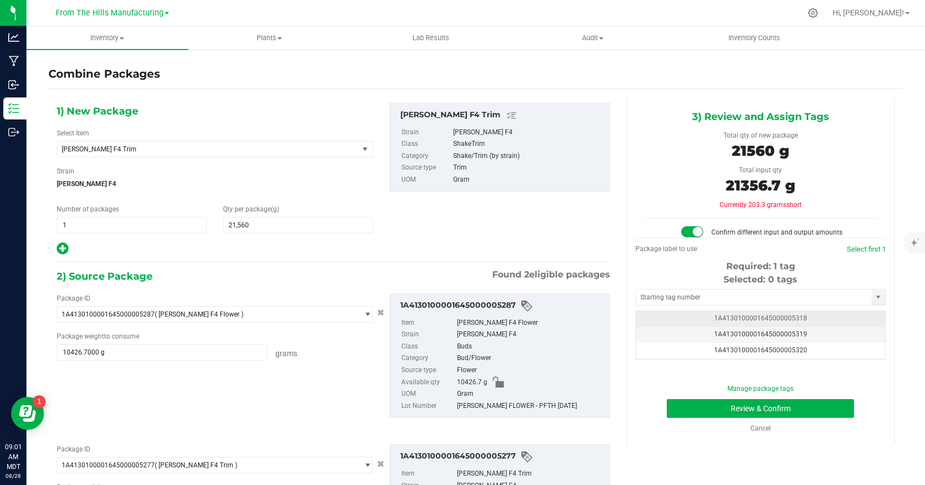
click at [727, 318] on span "1A4130100001645000005318" at bounding box center [760, 319] width 93 height 8
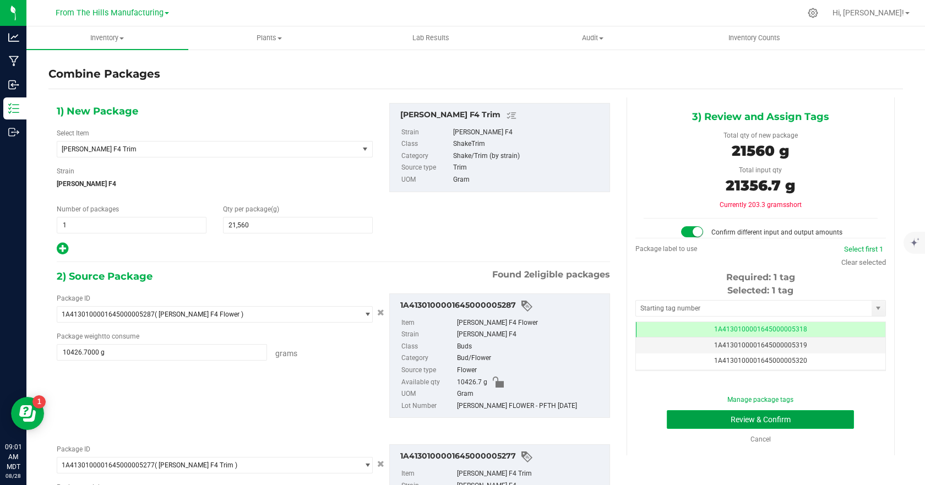
click at [761, 421] on button "Review & Confirm" at bounding box center [760, 419] width 187 height 19
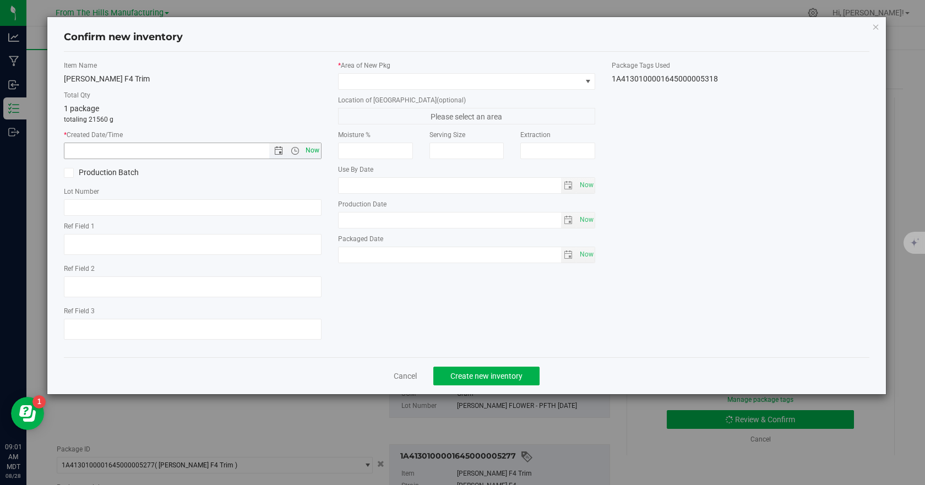
click at [314, 147] on span "Now" at bounding box center [312, 151] width 19 height 16
type input "8/28/2025 9:01 AM"
click at [116, 205] on input "text" at bounding box center [193, 207] width 258 height 17
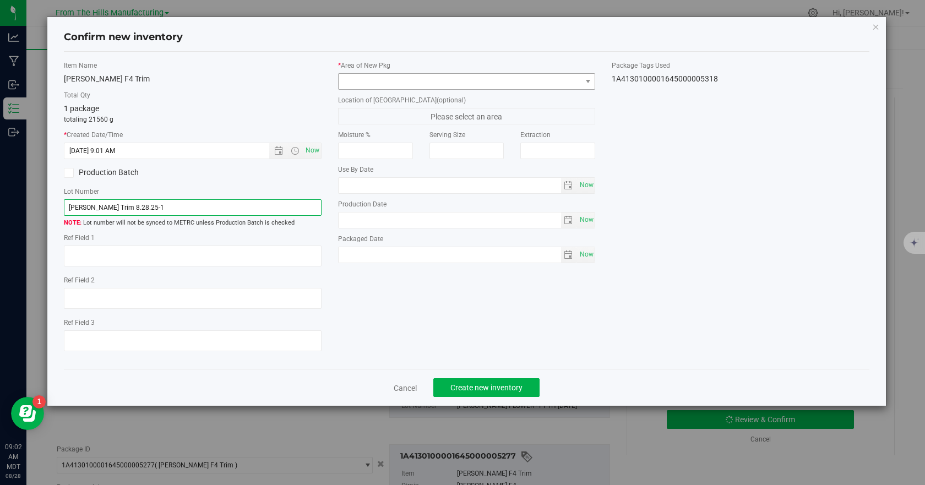
type input "[PERSON_NAME] Trim 8.28.25-1"
click at [490, 83] on span at bounding box center [460, 81] width 243 height 15
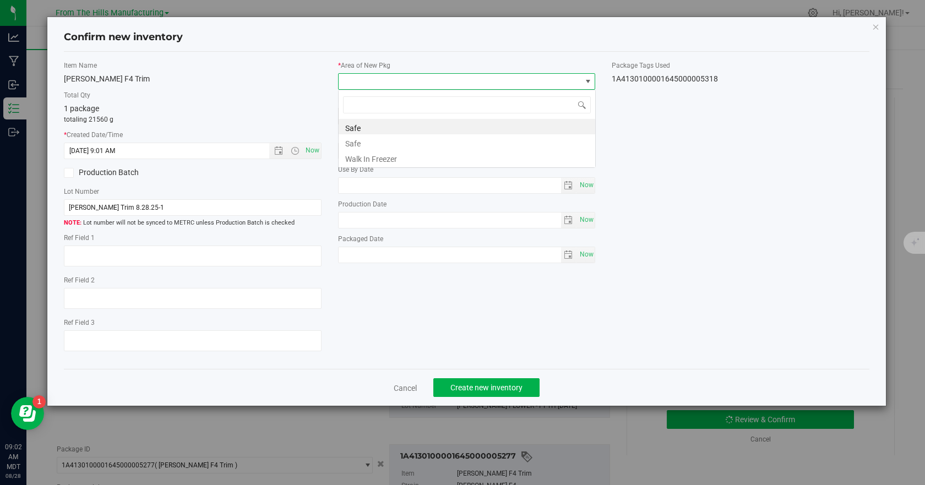
scroll to position [17, 258]
click at [353, 125] on li "Safe" at bounding box center [467, 126] width 257 height 15
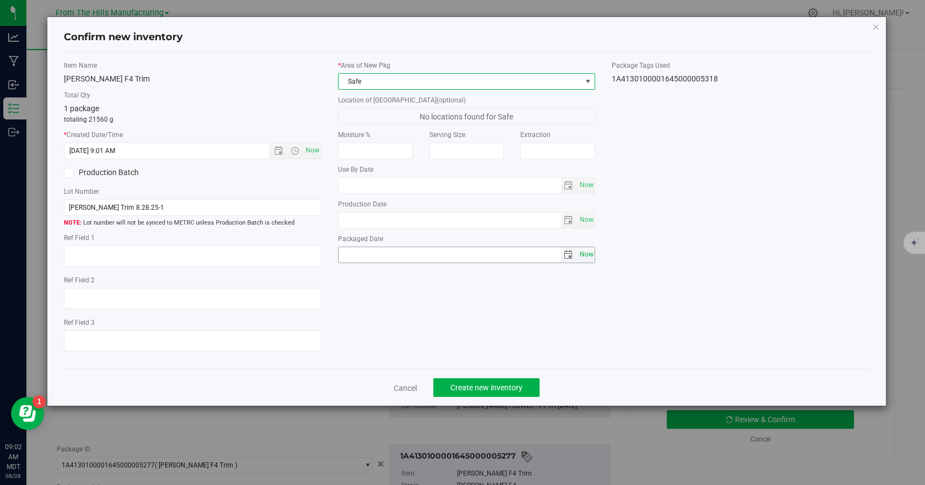
click at [592, 257] on span "Now" at bounding box center [586, 255] width 19 height 16
type input "2025-08-28"
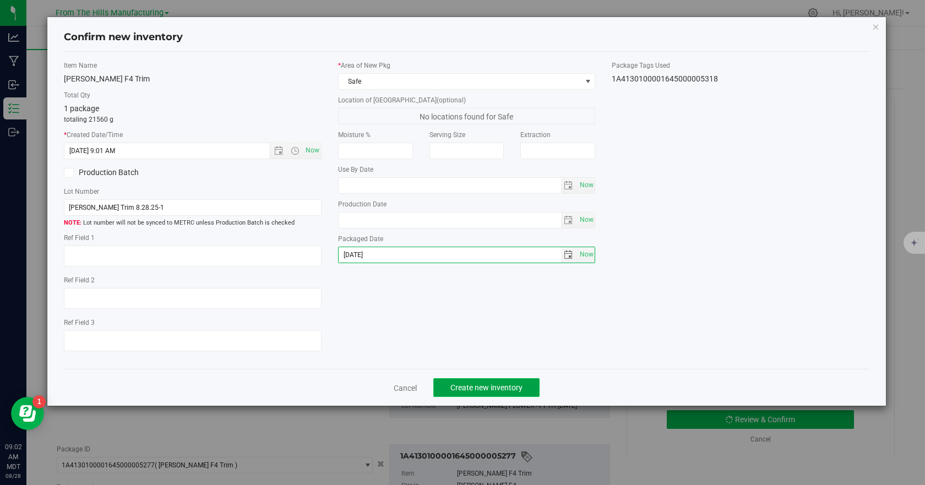
click at [481, 388] on span "Create new inventory" at bounding box center [487, 387] width 72 height 9
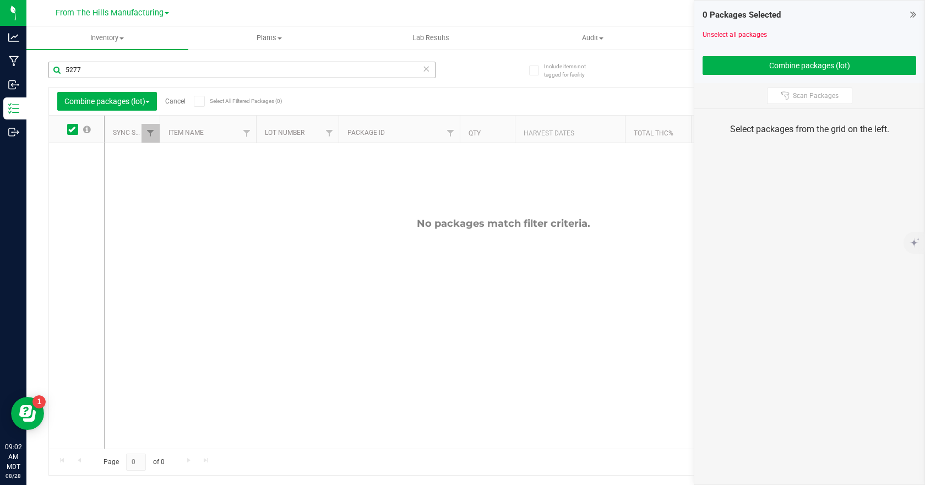
click at [425, 69] on icon at bounding box center [427, 68] width 8 height 13
click at [337, 71] on input "text" at bounding box center [241, 70] width 387 height 17
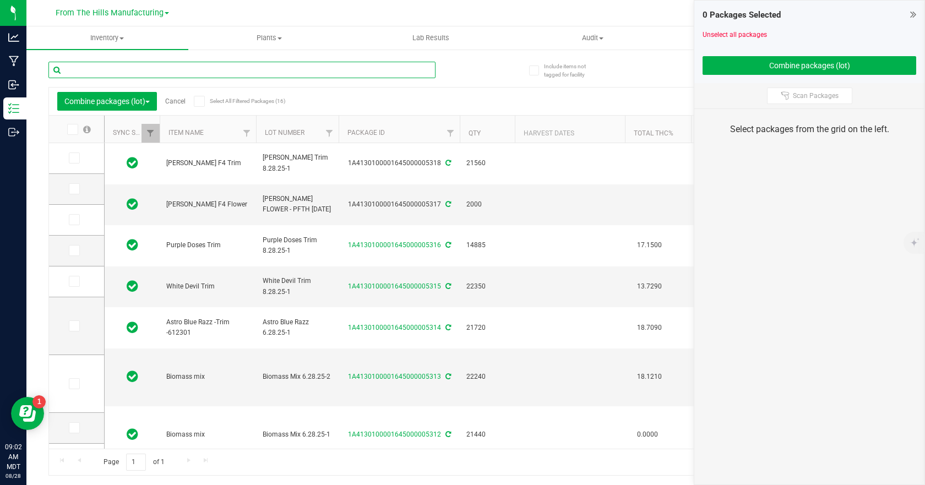
type input "[DATE]"
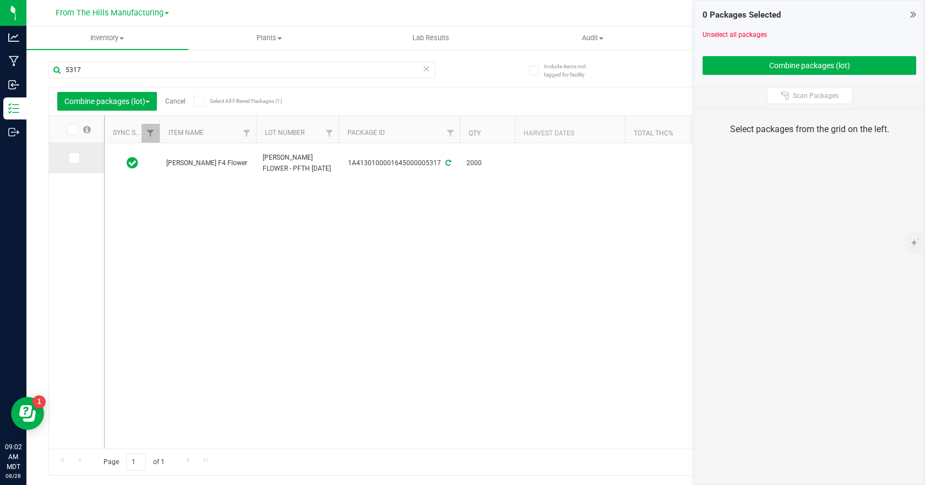
click at [76, 158] on icon at bounding box center [73, 158] width 7 height 0
click at [0, 0] on input "checkbox" at bounding box center [0, 0] width 0 height 0
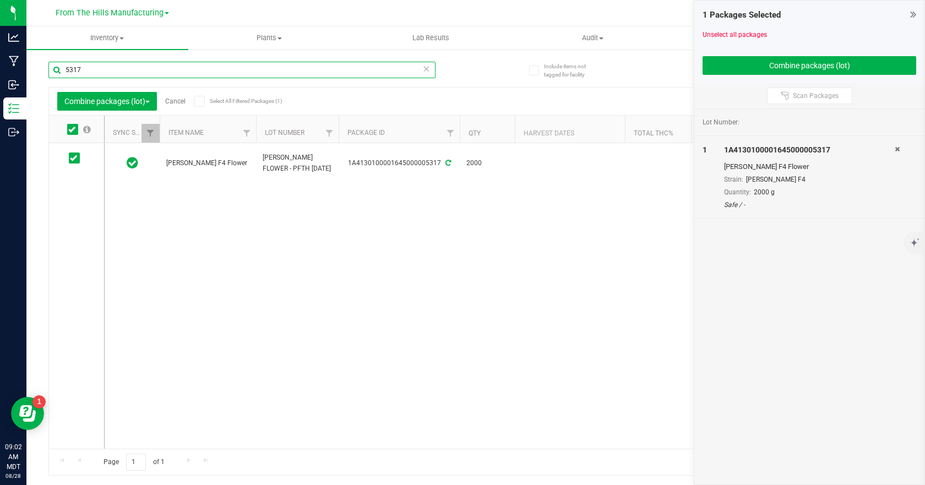
click at [111, 71] on input "5317" at bounding box center [241, 70] width 387 height 17
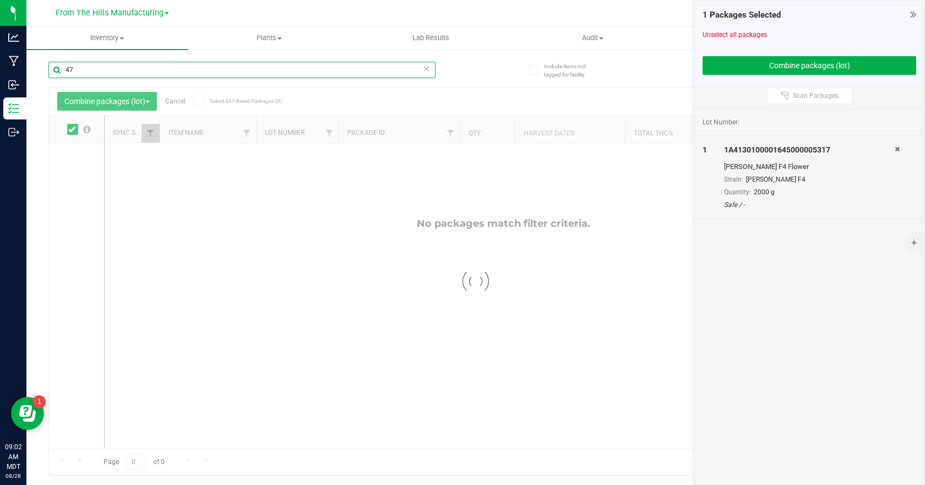
type input "4"
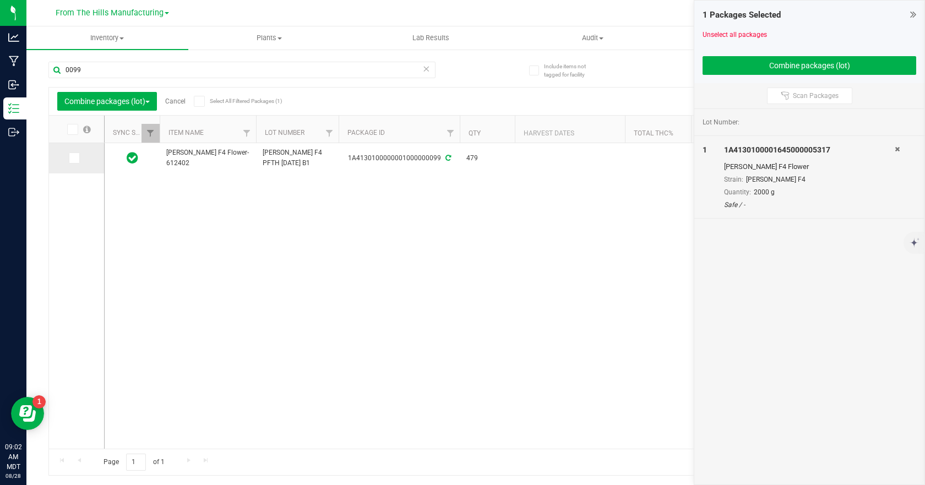
click at [75, 158] on icon at bounding box center [73, 158] width 7 height 0
click at [0, 0] on input "checkbox" at bounding box center [0, 0] width 0 height 0
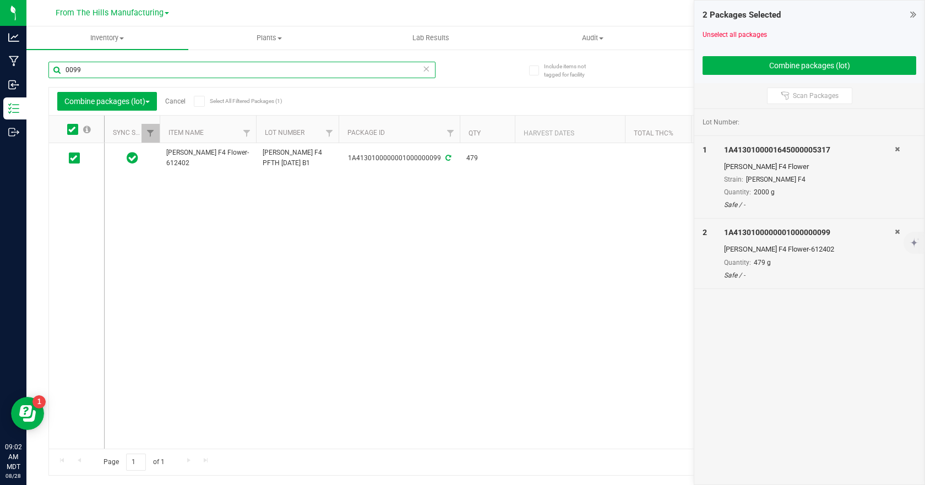
click at [132, 71] on input "0099" at bounding box center [241, 70] width 387 height 17
type input "5276"
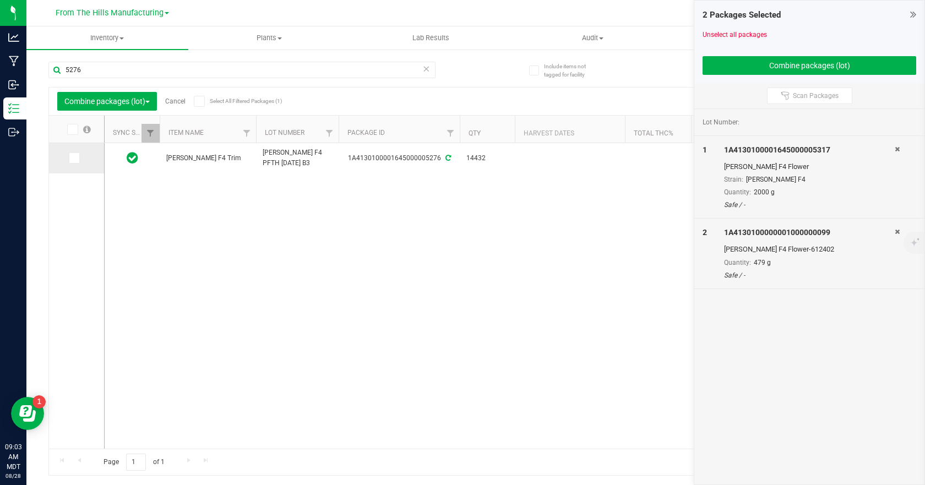
click at [74, 158] on icon at bounding box center [73, 158] width 7 height 0
click at [0, 0] on input "checkbox" at bounding box center [0, 0] width 0 height 0
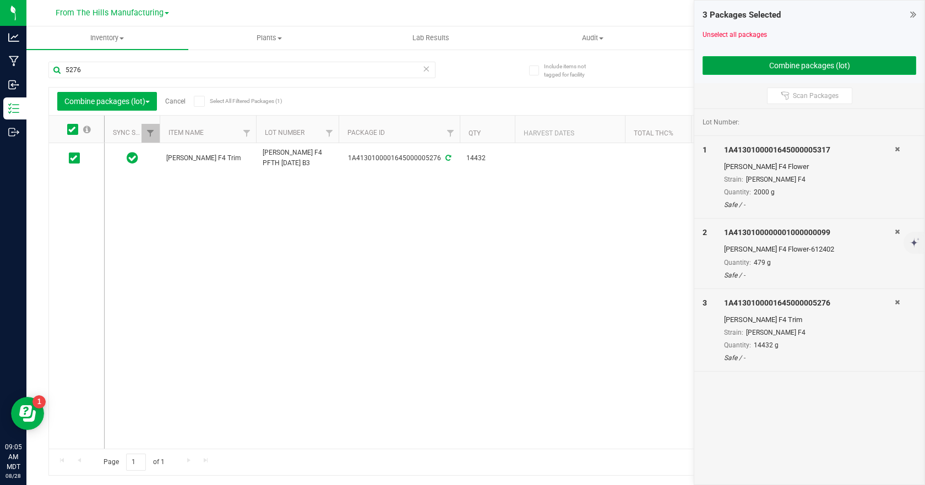
click at [797, 64] on button "Combine packages (lot)" at bounding box center [810, 65] width 214 height 19
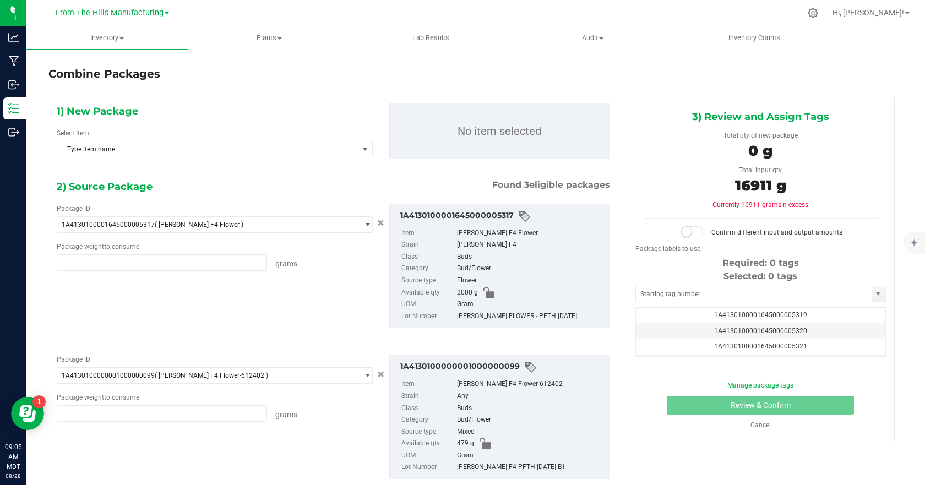
type input "2000.0000 g"
type input "479.0000 g"
type input "14432.0000 g"
click at [358, 150] on span "select" at bounding box center [365, 149] width 14 height 15
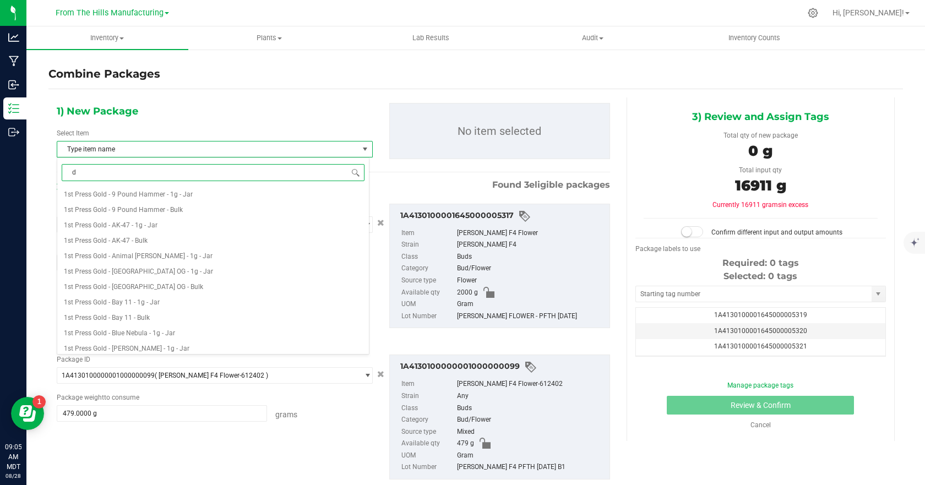
type input "dr"
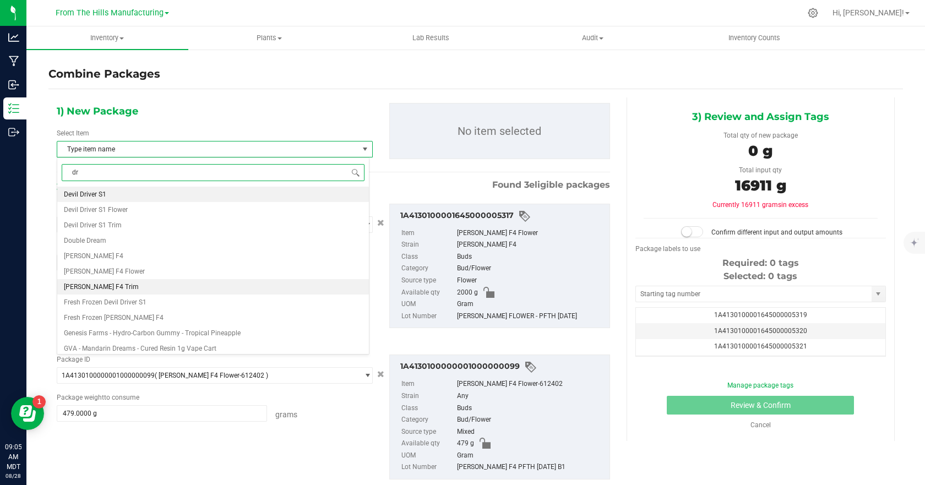
click at [126, 285] on li "[PERSON_NAME] F4 Trim" at bounding box center [213, 286] width 312 height 15
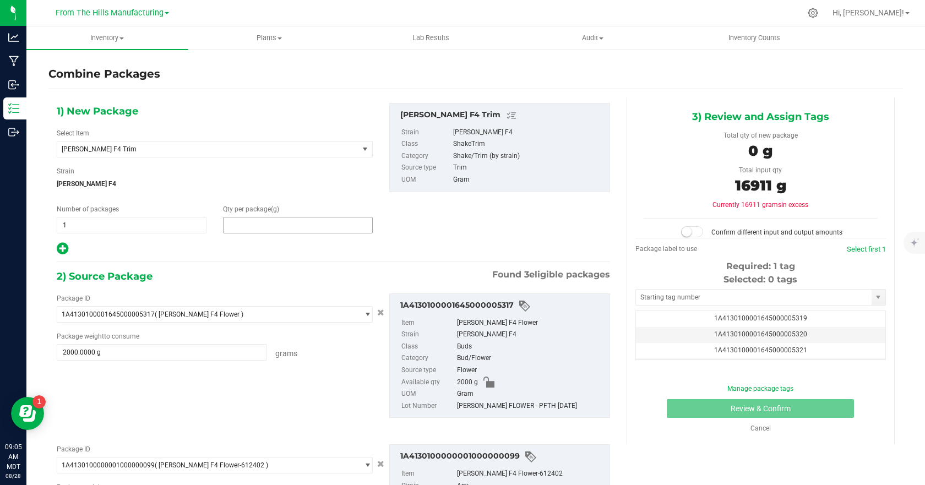
click at [258, 224] on span at bounding box center [298, 225] width 150 height 17
click at [0, 0] on input "text" at bounding box center [0, 0] width 0 height 0
type input "17085"
type input "17,085"
click at [394, 209] on div "1) New Package Select Item Dr. Hoffman F4 Trim DNS - Tampico - 7g - Packaged Fl…" at bounding box center [333, 179] width 570 height 153
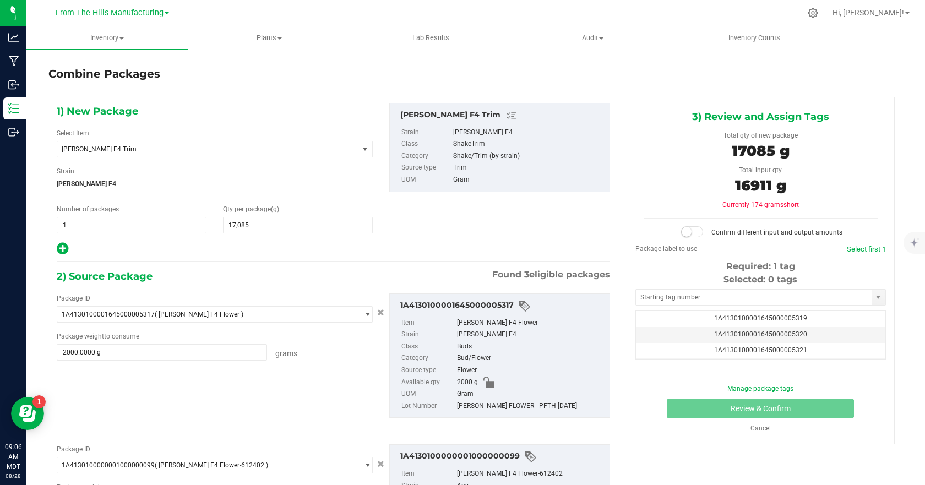
click at [682, 235] on small at bounding box center [687, 232] width 10 height 10
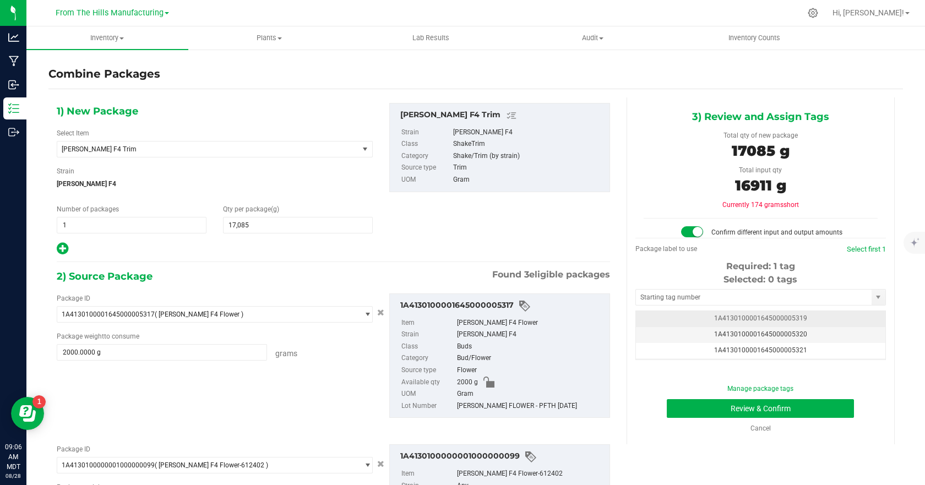
click at [723, 314] on td "1A4130100001645000005319" at bounding box center [761, 319] width 250 height 16
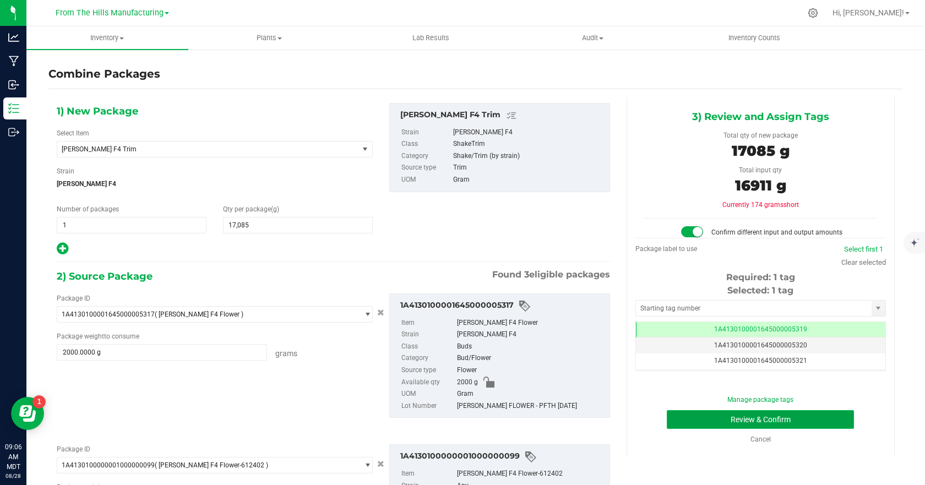
click at [743, 419] on button "Review & Confirm" at bounding box center [760, 419] width 187 height 19
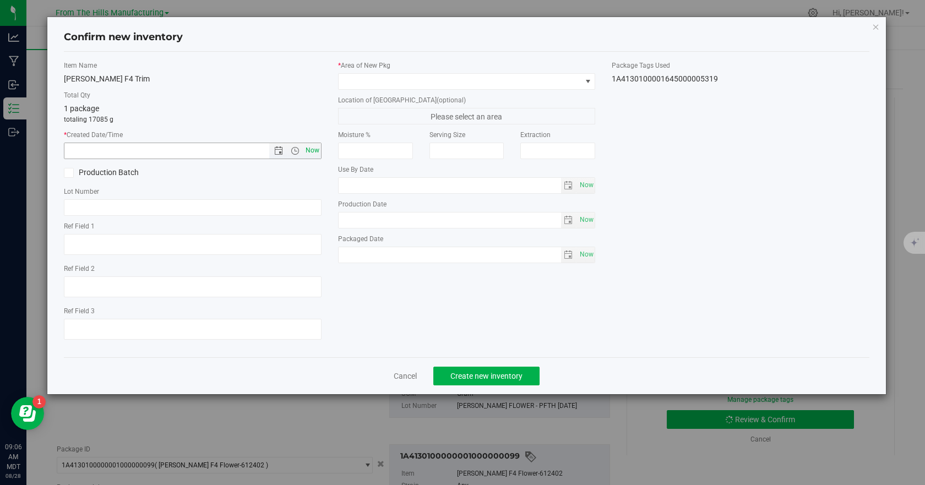
click at [315, 151] on span "Now" at bounding box center [312, 151] width 19 height 16
type input "8/28/2025 9:06 AM"
click at [89, 207] on input "text" at bounding box center [193, 207] width 258 height 17
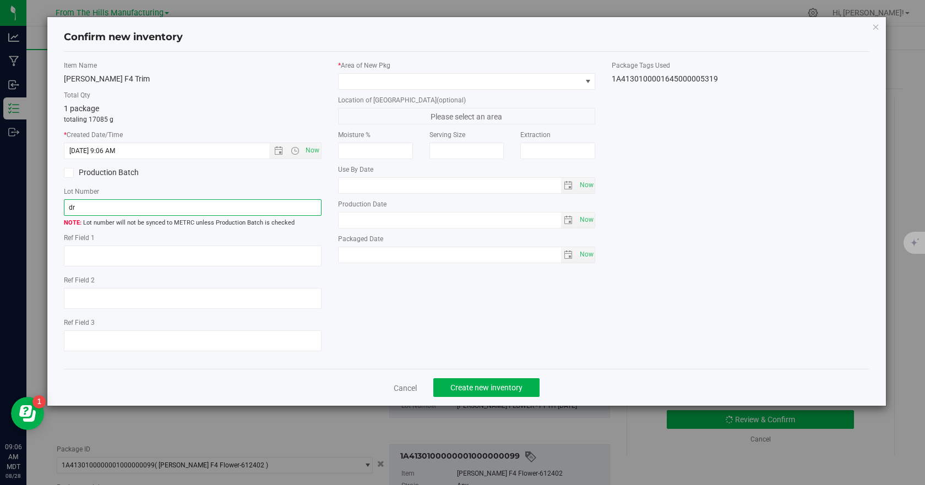
type input "d"
type input "[PERSON_NAME] Trim 8.28.25-2"
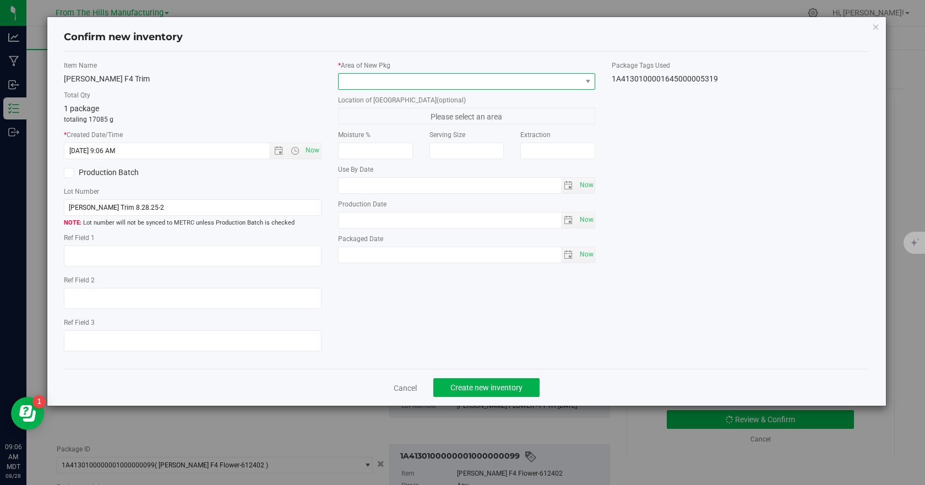
click at [413, 80] on span at bounding box center [460, 81] width 243 height 15
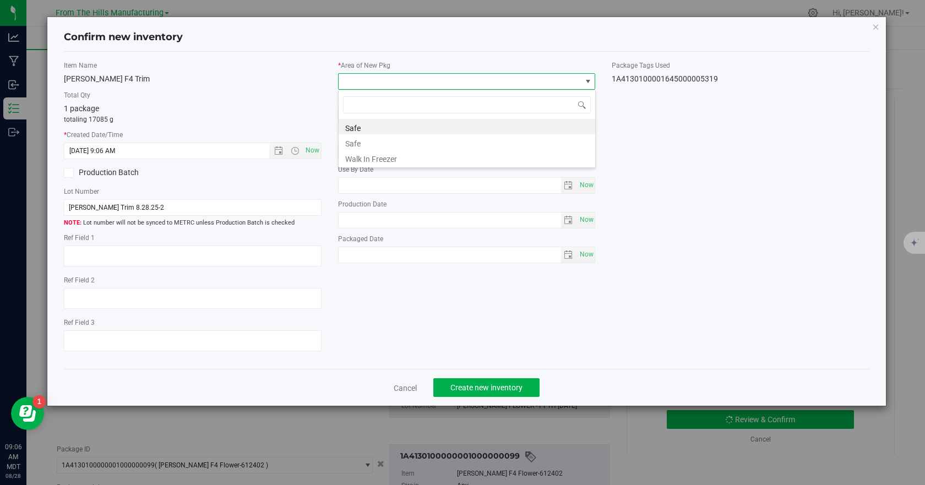
scroll to position [17, 258]
click at [380, 126] on li "Safe" at bounding box center [467, 126] width 257 height 15
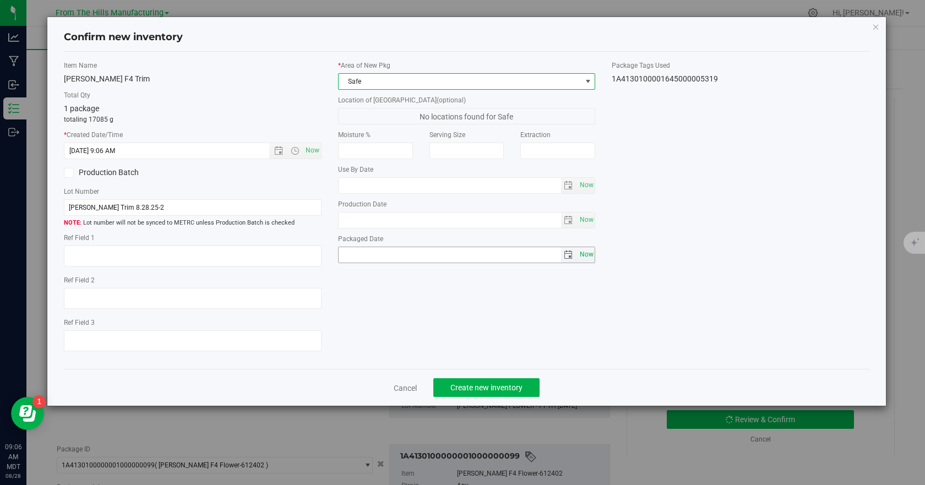
click at [589, 254] on span "Now" at bounding box center [586, 255] width 19 height 16
type input "2025-08-28"
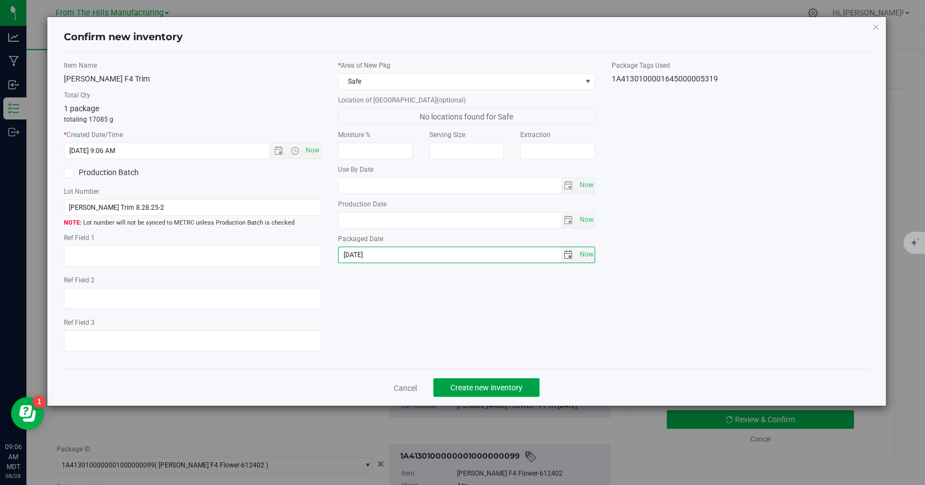
click at [478, 386] on span "Create new inventory" at bounding box center [487, 387] width 72 height 9
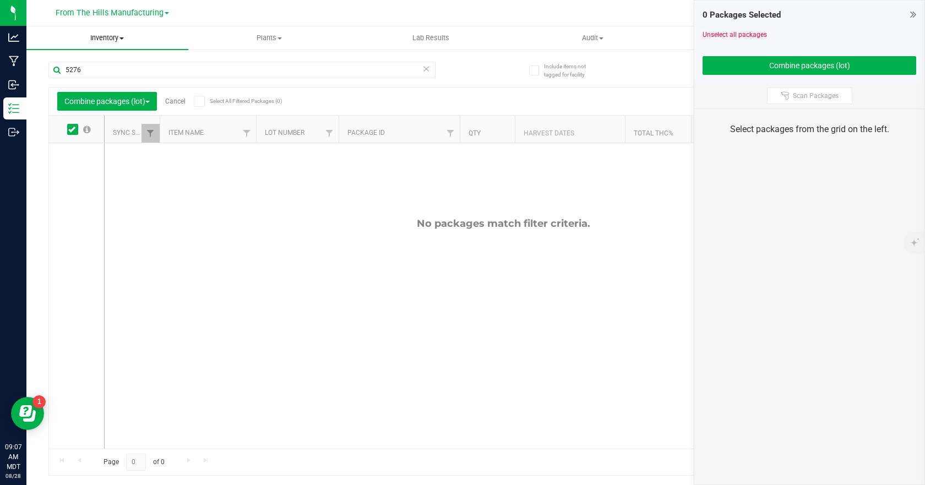
click at [122, 37] on span at bounding box center [122, 38] width 4 height 2
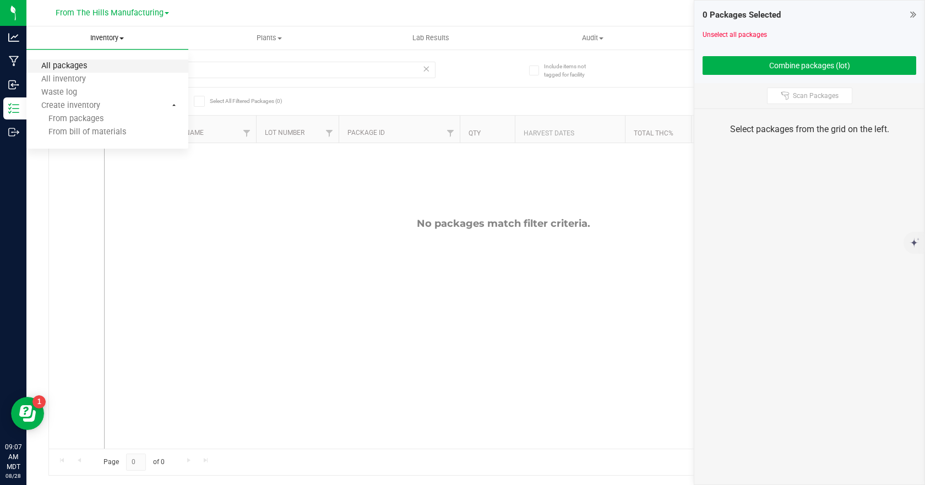
click at [79, 68] on span "All packages" at bounding box center [63, 66] width 75 height 9
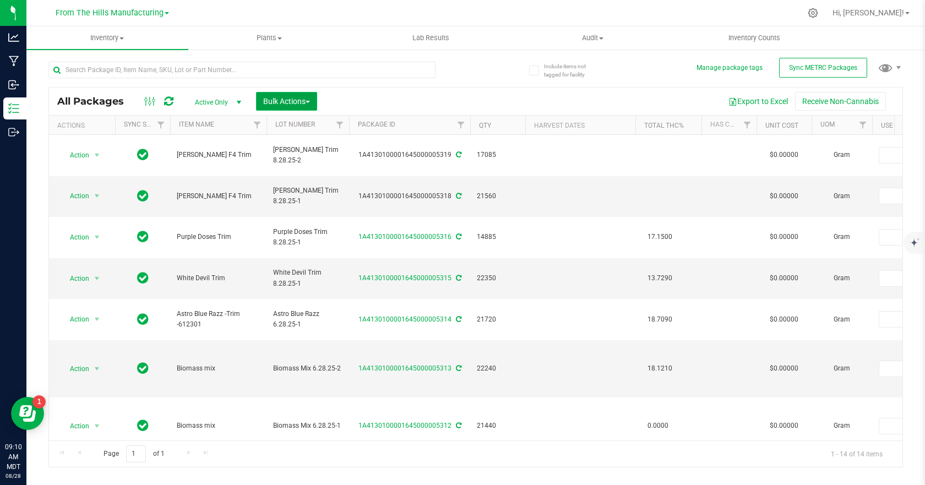
click at [299, 106] on button "Bulk Actions" at bounding box center [286, 101] width 61 height 19
click at [294, 169] on span "Combine packages" at bounding box center [294, 166] width 63 height 9
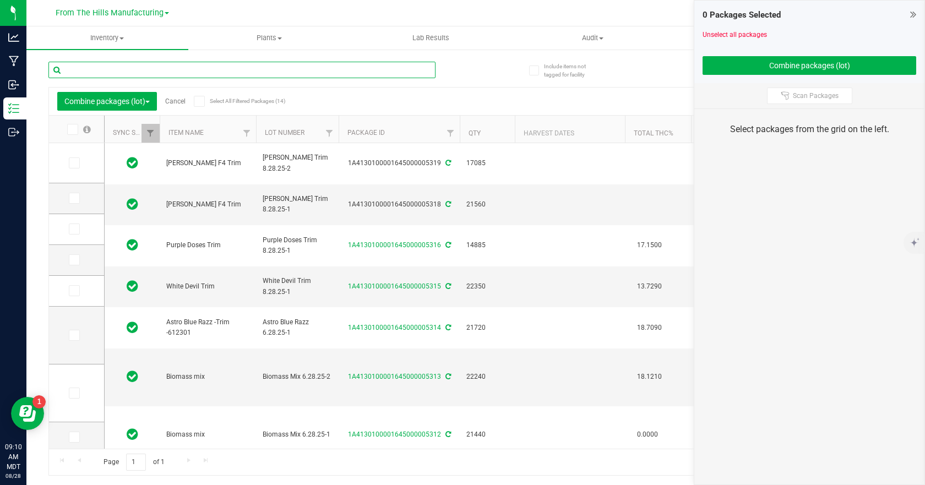
click at [181, 73] on input "text" at bounding box center [241, 70] width 387 height 17
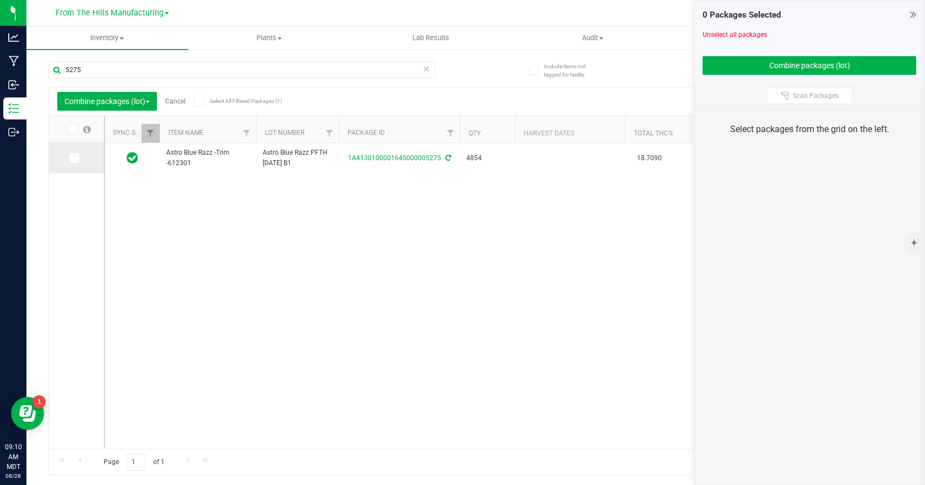
click at [74, 158] on icon at bounding box center [73, 158] width 7 height 0
click at [0, 0] on input "checkbox" at bounding box center [0, 0] width 0 height 0
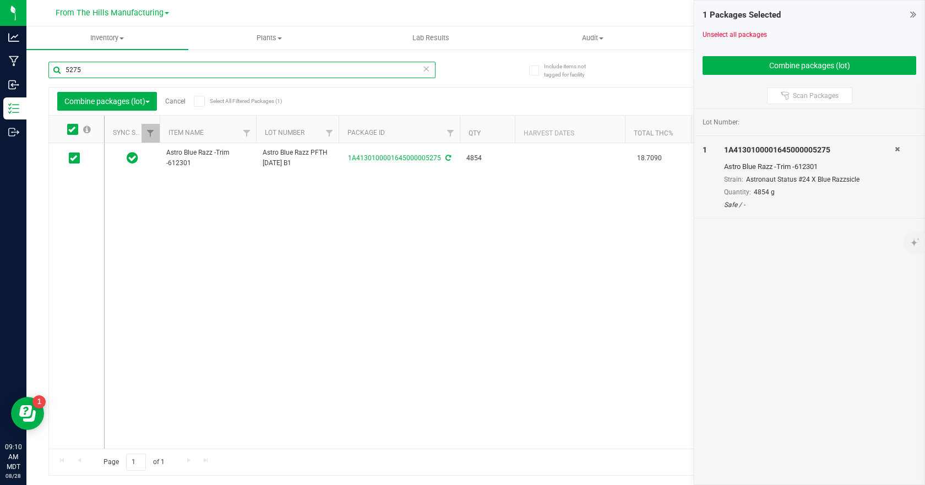
click at [109, 65] on input "5275" at bounding box center [241, 70] width 387 height 17
click at [109, 64] on input "5275" at bounding box center [241, 70] width 387 height 17
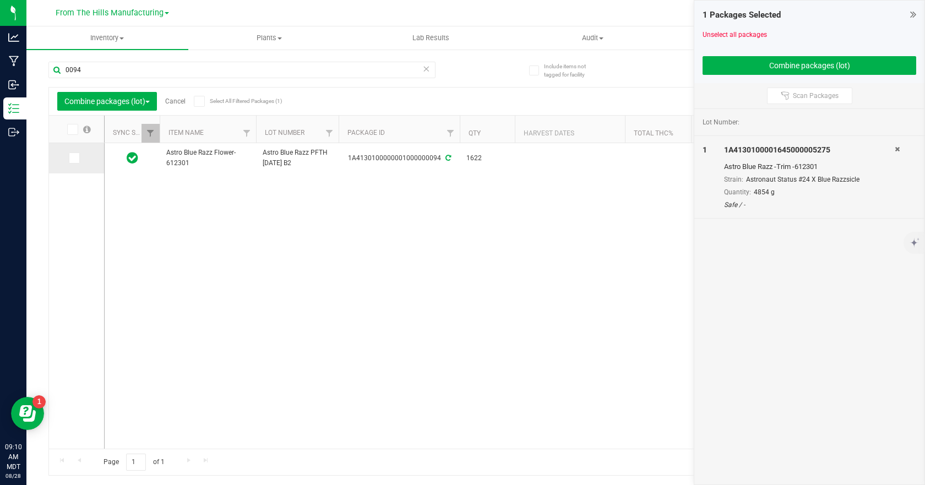
click at [74, 158] on icon at bounding box center [73, 158] width 7 height 0
click at [0, 0] on input "checkbox" at bounding box center [0, 0] width 0 height 0
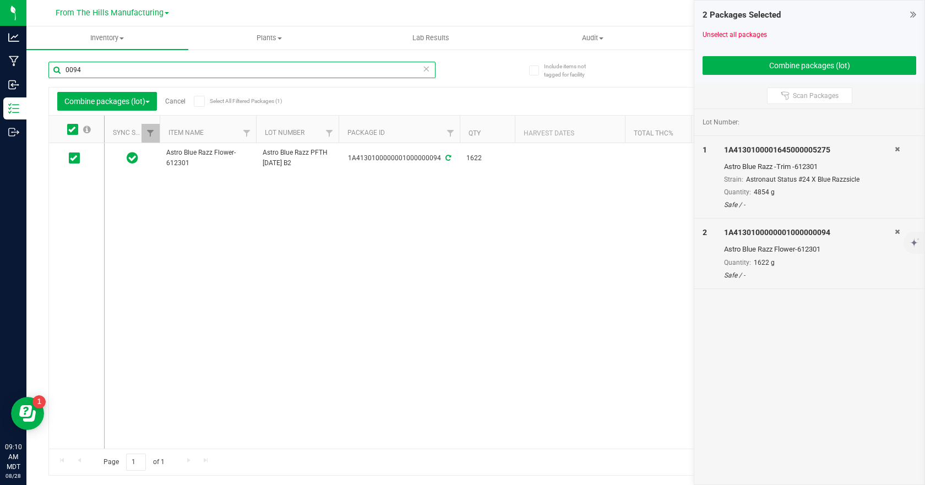
click at [101, 69] on input "0094" at bounding box center [241, 70] width 387 height 17
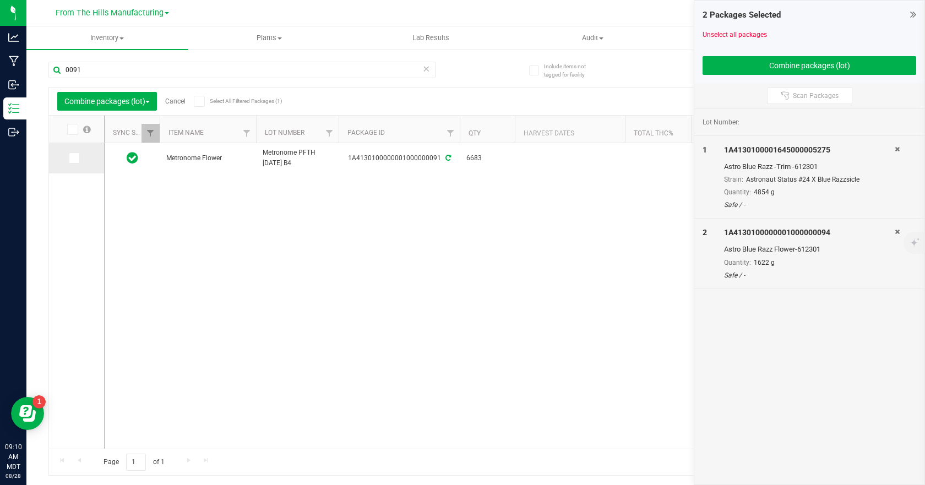
click at [77, 158] on icon at bounding box center [73, 158] width 7 height 0
click at [0, 0] on input "checkbox" at bounding box center [0, 0] width 0 height 0
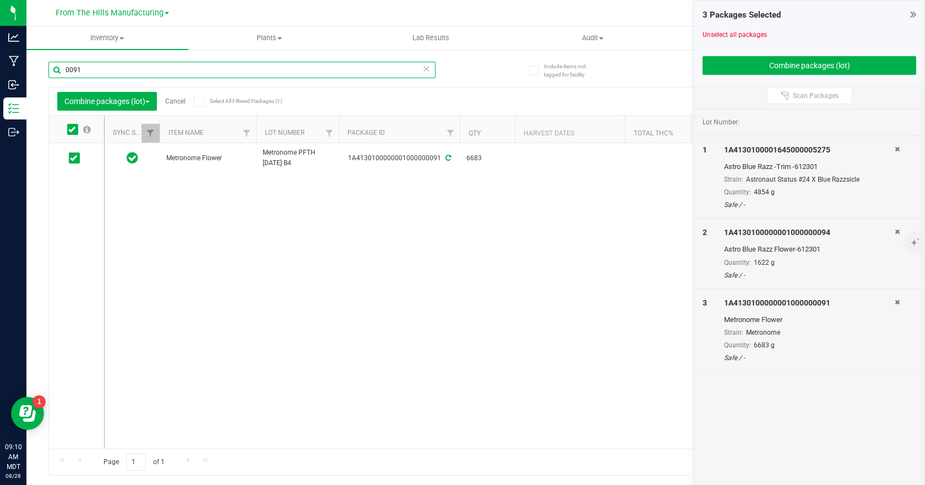
click at [117, 72] on input "0091" at bounding box center [241, 70] width 387 height 17
type input "0098"
click at [76, 158] on icon at bounding box center [73, 158] width 7 height 0
click at [0, 0] on input "checkbox" at bounding box center [0, 0] width 0 height 0
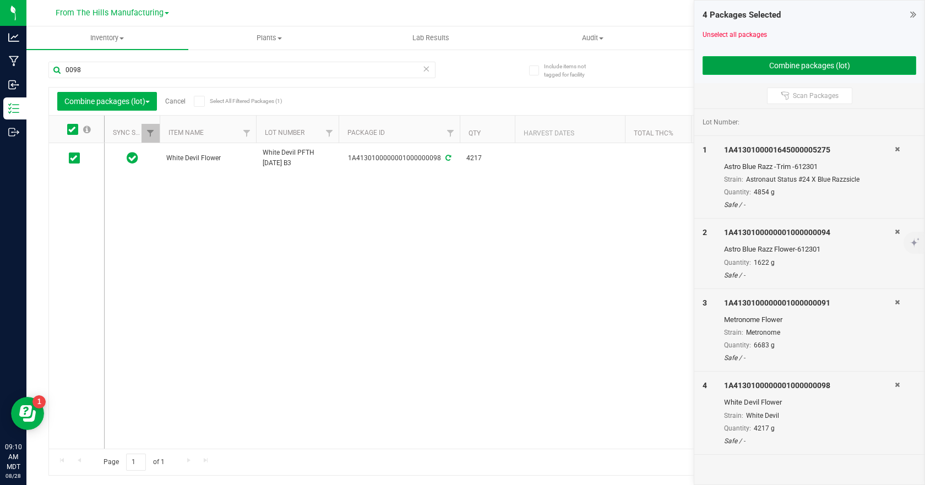
click at [807, 63] on button "Combine packages (lot)" at bounding box center [810, 65] width 214 height 19
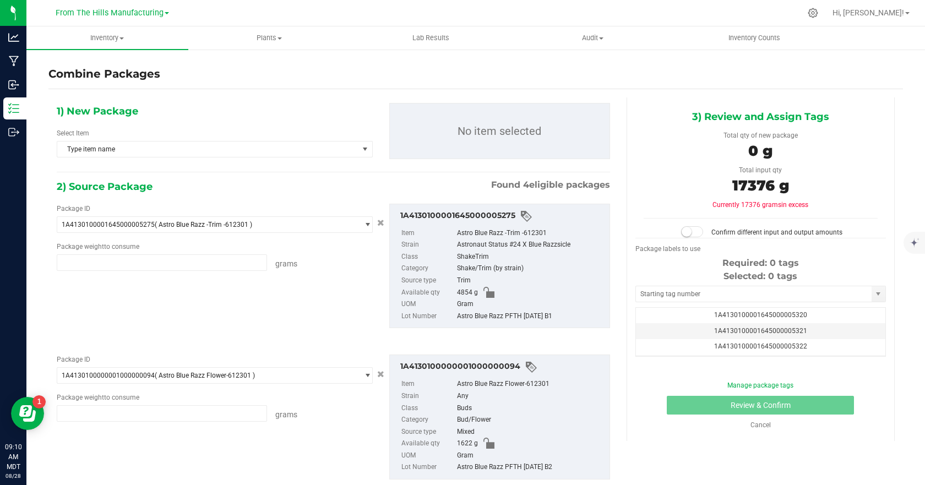
type input "4854.0000 g"
type input "1622.0000 g"
type input "6683.0000 g"
type input "4217.0000 g"
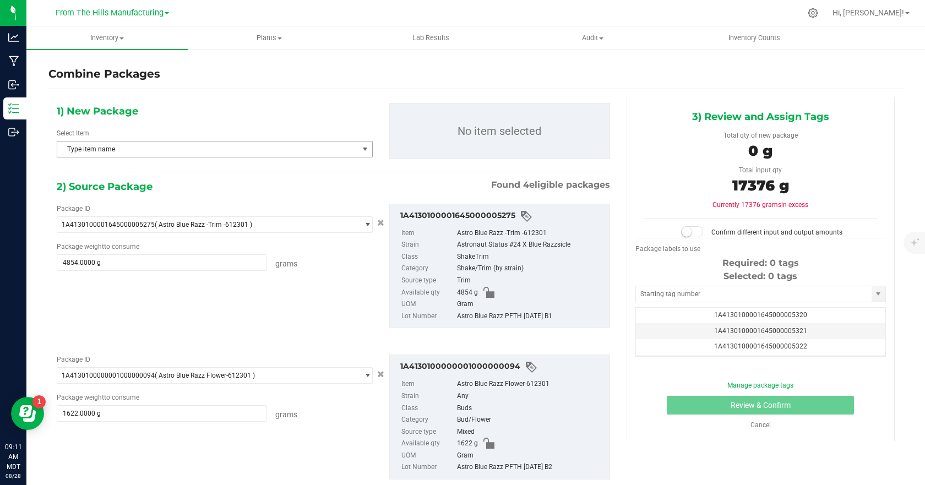
click at [340, 148] on span "Type item name" at bounding box center [207, 149] width 301 height 15
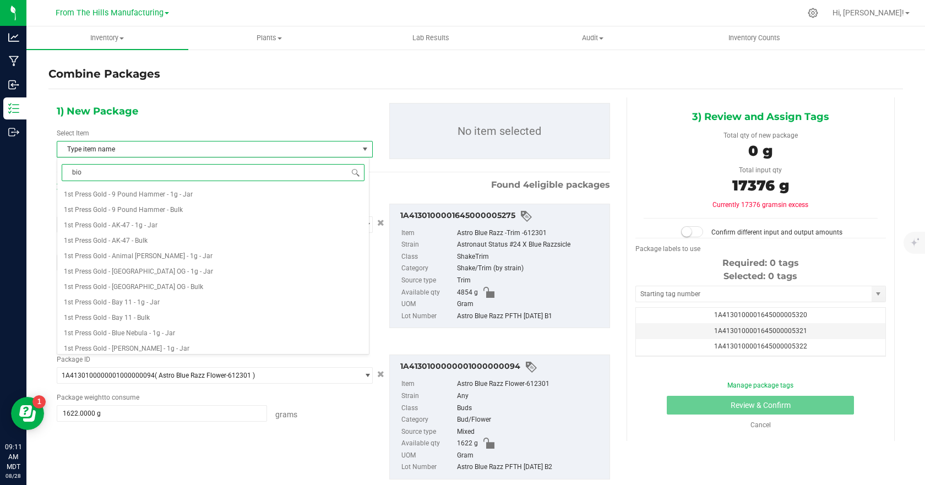
type input "biom"
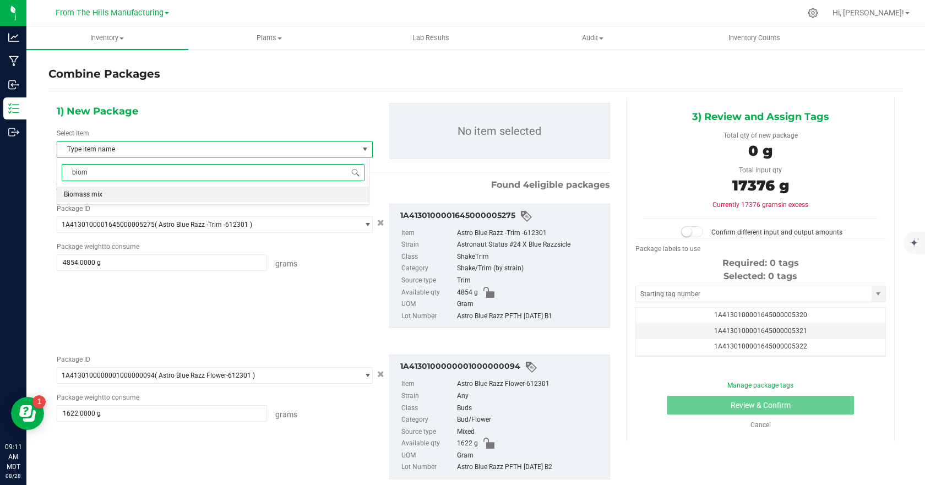
click at [114, 194] on li "Biomass mix" at bounding box center [213, 194] width 312 height 15
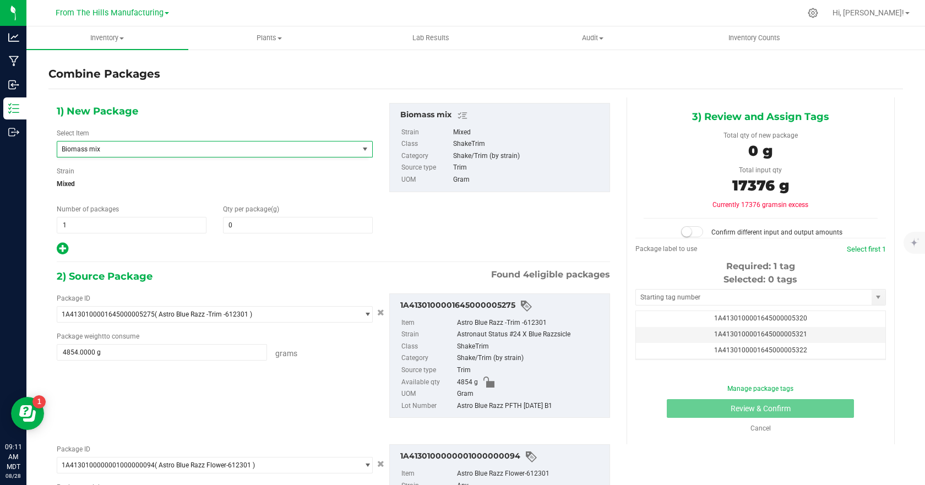
scroll to position [1064, 0]
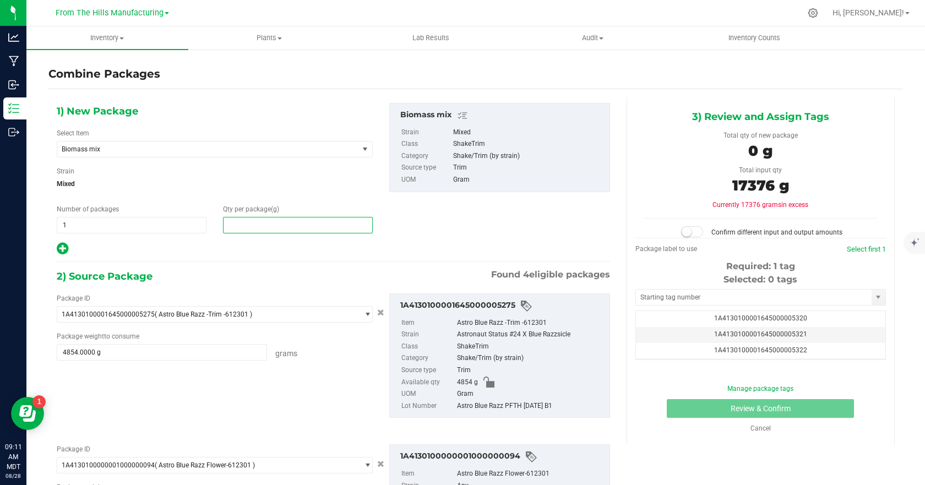
click at [250, 223] on span at bounding box center [298, 225] width 150 height 17
click at [250, 223] on input "text" at bounding box center [298, 225] width 149 height 15
type input "18660"
type input "18,660"
click at [389, 229] on div "1) New Package Select Item Biomass mix Banana Daddy Flower Banana Daddy R1 Bana…" at bounding box center [333, 179] width 570 height 153
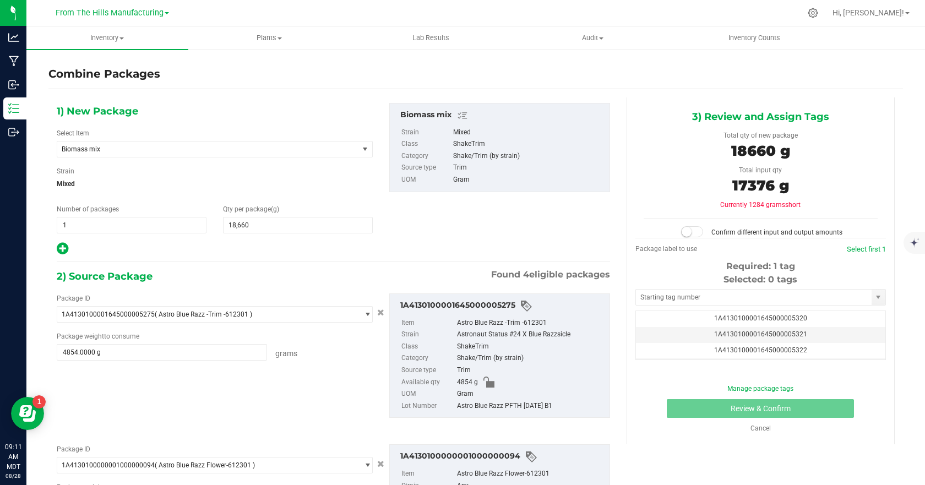
click at [682, 235] on small at bounding box center [687, 232] width 10 height 10
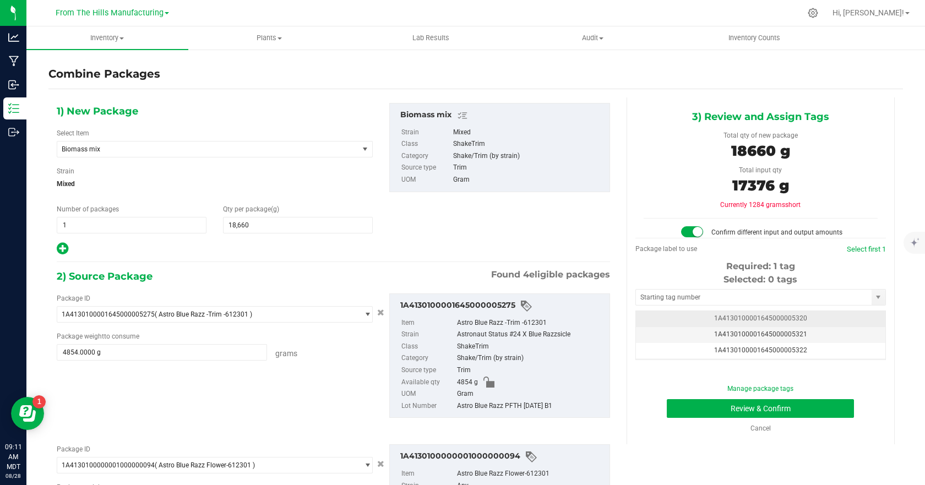
click at [745, 316] on span "1A4130100001645000005320" at bounding box center [760, 319] width 93 height 8
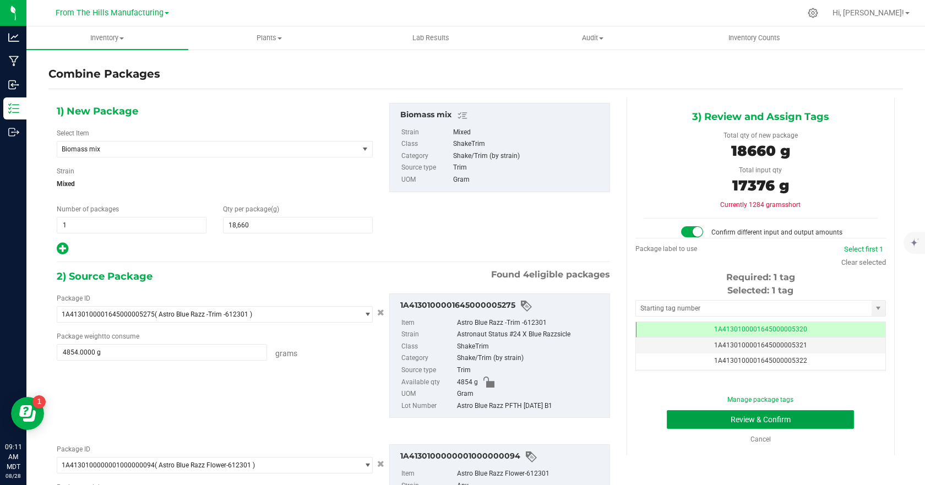
click at [737, 420] on button "Review & Confirm" at bounding box center [760, 419] width 187 height 19
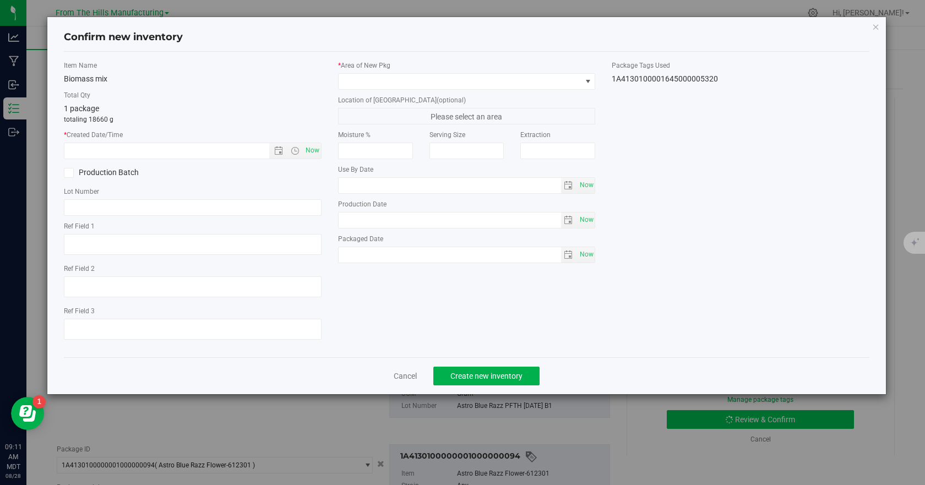
type input "[DATE]"
click at [316, 151] on span "Now" at bounding box center [312, 151] width 19 height 16
type input "8/28/2025 9:11 AM"
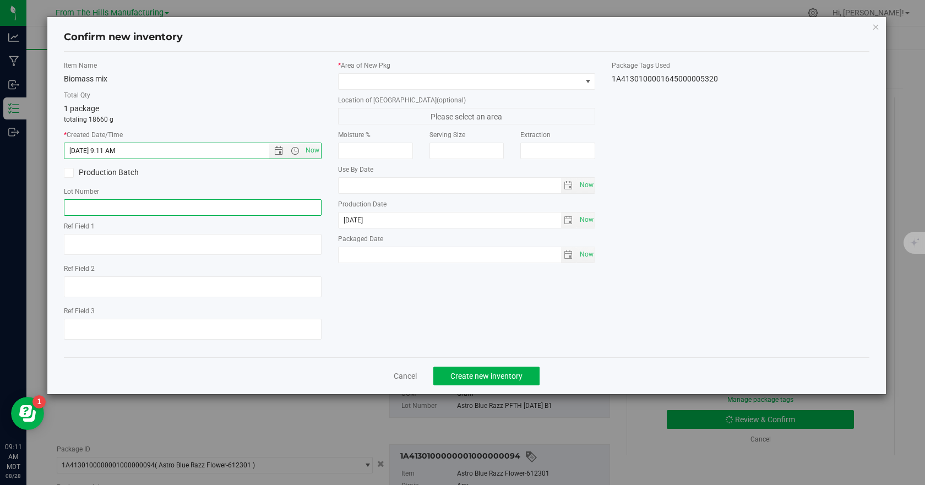
click at [93, 206] on input "text" at bounding box center [193, 207] width 258 height 17
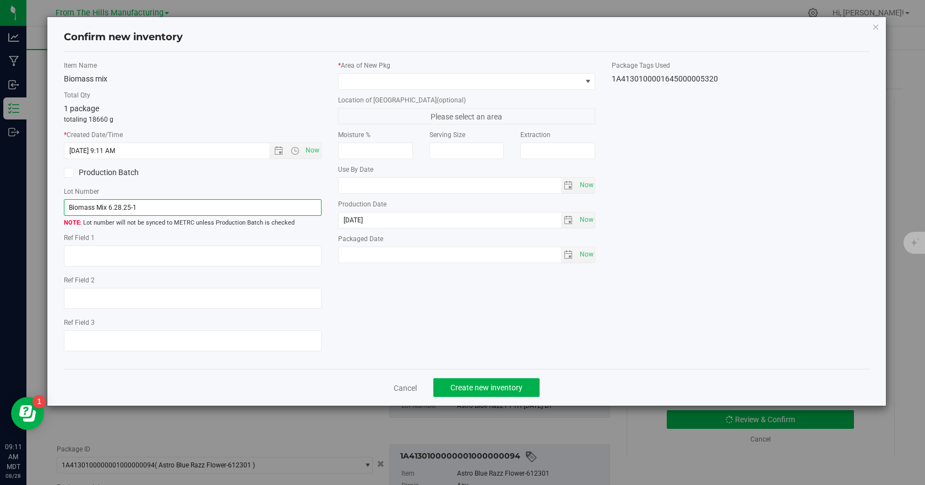
click at [147, 209] on input "Biomass Mix 6.28.25-1" at bounding box center [193, 207] width 258 height 17
type input "Biomass Mix 6.28.25-3"
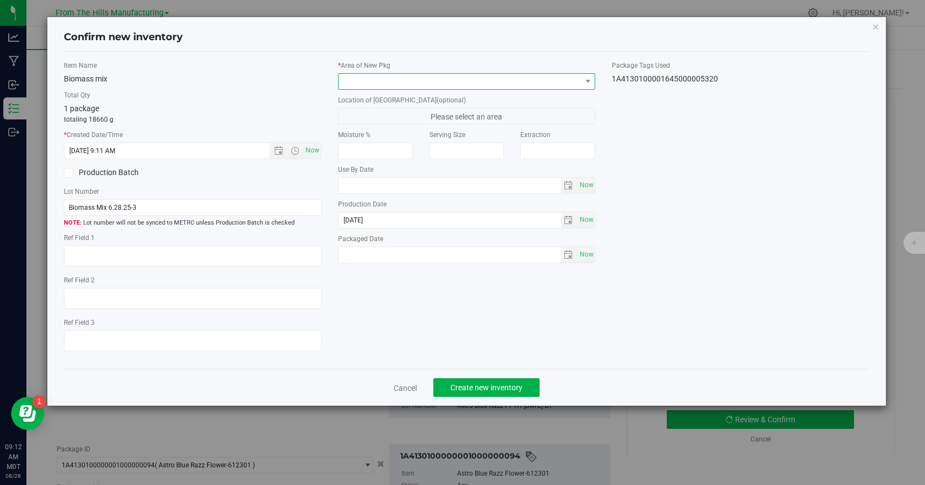
click at [429, 88] on span at bounding box center [460, 81] width 243 height 15
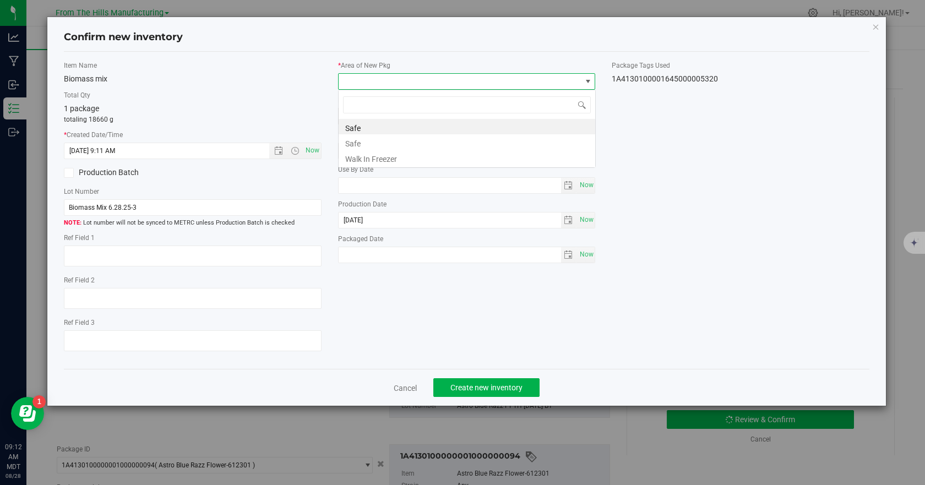
scroll to position [17, 258]
click at [379, 125] on li "Safe" at bounding box center [467, 126] width 257 height 15
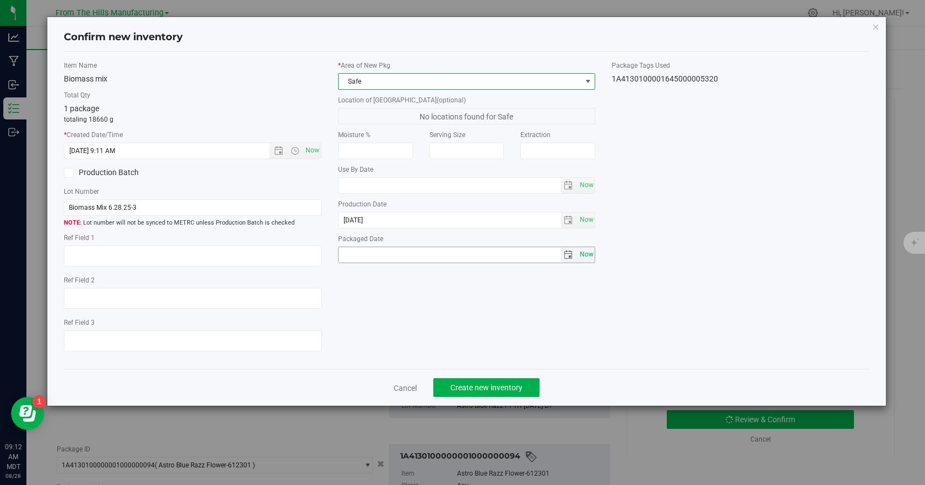
click at [586, 256] on span "Now" at bounding box center [586, 255] width 19 height 16
type input "2025-08-28"
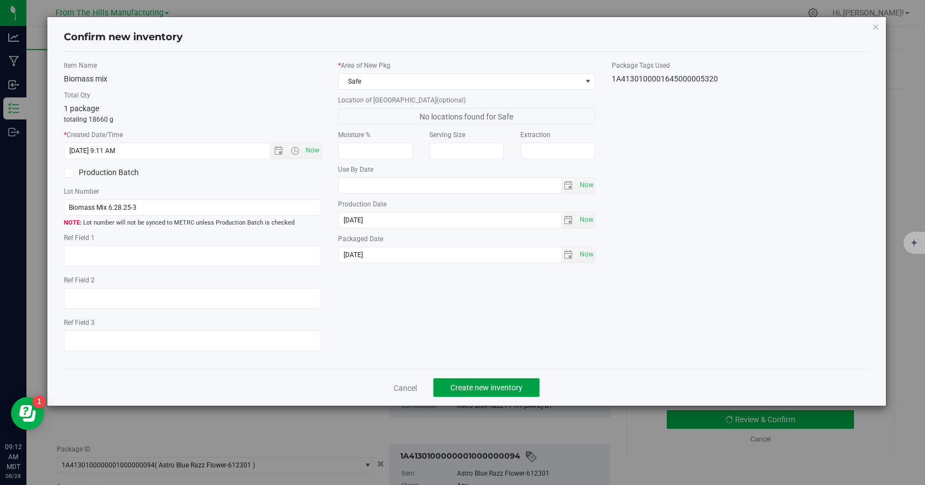
click at [494, 386] on span "Create new inventory" at bounding box center [487, 387] width 72 height 9
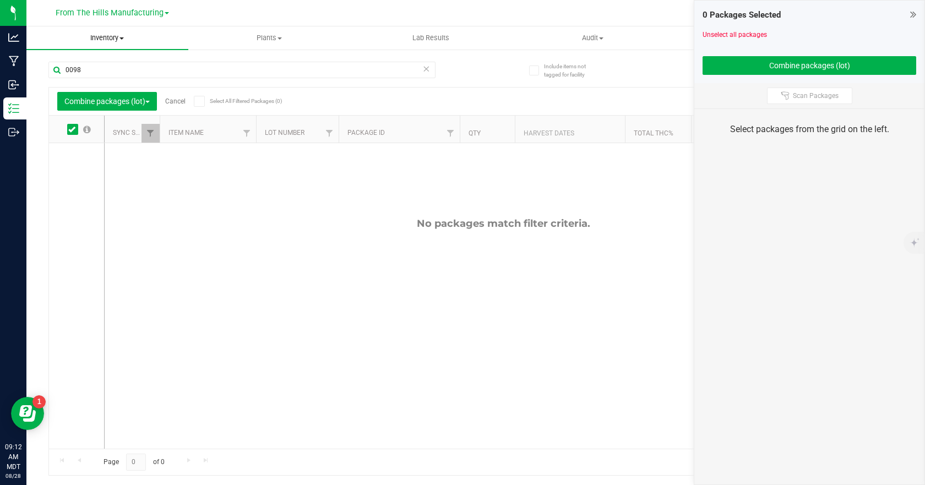
click at [124, 35] on span "Inventory" at bounding box center [107, 38] width 162 height 10
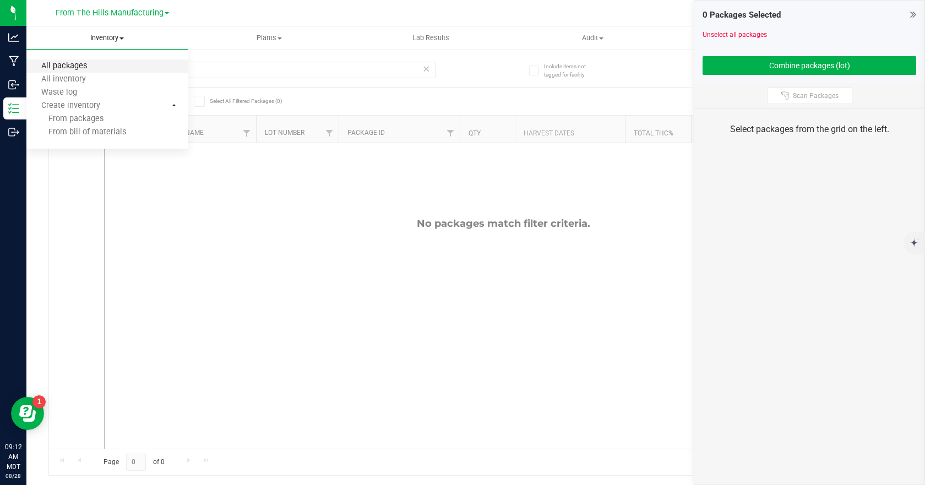
click at [76, 64] on span "All packages" at bounding box center [63, 66] width 75 height 9
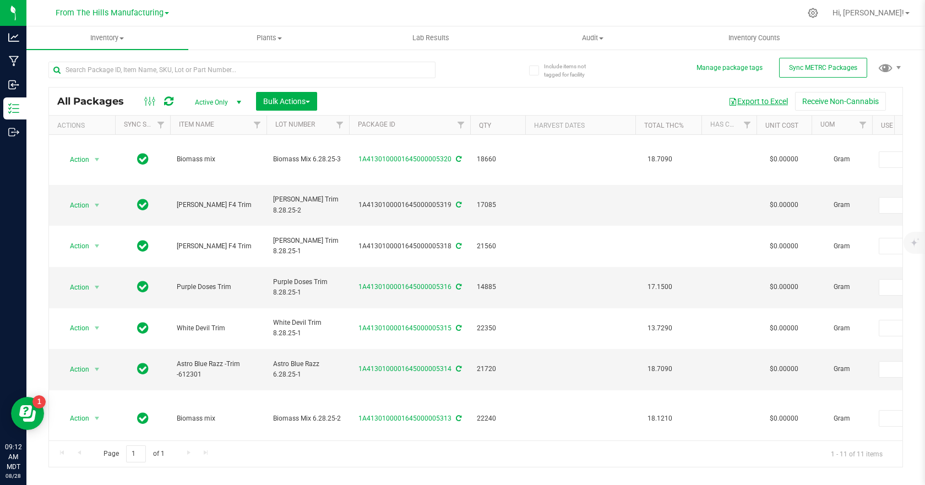
click at [771, 98] on button "Export to Excel" at bounding box center [759, 101] width 74 height 19
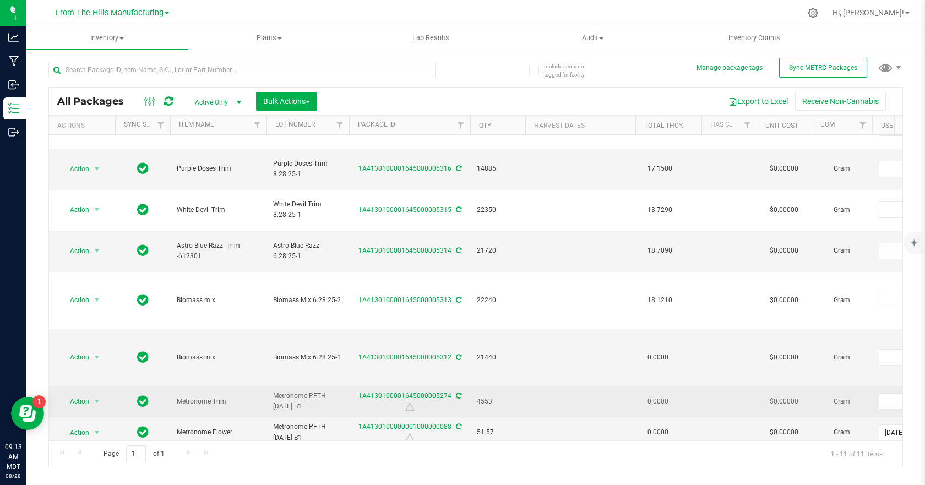
scroll to position [121, 0]
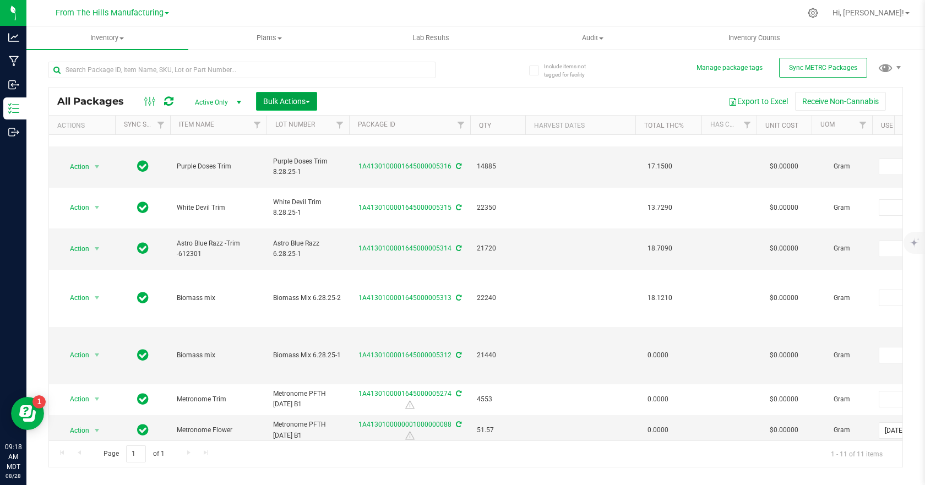
click at [308, 101] on span "button" at bounding box center [308, 102] width 4 height 2
click at [289, 162] on span "Combine packages" at bounding box center [294, 166] width 63 height 9
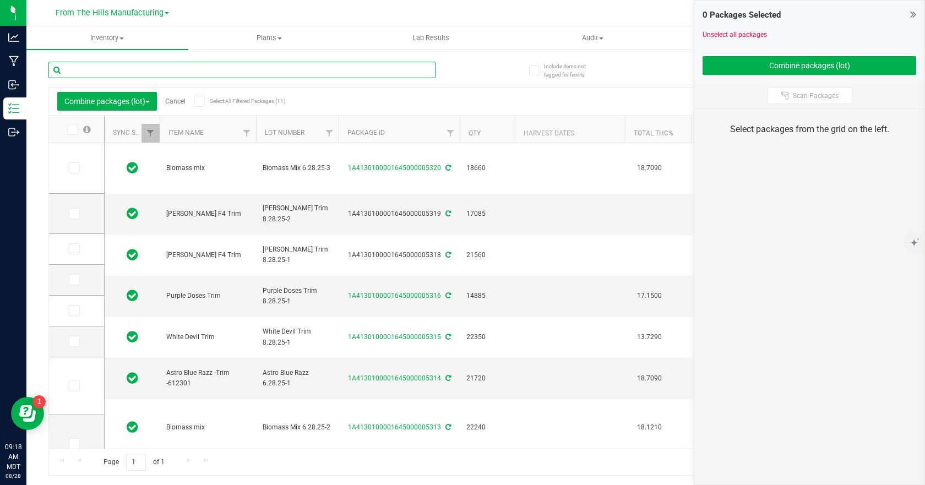
click at [135, 69] on input "text" at bounding box center [241, 70] width 387 height 17
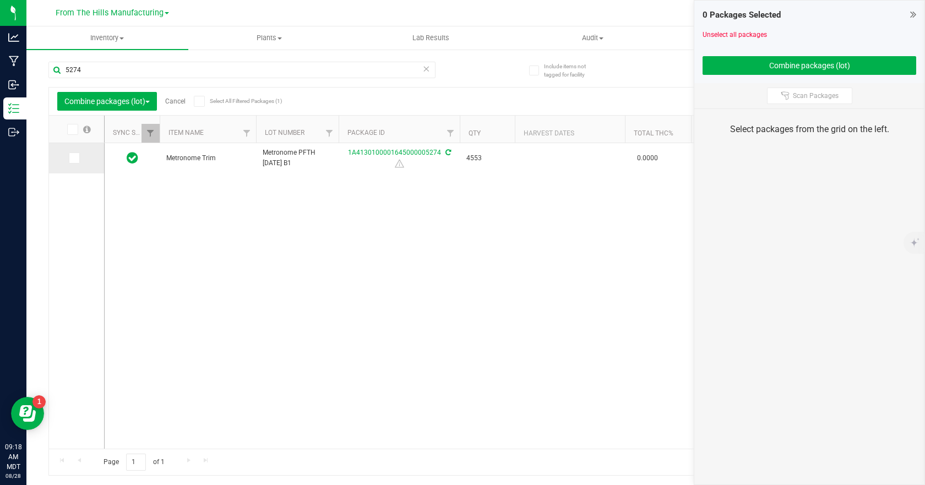
click at [79, 162] on span at bounding box center [74, 158] width 11 height 11
click at [0, 0] on input "checkbox" at bounding box center [0, 0] width 0 height 0
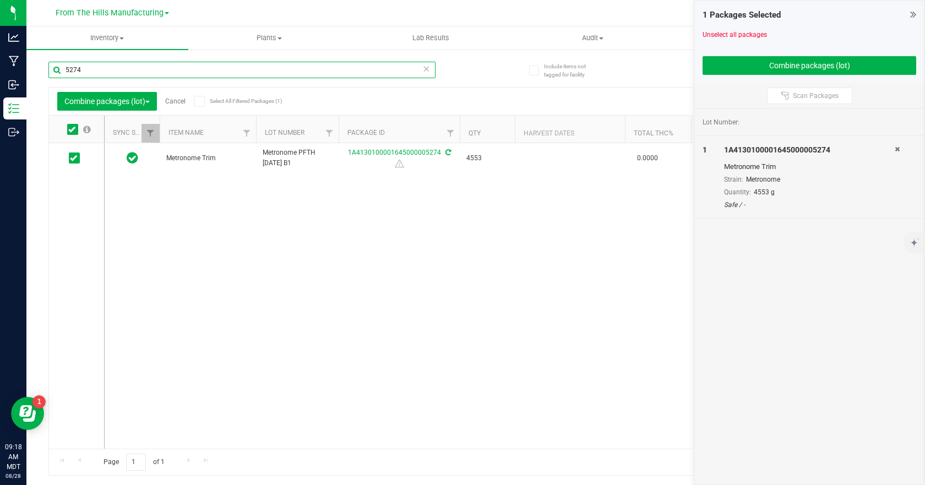
click at [171, 72] on input "5274" at bounding box center [241, 70] width 387 height 17
type input "0088"
click at [71, 158] on icon at bounding box center [73, 158] width 7 height 0
click at [0, 0] on input "checkbox" at bounding box center [0, 0] width 0 height 0
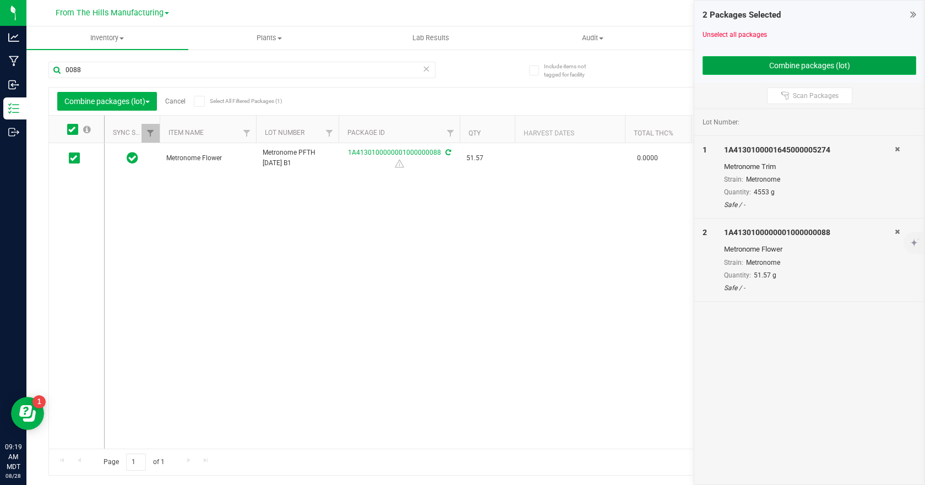
click at [809, 63] on button "Combine packages (lot)" at bounding box center [810, 65] width 214 height 19
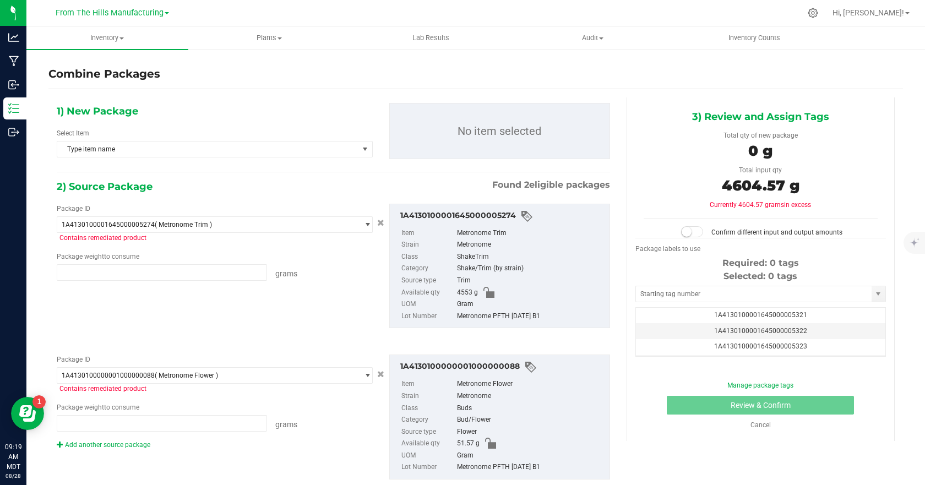
type input "4553.0000 g"
type input "51.5700 g"
click at [124, 39] on span at bounding box center [122, 38] width 4 height 2
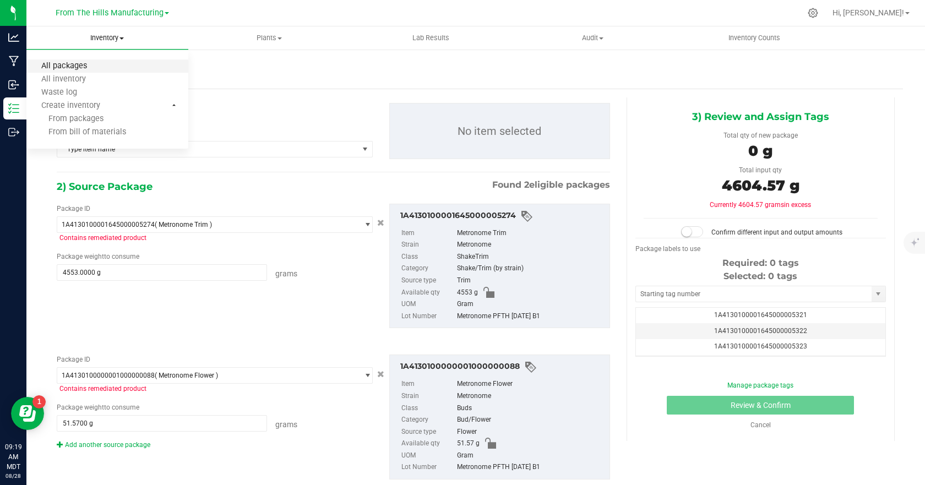
click at [82, 64] on span "All packages" at bounding box center [63, 66] width 75 height 9
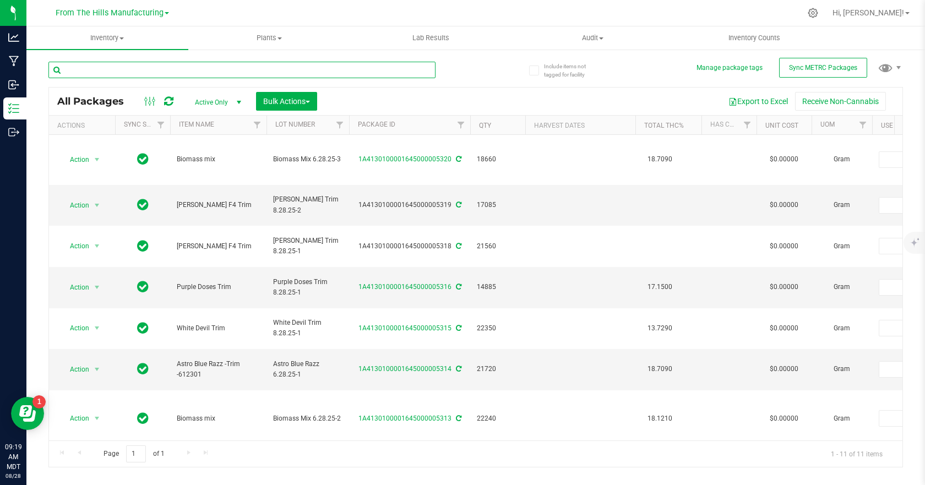
click at [182, 73] on input "text" at bounding box center [241, 70] width 387 height 17
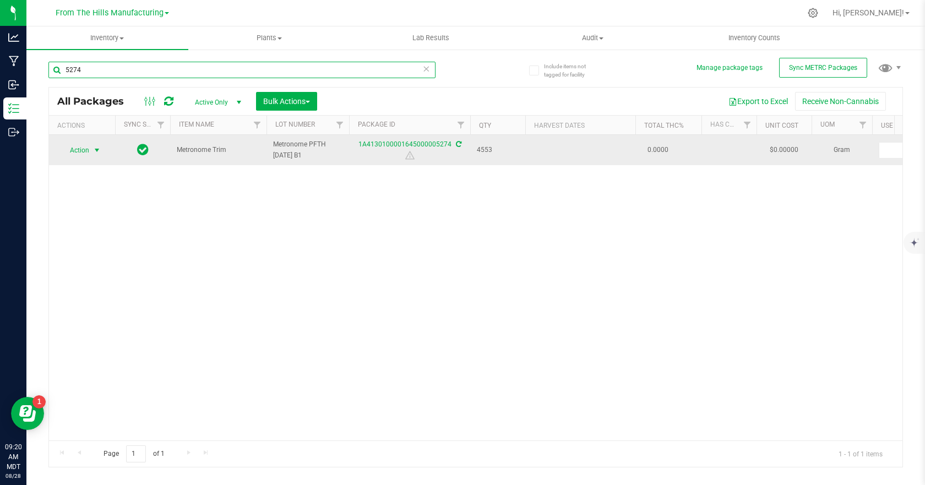
type input "5274"
click at [95, 150] on span "select" at bounding box center [97, 150] width 9 height 9
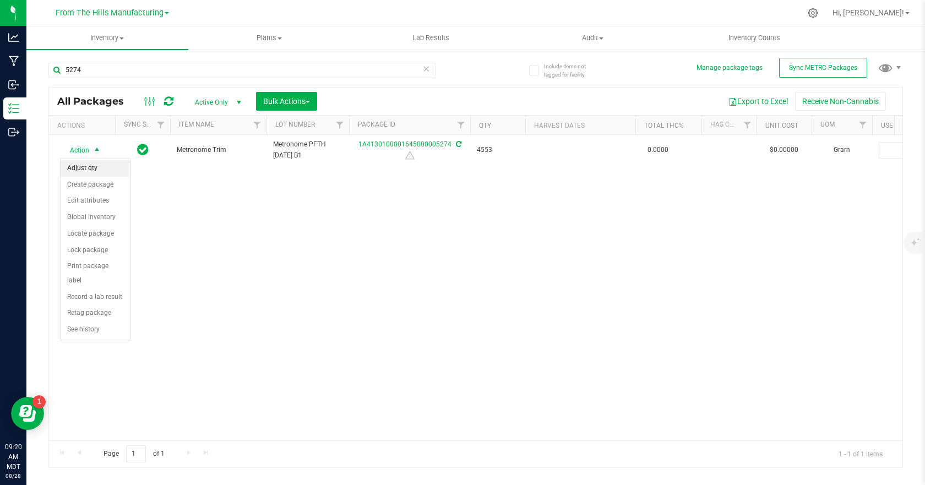
click at [89, 169] on li "Adjust qty" at bounding box center [95, 168] width 69 height 17
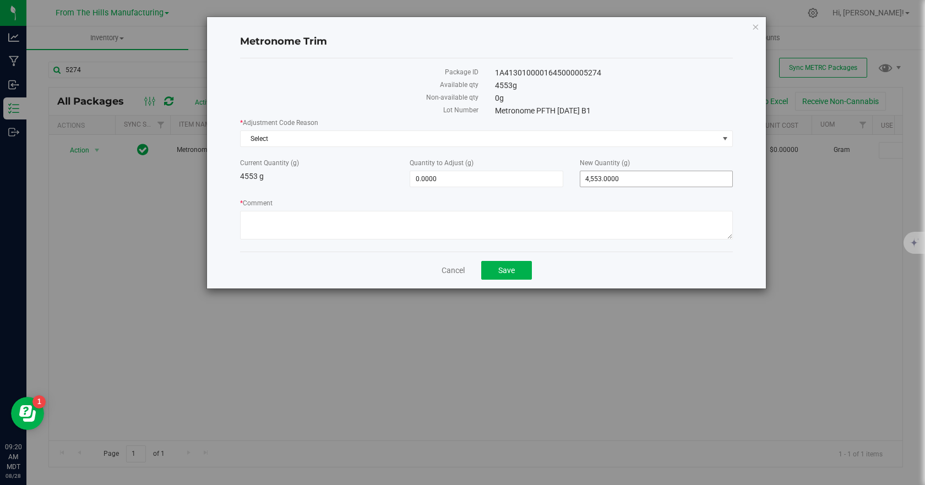
click at [637, 182] on span "4,553.0000 4553" at bounding box center [656, 179] width 153 height 17
click at [637, 182] on input "4553" at bounding box center [657, 178] width 152 height 15
type input "4620"
type input "67.0000"
type input "4,620.0000"
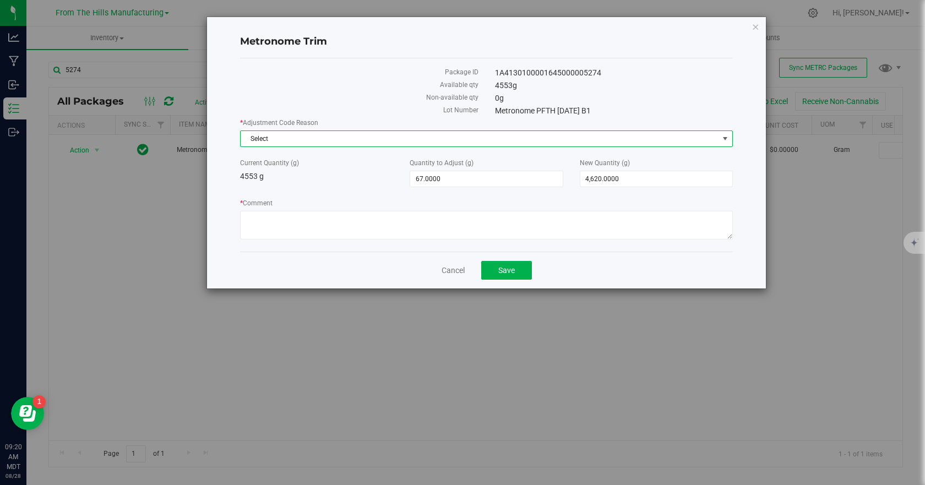
click at [491, 145] on span "Select" at bounding box center [480, 138] width 478 height 15
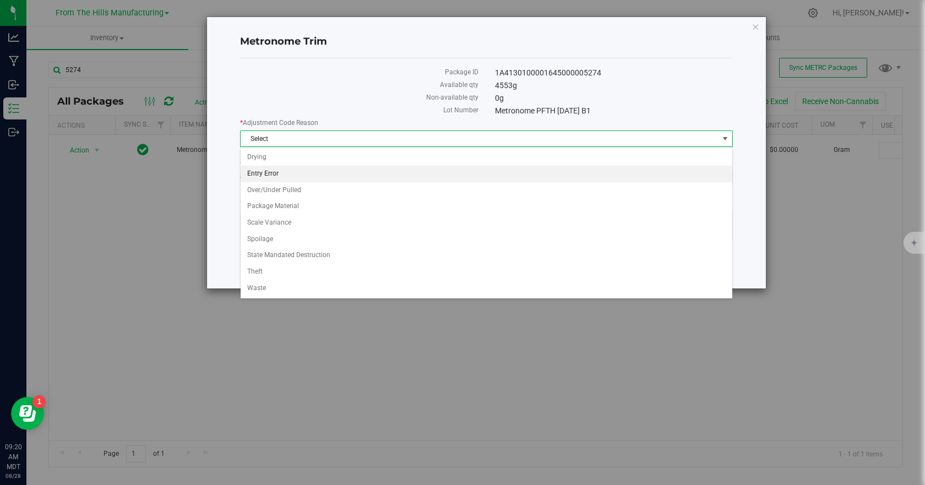
click at [280, 175] on li "Entry Error" at bounding box center [487, 174] width 492 height 17
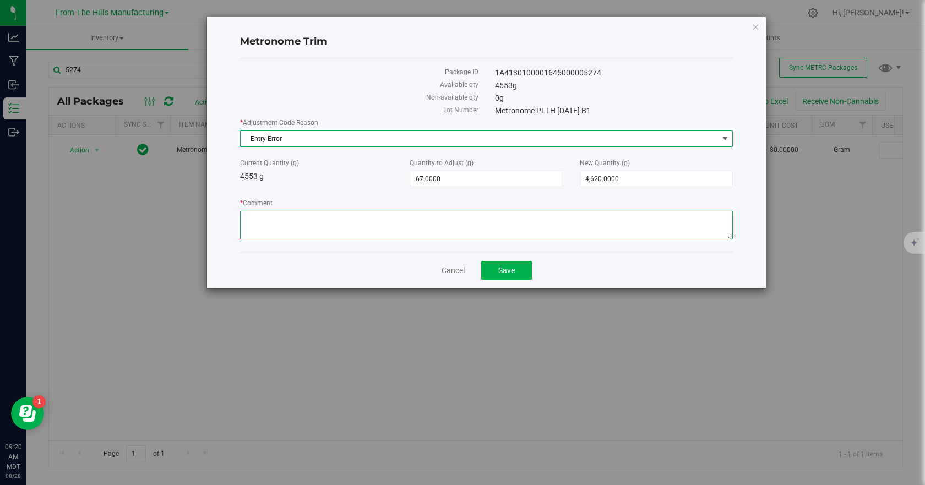
click at [266, 229] on textarea "* Comment" at bounding box center [486, 225] width 493 height 29
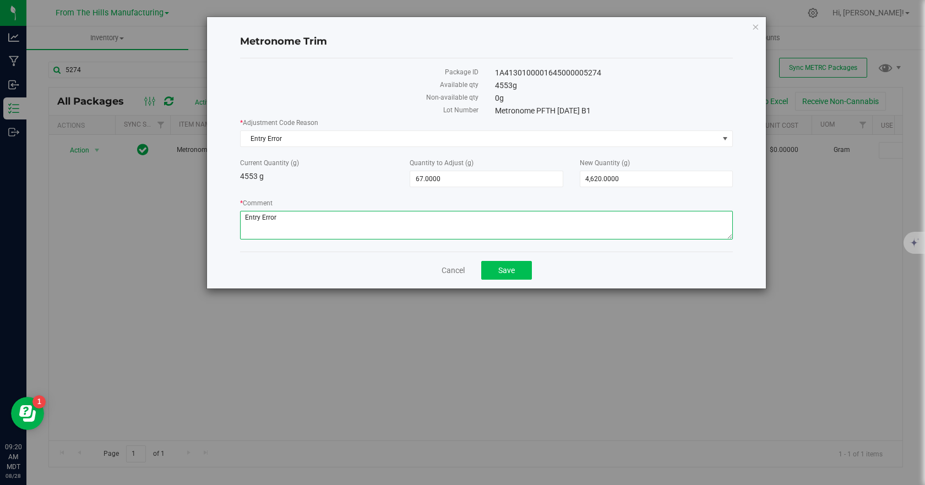
type textarea "Entry Error"
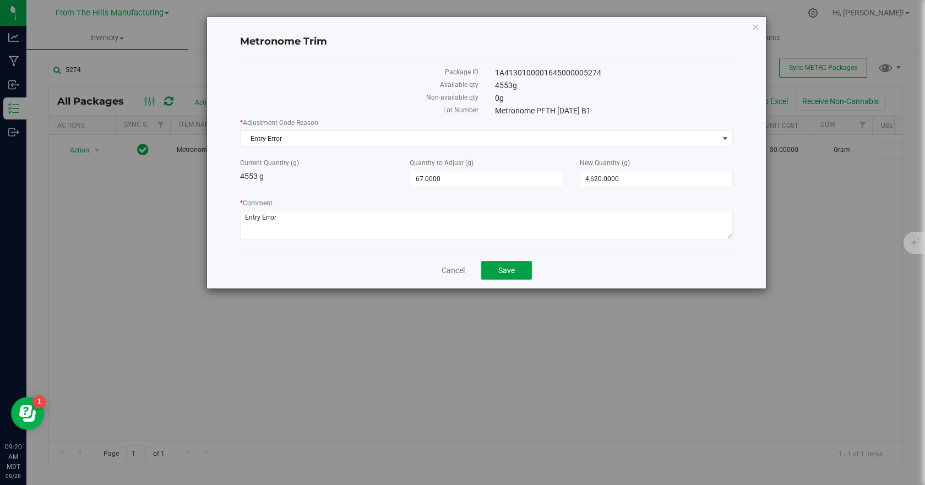
click at [506, 269] on span "Save" at bounding box center [507, 270] width 17 height 9
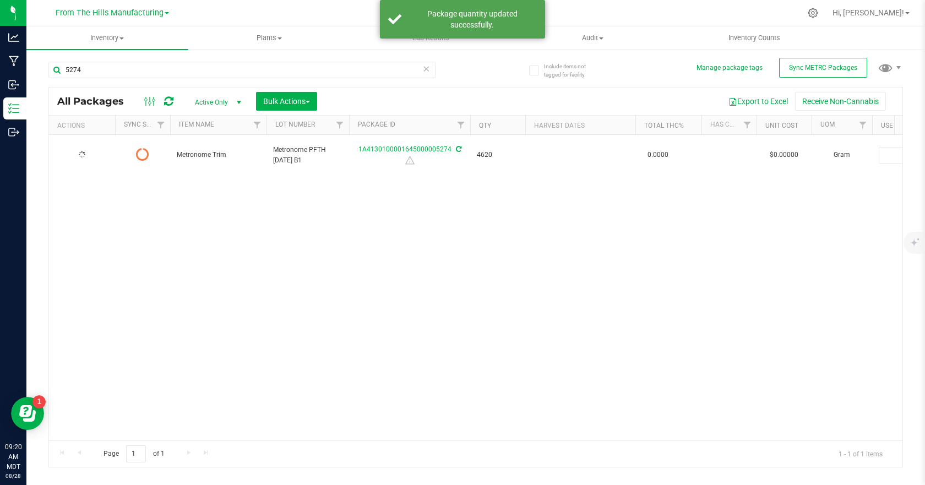
type input "[DATE]"
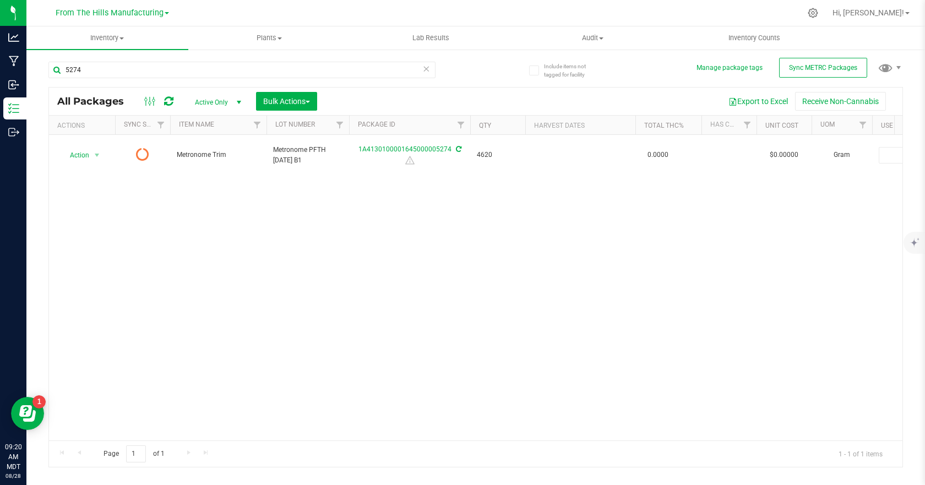
click at [174, 101] on div at bounding box center [158, 101] width 37 height 13
click at [169, 96] on icon at bounding box center [168, 101] width 9 height 11
click at [162, 70] on input "5274" at bounding box center [241, 70] width 387 height 17
type input "0088"
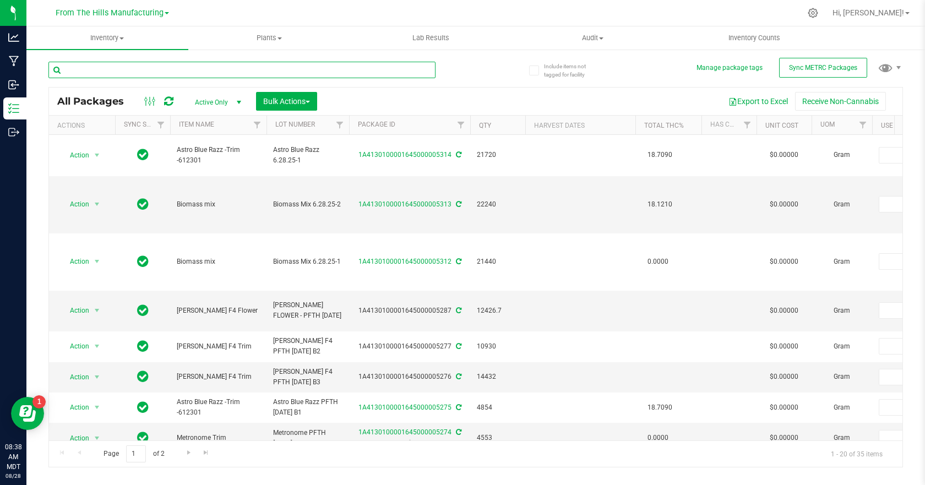
click at [159, 72] on input "text" at bounding box center [241, 70] width 387 height 17
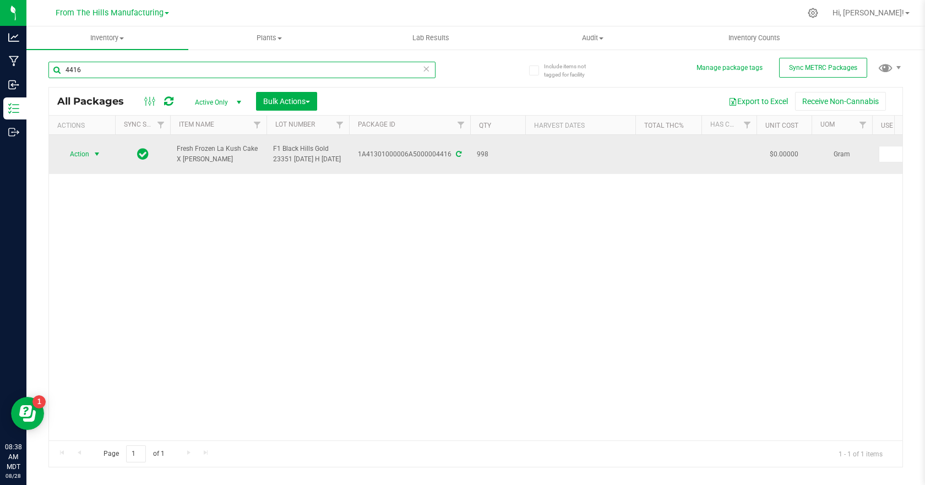
type input "4416"
click at [98, 157] on span "select" at bounding box center [97, 154] width 9 height 9
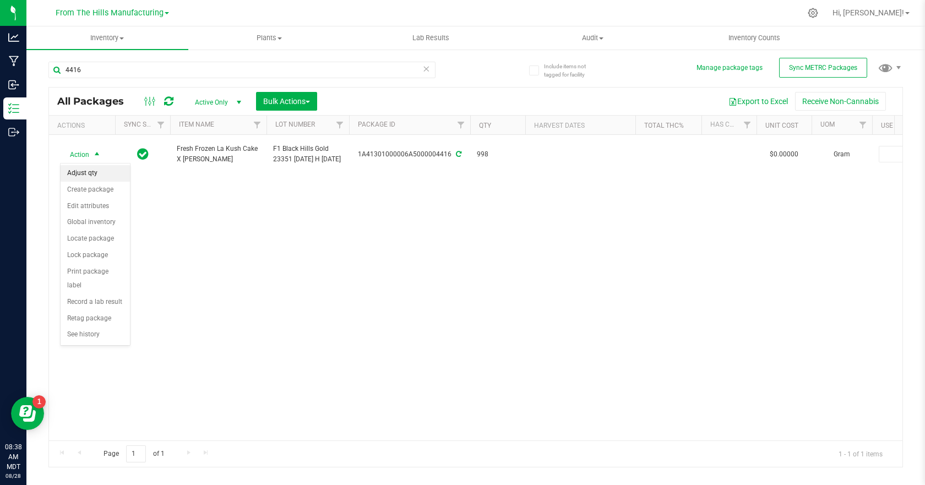
click at [91, 175] on li "Adjust qty" at bounding box center [95, 173] width 69 height 17
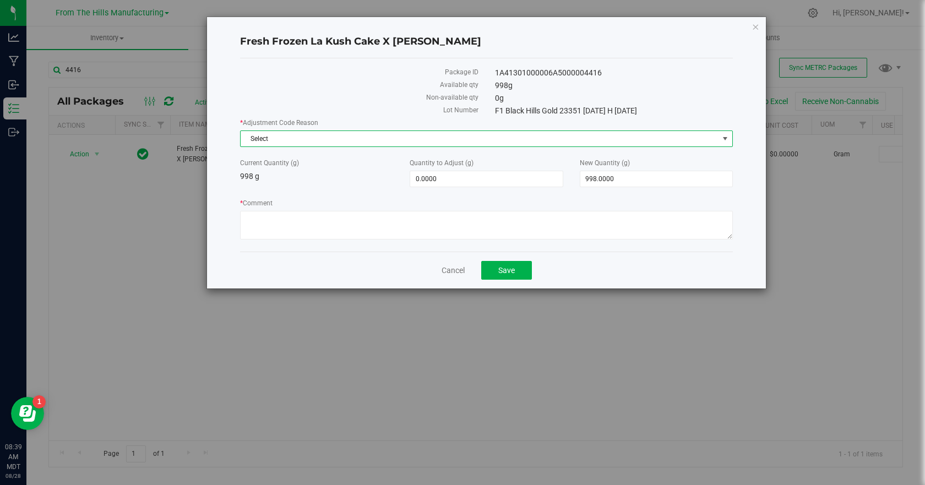
click at [290, 137] on span "Select" at bounding box center [480, 138] width 478 height 15
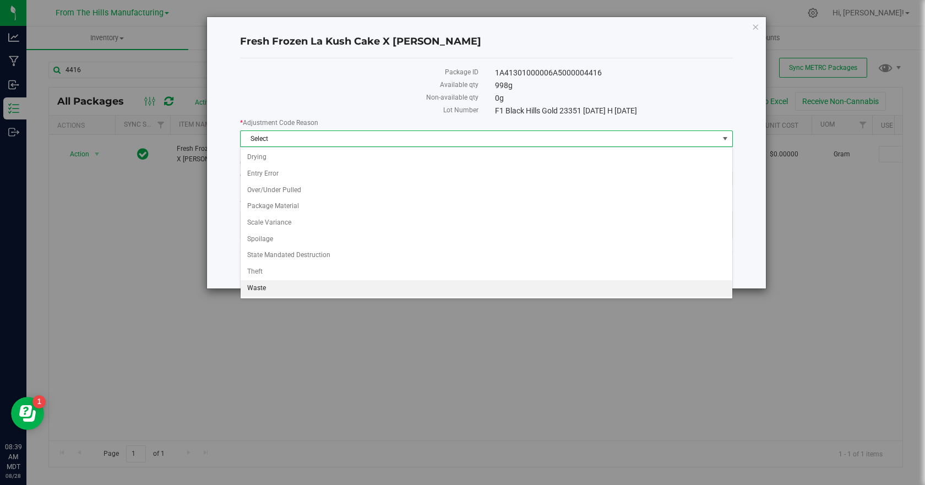
click at [261, 286] on li "Waste" at bounding box center [487, 288] width 492 height 17
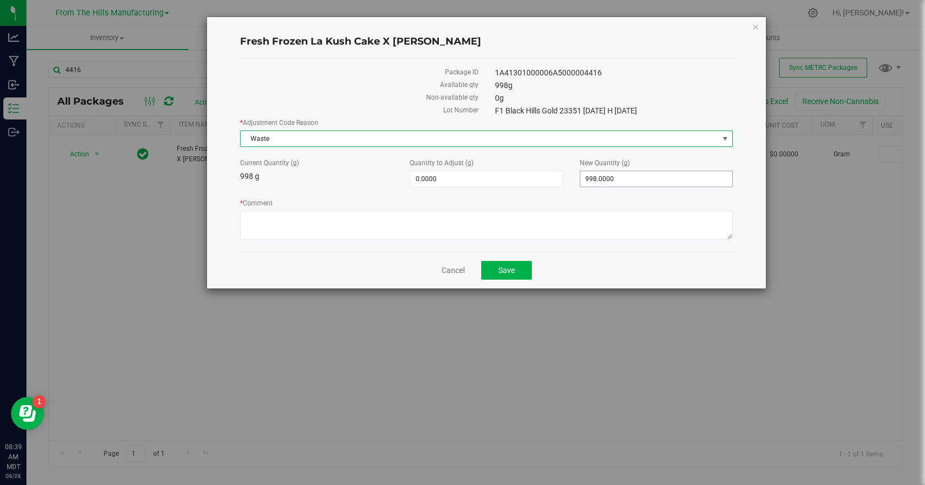
click at [622, 176] on span "998.0000 998" at bounding box center [656, 179] width 153 height 17
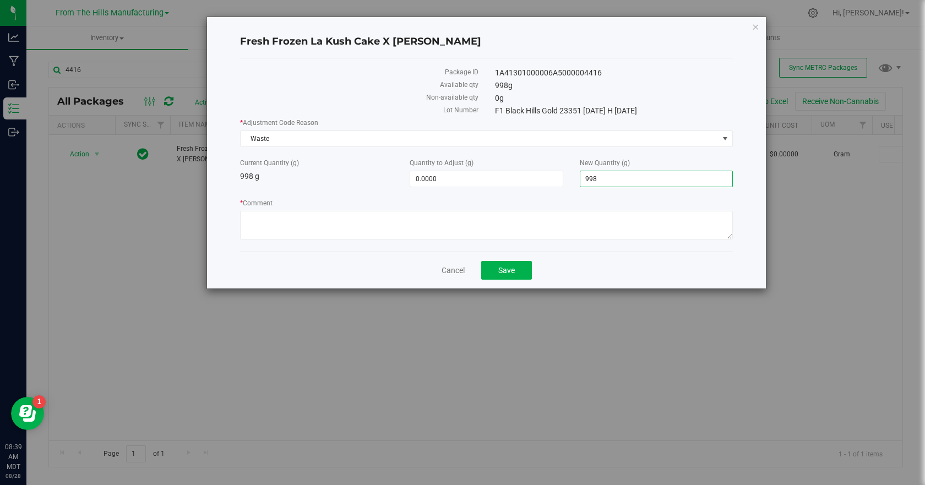
click at [622, 176] on input "998" at bounding box center [657, 178] width 152 height 15
type input "0.00"
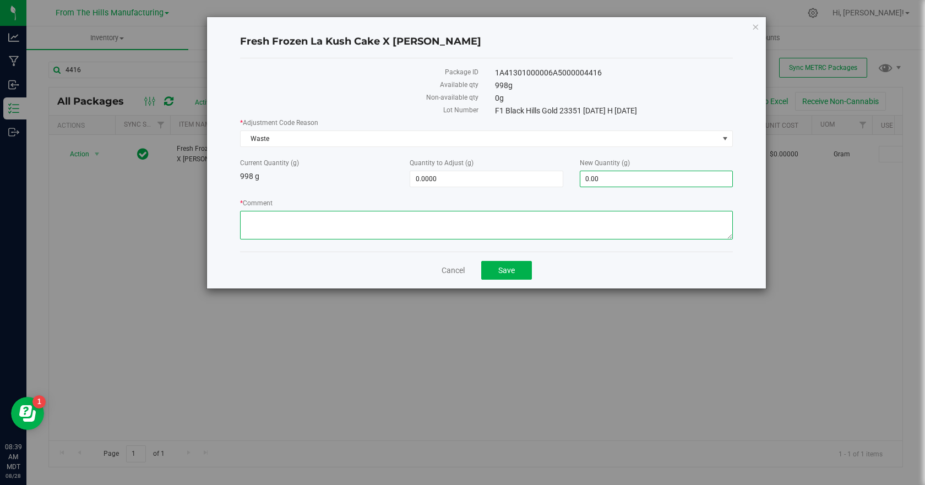
type input "-998.0000"
type input "0.0000"
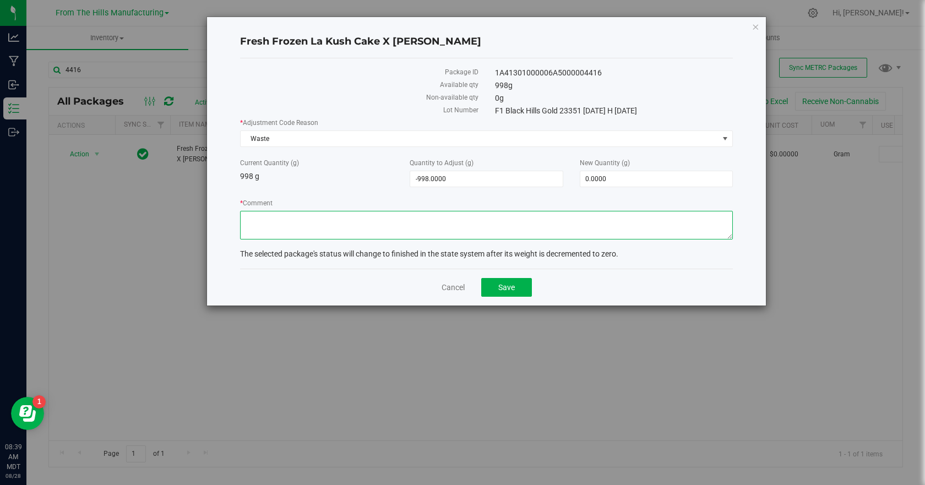
click at [440, 216] on textarea "* Comment" at bounding box center [486, 225] width 493 height 29
drag, startPoint x: 385, startPoint y: 215, endPoint x: 247, endPoint y: 232, distance: 139.3
click at [247, 232] on textarea "* Comment" at bounding box center [486, 225] width 493 height 29
type textarea "Closing business and unable to process. Destroyed."
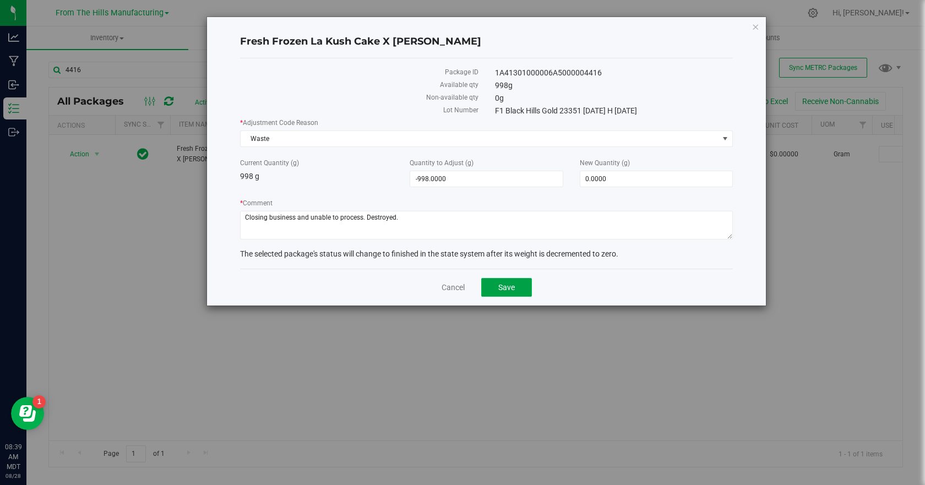
click at [504, 285] on span "Save" at bounding box center [507, 287] width 17 height 9
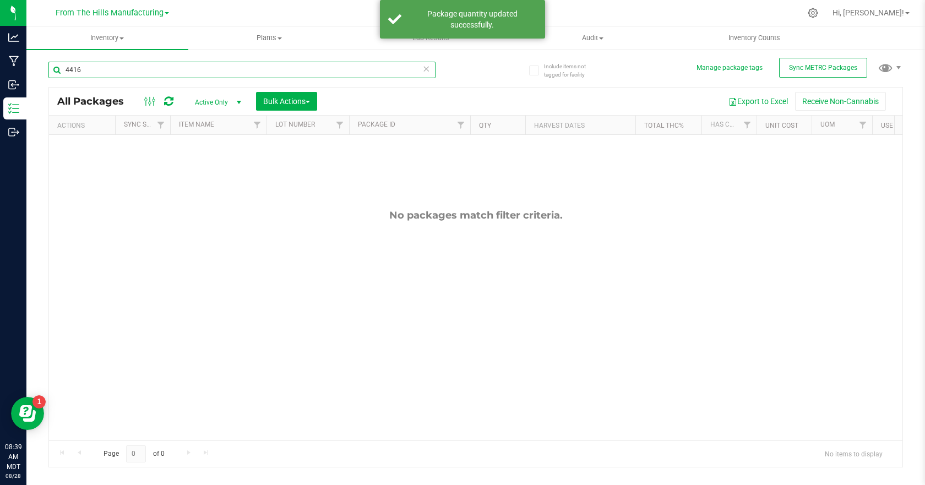
click at [156, 74] on input "4416" at bounding box center [241, 70] width 387 height 17
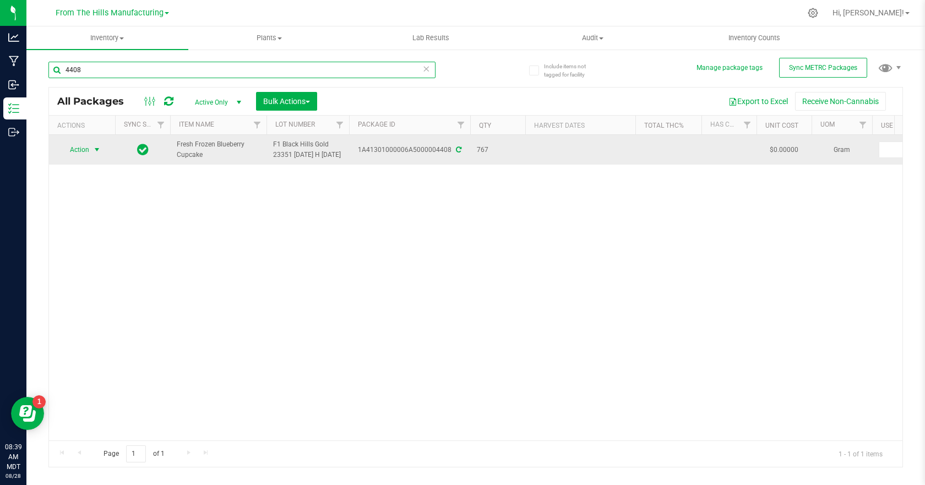
type input "4408"
click at [95, 153] on span "select" at bounding box center [97, 149] width 9 height 9
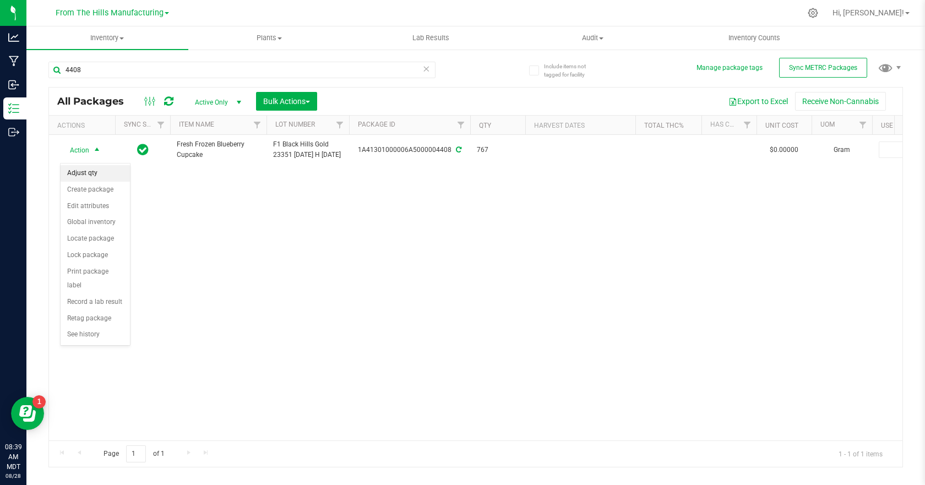
click at [95, 171] on li "Adjust qty" at bounding box center [95, 173] width 69 height 17
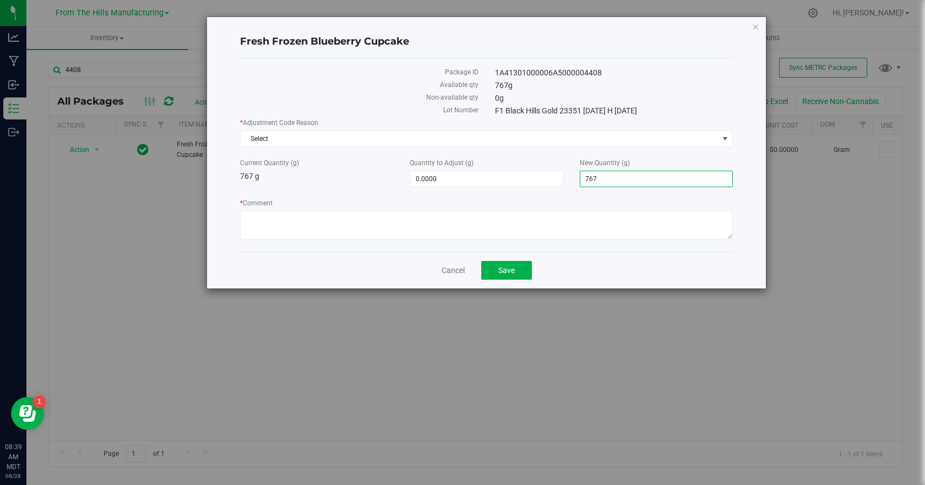
drag, startPoint x: 628, startPoint y: 182, endPoint x: 572, endPoint y: 181, distance: 55.7
click at [572, 180] on div "New Quantity (g) 767.0000 767" at bounding box center [657, 172] width 170 height 29
type input "0.00"
type input "-767.0000"
type input "0.0000"
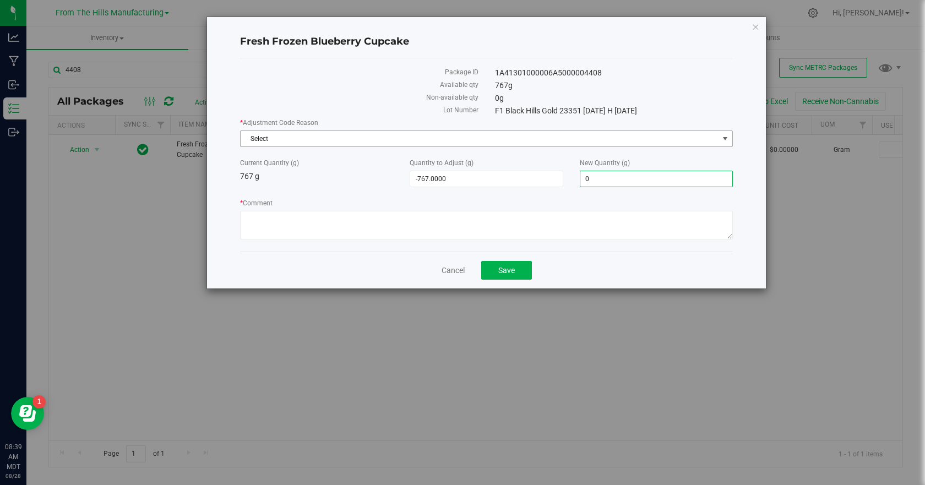
click at [324, 140] on span "Select" at bounding box center [480, 138] width 478 height 15
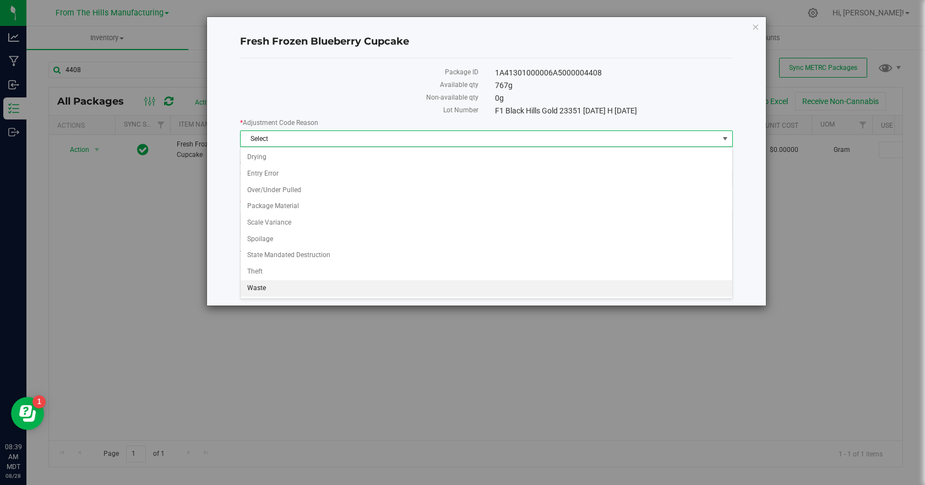
click at [267, 284] on li "Waste" at bounding box center [487, 288] width 492 height 17
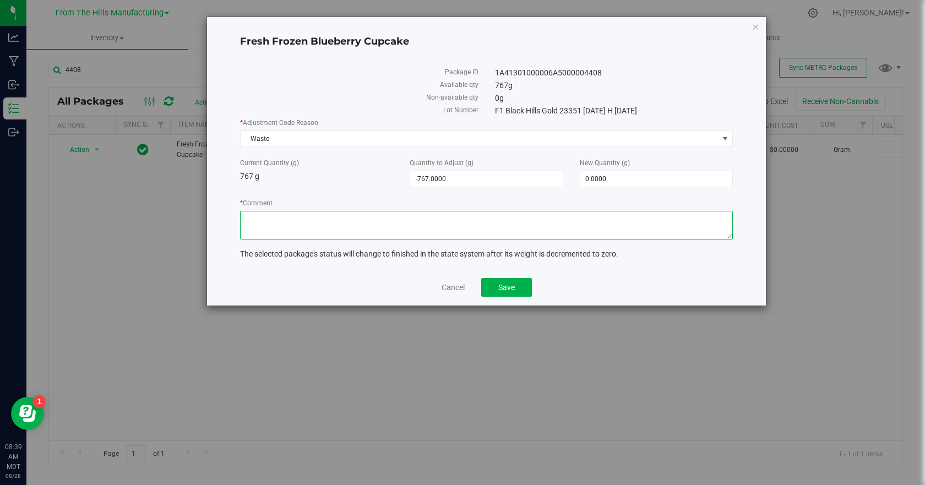
click at [294, 221] on textarea "* Comment" at bounding box center [486, 225] width 493 height 29
paste textarea "Closing business and unable to process. Destroyed."
type textarea "Closing business and unable to process. Destroyed."
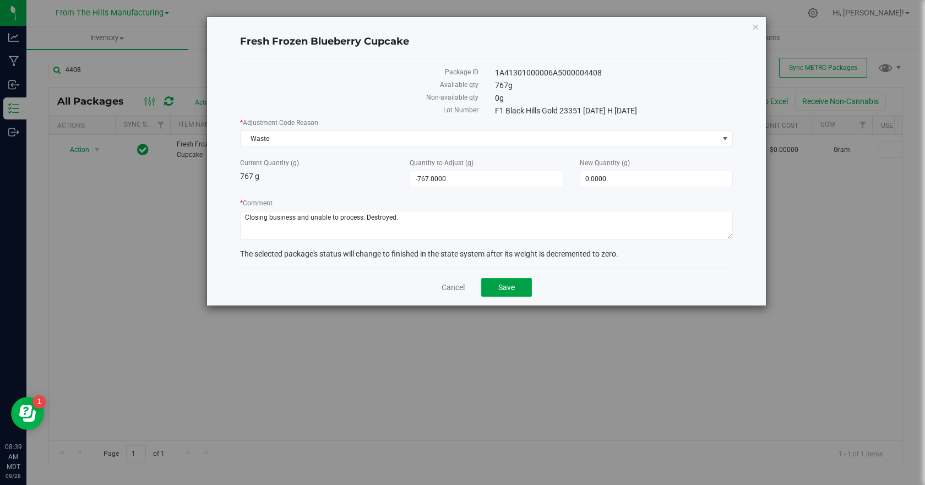
click at [502, 288] on span "Save" at bounding box center [507, 287] width 17 height 9
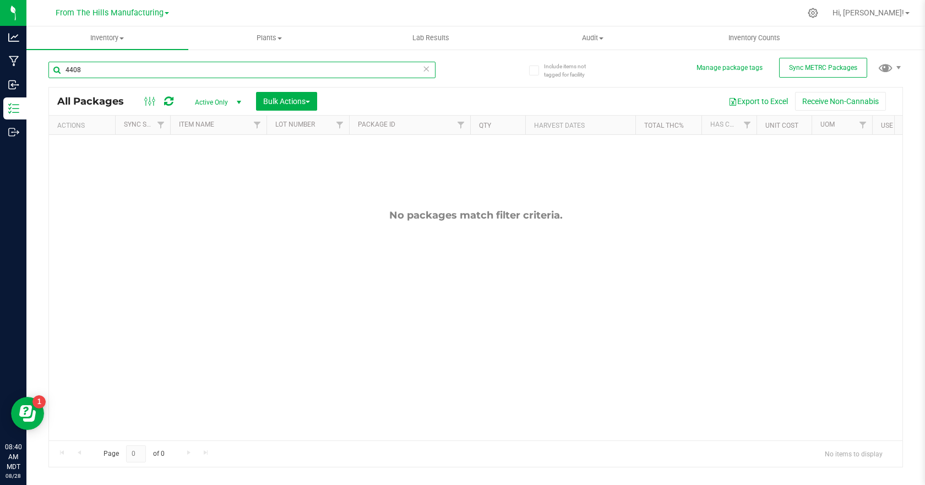
click at [135, 70] on input "4408" at bounding box center [241, 70] width 387 height 17
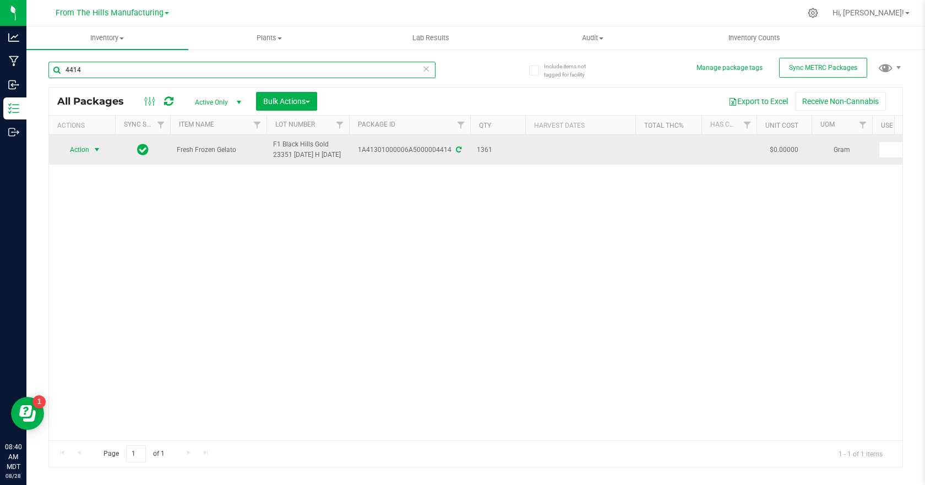
type input "4414"
click at [98, 154] on span "select" at bounding box center [97, 149] width 9 height 9
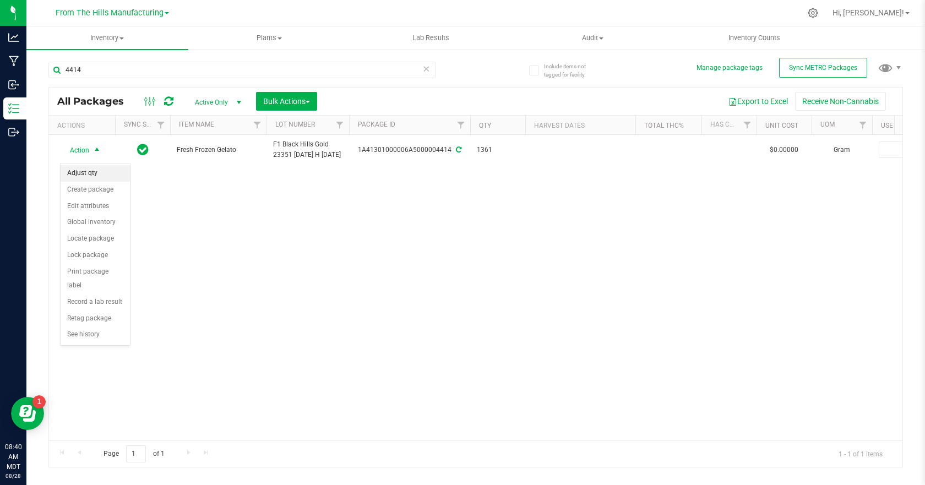
click at [91, 174] on li "Adjust qty" at bounding box center [95, 173] width 69 height 17
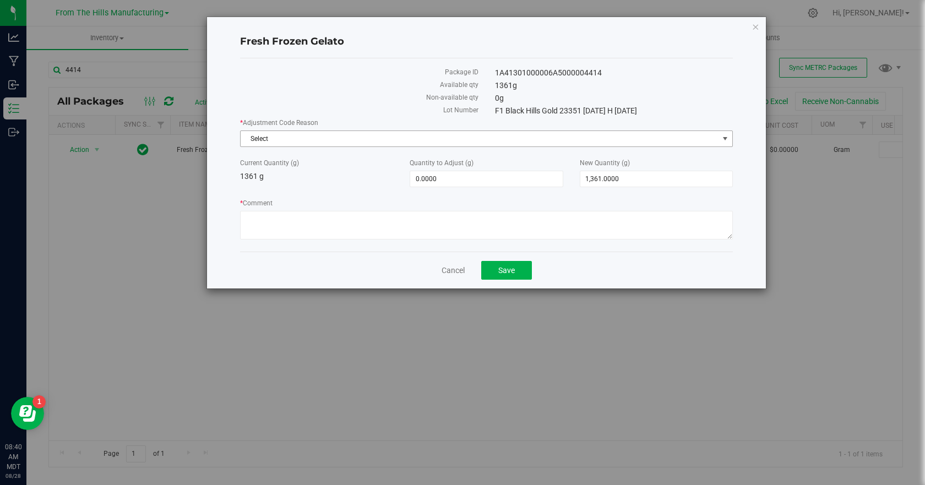
click at [351, 143] on span "Select" at bounding box center [480, 138] width 478 height 15
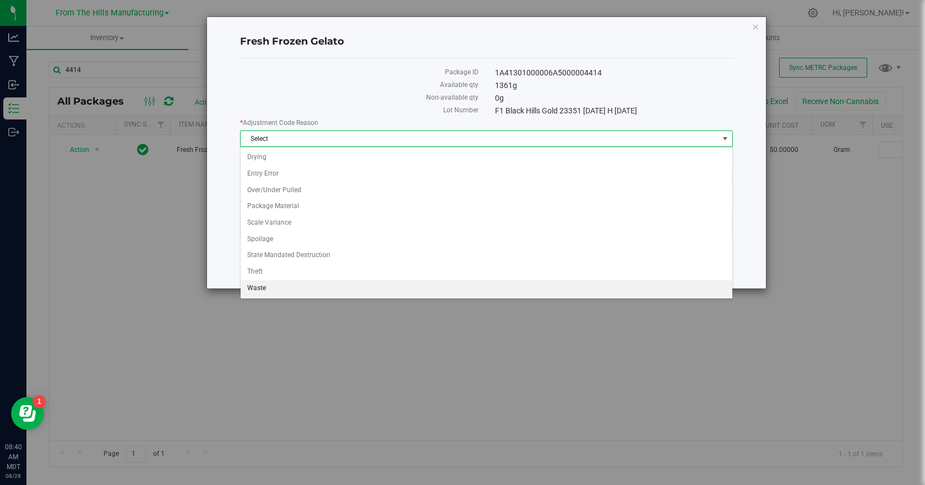
click at [268, 281] on li "Waste" at bounding box center [487, 288] width 492 height 17
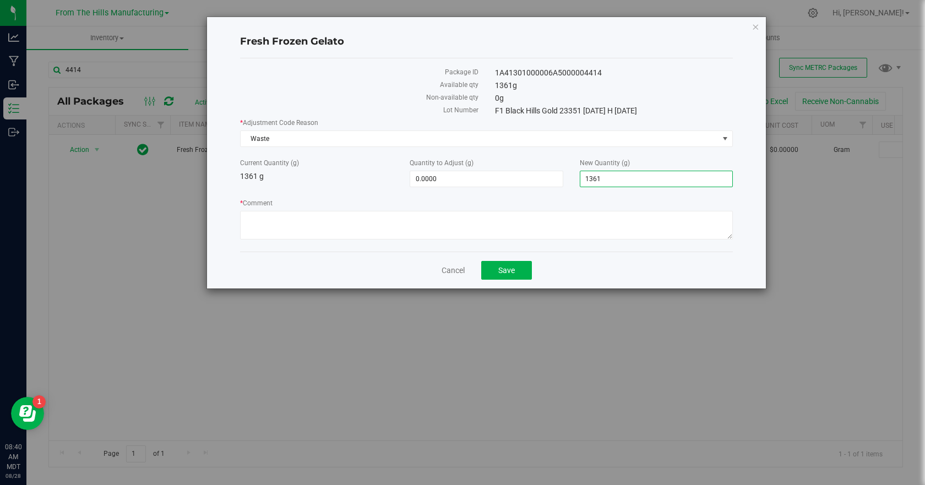
click at [628, 177] on span "1,361.0000 1361" at bounding box center [656, 179] width 153 height 17
click at [628, 177] on input "1361" at bounding box center [657, 178] width 152 height 15
type input "0.00"
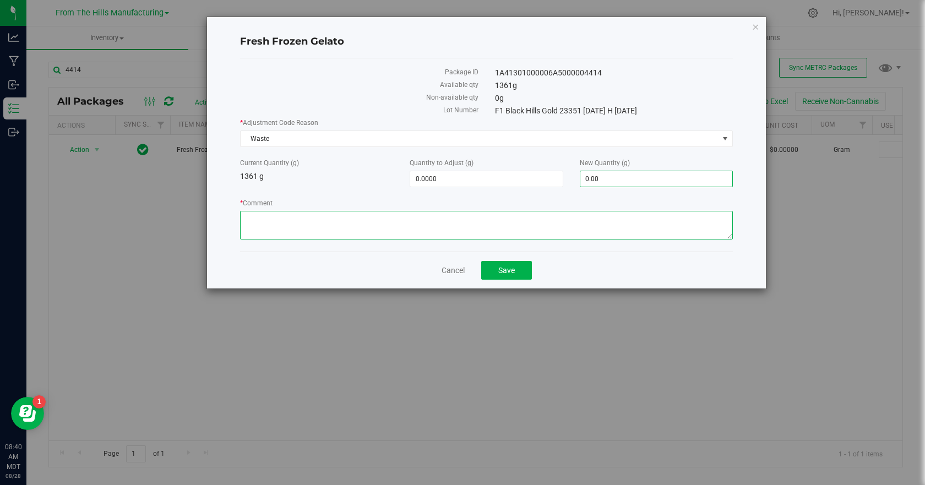
type input "-1,361.0000"
type input "0.0000"
click at [607, 214] on textarea "* Comment" at bounding box center [486, 225] width 493 height 29
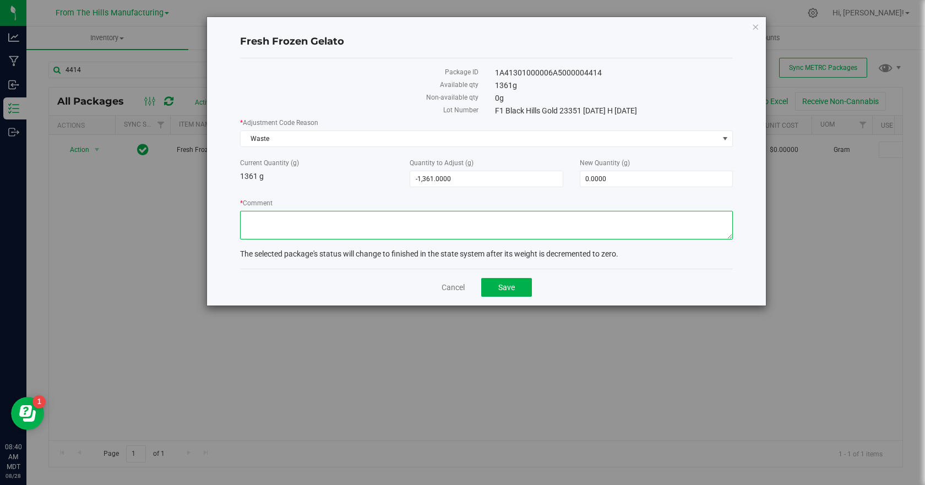
paste textarea "Closing business and unable to process. Destroyed."
type textarea "Closing business and unable to process. Destroyed."
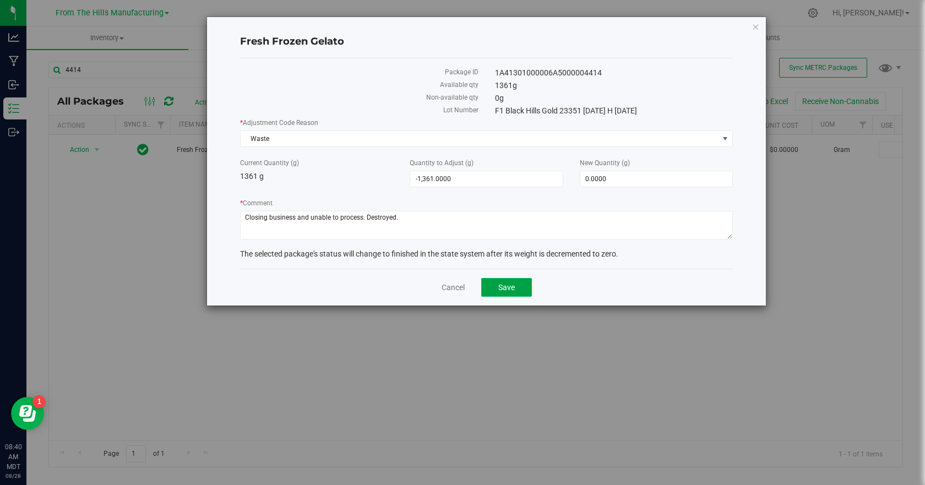
click at [513, 291] on span "Save" at bounding box center [507, 287] width 17 height 9
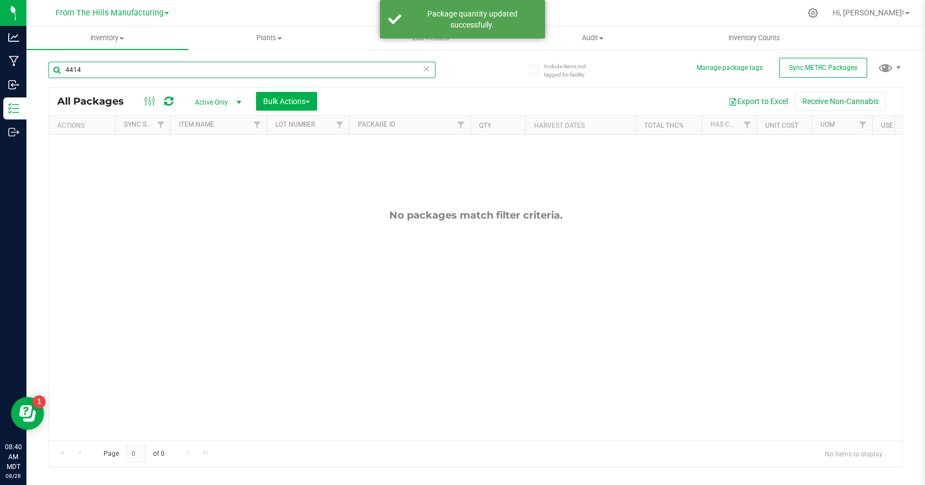
click at [264, 72] on input "4414" at bounding box center [241, 70] width 387 height 17
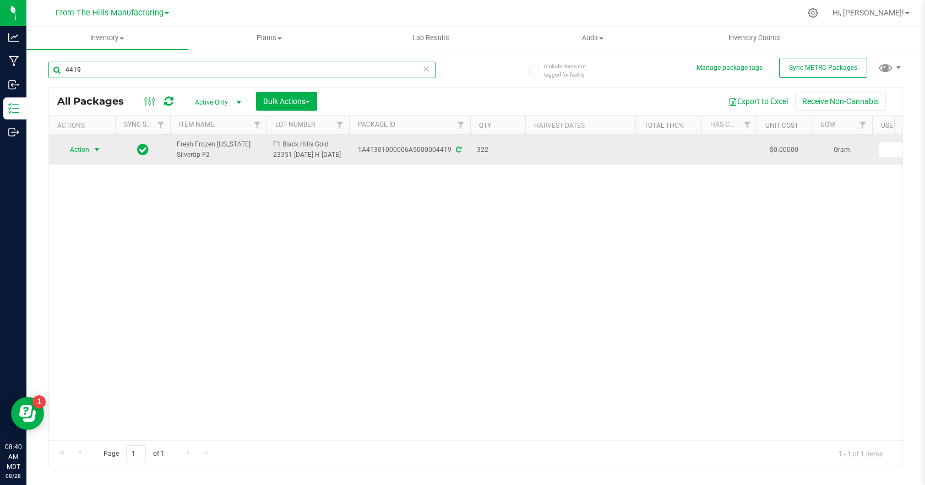
type input "4419"
click at [100, 154] on span "select" at bounding box center [97, 149] width 9 height 9
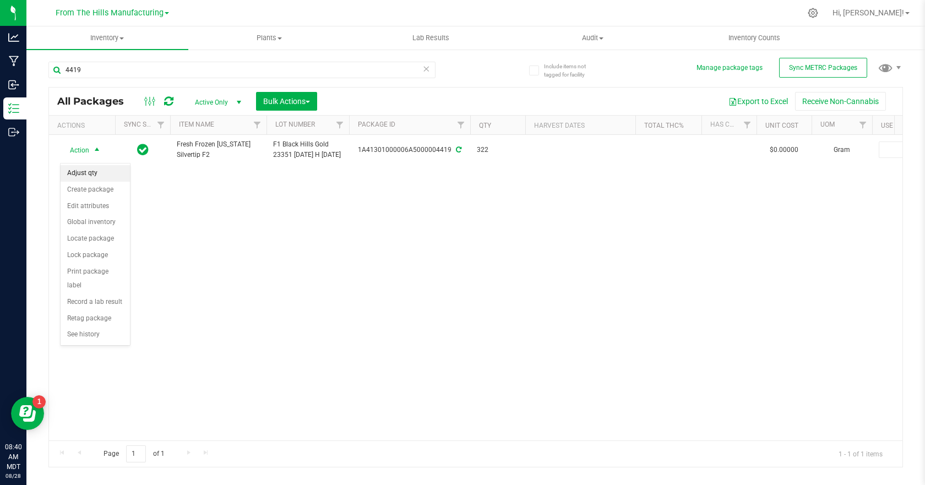
click at [95, 169] on li "Adjust qty" at bounding box center [95, 173] width 69 height 17
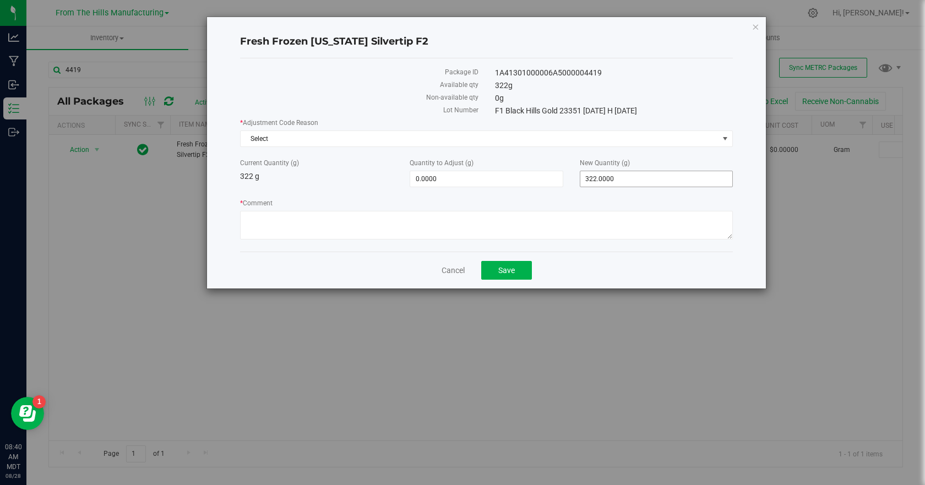
click at [620, 176] on span "322.0000 322" at bounding box center [656, 179] width 153 height 17
click at [620, 176] on input "322" at bounding box center [657, 178] width 152 height 15
type input "0.00"
type input "-322.0000"
type input "0.0000"
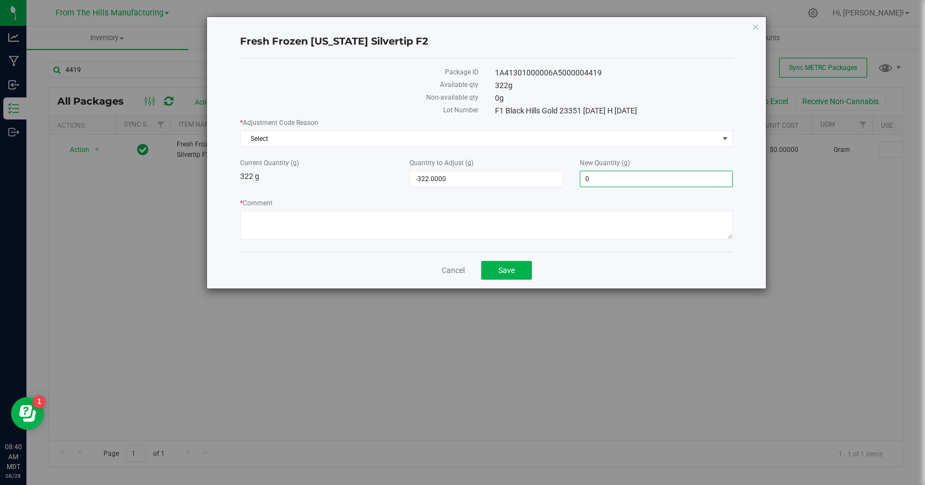
click at [425, 129] on div "* Adjustment Code Reason Select Select Drying Entry Error Over/Under Pulled Pac…" at bounding box center [486, 132] width 493 height 29
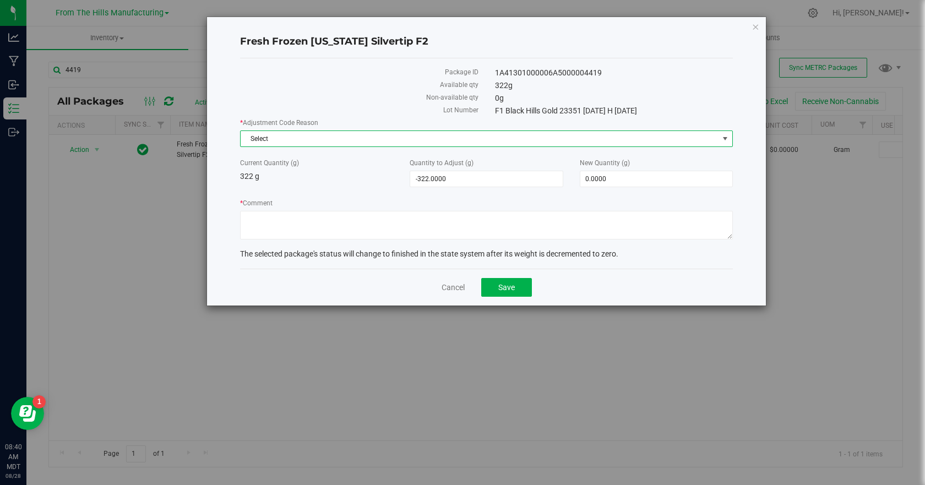
click at [420, 136] on span "Select" at bounding box center [480, 138] width 478 height 15
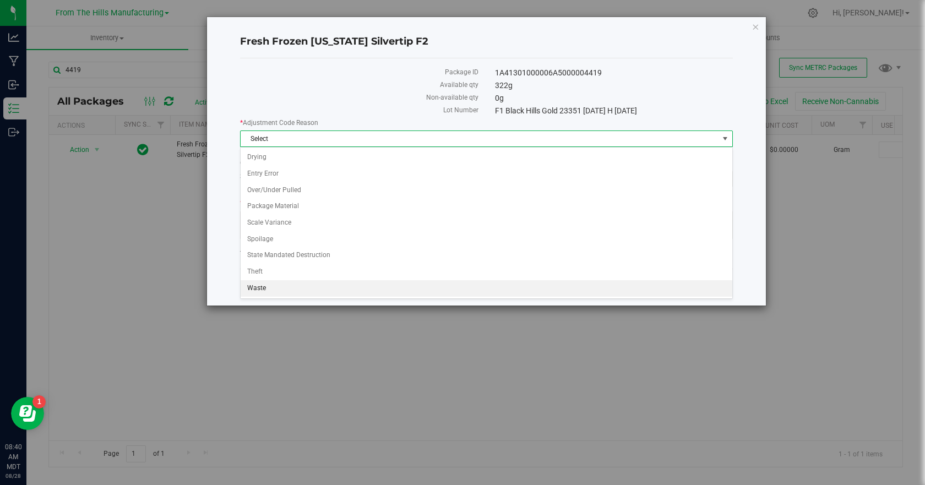
click at [272, 285] on li "Waste" at bounding box center [487, 288] width 492 height 17
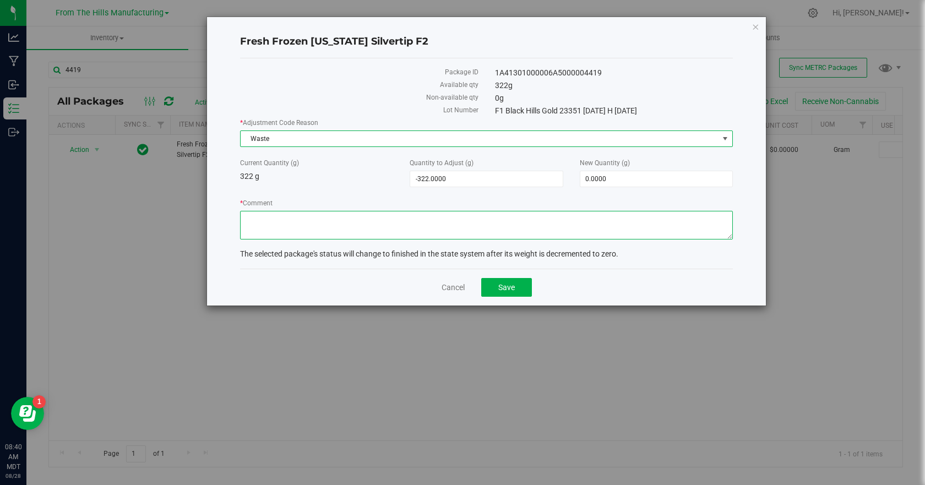
click at [293, 223] on textarea "* Comment" at bounding box center [486, 225] width 493 height 29
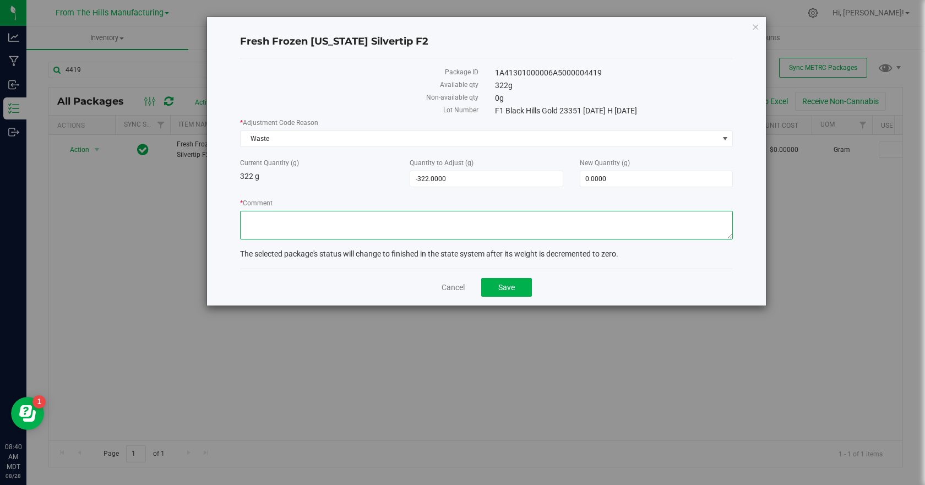
paste textarea "Closing business and unable to process. Destroyed."
type textarea "Closing business and unable to process. Destroyed."
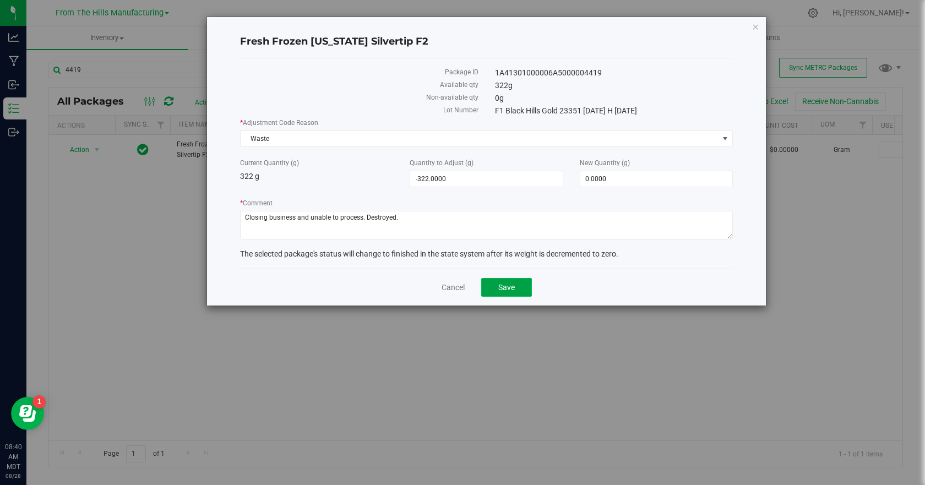
click at [509, 291] on span "Save" at bounding box center [507, 287] width 17 height 9
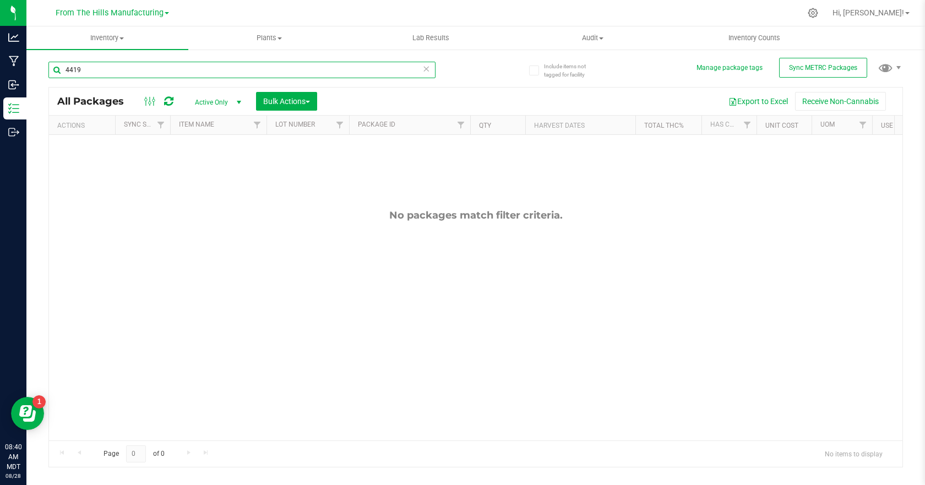
click at [271, 68] on input "4419" at bounding box center [241, 70] width 387 height 17
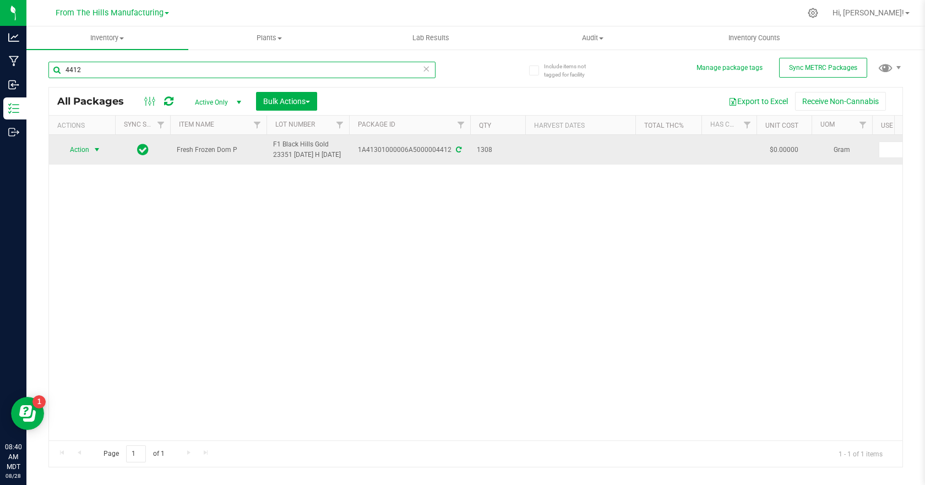
type input "4412"
click at [96, 154] on span "select" at bounding box center [97, 149] width 9 height 9
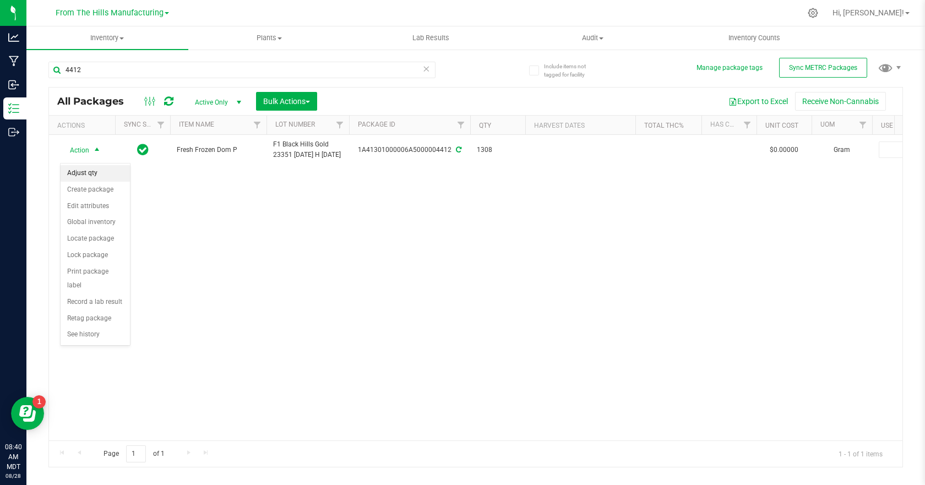
click at [94, 171] on li "Adjust qty" at bounding box center [95, 173] width 69 height 17
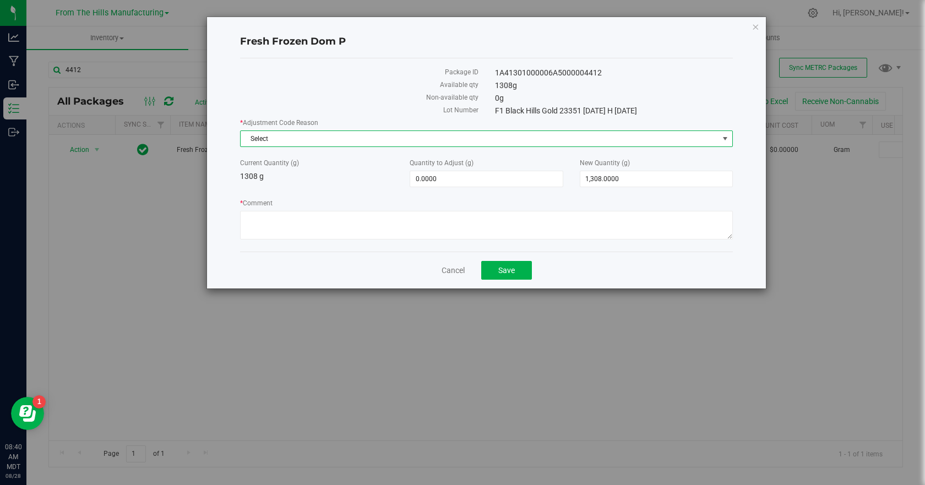
click at [320, 138] on span "Select" at bounding box center [480, 138] width 478 height 15
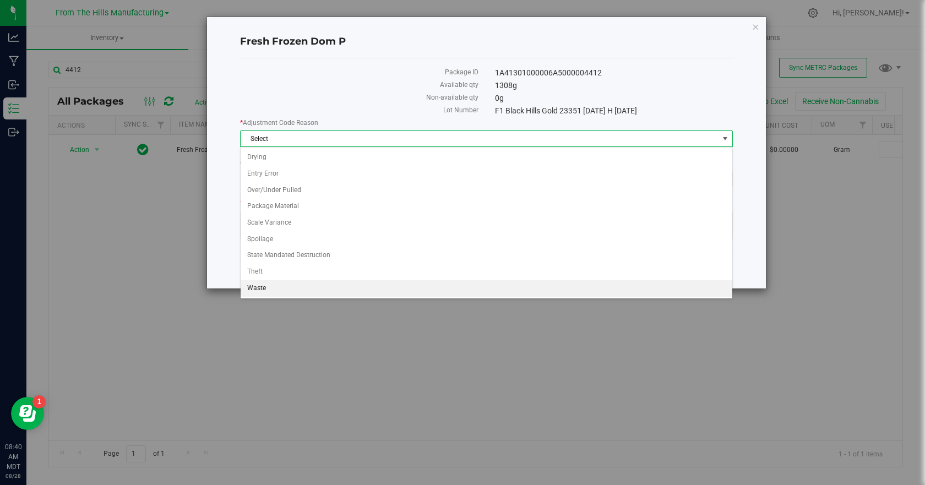
click at [257, 285] on li "Waste" at bounding box center [487, 288] width 492 height 17
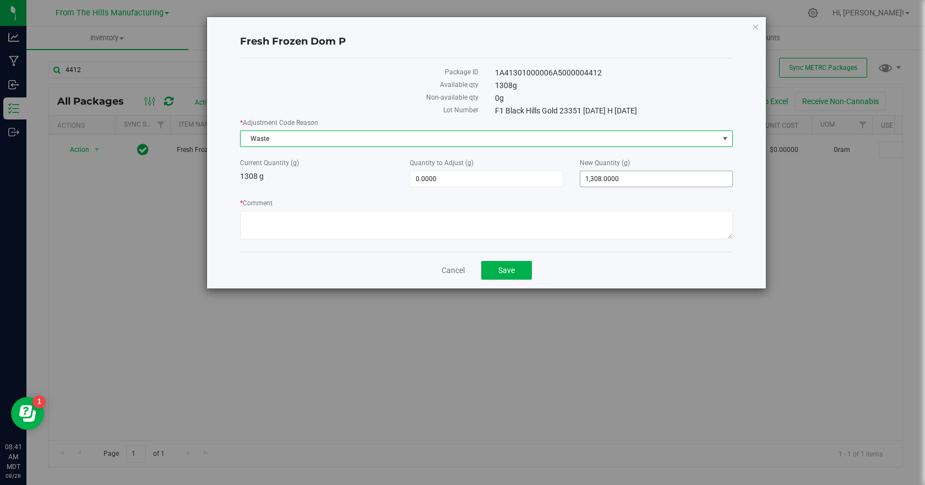
click at [636, 182] on span "1,308.0000 1308" at bounding box center [656, 179] width 153 height 17
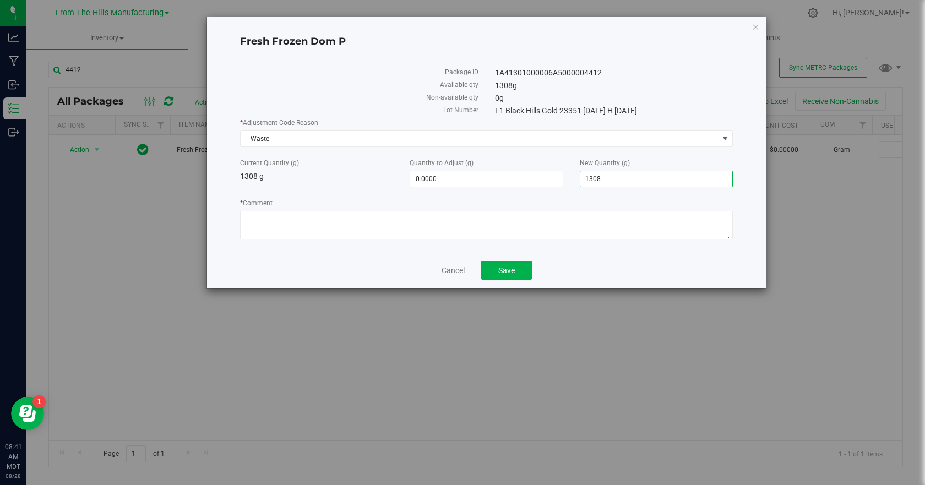
click at [636, 182] on input "1308" at bounding box center [657, 178] width 152 height 15
type input "0.00"
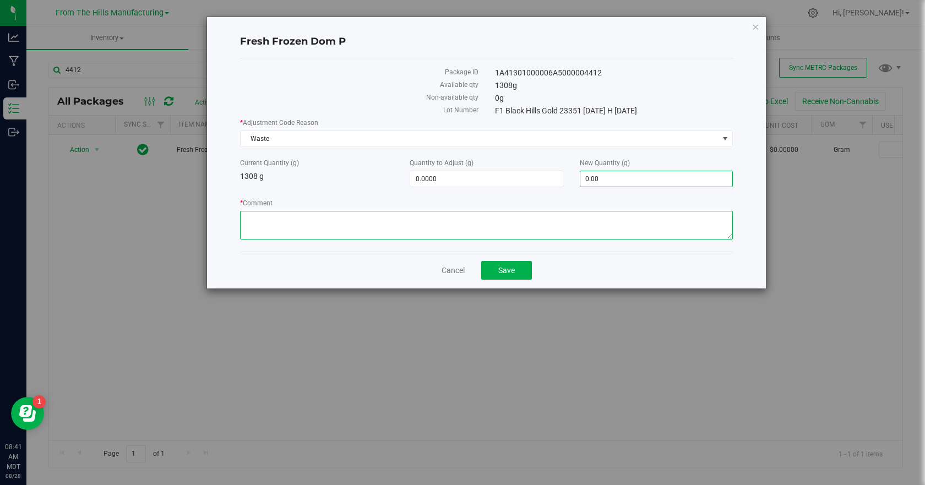
type input "-1,308.0000"
type input "0.0000"
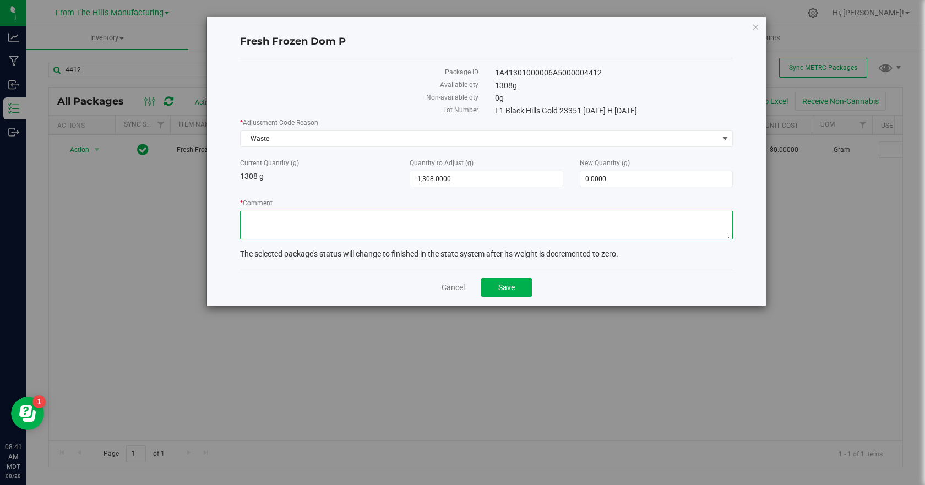
click at [627, 215] on textarea "* Comment" at bounding box center [486, 225] width 493 height 29
paste textarea "Closing business and unable to process. Destroyed."
type textarea "Closing business and unable to process. Destroyed."
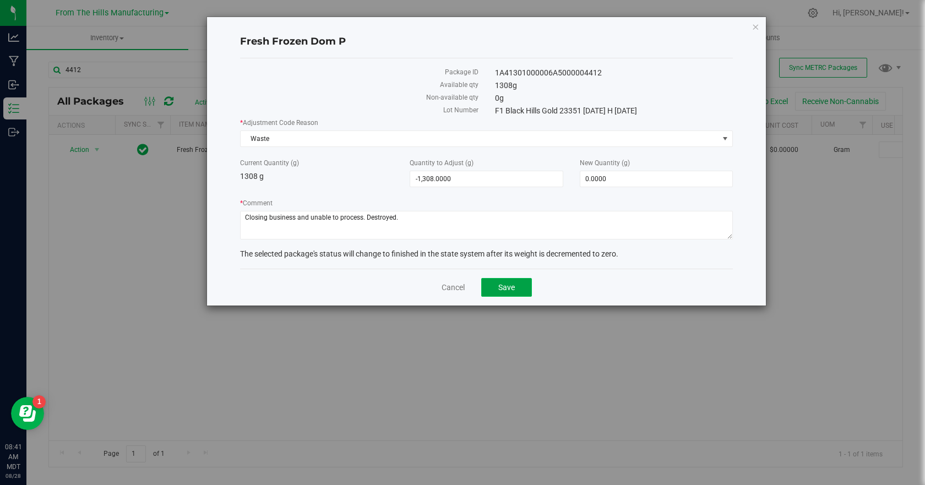
click at [517, 284] on button "Save" at bounding box center [506, 287] width 51 height 19
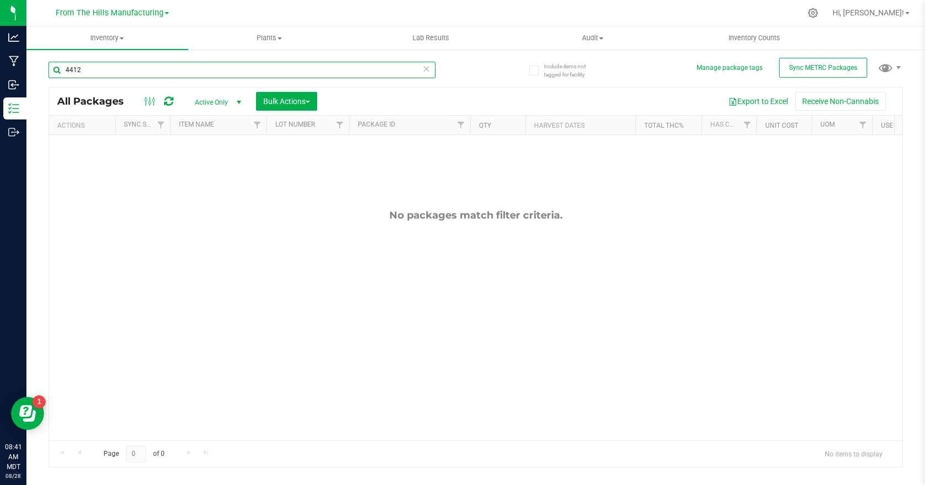
click at [116, 64] on input "4412" at bounding box center [241, 70] width 387 height 17
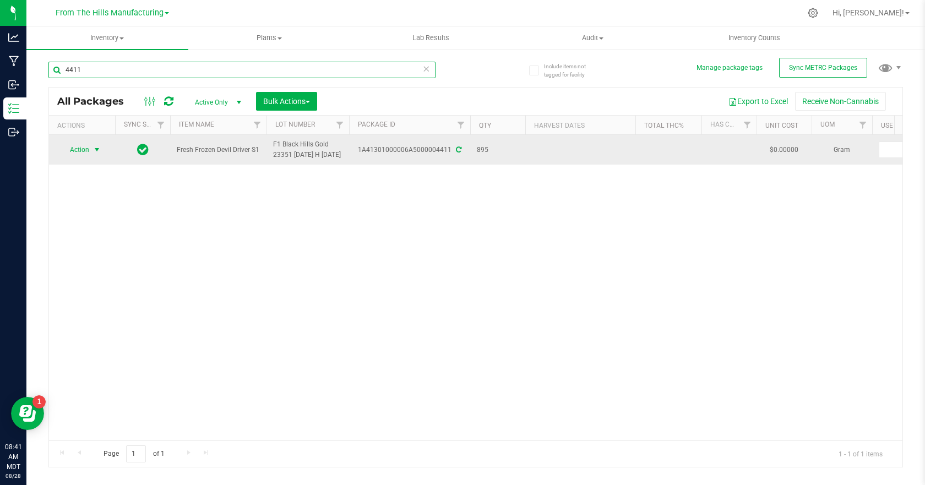
type input "4411"
click at [98, 154] on span "select" at bounding box center [97, 149] width 9 height 9
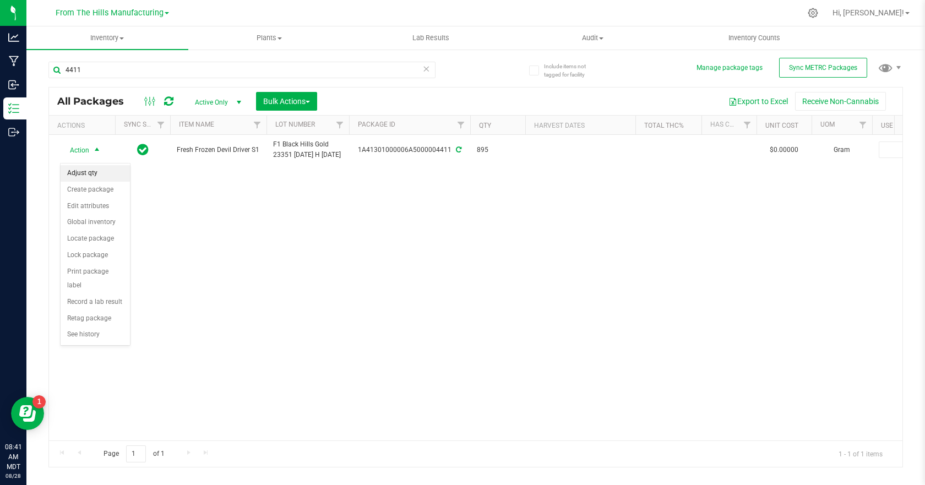
click at [98, 171] on li "Adjust qty" at bounding box center [95, 173] width 69 height 17
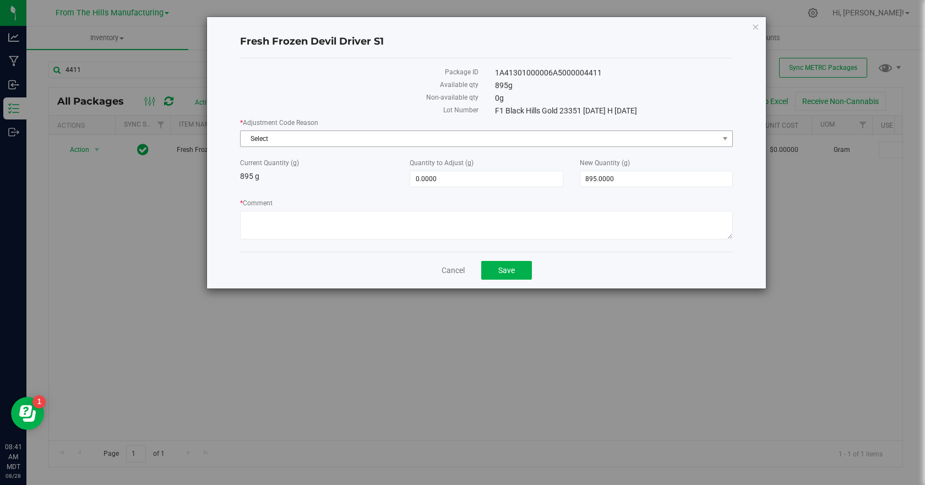
click at [317, 143] on span "Select" at bounding box center [480, 138] width 478 height 15
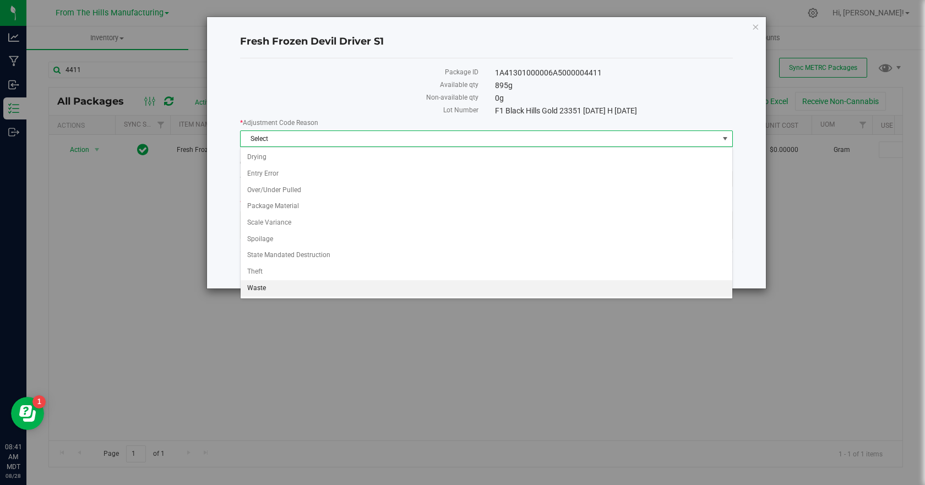
click at [279, 285] on li "Waste" at bounding box center [487, 288] width 492 height 17
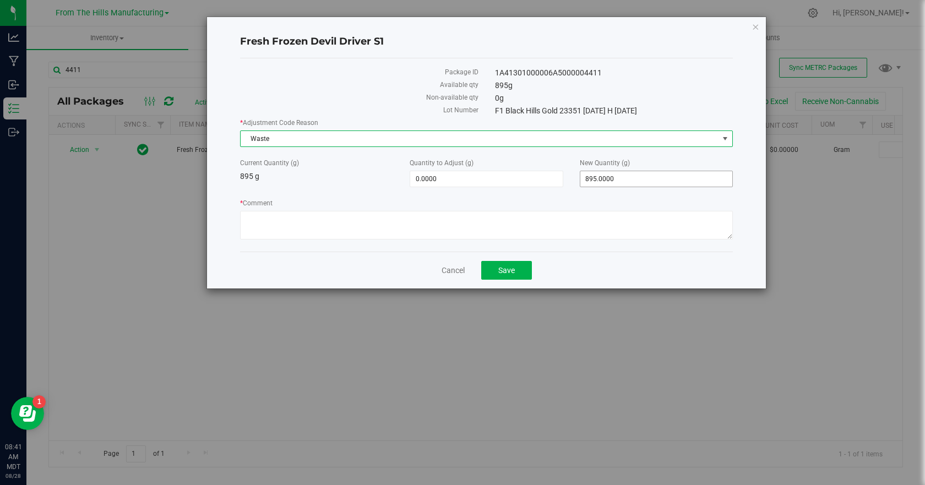
click at [629, 182] on span "895.0000 895" at bounding box center [656, 179] width 153 height 17
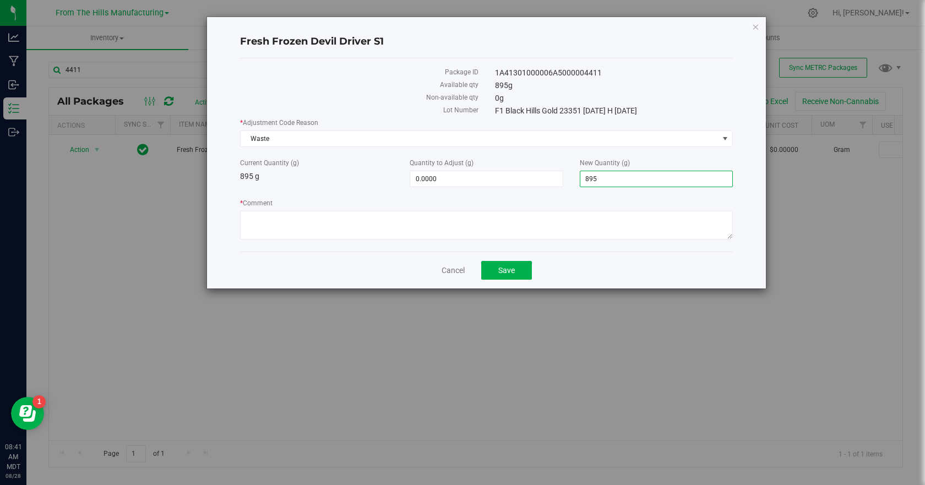
click at [629, 182] on input "895" at bounding box center [657, 178] width 152 height 15
type input "0.00"
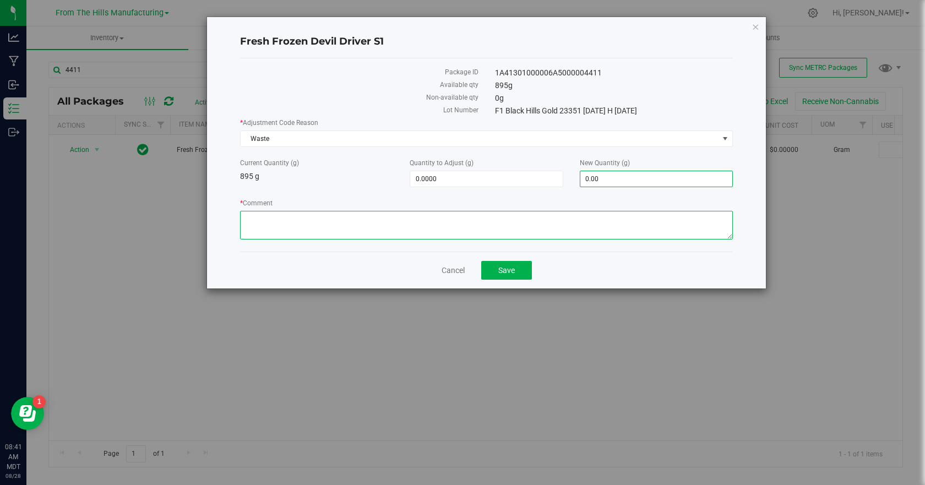
type input "-895.0000"
type input "0.0000"
click at [597, 220] on textarea "* Comment" at bounding box center [486, 225] width 493 height 29
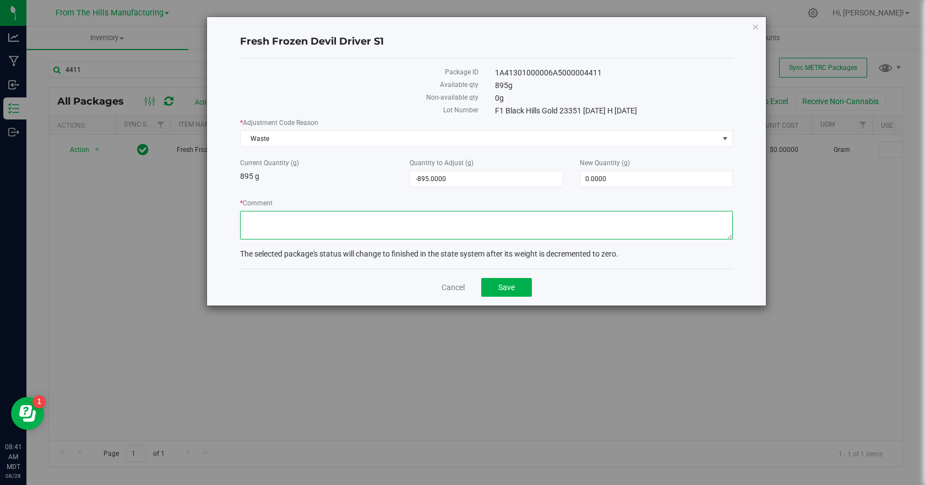
paste textarea "Closing business and unable to process. Destroyed."
type textarea "Closing business and unable to process. Destroyed."
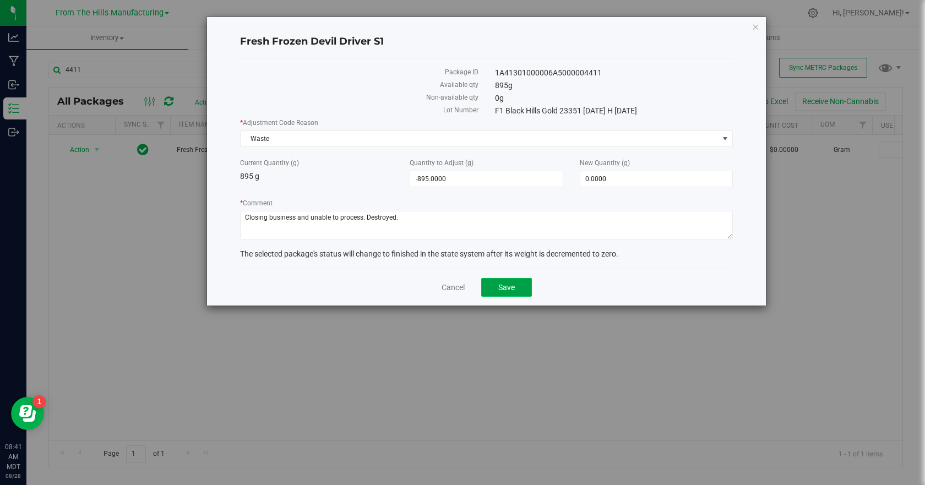
click at [505, 290] on span "Save" at bounding box center [507, 287] width 17 height 9
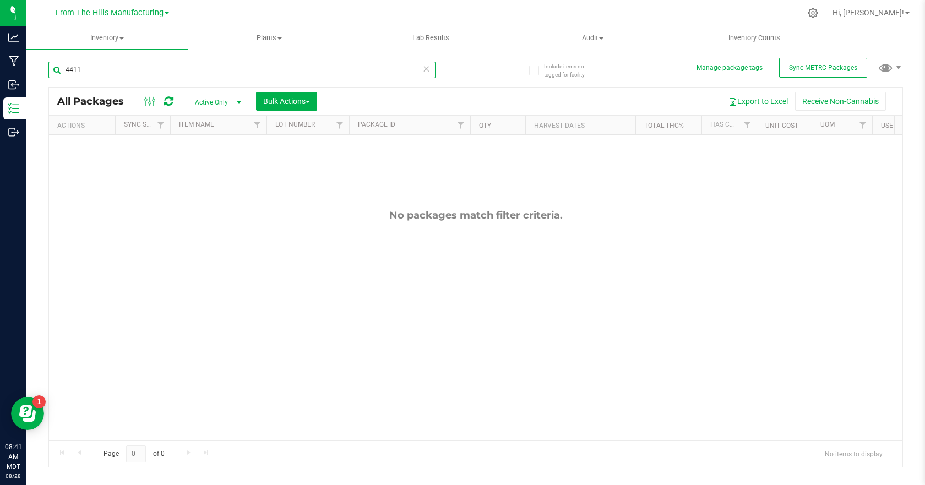
click at [273, 75] on input "4411" at bounding box center [241, 70] width 387 height 17
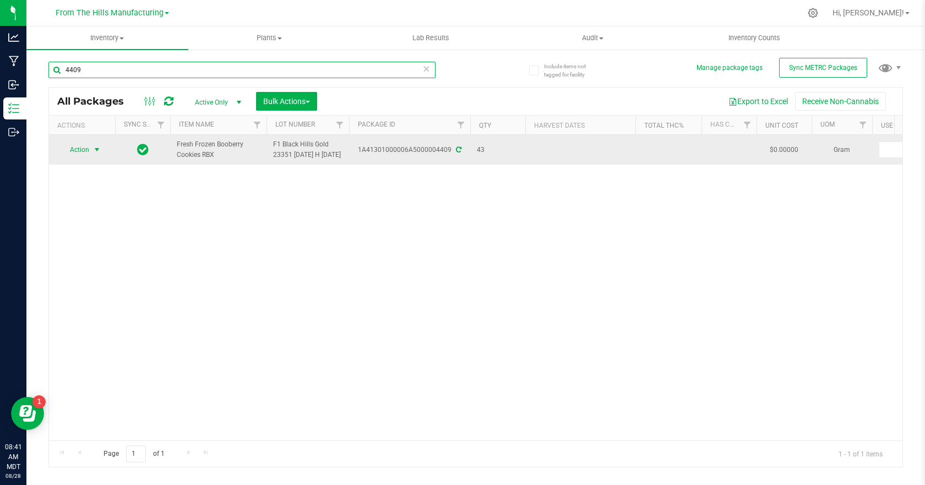
type input "4409"
click at [98, 154] on span "select" at bounding box center [97, 149] width 9 height 9
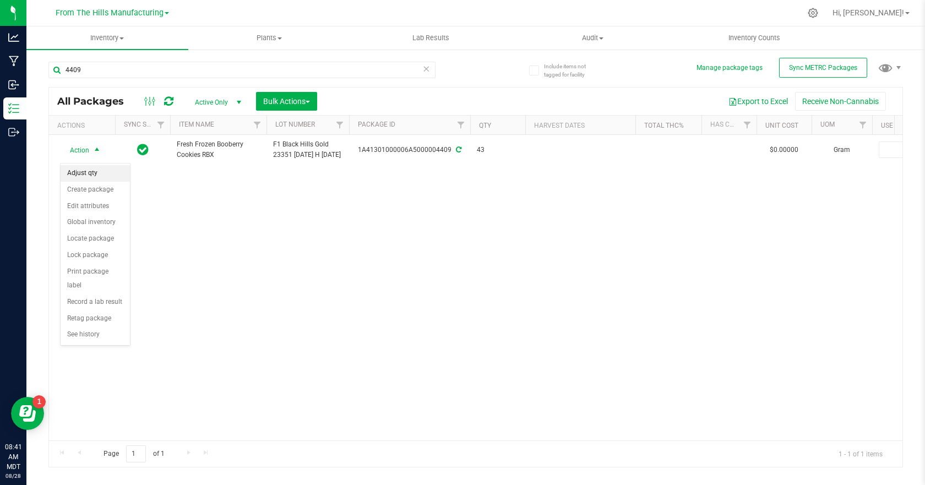
click at [90, 172] on li "Adjust qty" at bounding box center [95, 173] width 69 height 17
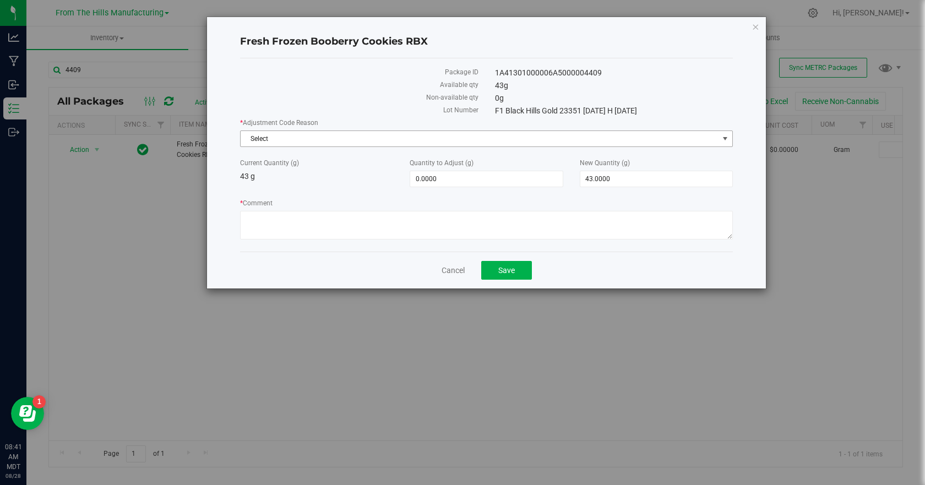
click at [323, 133] on span "Select" at bounding box center [480, 138] width 478 height 15
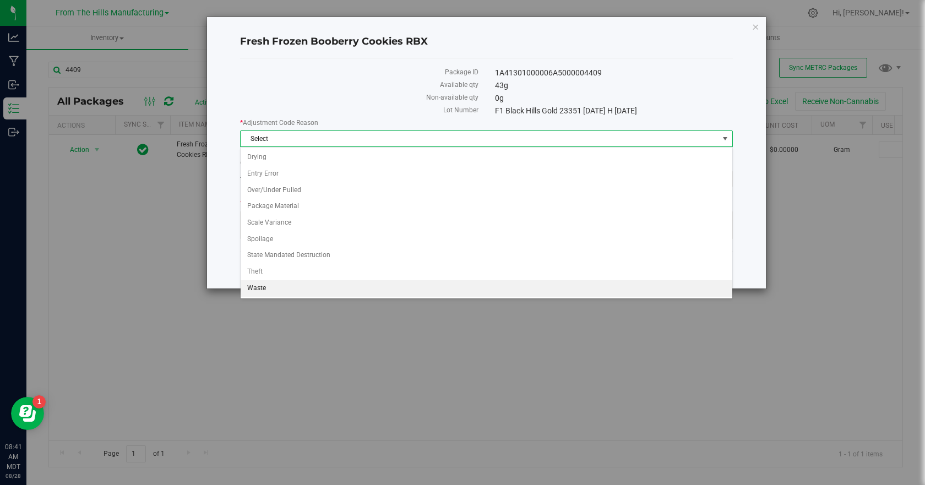
click at [271, 290] on li "Waste" at bounding box center [487, 288] width 492 height 17
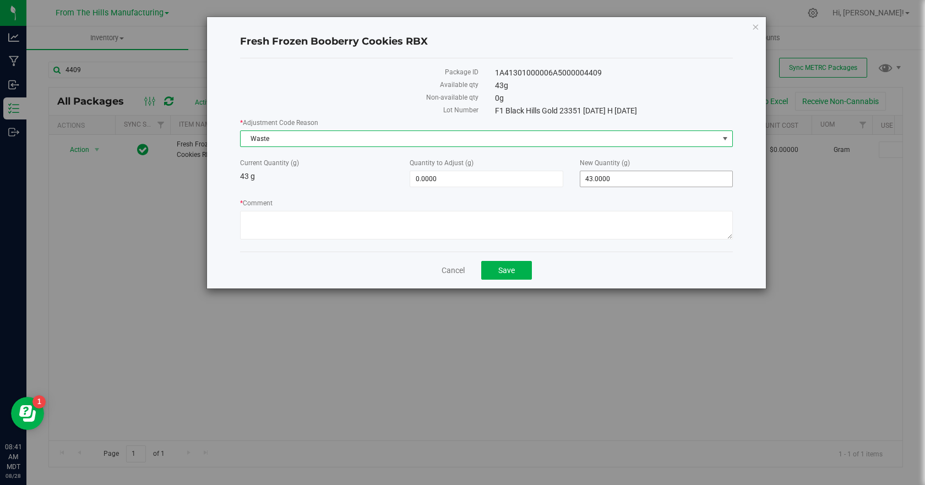
click at [638, 176] on span "43.0000 43" at bounding box center [656, 179] width 153 height 17
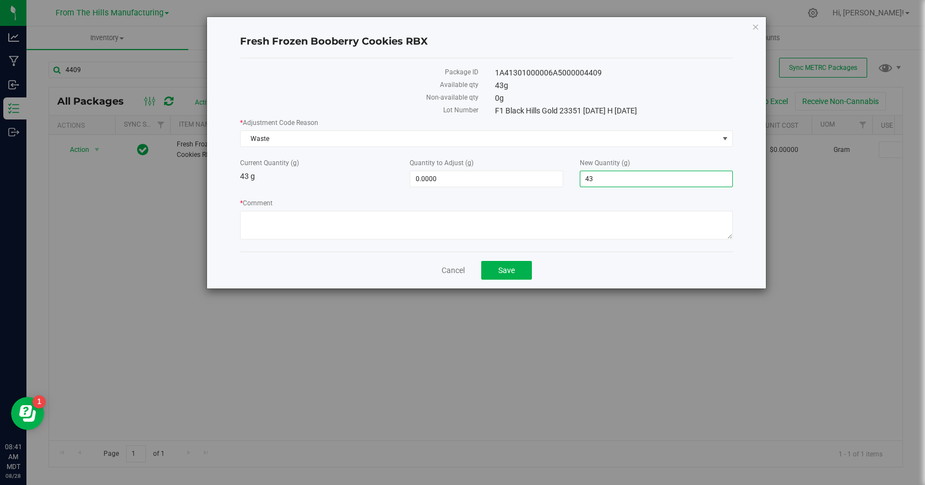
click at [638, 176] on input "43" at bounding box center [657, 178] width 152 height 15
type input "0.00"
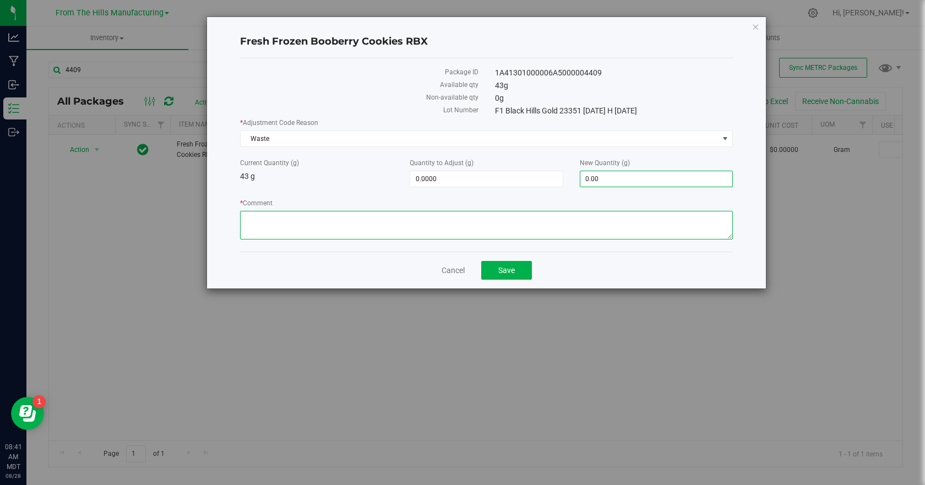
type input "-43.0000"
type input "0.0000"
click at [593, 214] on textarea "* Comment" at bounding box center [486, 225] width 493 height 29
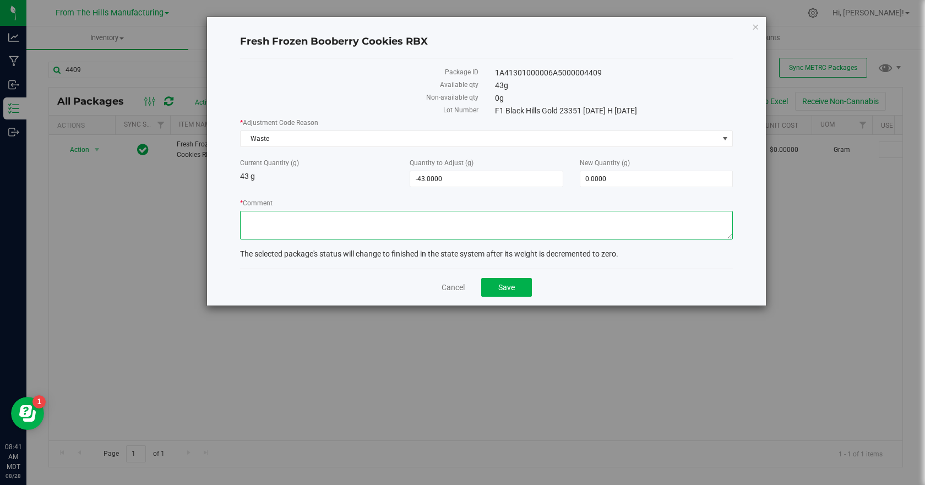
paste textarea "Closing business and unable to process. Destroyed."
type textarea "Closing business and unable to process. Destroyed."
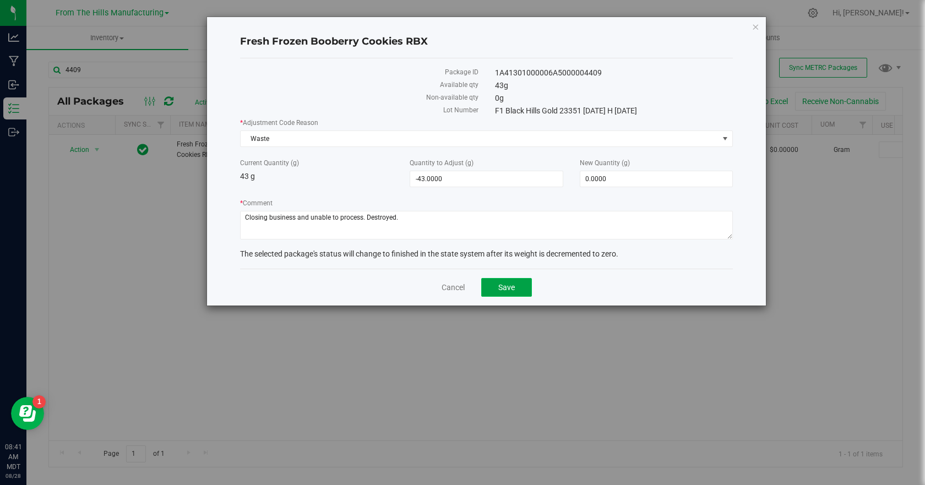
click at [506, 286] on span "Save" at bounding box center [507, 287] width 17 height 9
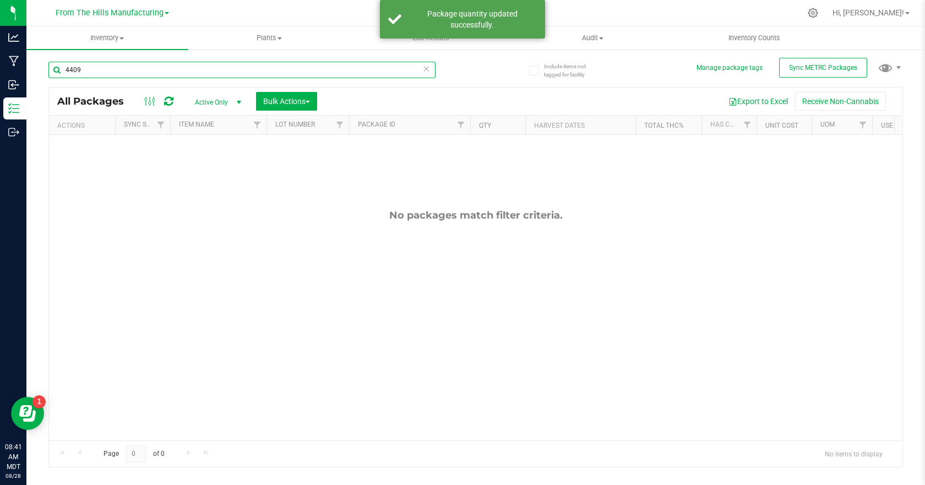
click at [116, 72] on input "4409" at bounding box center [241, 70] width 387 height 17
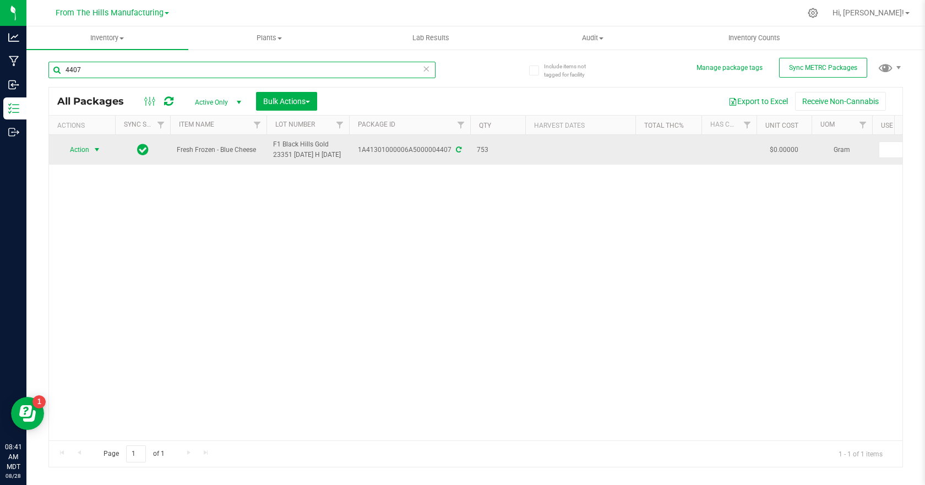
type input "4407"
click at [95, 154] on span "select" at bounding box center [97, 149] width 9 height 9
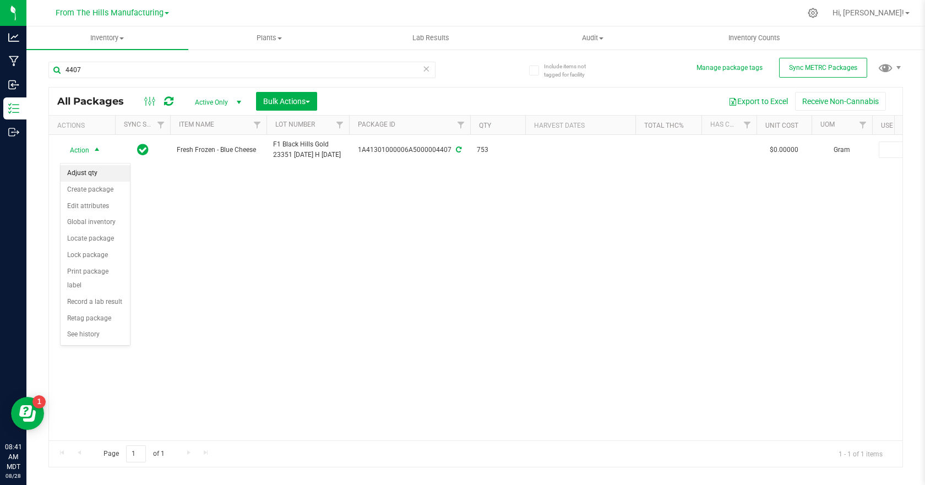
click at [91, 173] on li "Adjust qty" at bounding box center [95, 173] width 69 height 17
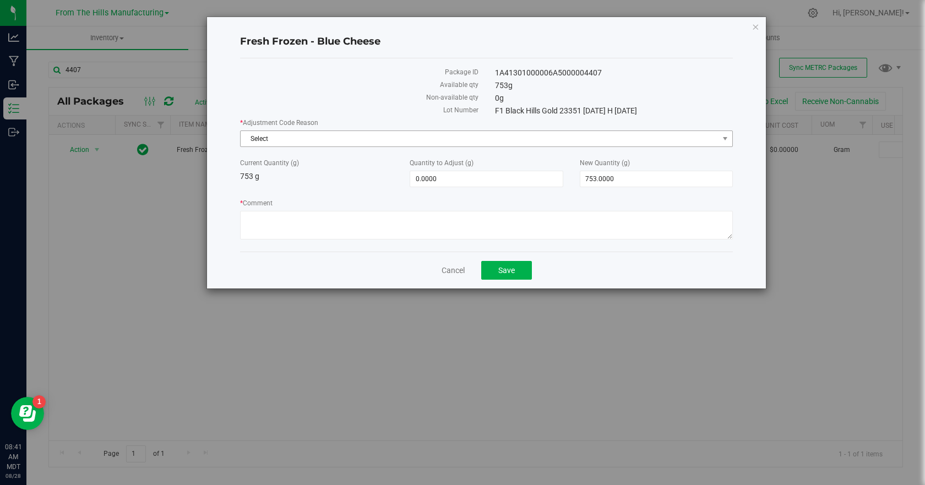
click at [319, 142] on span "Select" at bounding box center [480, 138] width 478 height 15
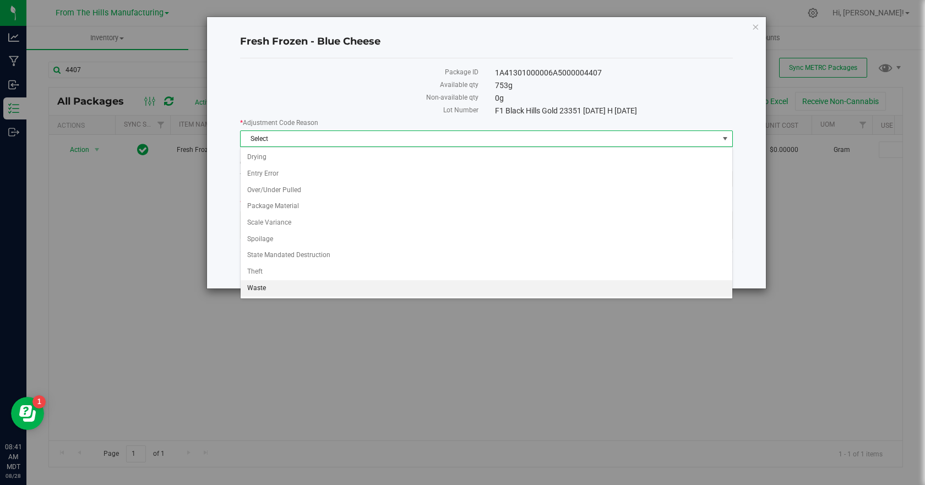
click at [277, 283] on li "Waste" at bounding box center [487, 288] width 492 height 17
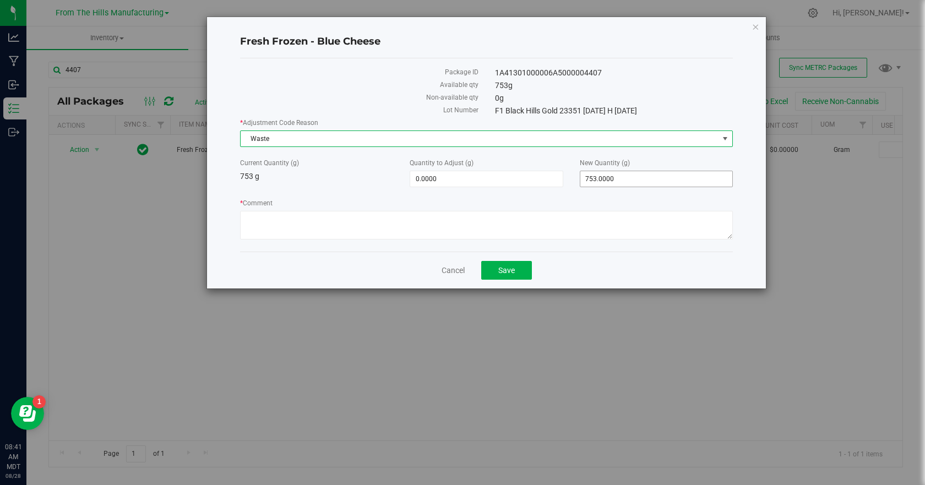
click at [626, 182] on span "753.0000 753" at bounding box center [656, 179] width 153 height 17
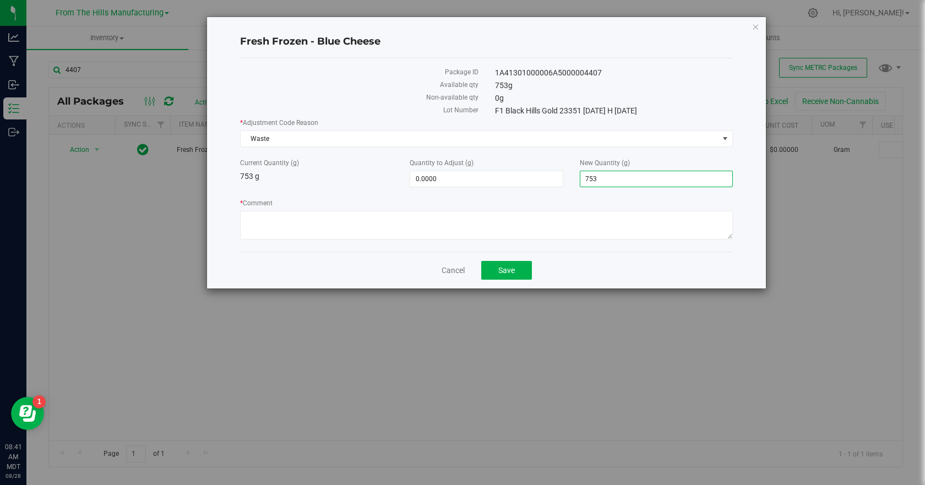
click at [626, 181] on input "753" at bounding box center [657, 178] width 152 height 15
type input "0.00"
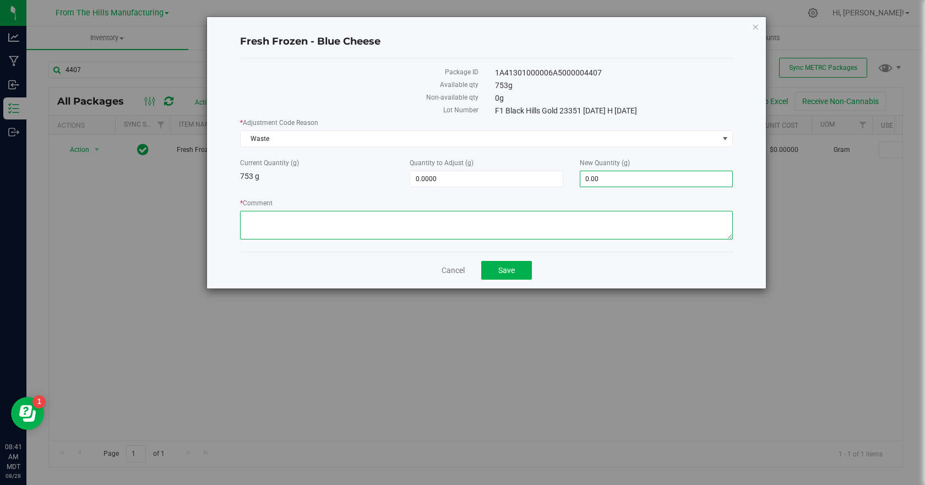
type input "-753.0000"
type input "0.0000"
click at [579, 216] on textarea "* Comment" at bounding box center [486, 225] width 493 height 29
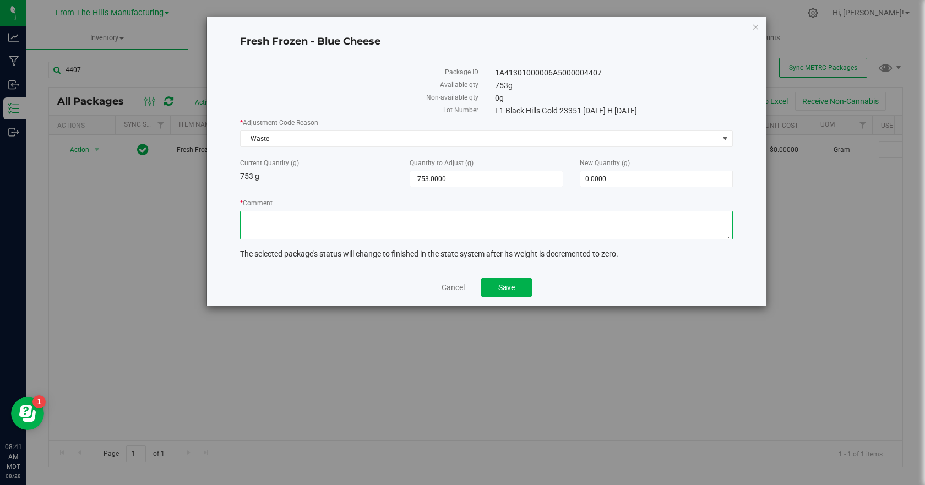
paste textarea "Closing business and unable to process. Destroyed."
type textarea "Closing business and unable to process. Destroyed."
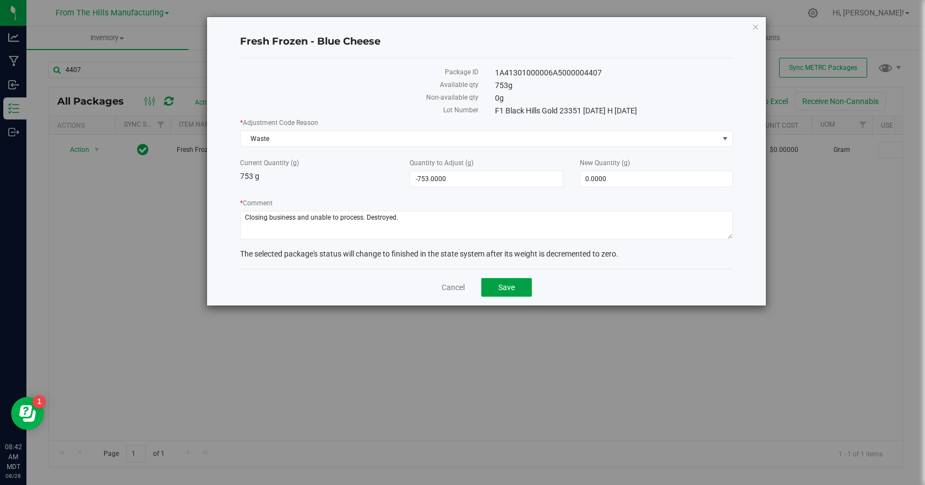
click at [522, 284] on button "Save" at bounding box center [506, 287] width 51 height 19
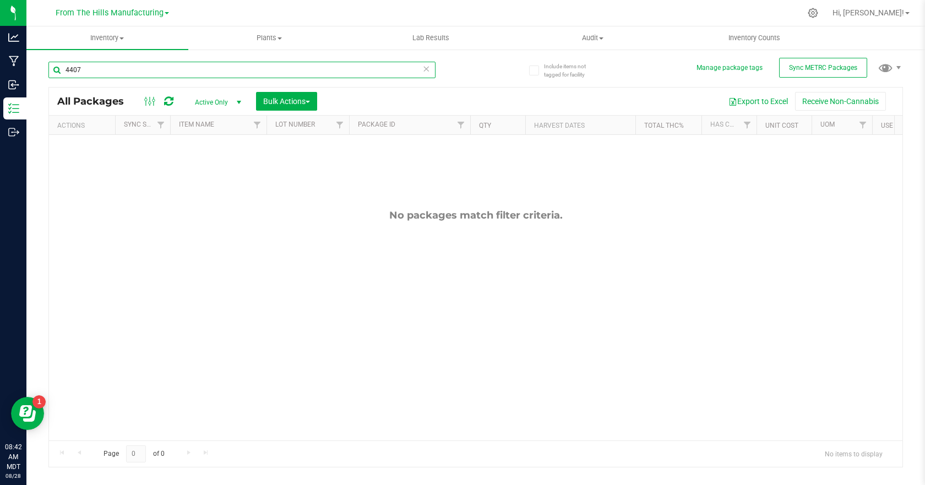
click at [220, 69] on input "4407" at bounding box center [241, 70] width 387 height 17
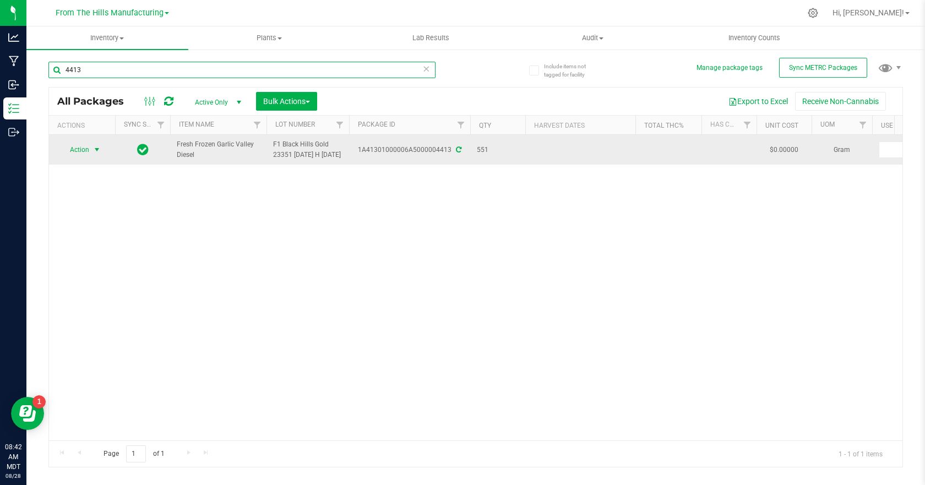
type input "4413"
click at [95, 154] on span "select" at bounding box center [97, 149] width 9 height 9
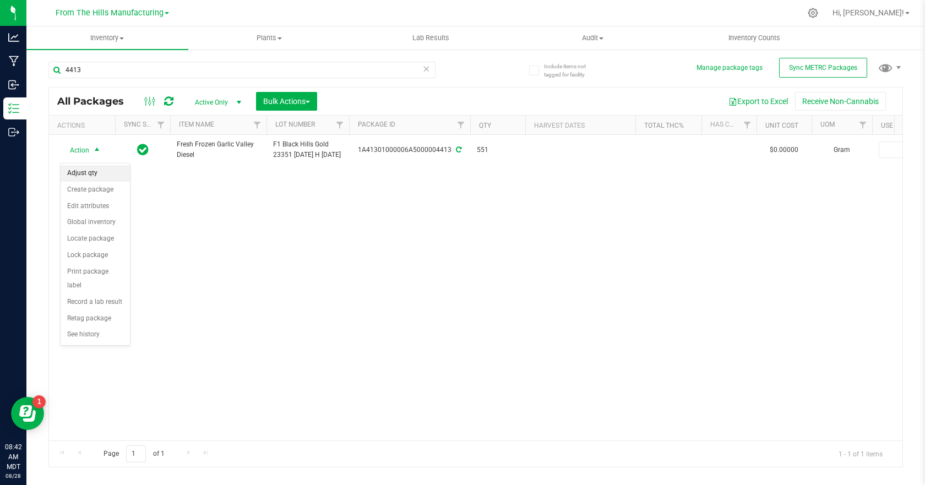
click at [86, 177] on li "Adjust qty" at bounding box center [95, 173] width 69 height 17
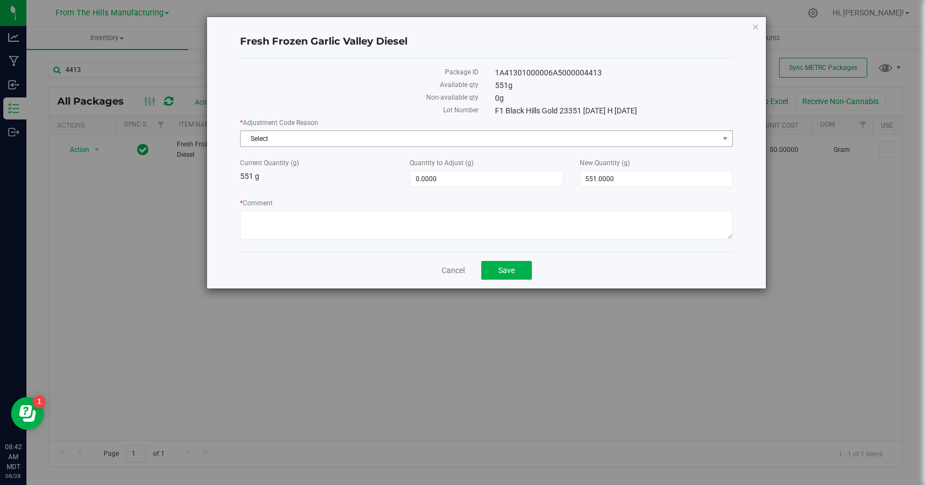
click at [291, 141] on span "Select" at bounding box center [480, 138] width 478 height 15
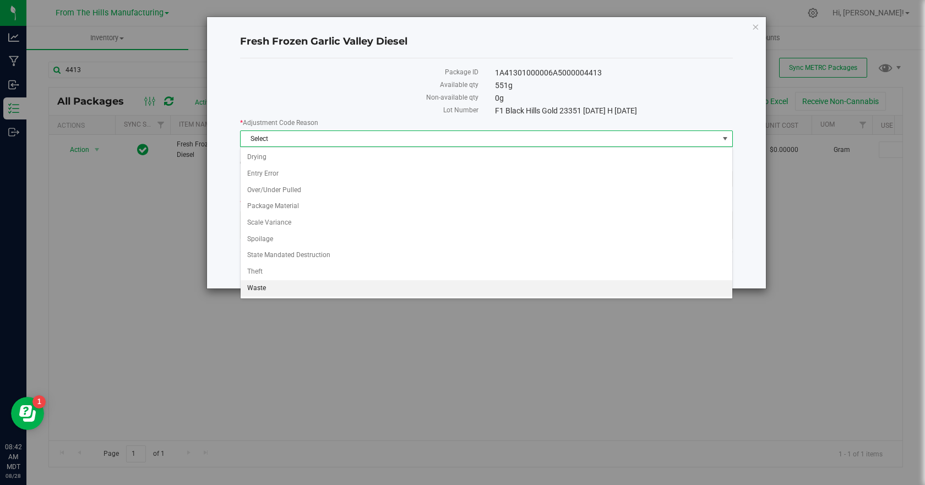
click at [269, 286] on li "Waste" at bounding box center [487, 288] width 492 height 17
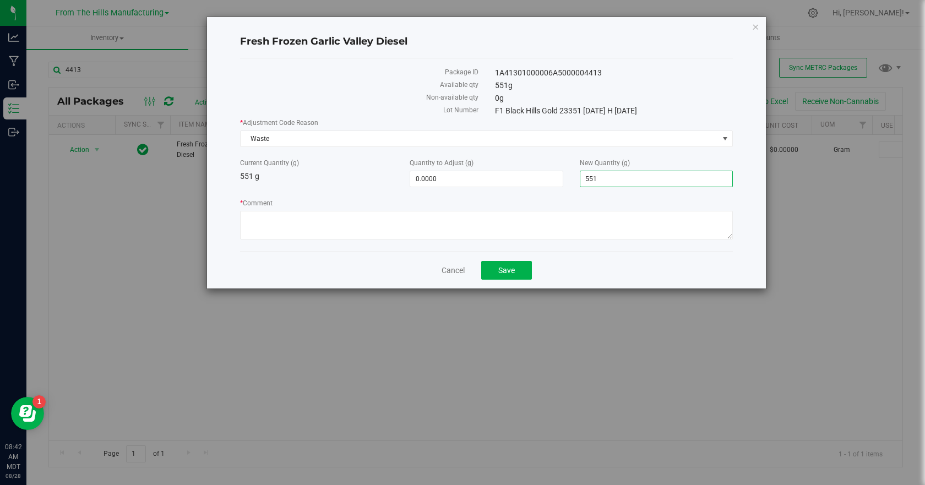
click at [604, 174] on span "551.0000 551" at bounding box center [656, 179] width 153 height 17
click at [604, 174] on input "551" at bounding box center [657, 178] width 152 height 15
type input "0.00"
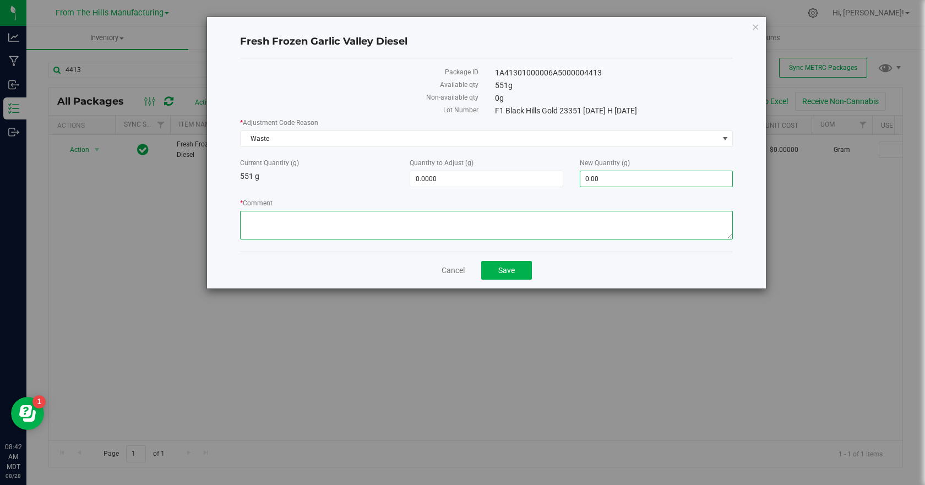
type input "-551.0000"
type input "0.0000"
click at [638, 215] on textarea "* Comment" at bounding box center [486, 225] width 493 height 29
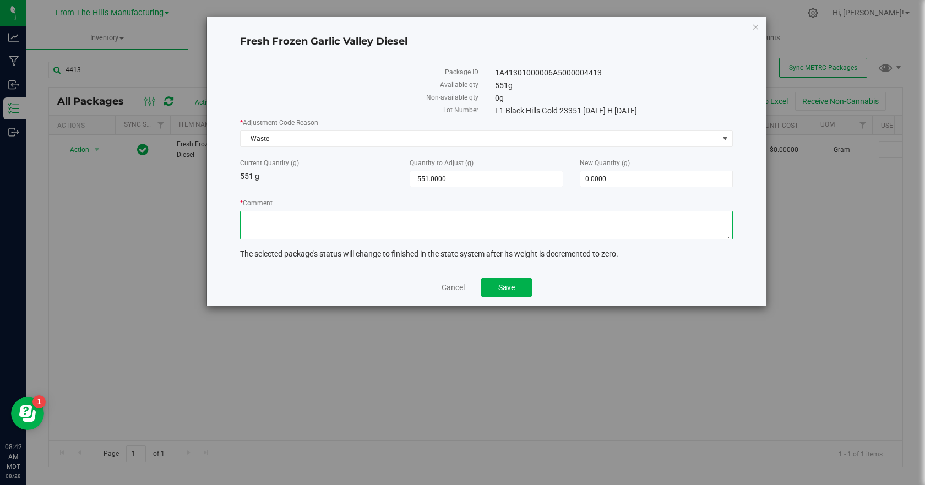
paste textarea "Closing business and unable to process. Destroyed."
type textarea "Closing business and unable to process. Destroyed."
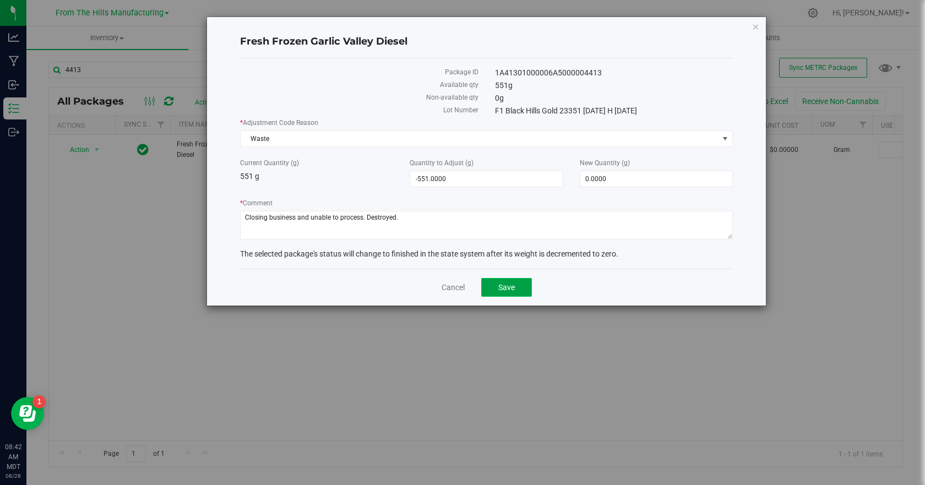
click at [513, 286] on span "Save" at bounding box center [507, 287] width 17 height 9
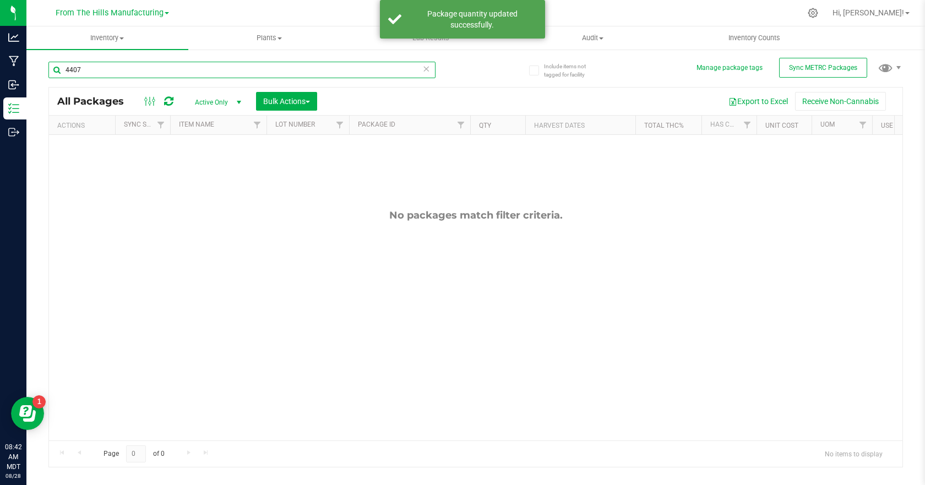
click at [226, 69] on input "4407" at bounding box center [241, 70] width 387 height 17
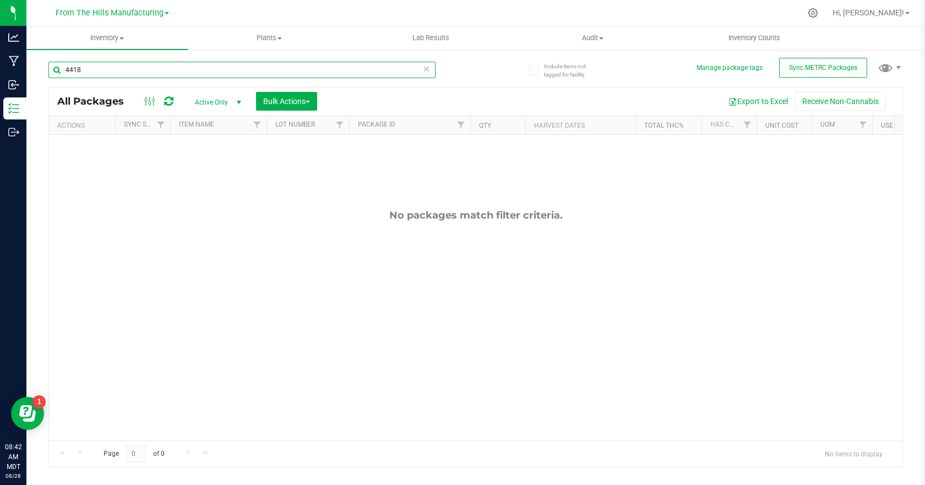
click at [90, 69] on input "4418" at bounding box center [241, 70] width 387 height 17
click at [259, 66] on input "4418" at bounding box center [241, 70] width 387 height 17
click at [95, 71] on input "4420" at bounding box center [241, 70] width 387 height 17
click at [222, 75] on input "4410" at bounding box center [241, 70] width 387 height 17
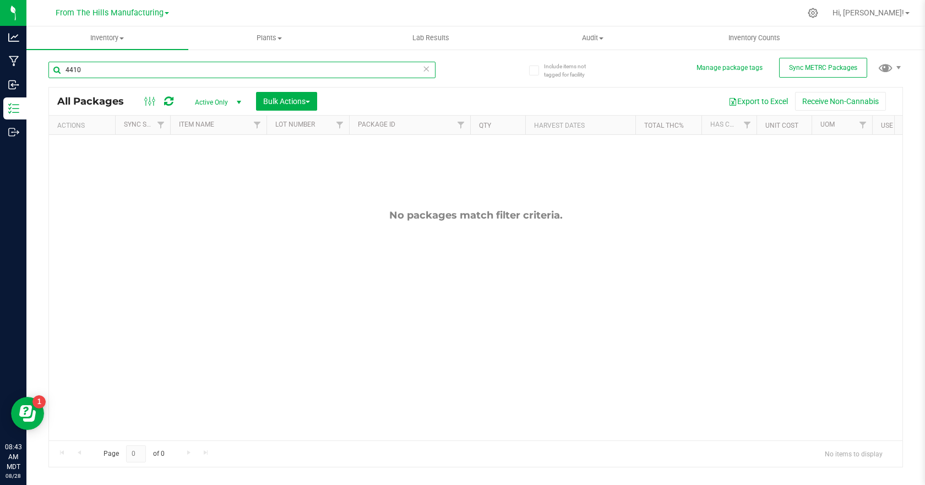
click at [222, 75] on input "4410" at bounding box center [241, 70] width 387 height 17
type input "fresh"
click at [239, 104] on span "select" at bounding box center [239, 102] width 9 height 9
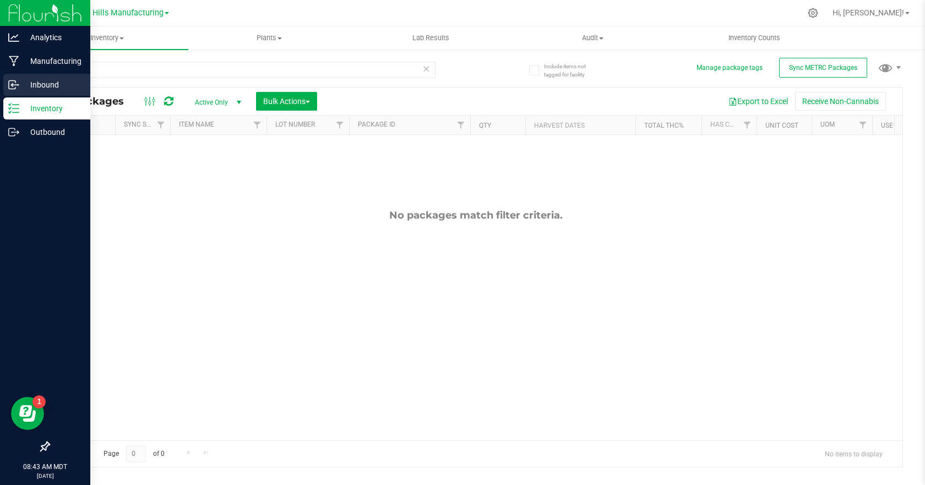
click at [42, 81] on p "Inbound" at bounding box center [52, 84] width 66 height 13
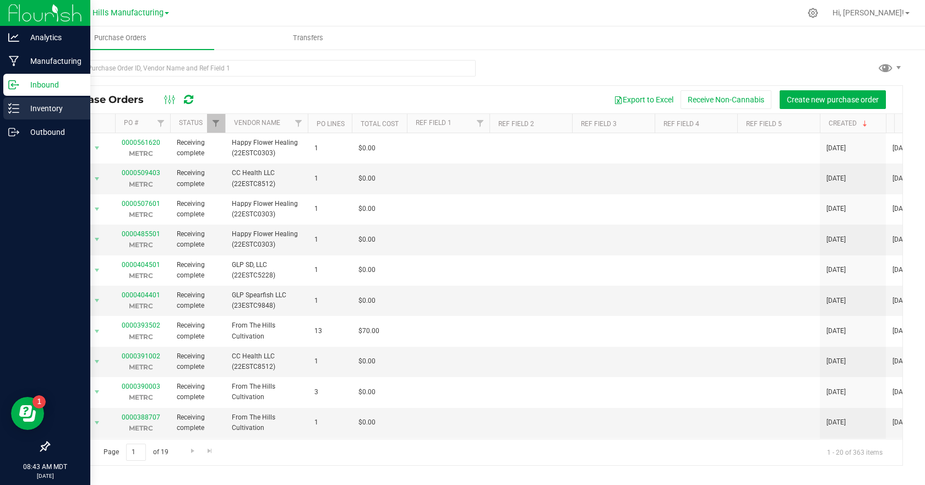
click at [43, 110] on p "Inventory" at bounding box center [52, 108] width 66 height 13
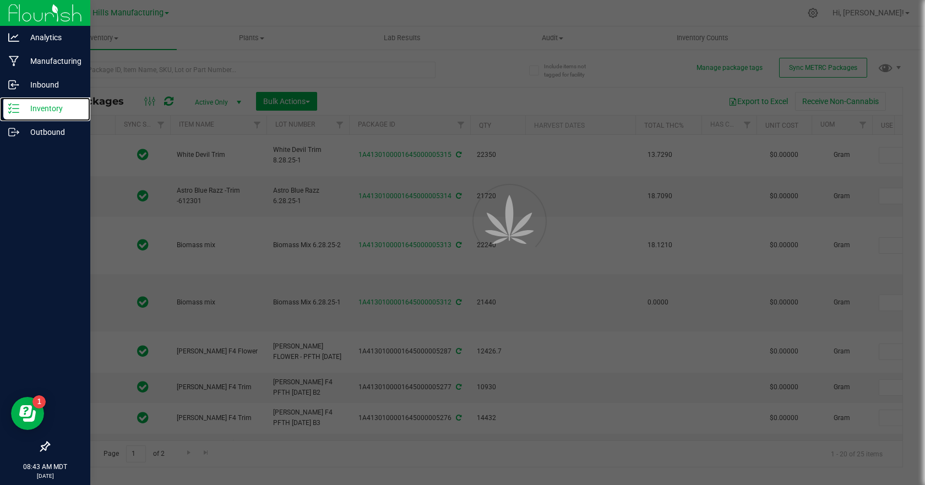
type input "[DATE]"
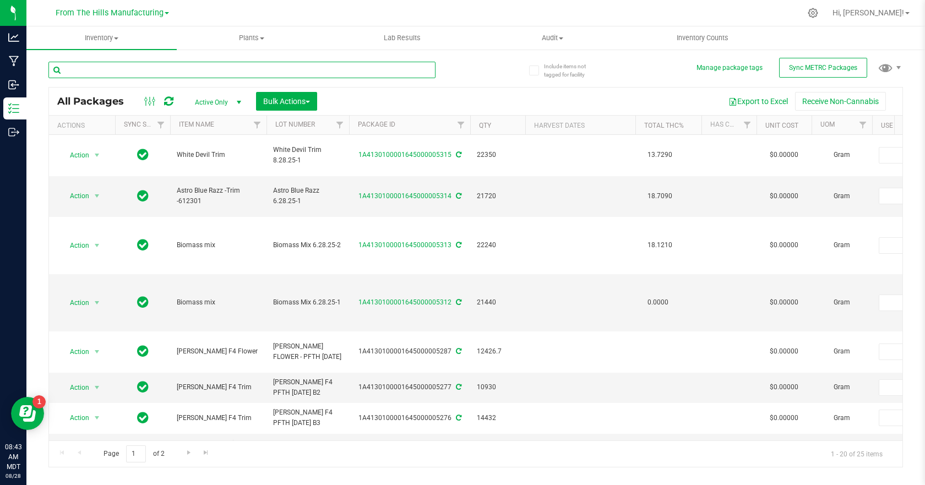
click at [199, 69] on input "text" at bounding box center [241, 70] width 387 height 17
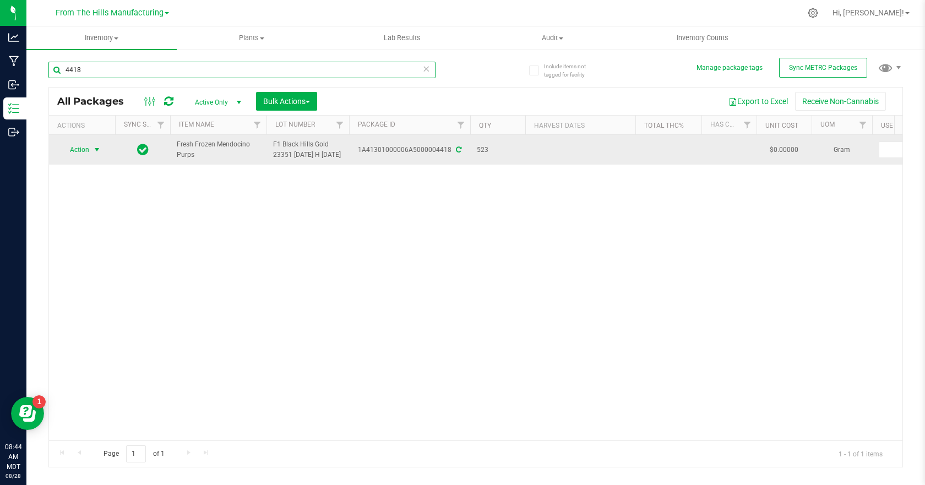
type input "4418"
click at [99, 154] on span "select" at bounding box center [97, 149] width 9 height 9
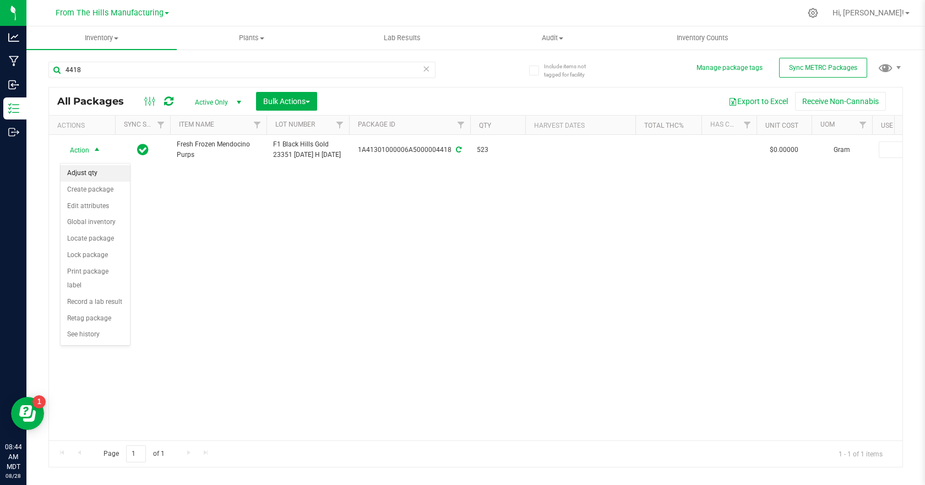
click at [95, 176] on li "Adjust qty" at bounding box center [95, 173] width 69 height 17
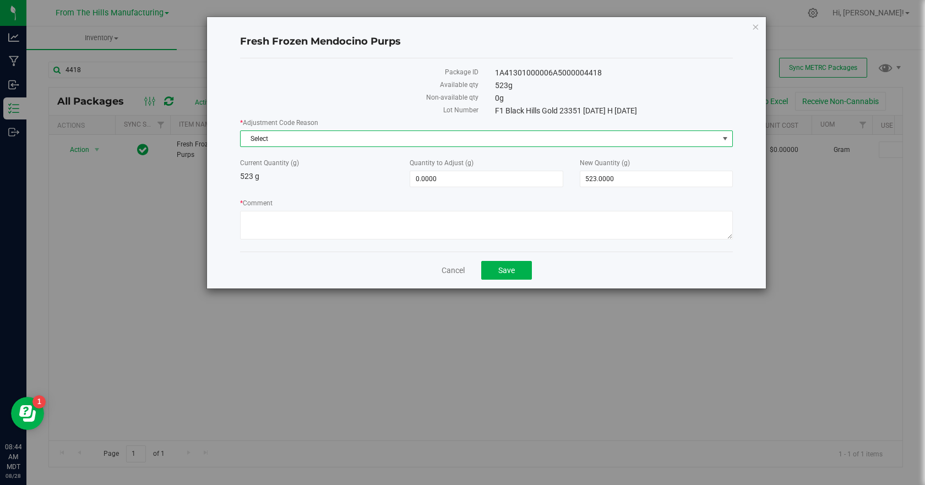
click at [353, 139] on span "Select" at bounding box center [480, 138] width 478 height 15
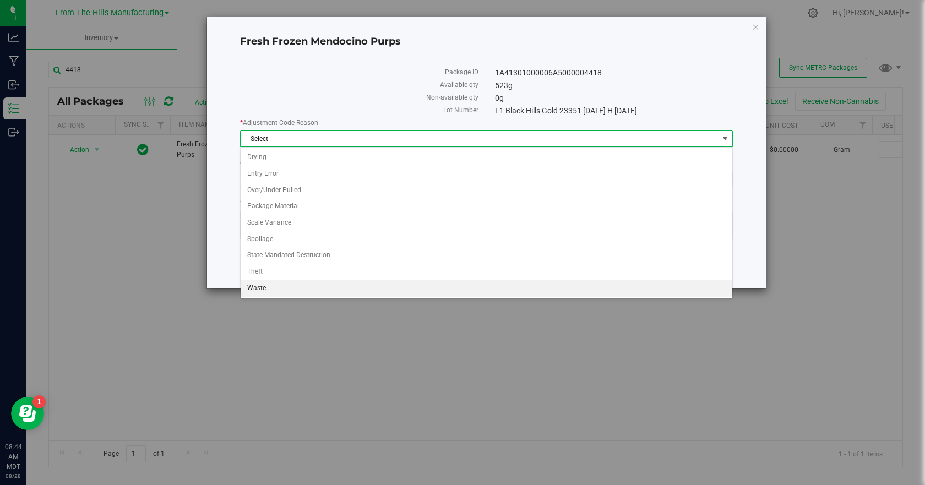
click at [267, 284] on li "Waste" at bounding box center [487, 288] width 492 height 17
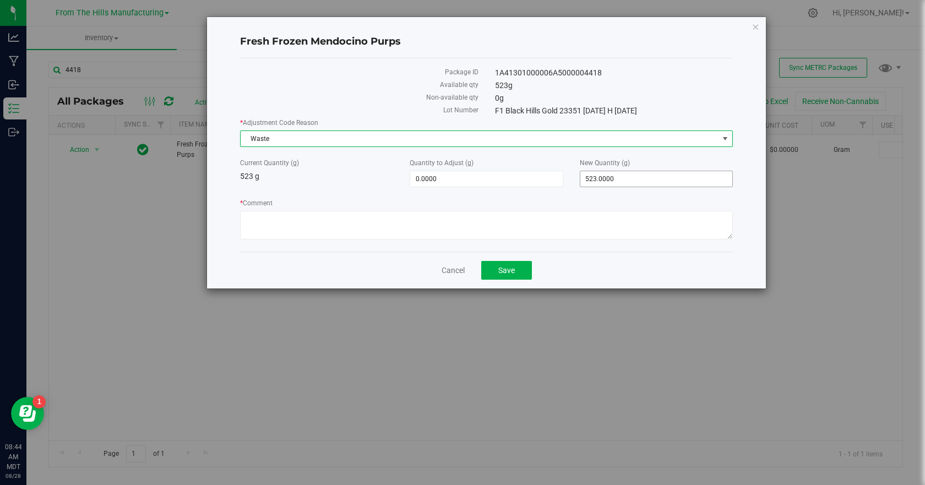
click at [619, 180] on span "523.0000 523" at bounding box center [656, 179] width 153 height 17
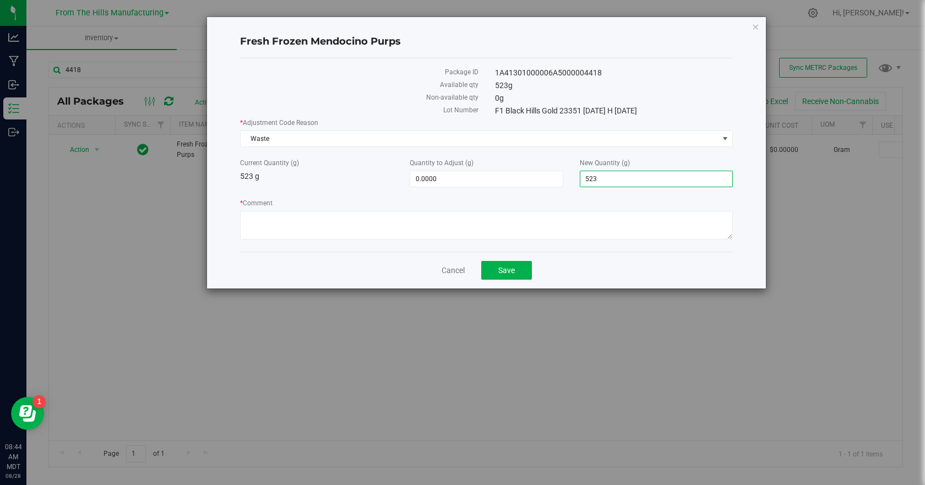
click at [619, 180] on input "523" at bounding box center [657, 178] width 152 height 15
type input "0.00"
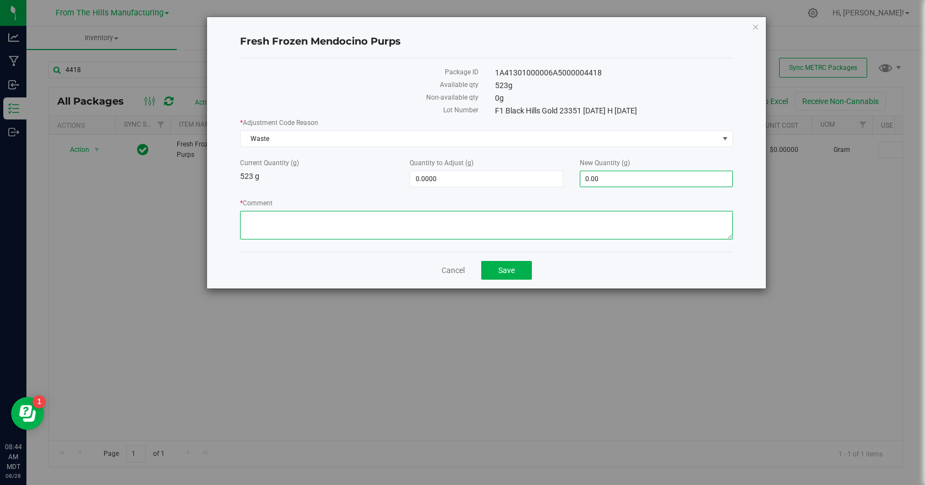
type input "-523.0000"
type input "0.0000"
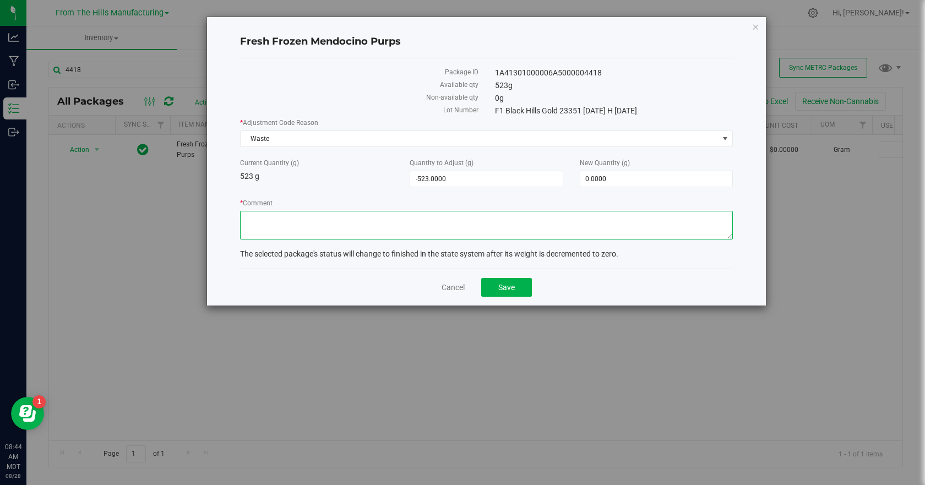
click at [582, 214] on textarea "* Comment" at bounding box center [486, 225] width 493 height 29
paste textarea "Closing business and unable to process. Destroyed."
type textarea "Closing business and unable to process. Destroyed."
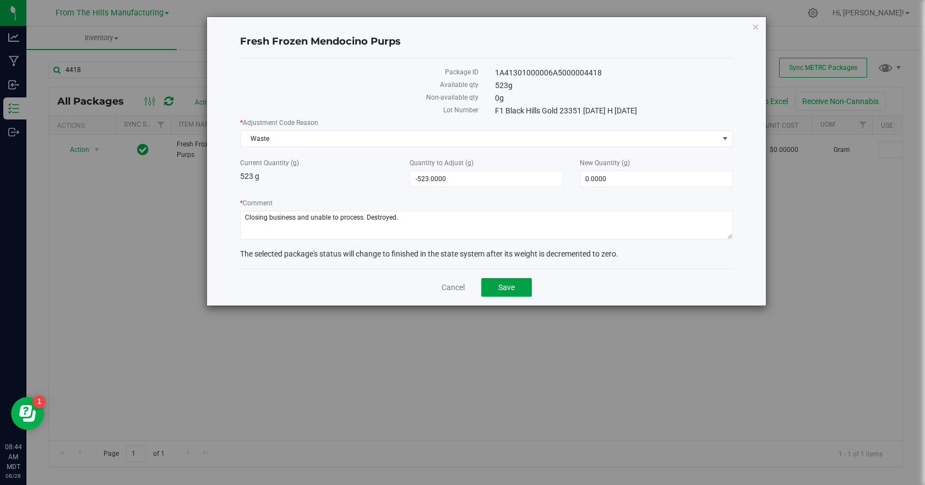
click at [505, 285] on span "Save" at bounding box center [507, 287] width 17 height 9
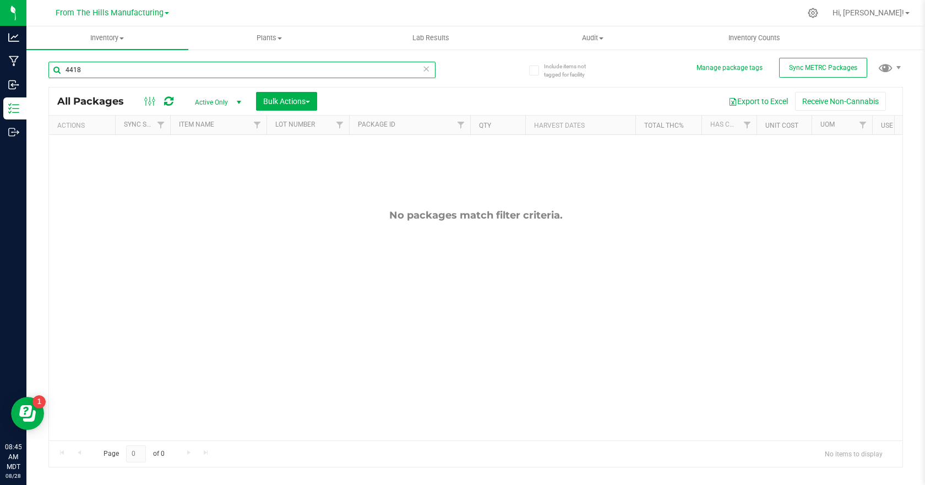
click at [116, 72] on input "4418" at bounding box center [241, 70] width 387 height 17
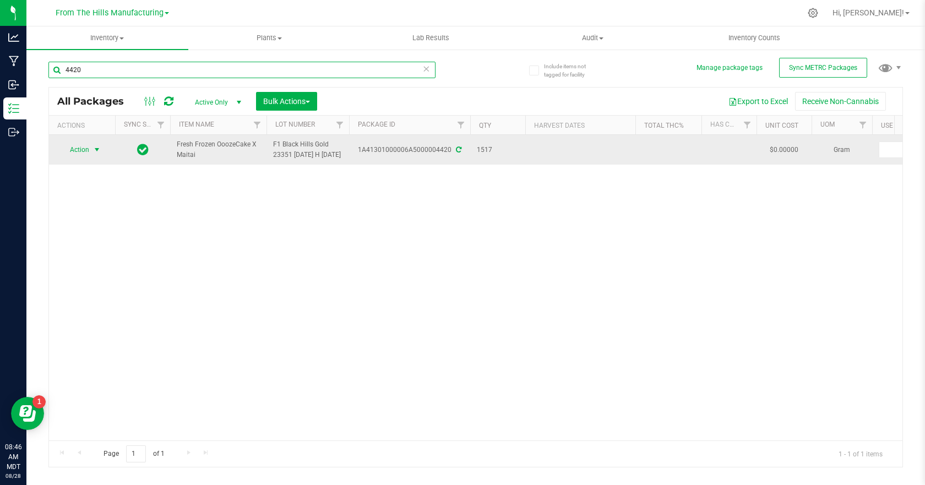
type input "4420"
click at [99, 154] on span "select" at bounding box center [97, 149] width 9 height 9
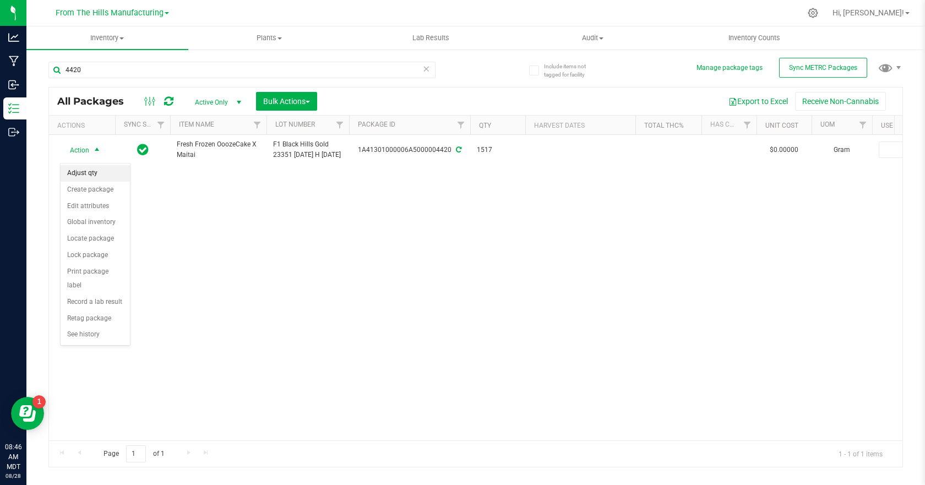
click at [97, 175] on li "Adjust qty" at bounding box center [95, 173] width 69 height 17
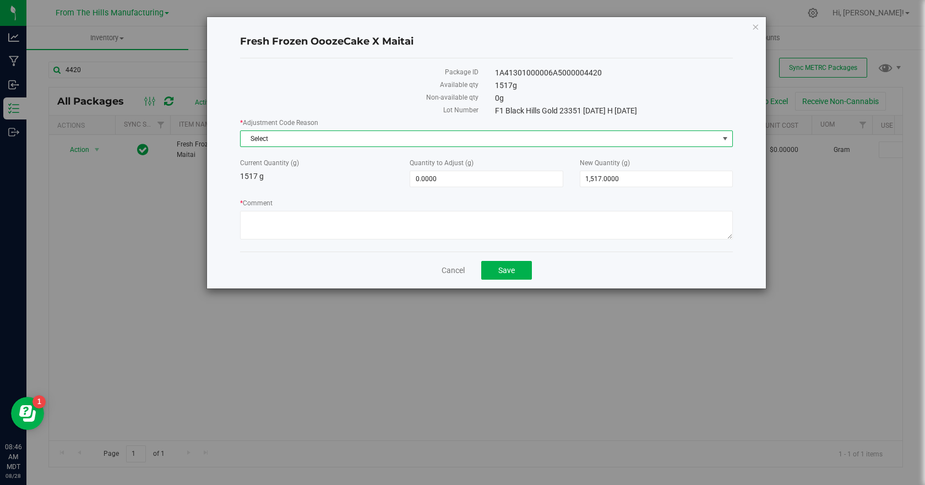
click at [274, 136] on span "Select" at bounding box center [480, 138] width 478 height 15
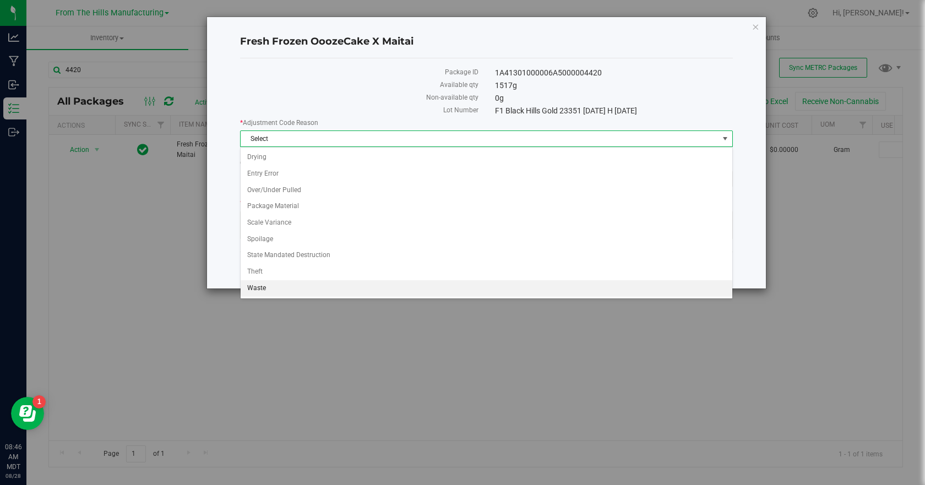
click at [259, 283] on li "Waste" at bounding box center [487, 288] width 492 height 17
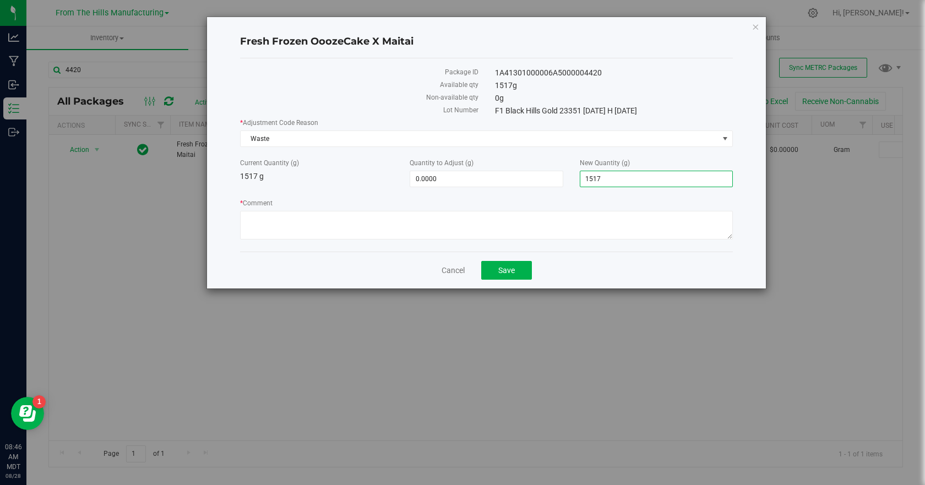
click at [643, 175] on span "1,517.0000 1517" at bounding box center [656, 179] width 153 height 17
click at [643, 175] on input "1517" at bounding box center [657, 178] width 152 height 15
type input "0.00"
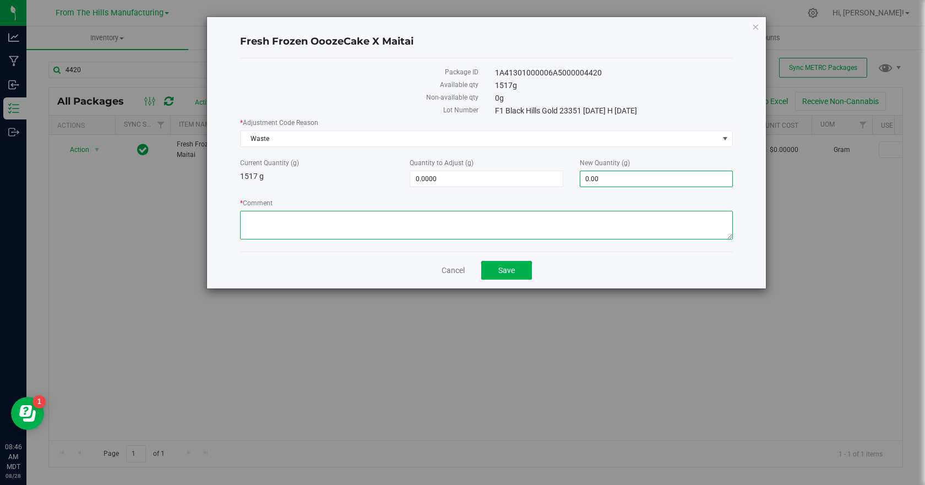
type input "-1,517.0000"
type input "0.0000"
click at [642, 213] on textarea "* Comment" at bounding box center [486, 225] width 493 height 29
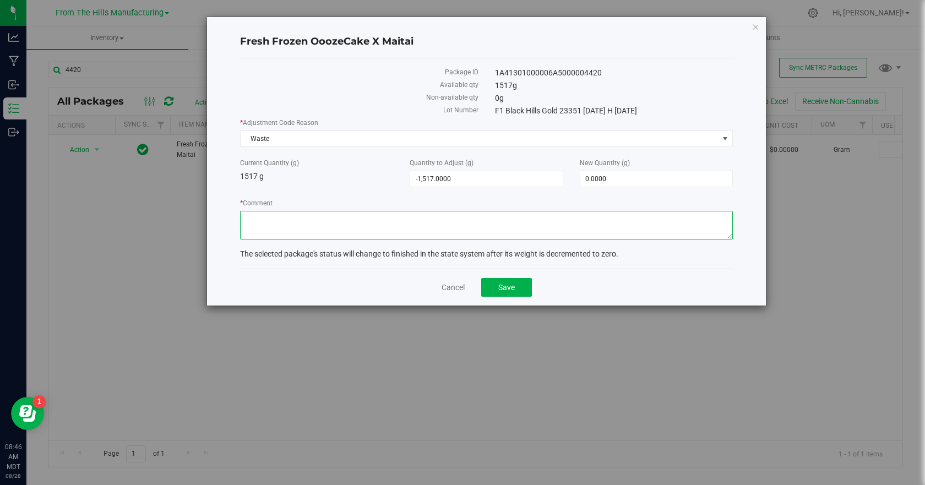
paste textarea "Closing business and unable to process. Destroyed."
type textarea "Closing business and unable to process. Destroyed."
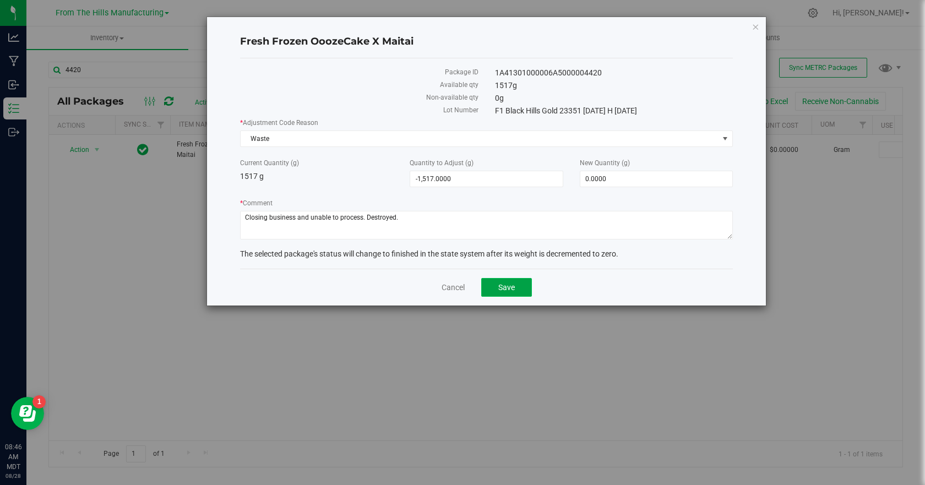
click at [515, 289] on button "Save" at bounding box center [506, 287] width 51 height 19
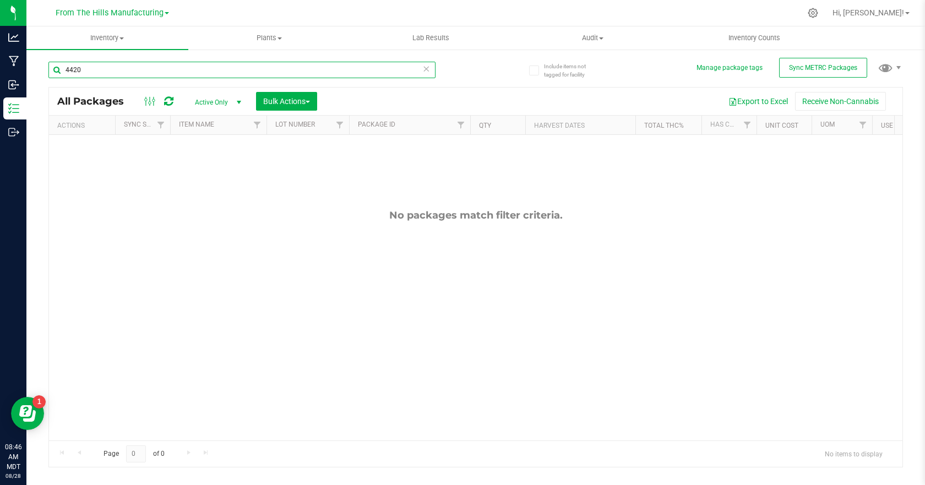
click at [101, 69] on input "4420" at bounding box center [241, 70] width 387 height 17
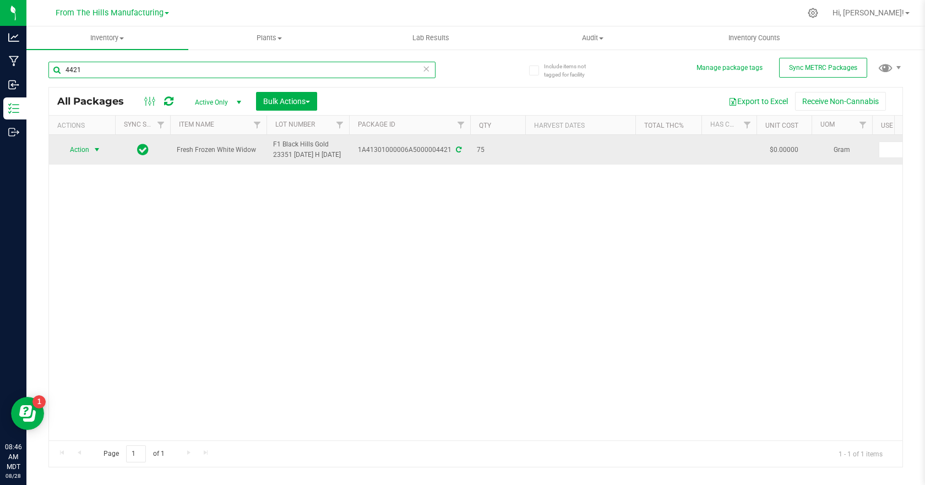
type input "4421"
click at [90, 153] on span "select" at bounding box center [97, 149] width 14 height 15
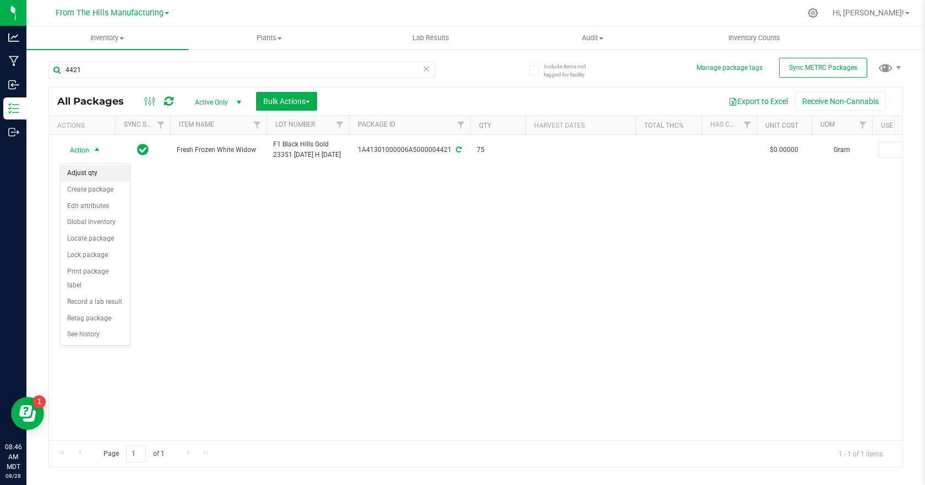
click at [93, 172] on li "Adjust qty" at bounding box center [95, 173] width 69 height 17
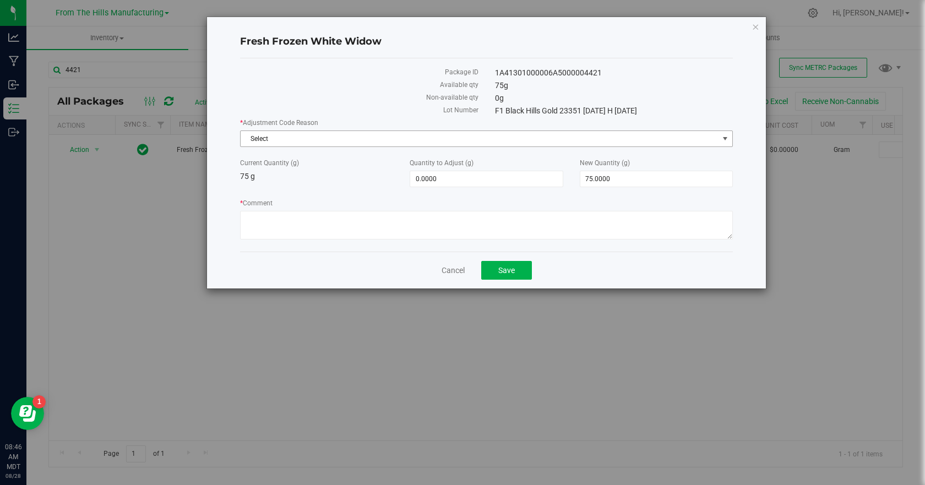
click at [291, 134] on span "Select" at bounding box center [480, 138] width 478 height 15
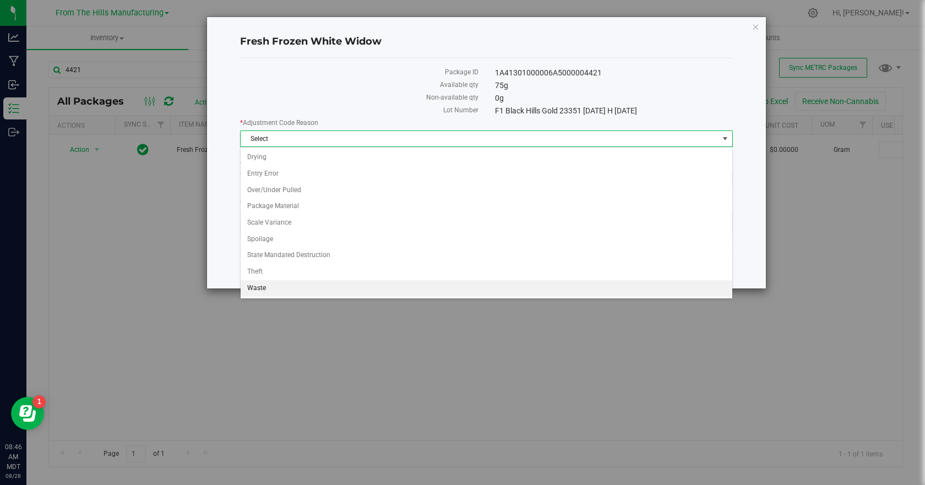
click at [261, 288] on li "Waste" at bounding box center [487, 288] width 492 height 17
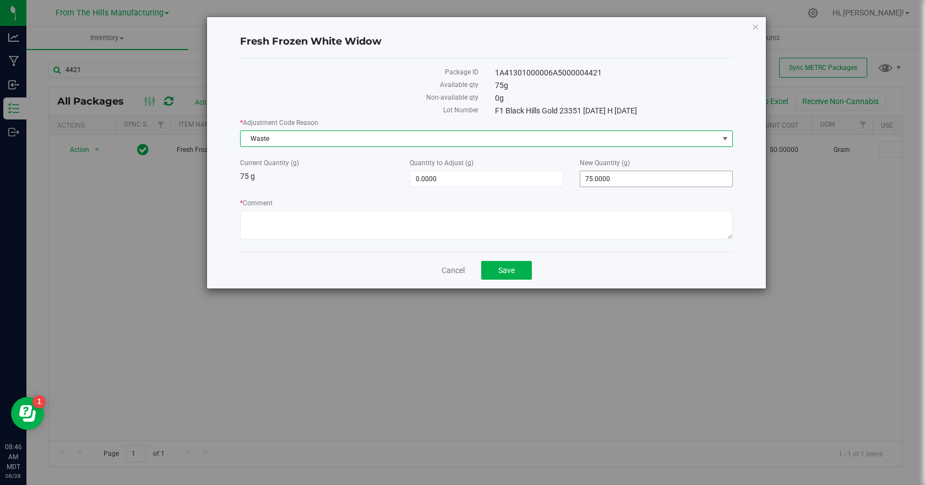
click at [630, 177] on span "75.0000 75" at bounding box center [656, 179] width 153 height 17
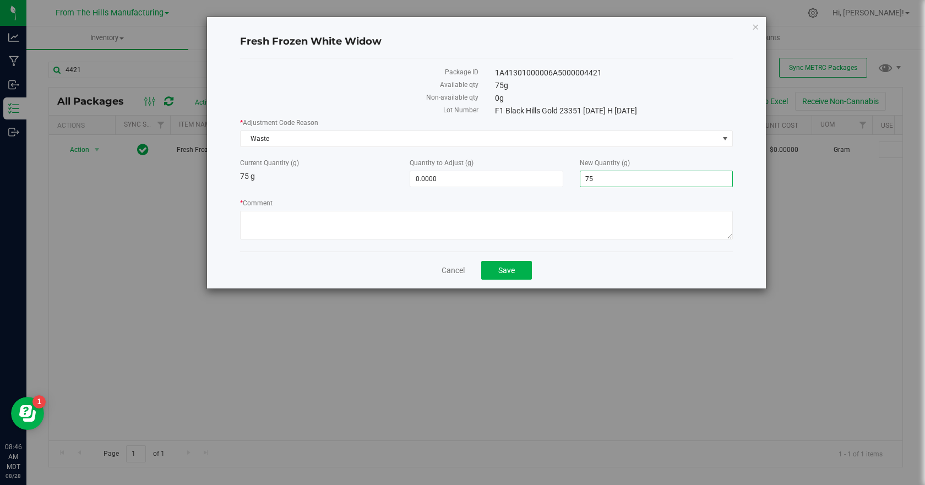
click at [630, 177] on input "75" at bounding box center [657, 178] width 152 height 15
type input "0.00"
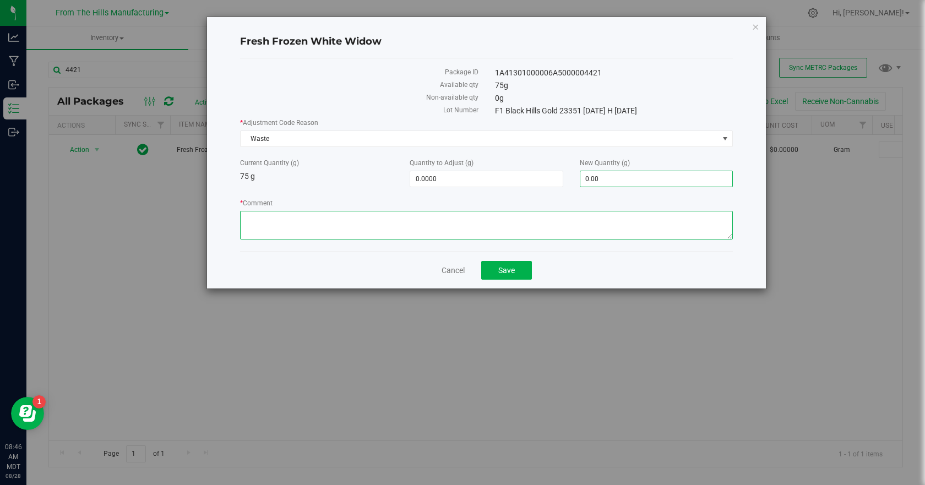
type input "-75.0000"
type input "0.0000"
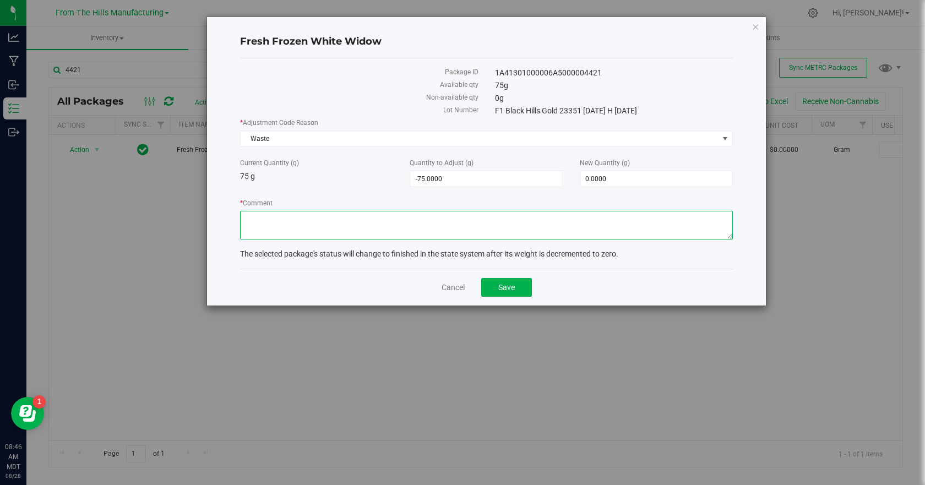
click at [560, 221] on textarea "* Comment" at bounding box center [486, 225] width 493 height 29
paste textarea "Closing business and unable to process. Destroyed."
type textarea "Closing business and unable to process. Destroyed."
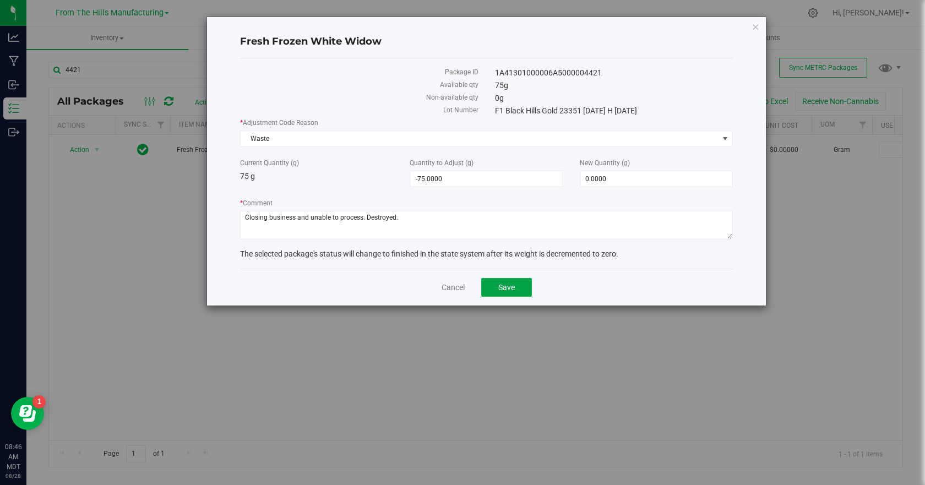
click at [507, 283] on span "Save" at bounding box center [507, 287] width 17 height 9
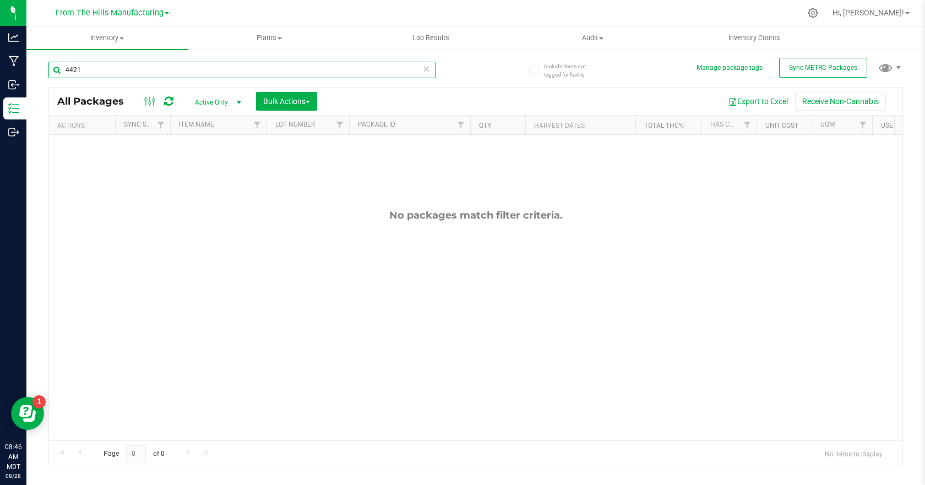
click at [145, 74] on input "4421" at bounding box center [241, 70] width 387 height 17
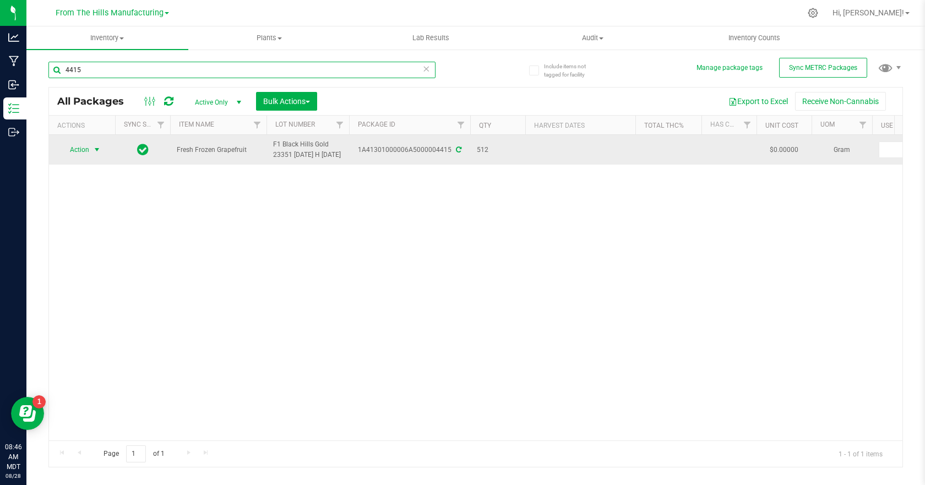
type input "4415"
click at [94, 154] on span "select" at bounding box center [97, 149] width 9 height 9
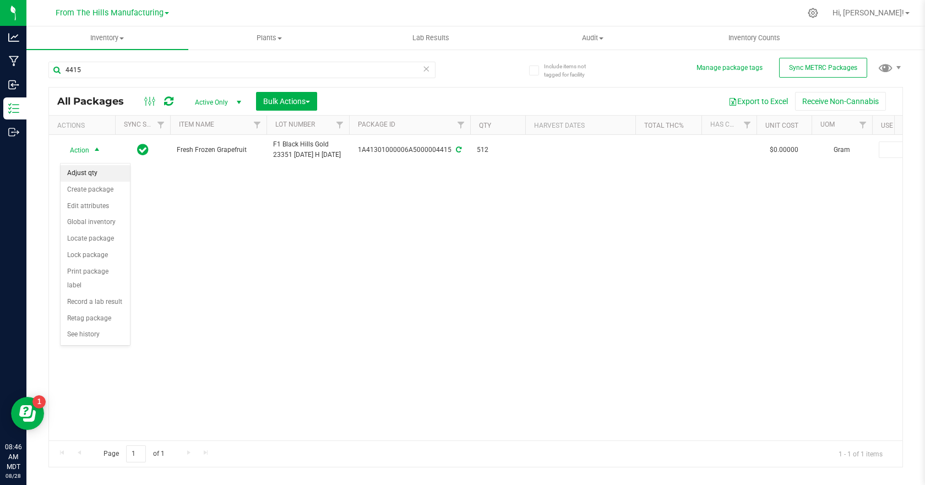
click at [88, 174] on li "Adjust qty" at bounding box center [95, 173] width 69 height 17
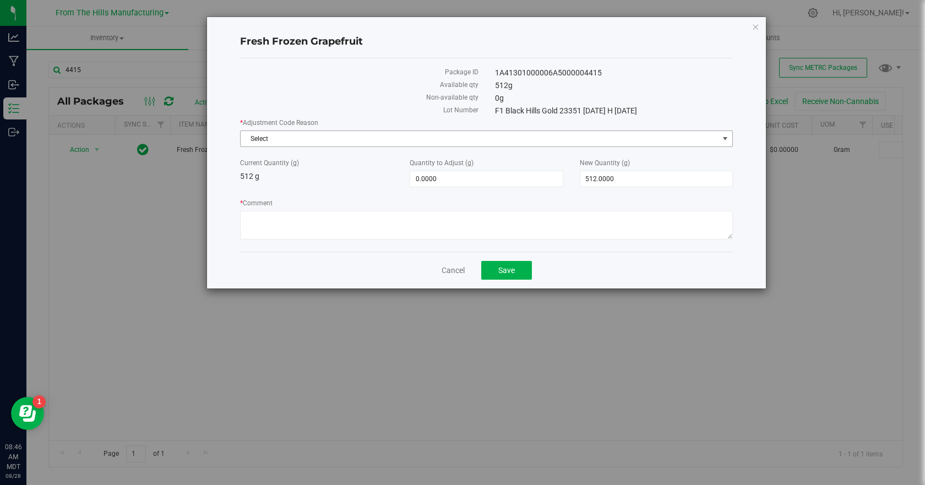
click at [311, 138] on span "Select" at bounding box center [480, 138] width 478 height 15
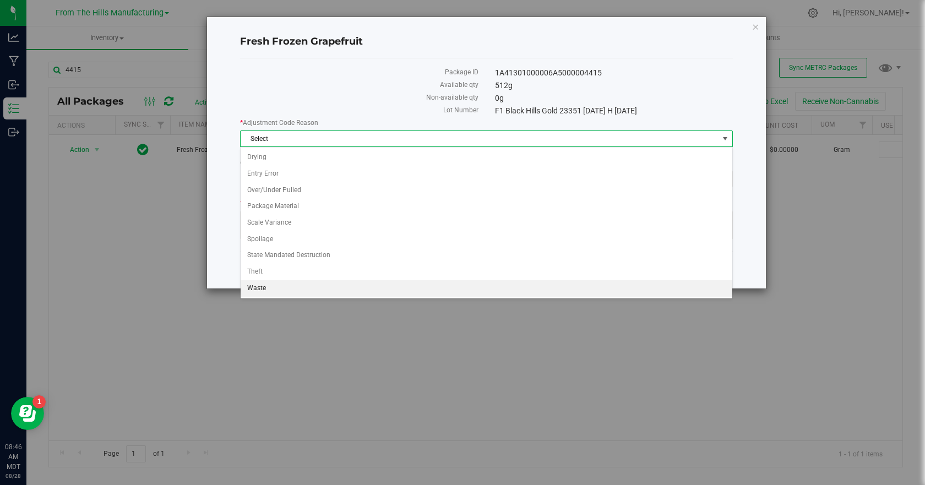
click at [261, 284] on li "Waste" at bounding box center [487, 288] width 492 height 17
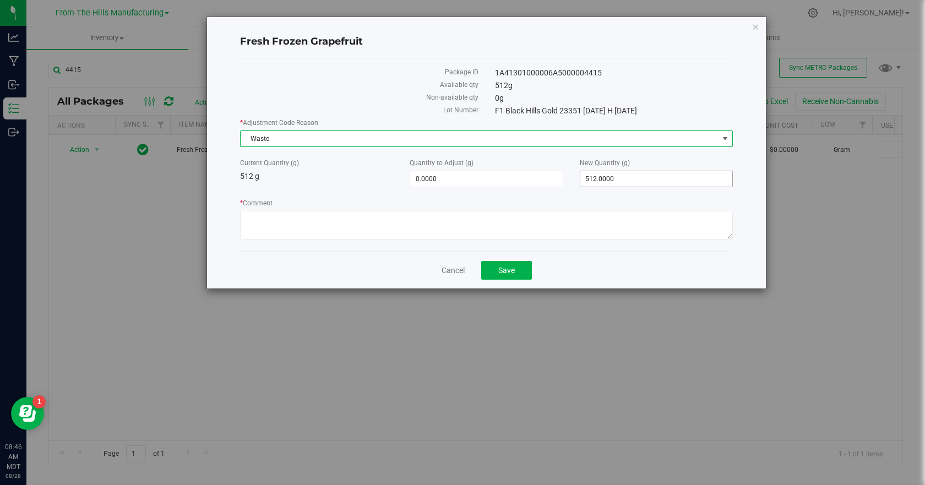
click at [619, 180] on span "512.0000 512" at bounding box center [656, 179] width 153 height 17
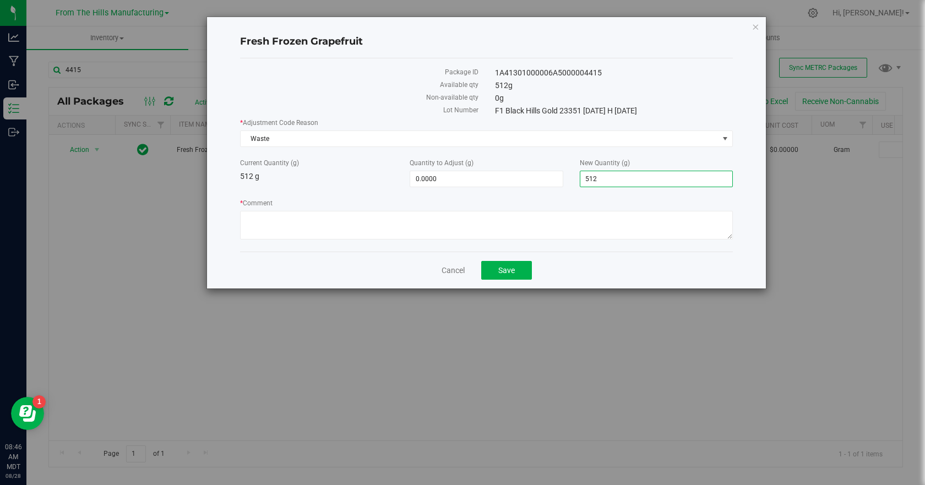
click at [619, 180] on input "512" at bounding box center [657, 178] width 152 height 15
type input "0.00"
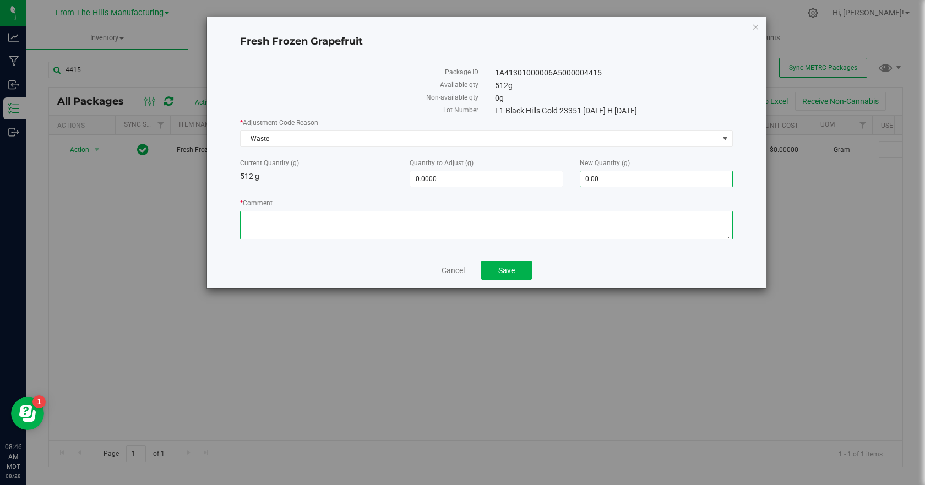
type input "-512.0000"
type input "0.0000"
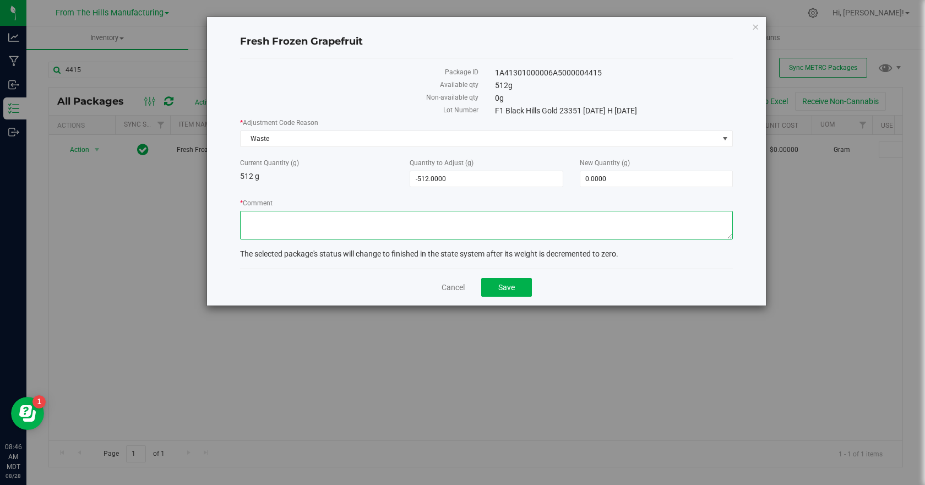
click at [545, 221] on textarea "* Comment" at bounding box center [486, 225] width 493 height 29
paste textarea "Closing business and unable to process. Destroyed."
type textarea "Closing business and unable to process. Destroyed."
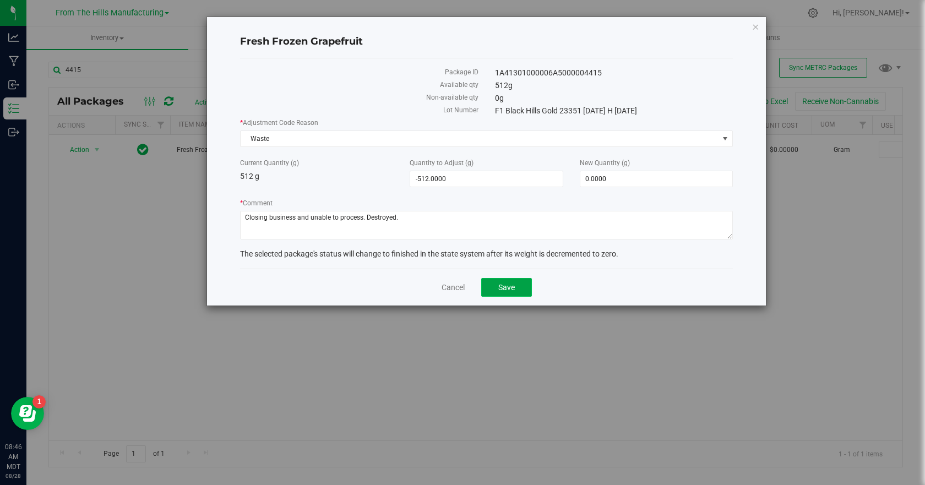
click at [514, 287] on span "Save" at bounding box center [507, 287] width 17 height 9
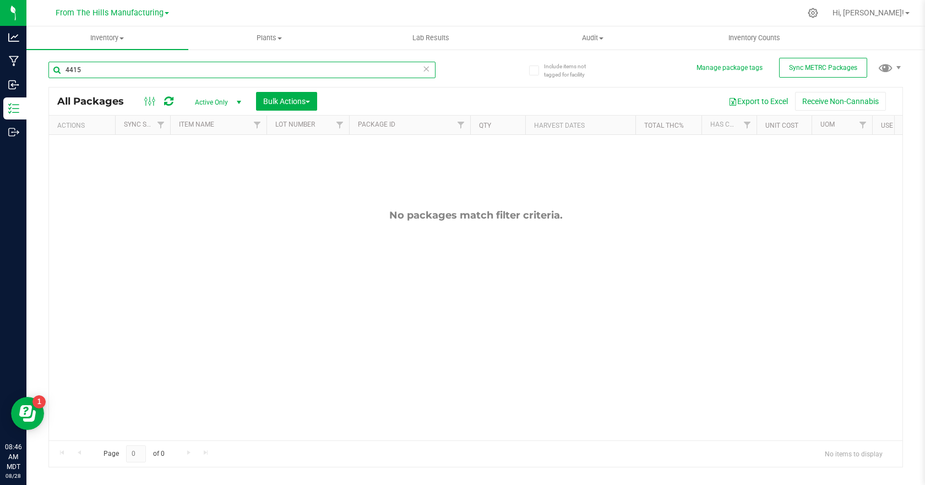
click at [177, 72] on input "4415" at bounding box center [241, 70] width 387 height 17
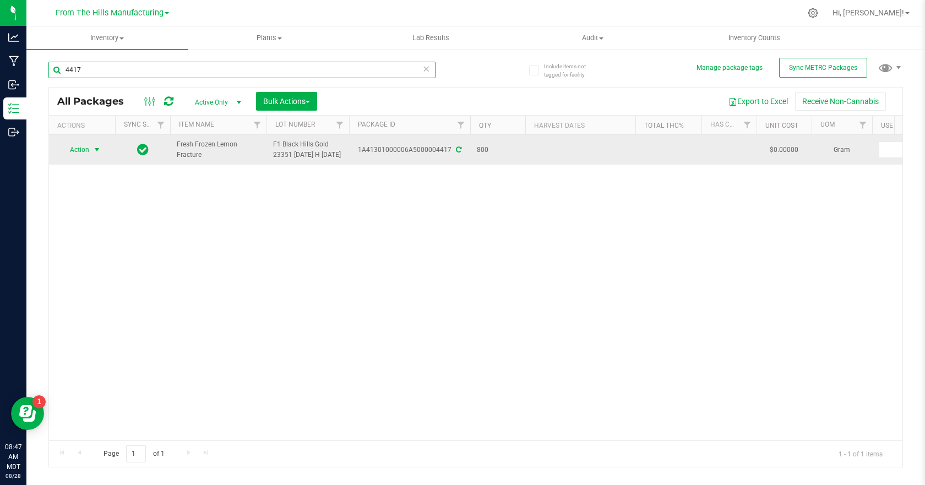
type input "4417"
click at [96, 153] on span "select" at bounding box center [97, 149] width 9 height 9
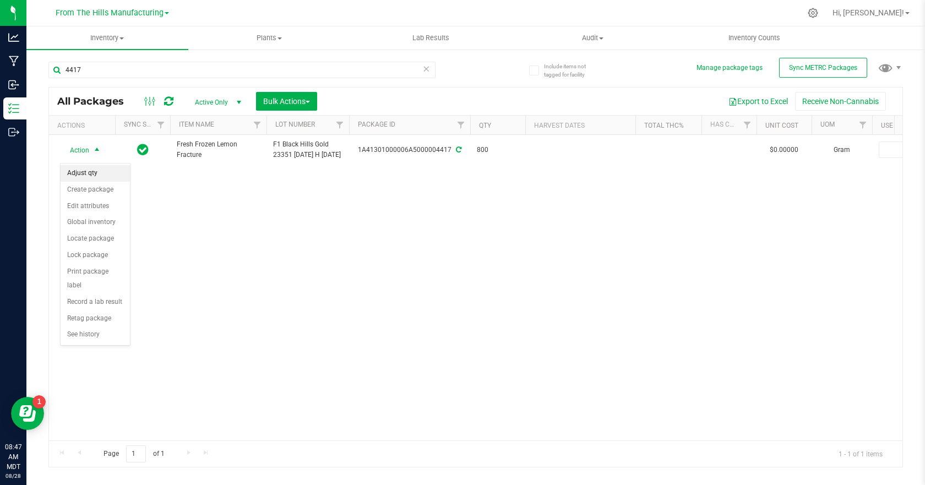
click at [94, 172] on li "Adjust qty" at bounding box center [95, 173] width 69 height 17
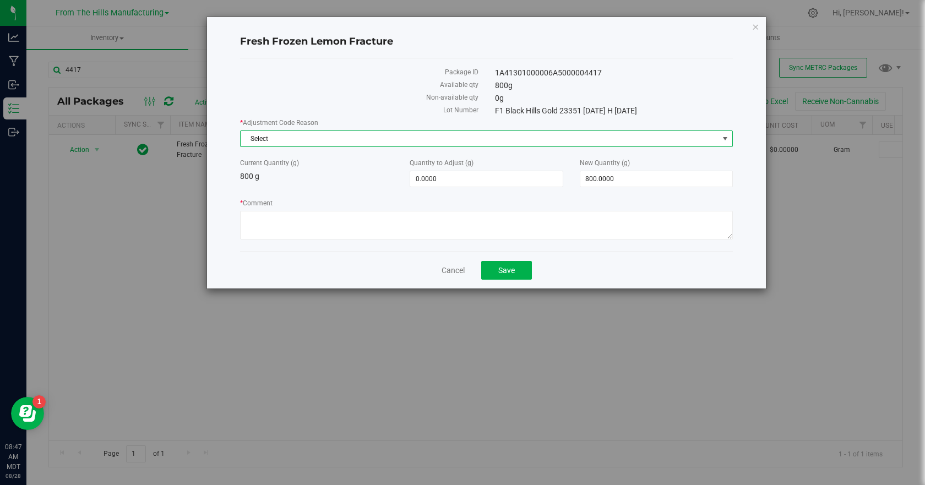
click at [293, 136] on span "Select" at bounding box center [480, 138] width 478 height 15
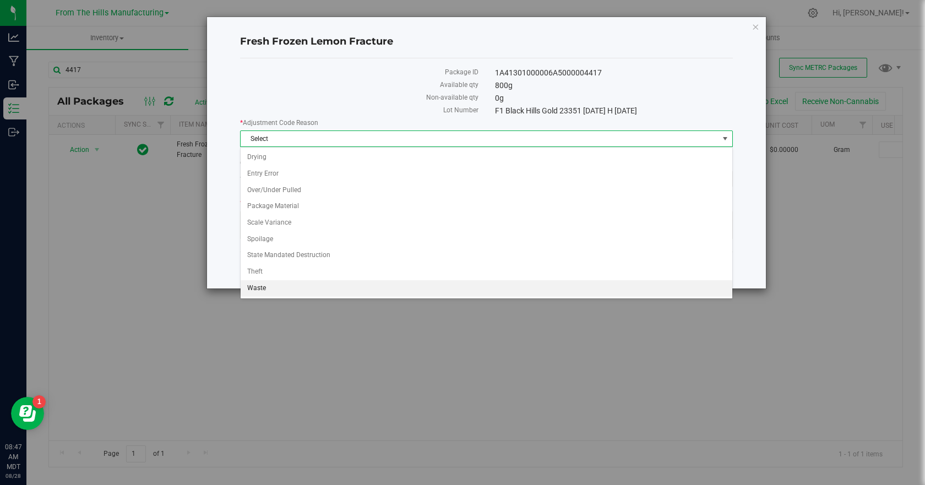
click at [265, 284] on li "Waste" at bounding box center [487, 288] width 492 height 17
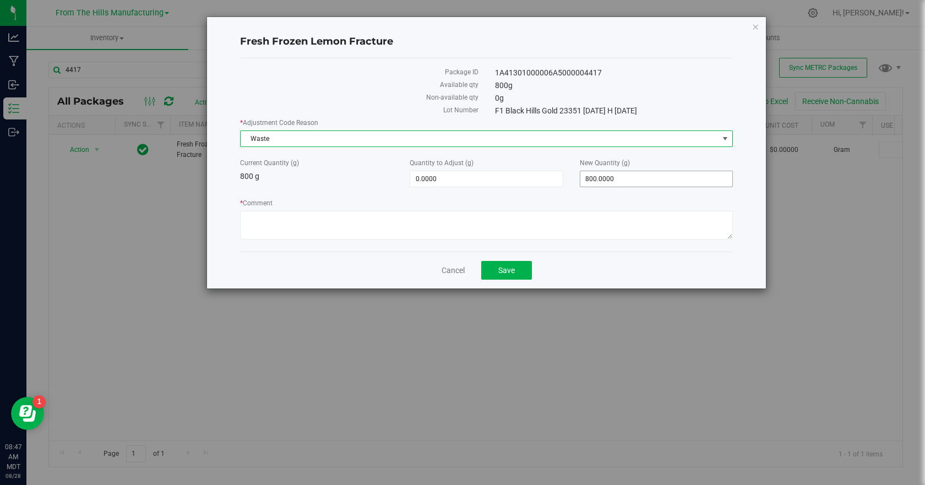
click at [624, 181] on span "800.0000 800" at bounding box center [656, 179] width 153 height 17
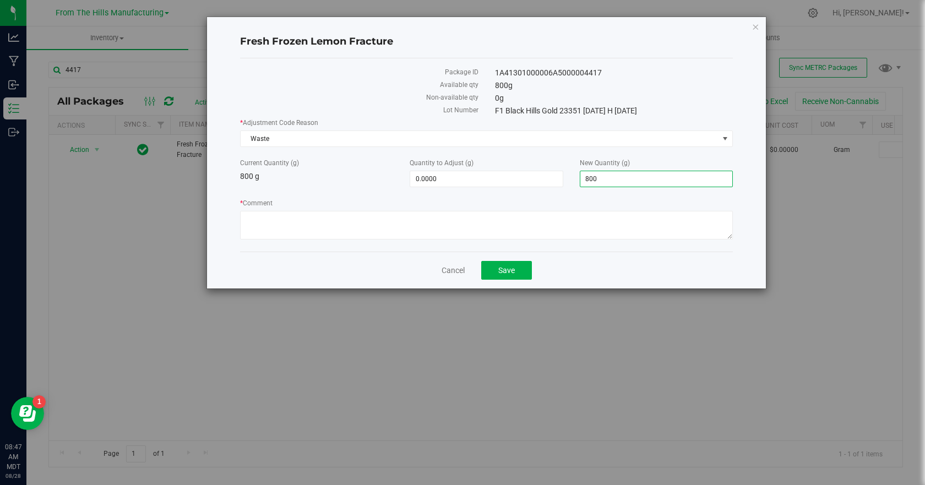
click at [624, 181] on input "800" at bounding box center [657, 178] width 152 height 15
type input "0.00"
type input "-800.0000"
type input "0.0000"
click at [585, 209] on div "* Comment" at bounding box center [486, 220] width 493 height 45
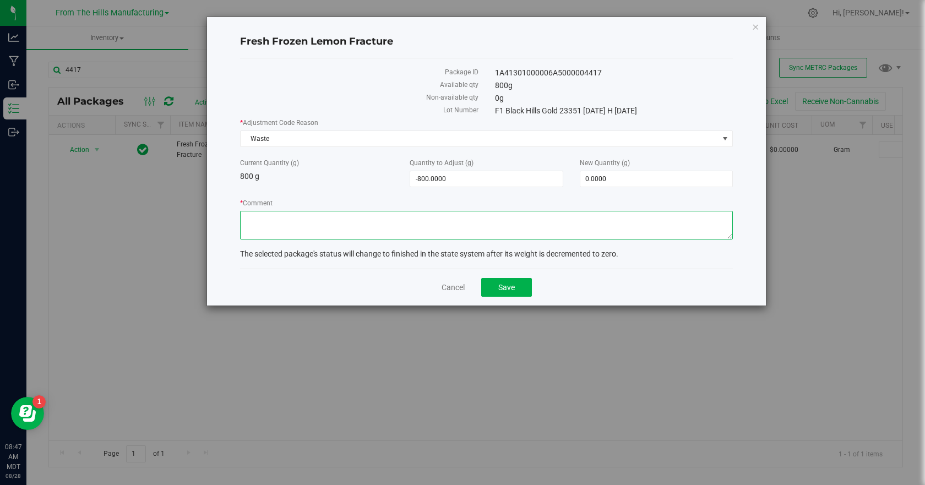
click at [575, 218] on textarea "* Comment" at bounding box center [486, 225] width 493 height 29
paste textarea "Closing business and unable to process. Destroyed."
type textarea "Closing business and unable to process. Destroyed."
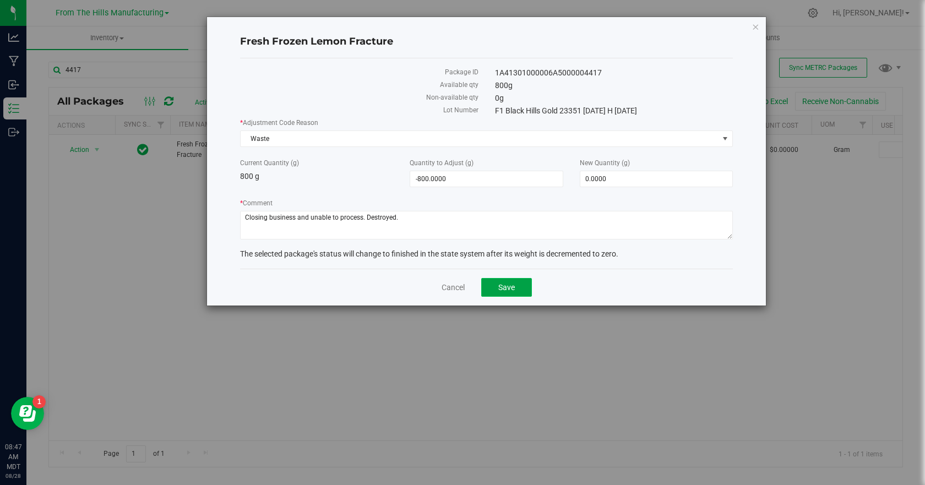
click at [522, 292] on button "Save" at bounding box center [506, 287] width 51 height 19
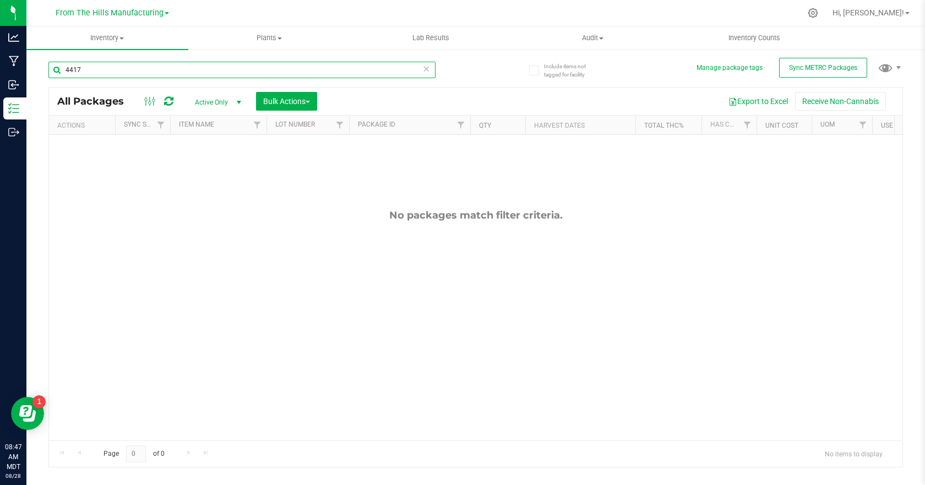
click at [148, 73] on input "4417" at bounding box center [241, 70] width 387 height 17
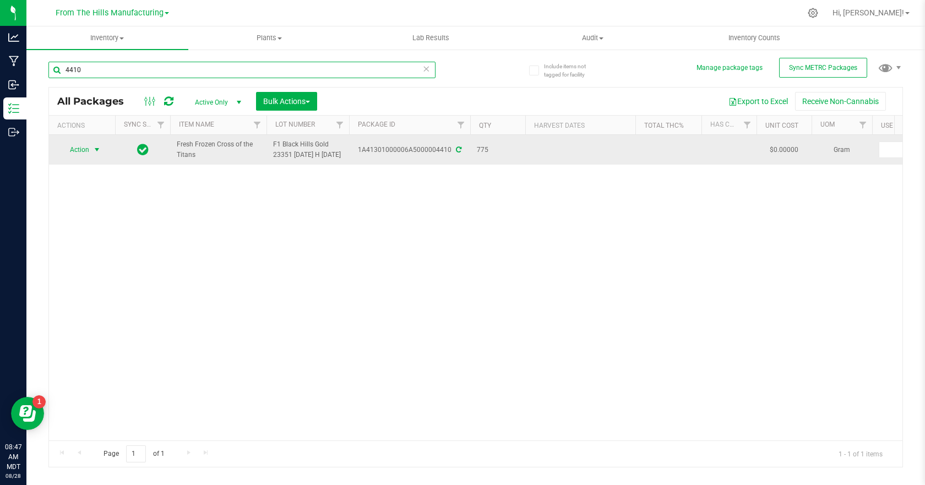
type input "4410"
click at [96, 154] on span "select" at bounding box center [97, 149] width 9 height 9
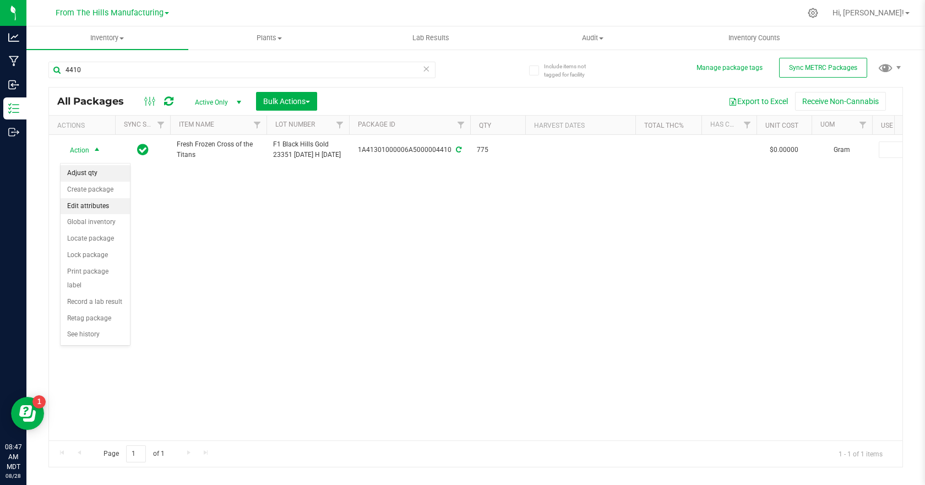
click at [96, 170] on li "Adjust qty" at bounding box center [95, 173] width 69 height 17
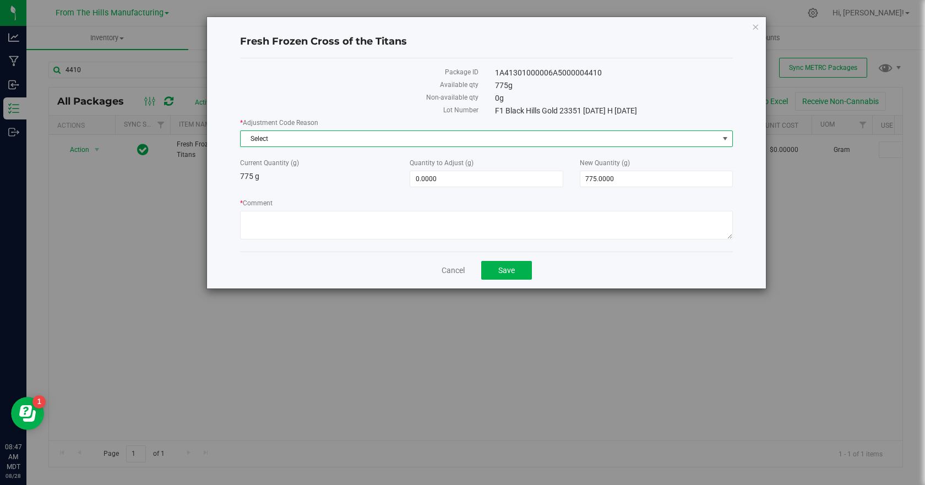
click at [332, 140] on span "Select" at bounding box center [480, 138] width 478 height 15
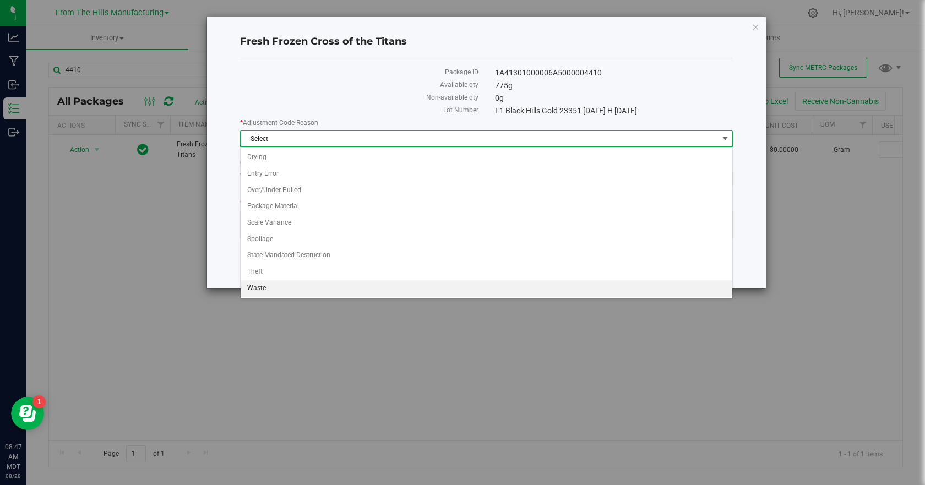
click at [273, 283] on li "Waste" at bounding box center [487, 288] width 492 height 17
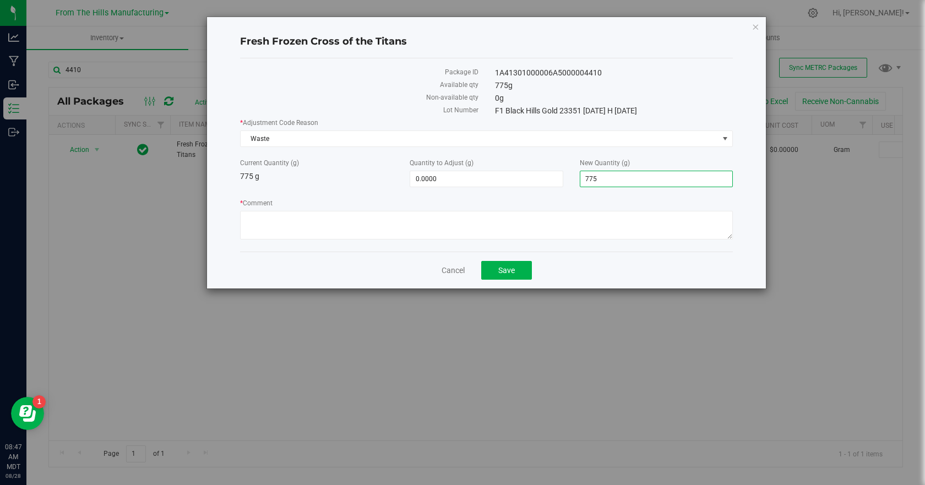
click at [619, 180] on span "775.0000 775" at bounding box center [656, 179] width 153 height 17
click at [619, 180] on input "775" at bounding box center [657, 178] width 152 height 15
type input "0.00"
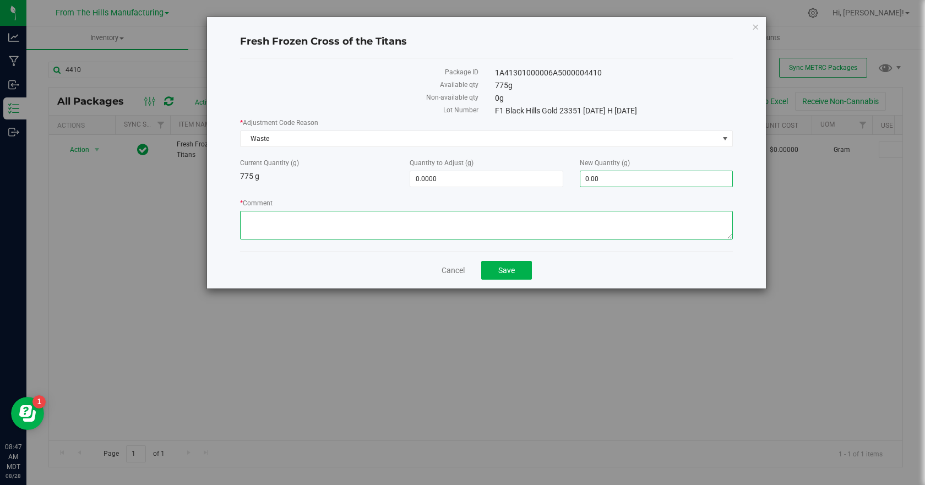
type input "-775.0000"
type input "0.0000"
click at [613, 214] on textarea "* Comment" at bounding box center [486, 225] width 493 height 29
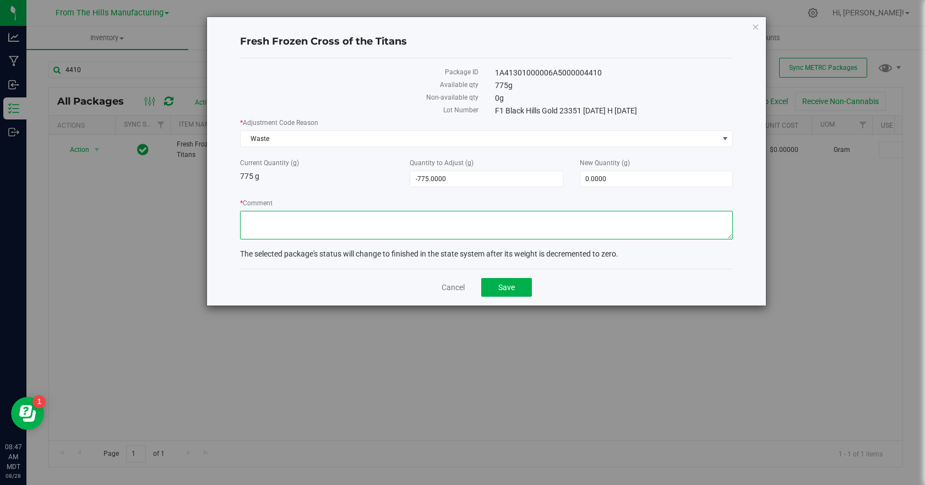
paste textarea "Closing business and unable to process. Destroyed."
type textarea "Closing business and unable to process. Destroyed."
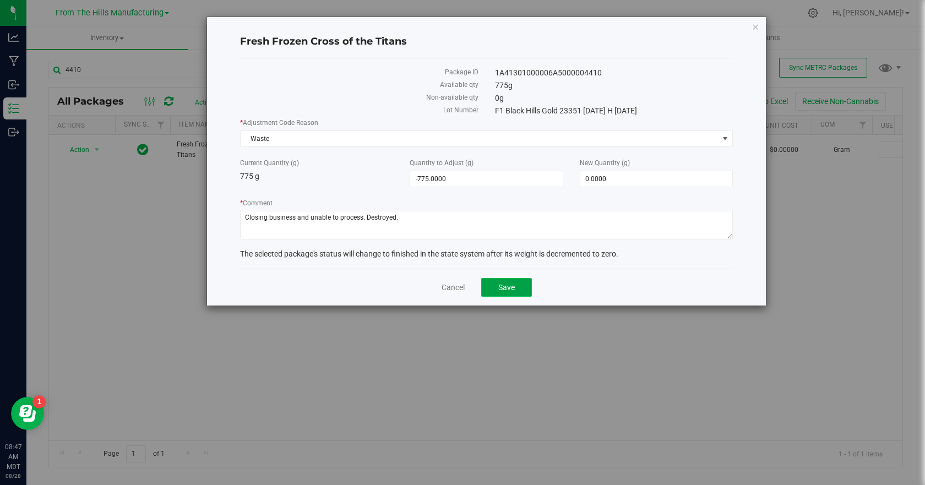
click at [526, 288] on button "Save" at bounding box center [506, 287] width 51 height 19
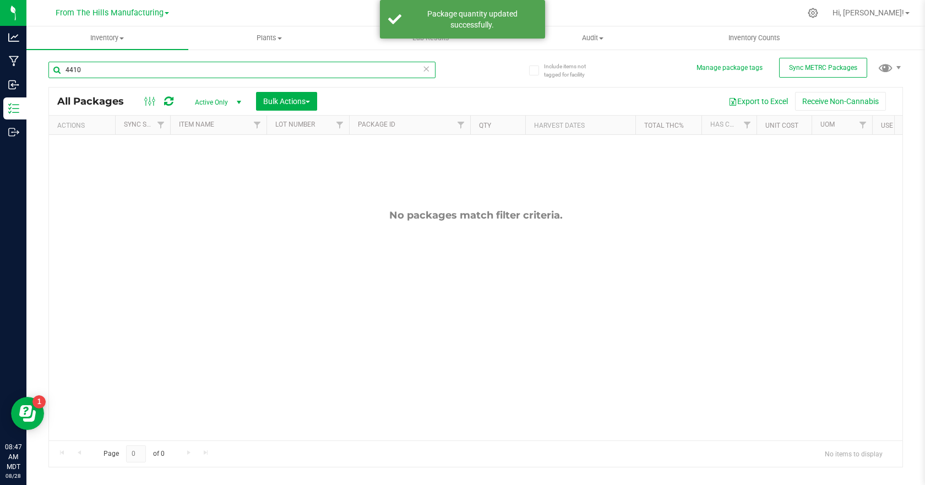
click at [124, 73] on input "4410" at bounding box center [241, 70] width 387 height 17
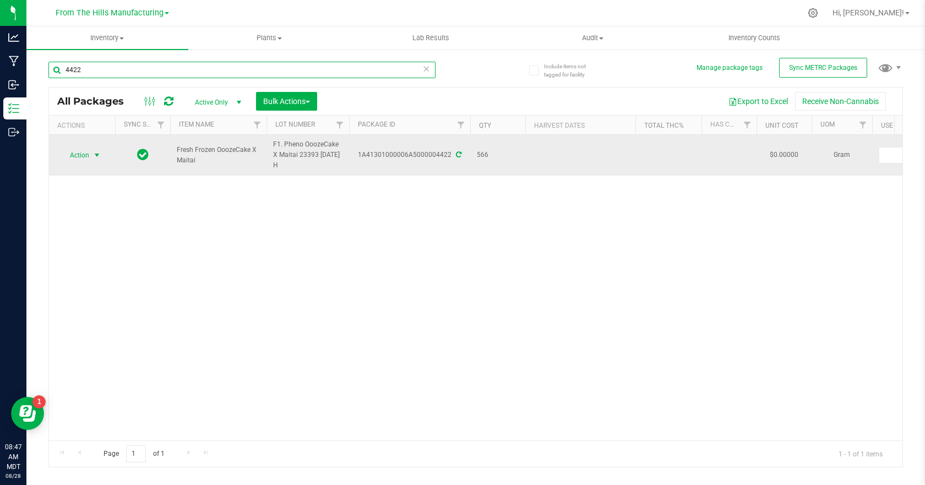
type input "4422"
click at [98, 154] on span "select" at bounding box center [97, 155] width 9 height 9
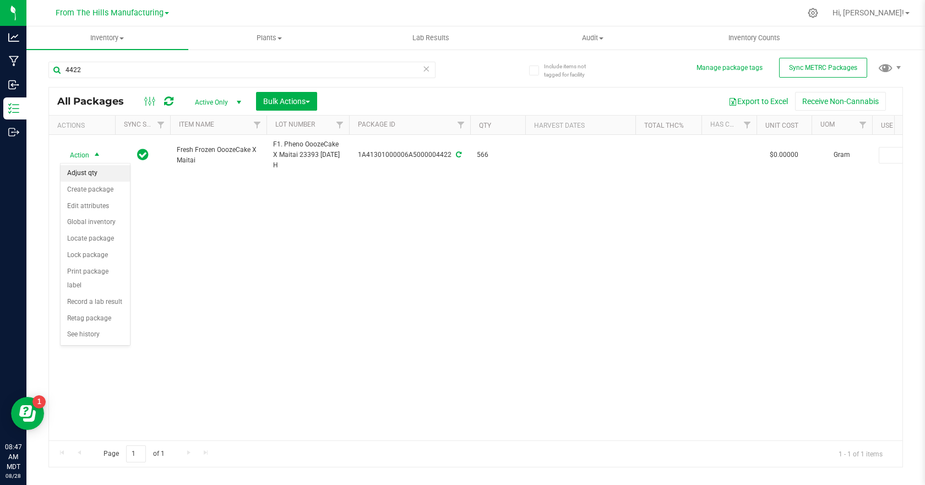
click at [94, 172] on li "Adjust qty" at bounding box center [95, 173] width 69 height 17
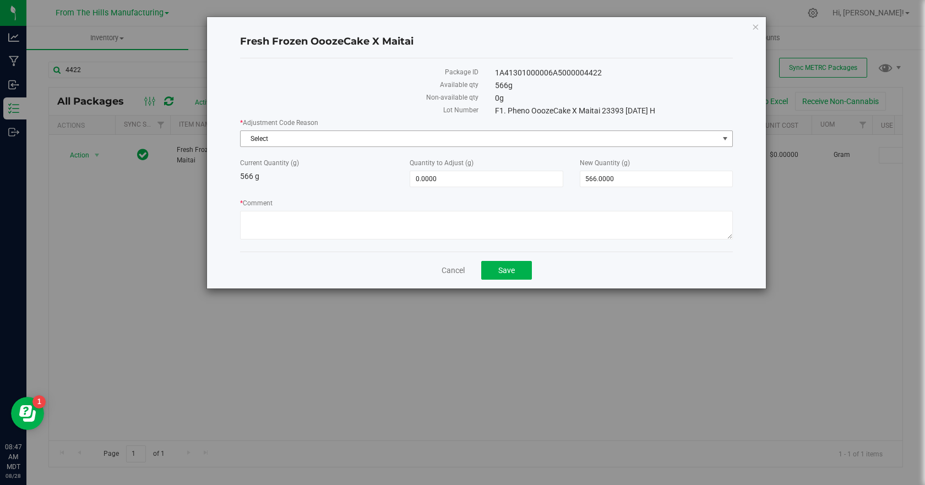
click at [271, 135] on span "Select" at bounding box center [480, 138] width 478 height 15
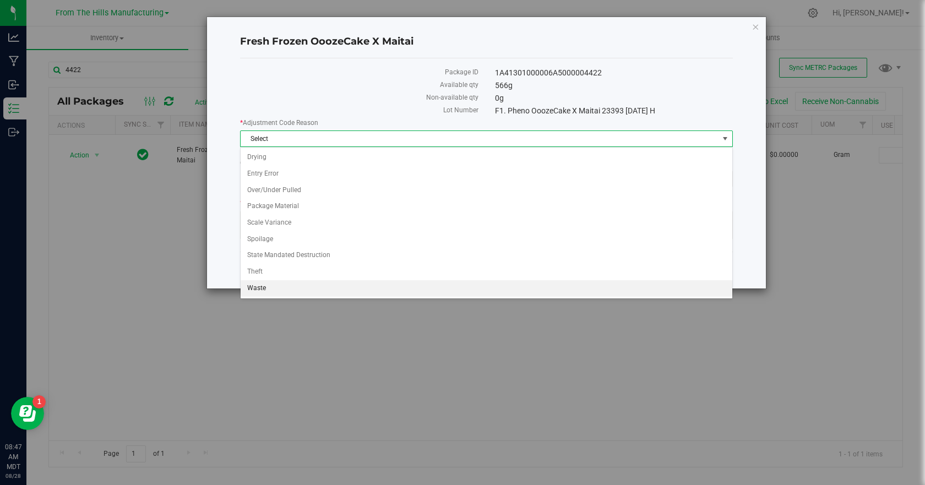
click at [267, 285] on li "Waste" at bounding box center [487, 288] width 492 height 17
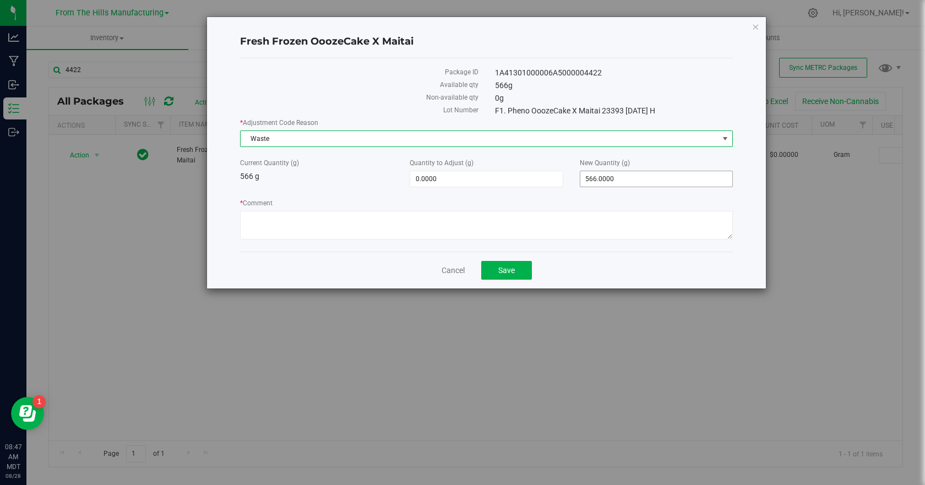
click at [625, 181] on span "566.0000 566" at bounding box center [656, 179] width 153 height 17
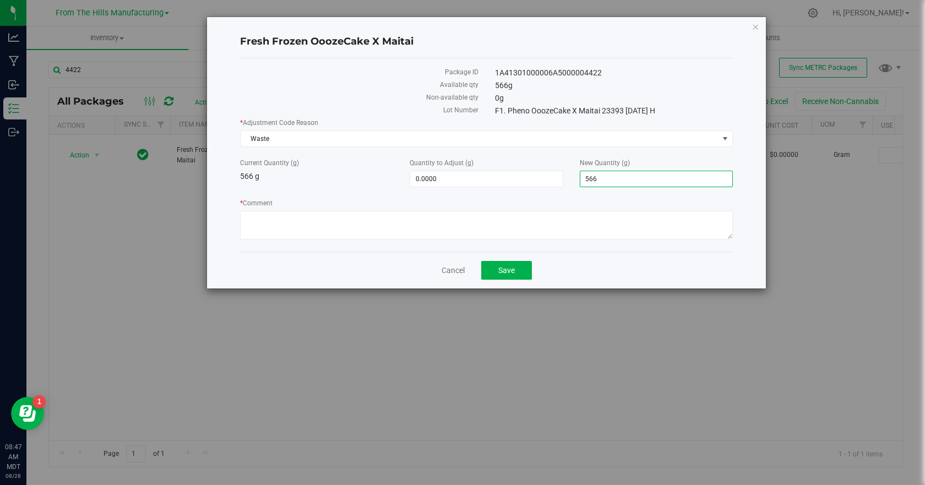
click at [625, 181] on input "566" at bounding box center [657, 178] width 152 height 15
type input "0.00"
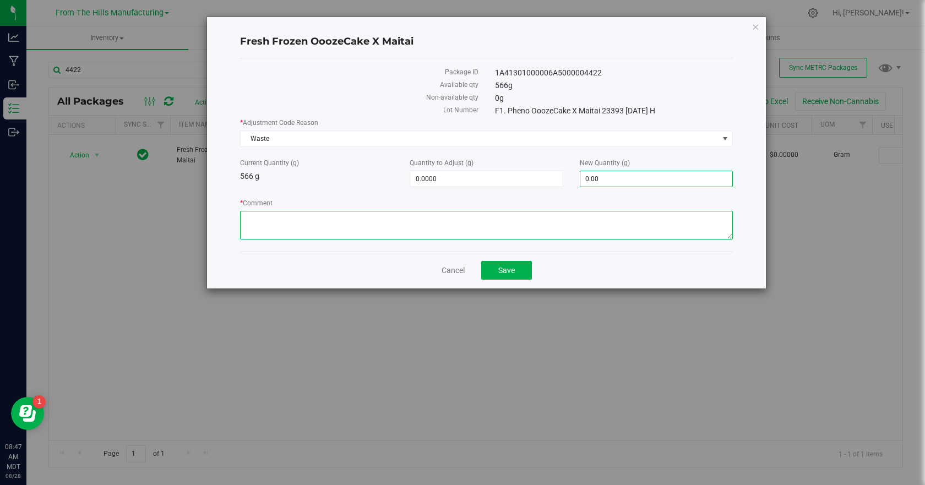
type input "-566.0000"
type input "0.0000"
click at [595, 216] on textarea "* Comment" at bounding box center [486, 225] width 493 height 29
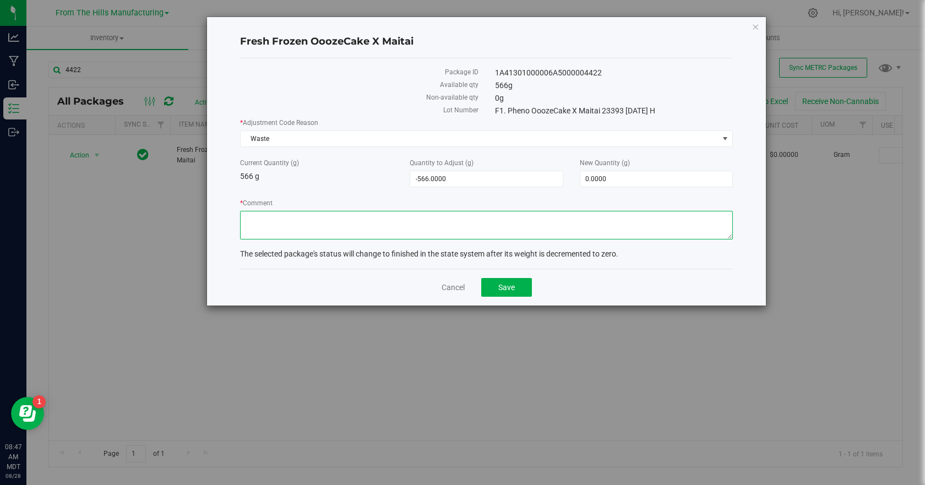
paste textarea "Closing business and unable to process. Destroyed."
type textarea "Closing business and unable to process. Destroyed."
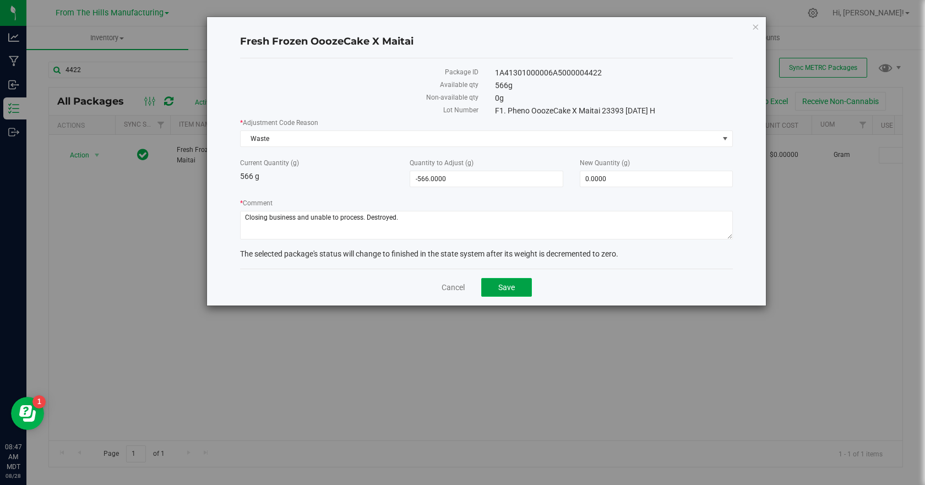
click at [511, 286] on span "Save" at bounding box center [507, 287] width 17 height 9
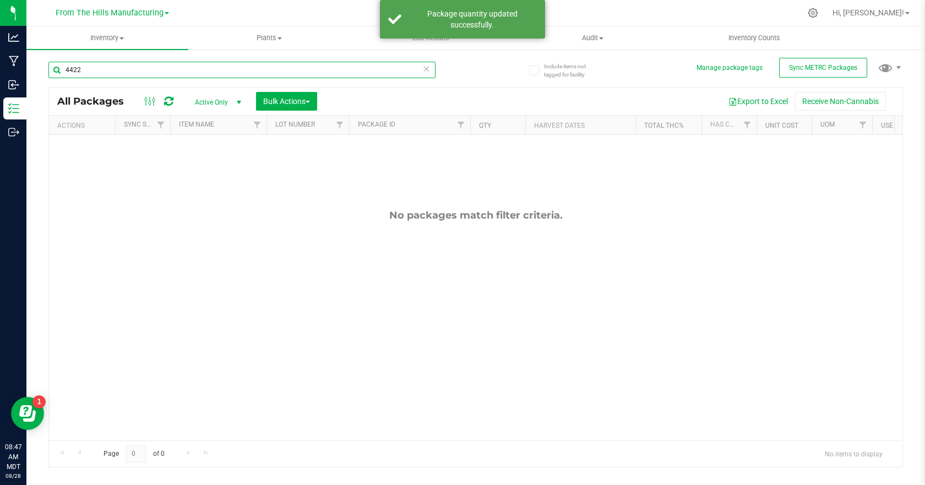
click at [100, 65] on input "4422" at bounding box center [241, 70] width 387 height 17
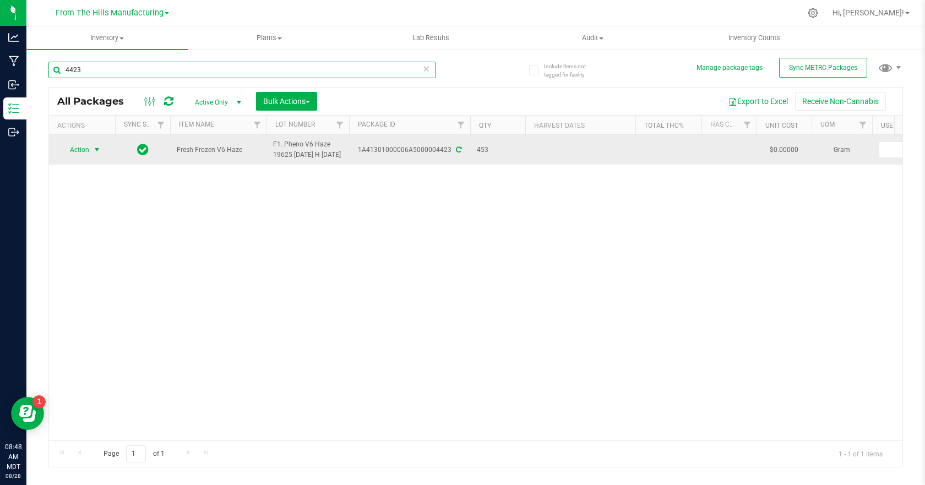
type input "4423"
click at [99, 154] on span "select" at bounding box center [97, 149] width 9 height 9
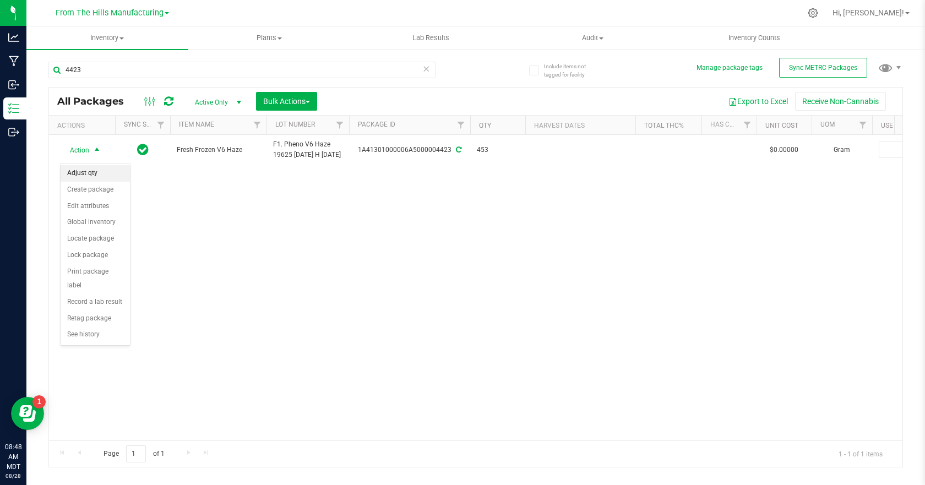
click at [94, 170] on li "Adjust qty" at bounding box center [95, 173] width 69 height 17
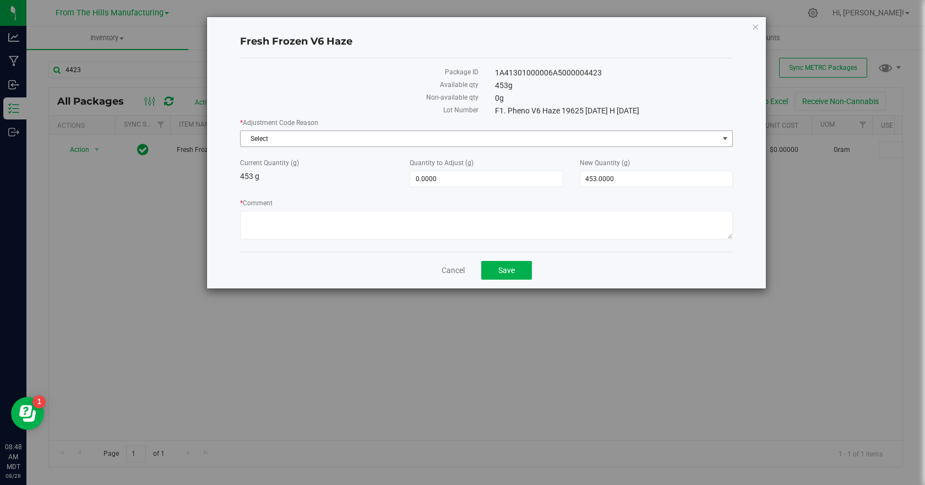
click at [263, 140] on span "Select" at bounding box center [480, 138] width 478 height 15
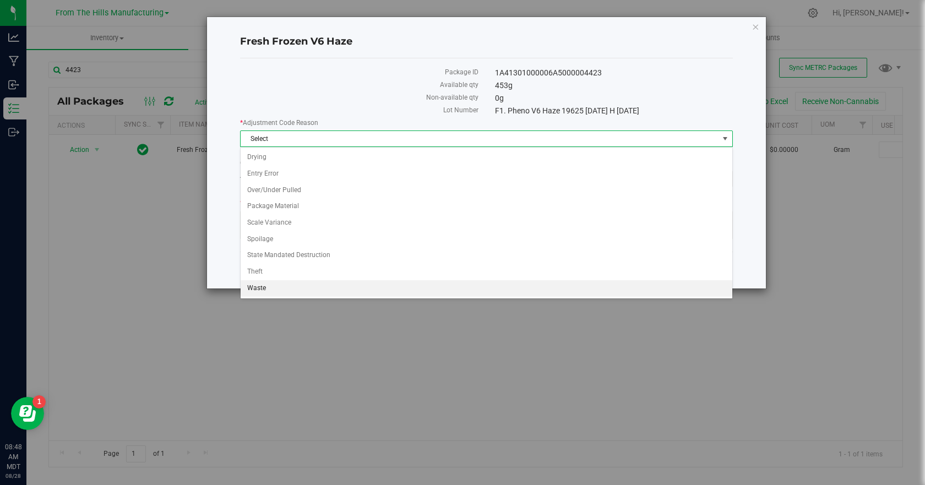
click at [259, 285] on li "Waste" at bounding box center [487, 288] width 492 height 17
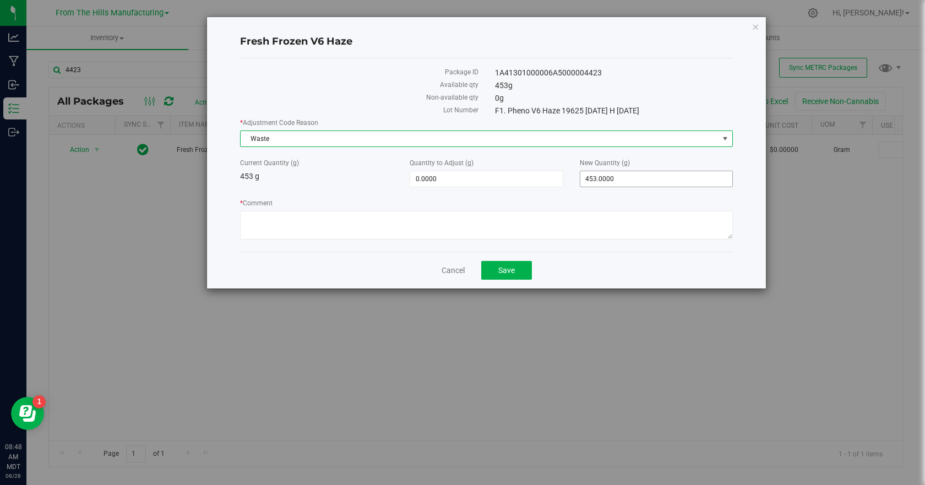
click at [614, 180] on span "453.0000 453" at bounding box center [656, 179] width 153 height 17
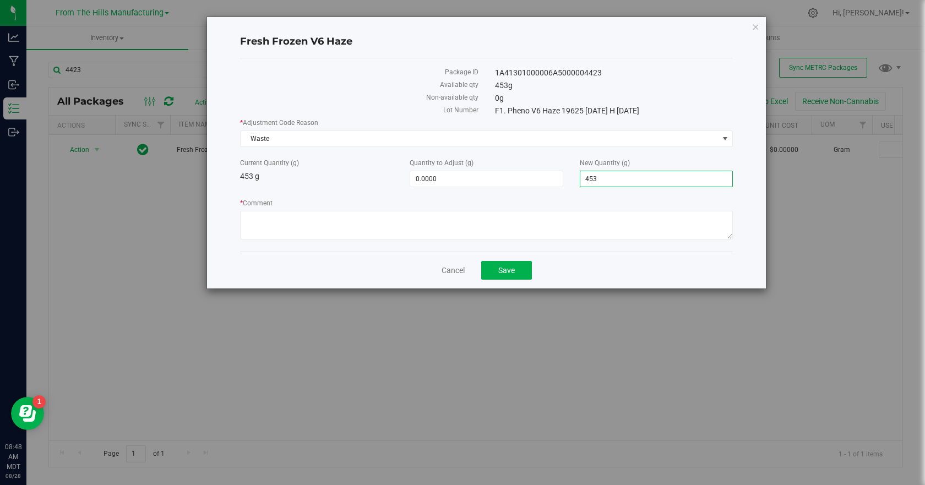
click at [613, 180] on input "453" at bounding box center [657, 178] width 152 height 15
type input "0.00"
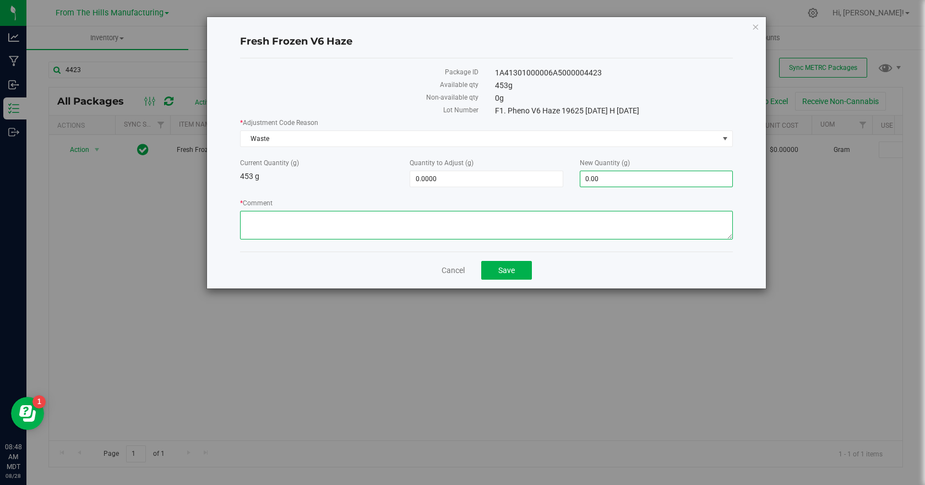
type input "-453.0000"
type input "0.0000"
click at [612, 214] on textarea "* Comment" at bounding box center [486, 225] width 493 height 29
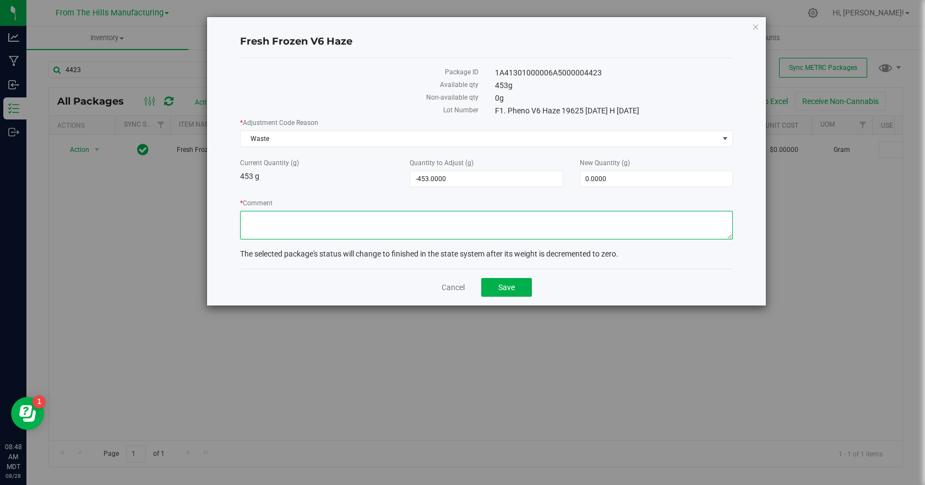
paste textarea "Closing business and unable to process. Destroyed."
type textarea "Closing business and unable to process. Destroyed."
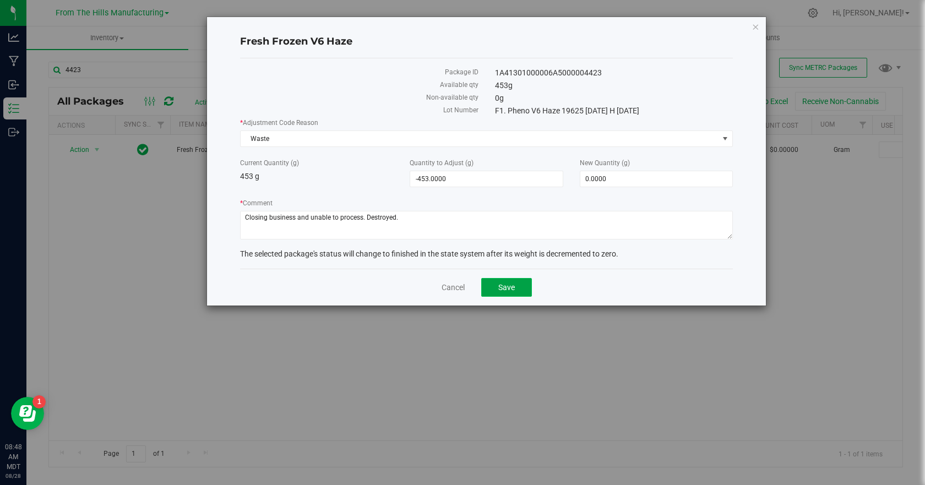
click at [508, 284] on span "Save" at bounding box center [507, 287] width 17 height 9
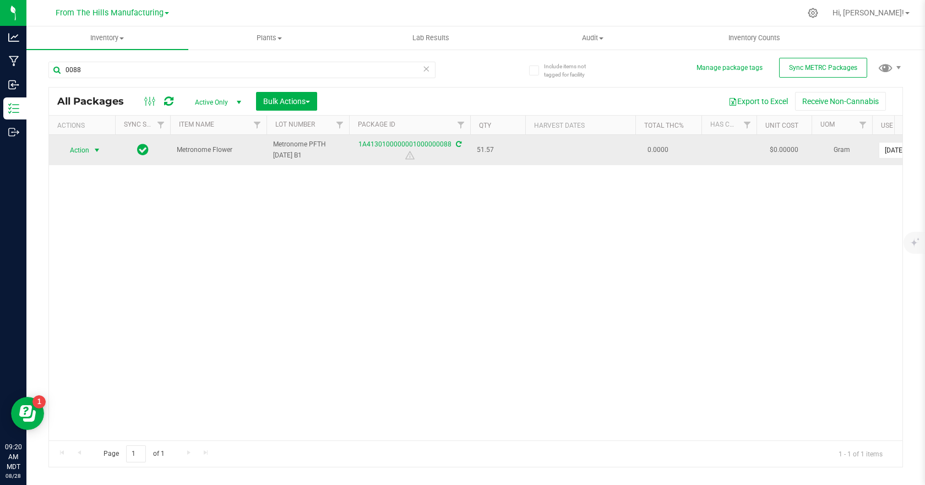
type input "0088"
click at [89, 148] on span "Action" at bounding box center [75, 150] width 30 height 15
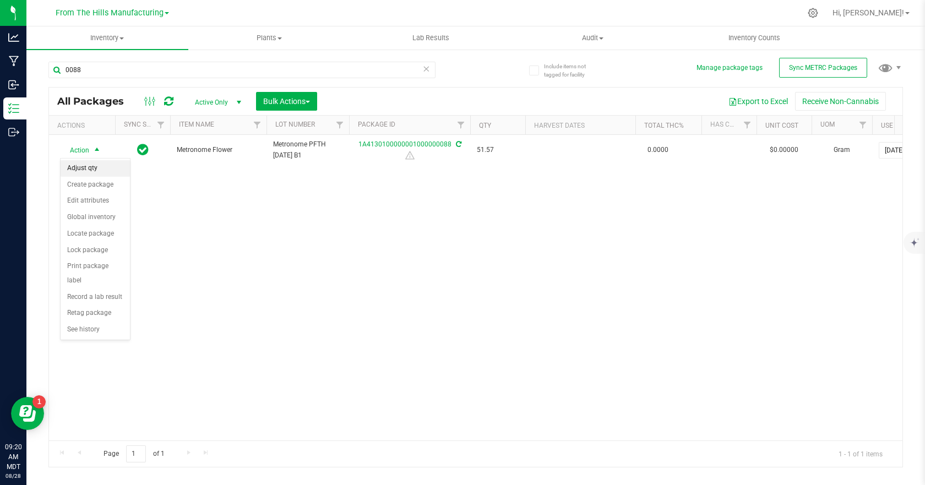
click at [91, 166] on li "Adjust qty" at bounding box center [95, 168] width 69 height 17
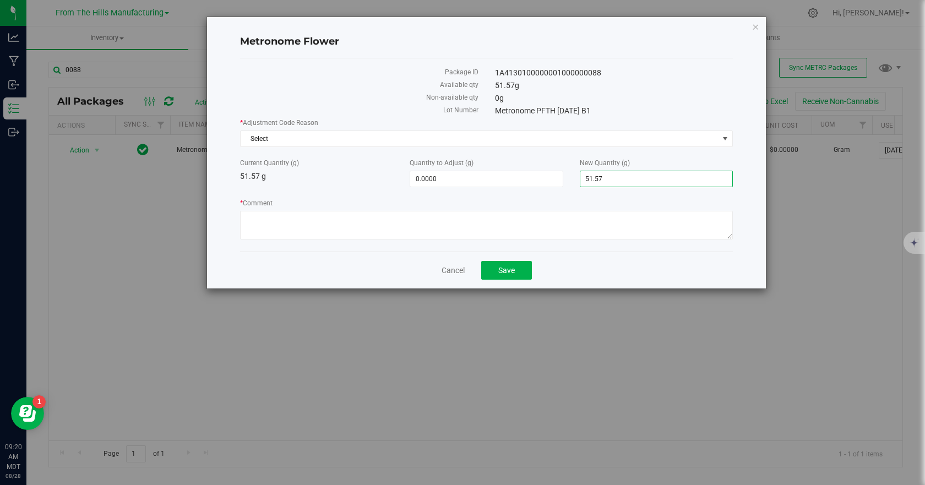
click at [631, 184] on span "51.5700 51.57" at bounding box center [656, 179] width 153 height 17
click at [631, 183] on input "51.57" at bounding box center [657, 178] width 152 height 15
type input "0.00"
type input "-51.5700"
type input "0.0000"
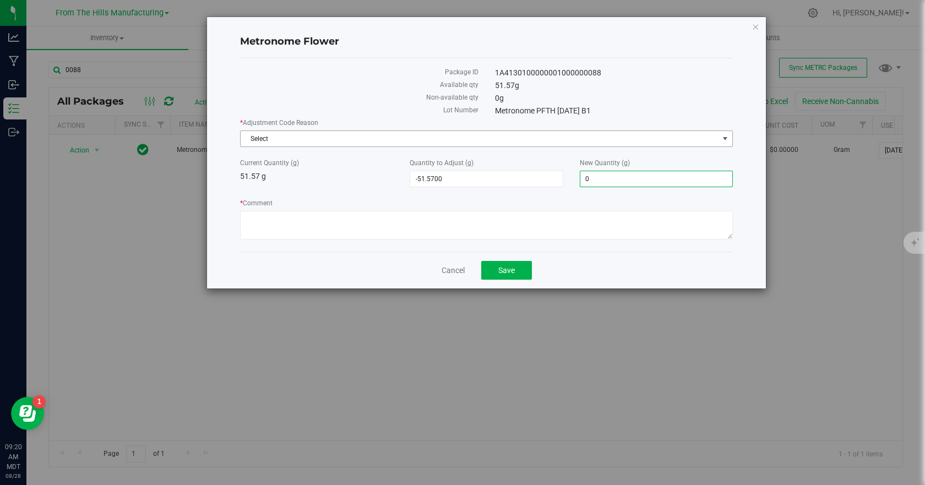
click at [571, 139] on span "Select" at bounding box center [480, 138] width 478 height 15
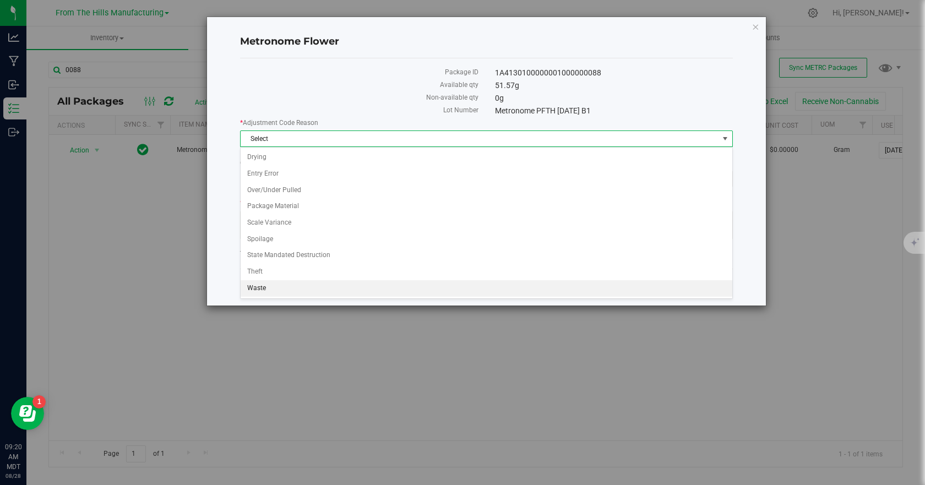
click at [269, 286] on li "Waste" at bounding box center [487, 288] width 492 height 17
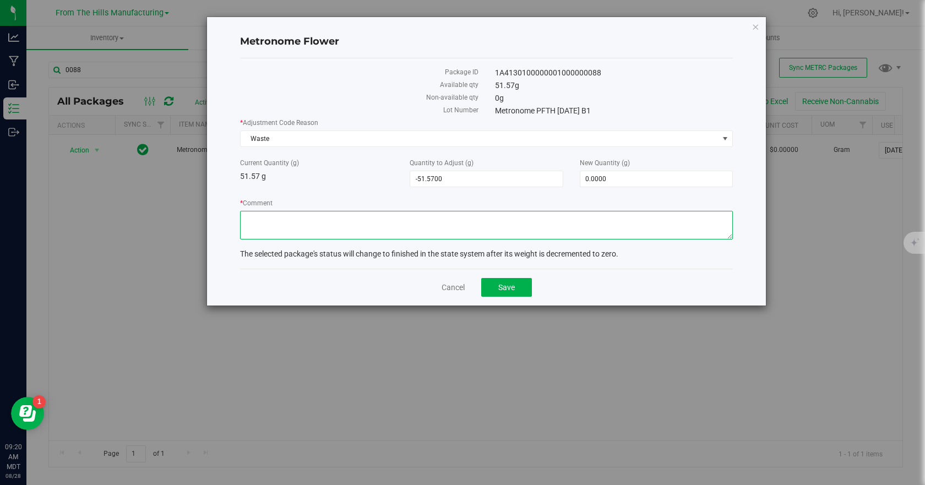
click at [328, 221] on textarea "* Comment" at bounding box center [486, 225] width 493 height 29
type textarea "Bad product"
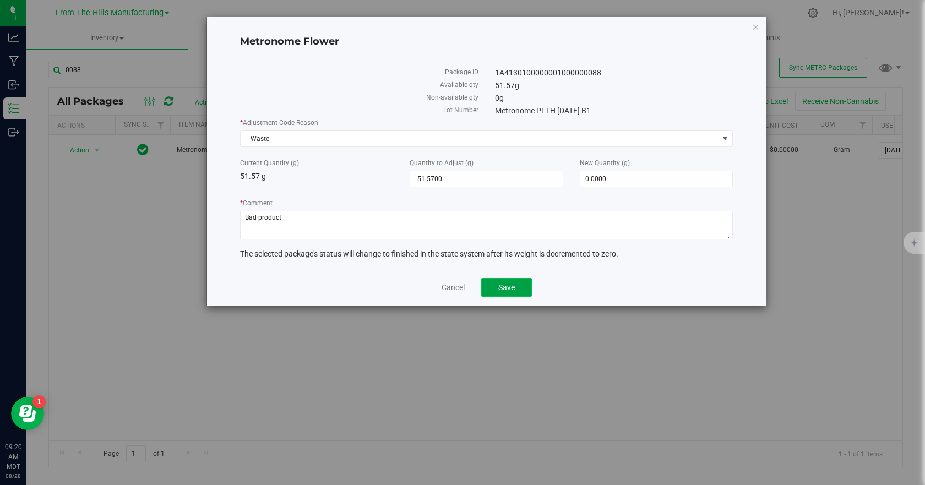
click at [506, 288] on span "Save" at bounding box center [507, 287] width 17 height 9
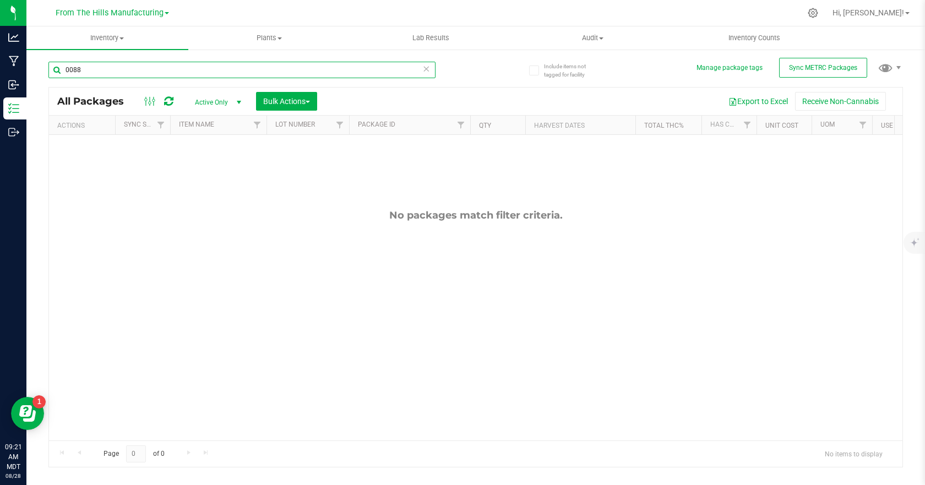
click at [107, 74] on input "0088" at bounding box center [241, 70] width 387 height 17
click at [90, 72] on input "0088" at bounding box center [241, 70] width 387 height 17
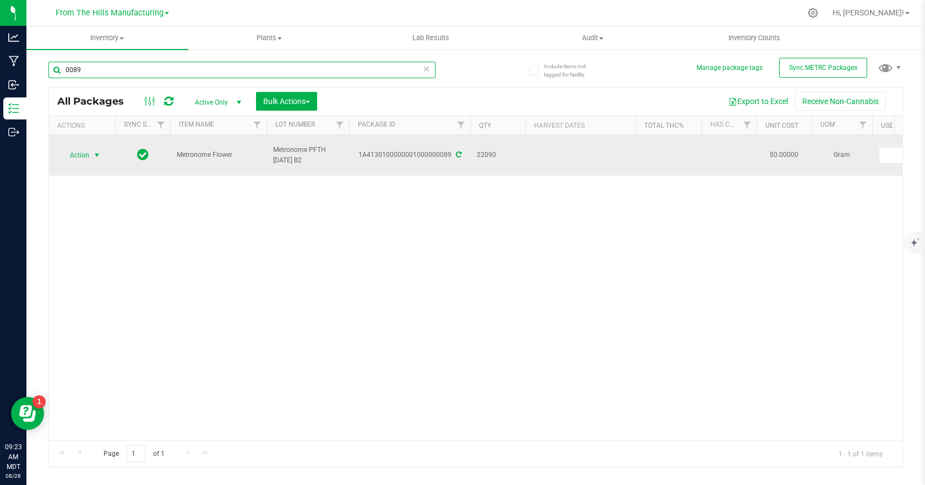
type input "0089"
click at [91, 148] on span "select" at bounding box center [97, 155] width 14 height 15
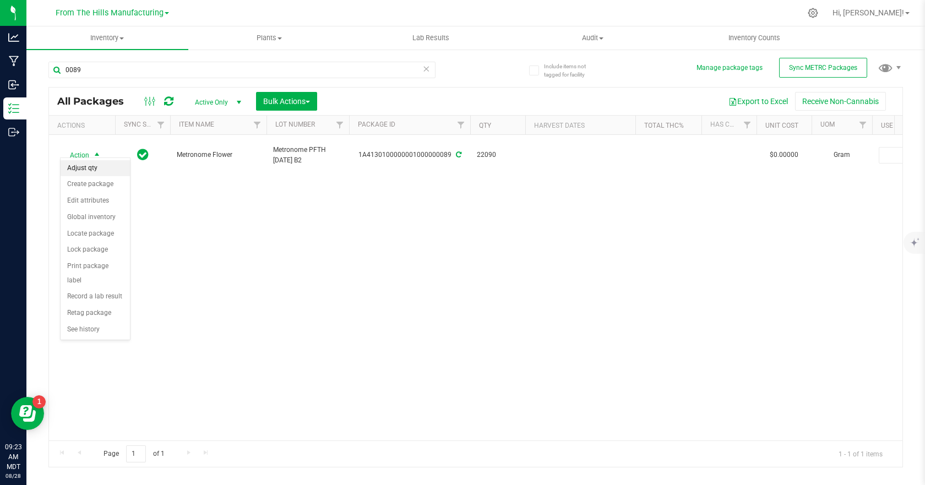
click at [98, 170] on li "Adjust qty" at bounding box center [95, 168] width 69 height 17
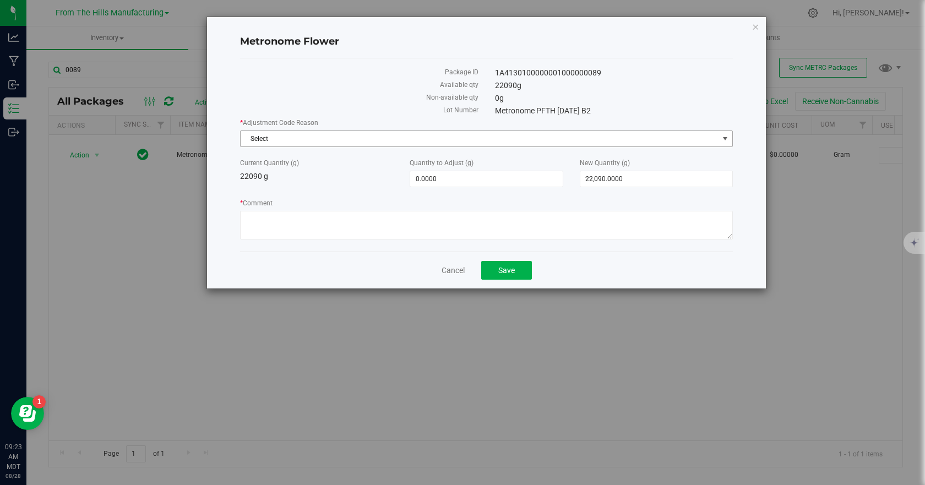
click at [382, 143] on span "Select" at bounding box center [480, 138] width 478 height 15
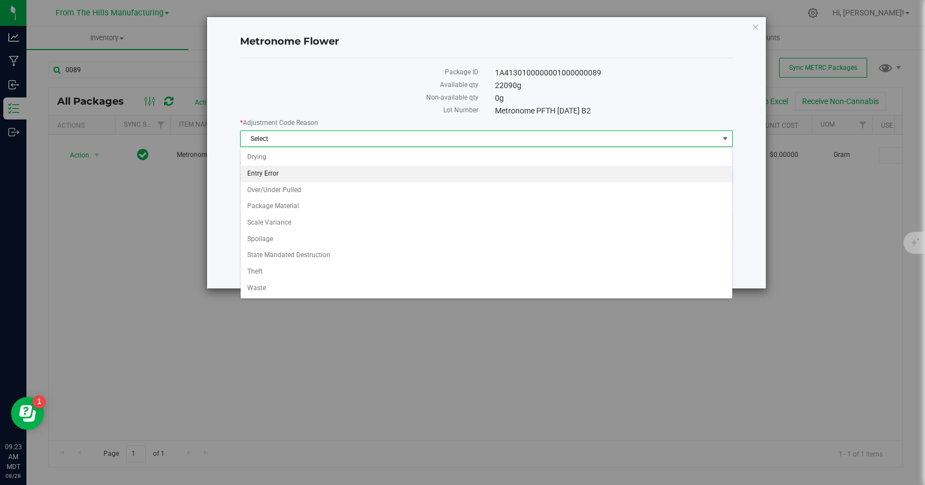
click at [270, 171] on li "Entry Error" at bounding box center [487, 174] width 492 height 17
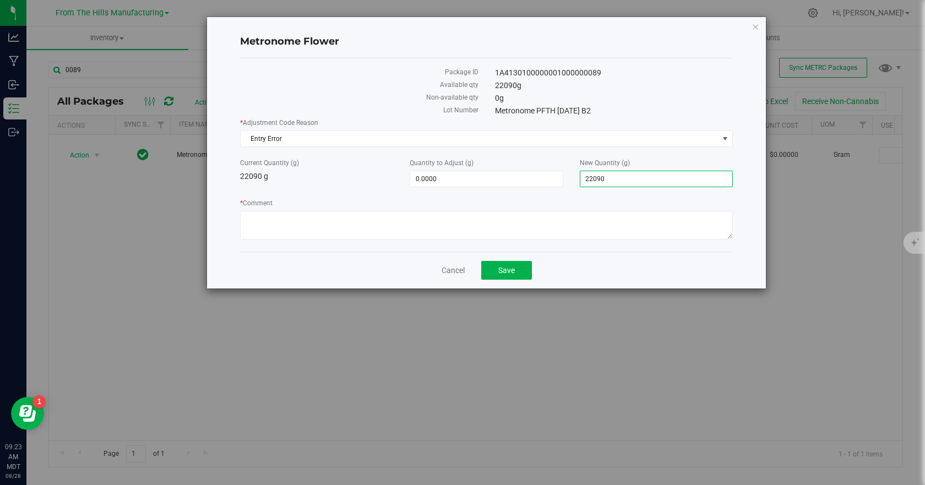
click at [644, 179] on span "22,090.0000 22090" at bounding box center [656, 179] width 153 height 17
click at [644, 179] on input "22090" at bounding box center [657, 178] width 152 height 15
type input "22075"
type input "-15.0000"
type input "22,075.0000"
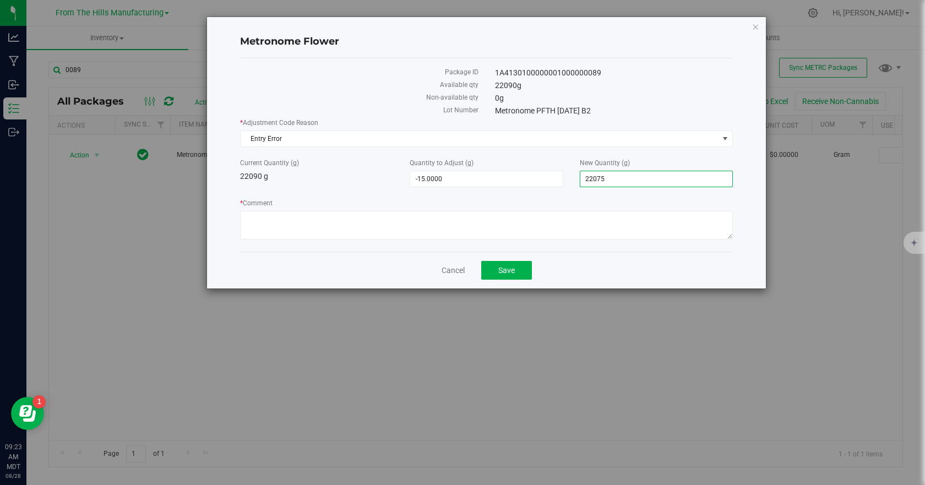
click at [656, 104] on div "Non-available qty 0 g" at bounding box center [487, 99] width 510 height 13
click at [489, 137] on span "Entry Error" at bounding box center [480, 138] width 478 height 15
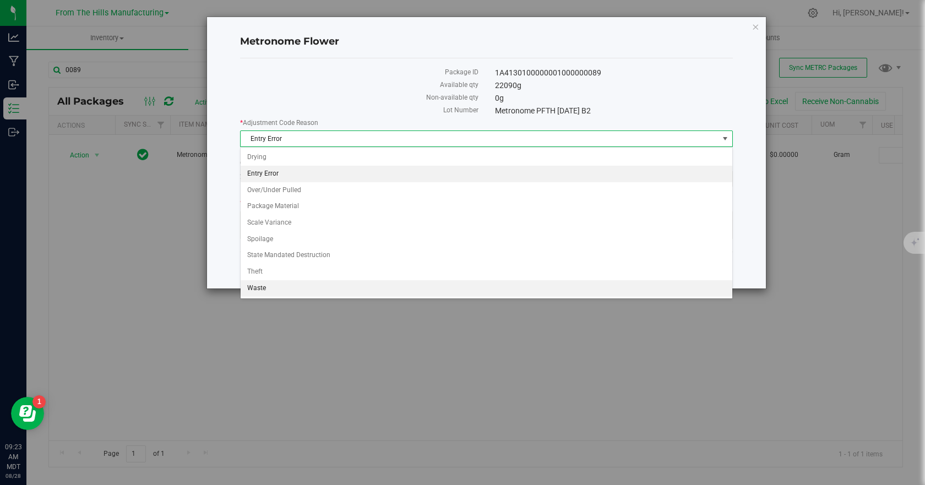
click at [268, 285] on li "Waste" at bounding box center [487, 288] width 492 height 17
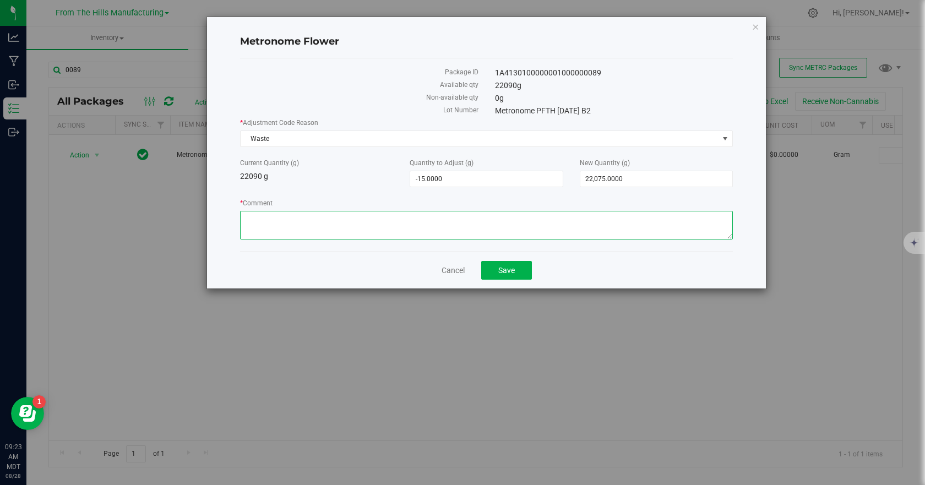
click at [275, 215] on textarea "* Comment" at bounding box center [486, 225] width 493 height 29
type textarea "Adjustment"
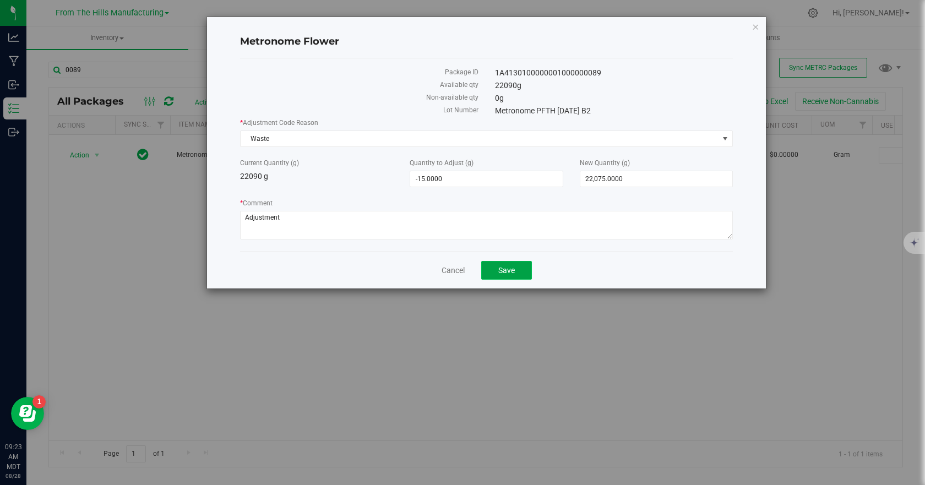
click at [509, 273] on span "Save" at bounding box center [507, 270] width 17 height 9
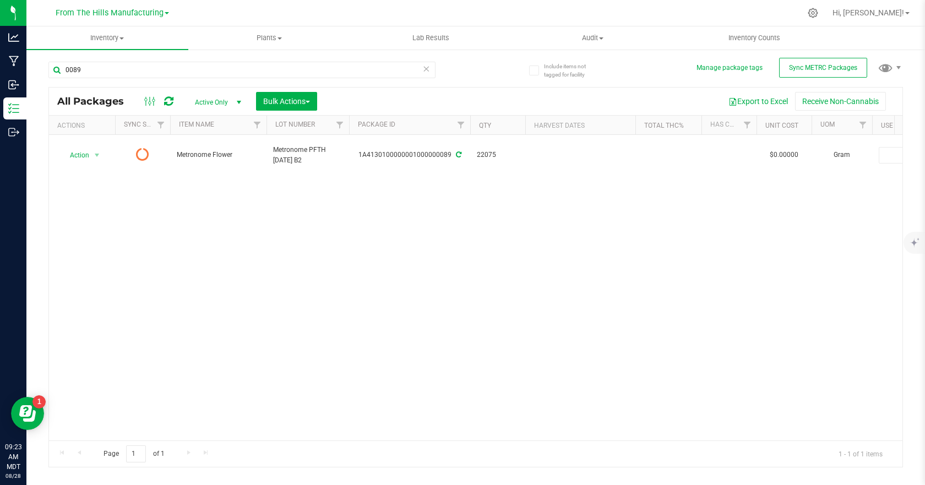
click at [169, 99] on icon at bounding box center [168, 101] width 9 height 11
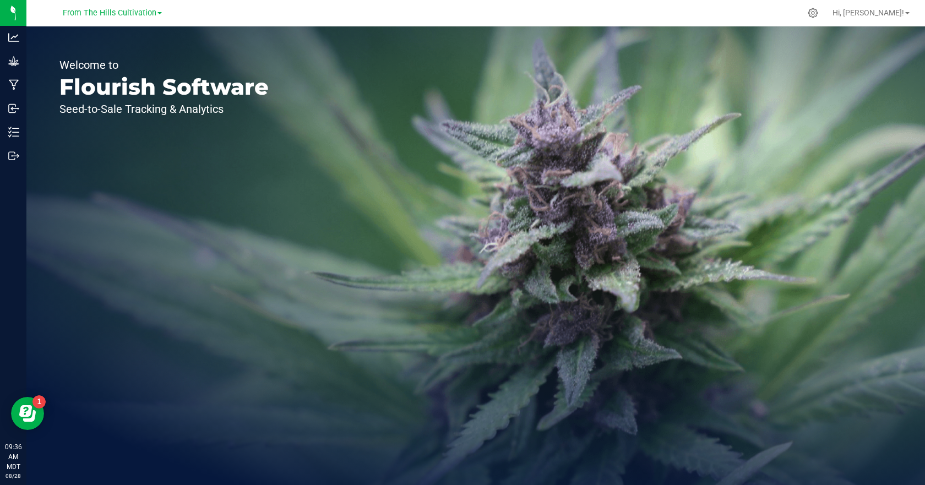
click at [161, 15] on div "From The Hills Cultivation" at bounding box center [112, 12] width 161 height 17
click at [160, 15] on link "From The Hills Cultivation" at bounding box center [112, 12] width 99 height 10
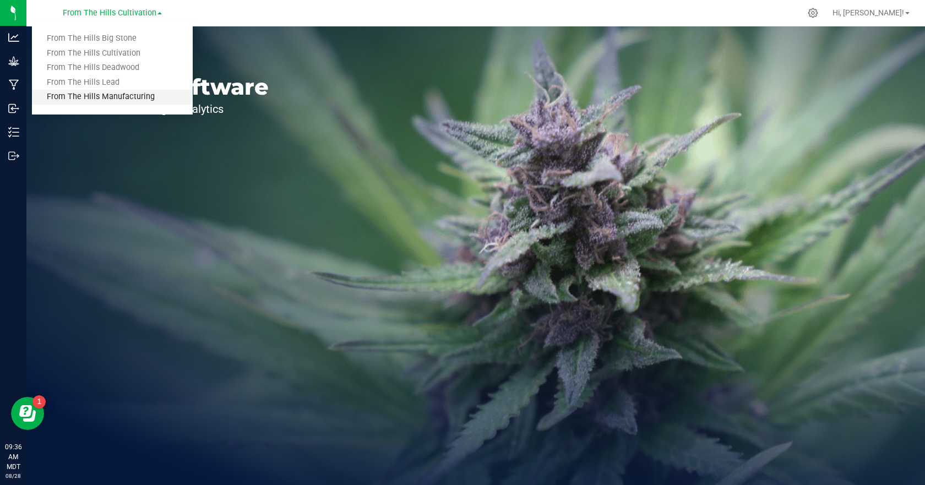
click at [128, 98] on link "From The Hills Manufacturing" at bounding box center [112, 97] width 161 height 15
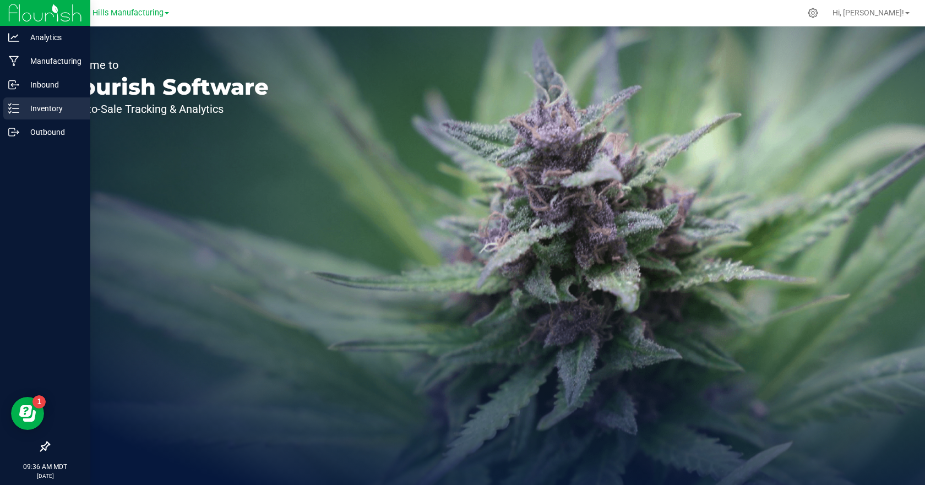
click at [31, 109] on p "Inventory" at bounding box center [52, 108] width 66 height 13
